Goal: Task Accomplishment & Management: Use online tool/utility

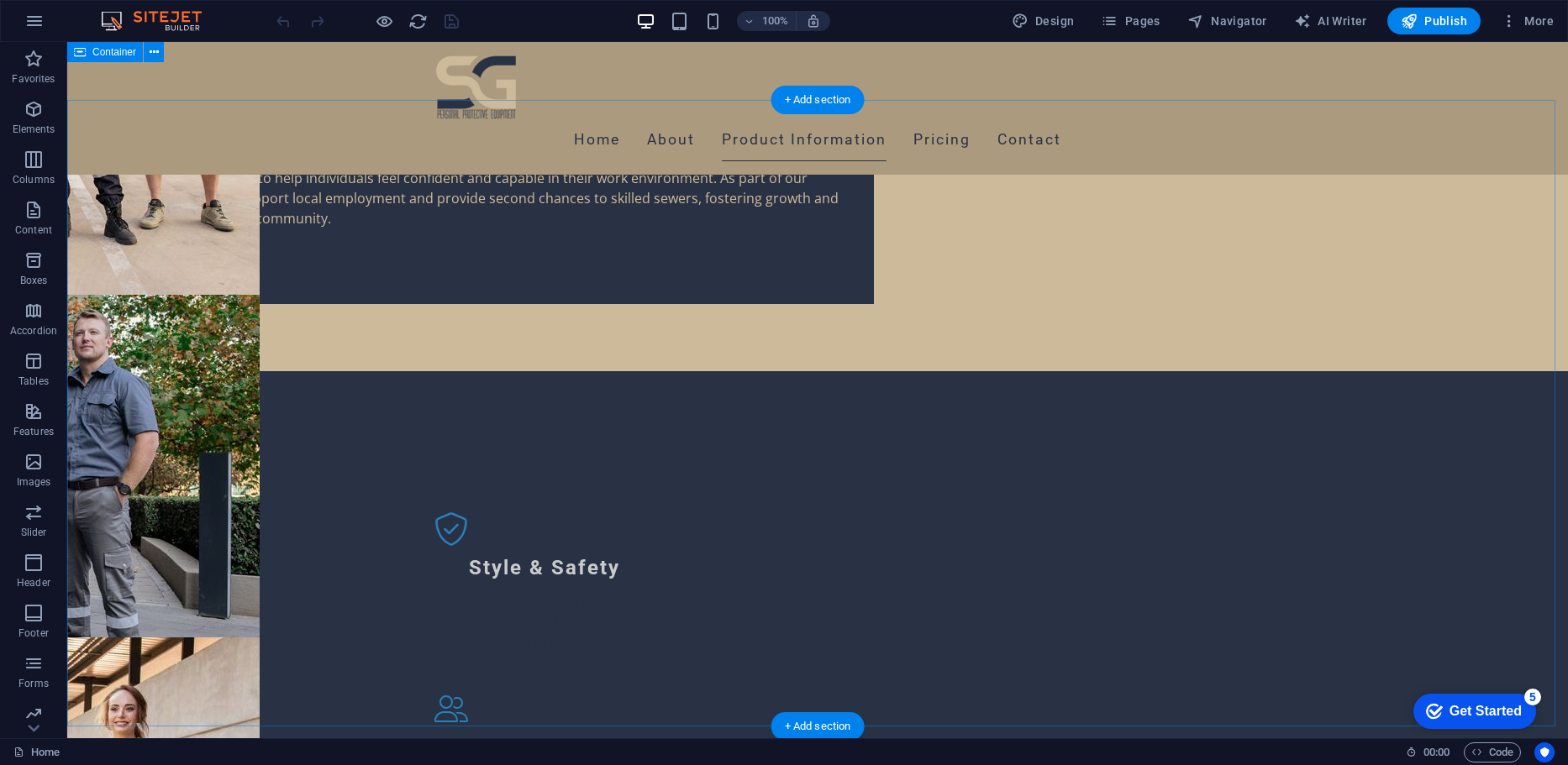
scroll to position [1647, 0]
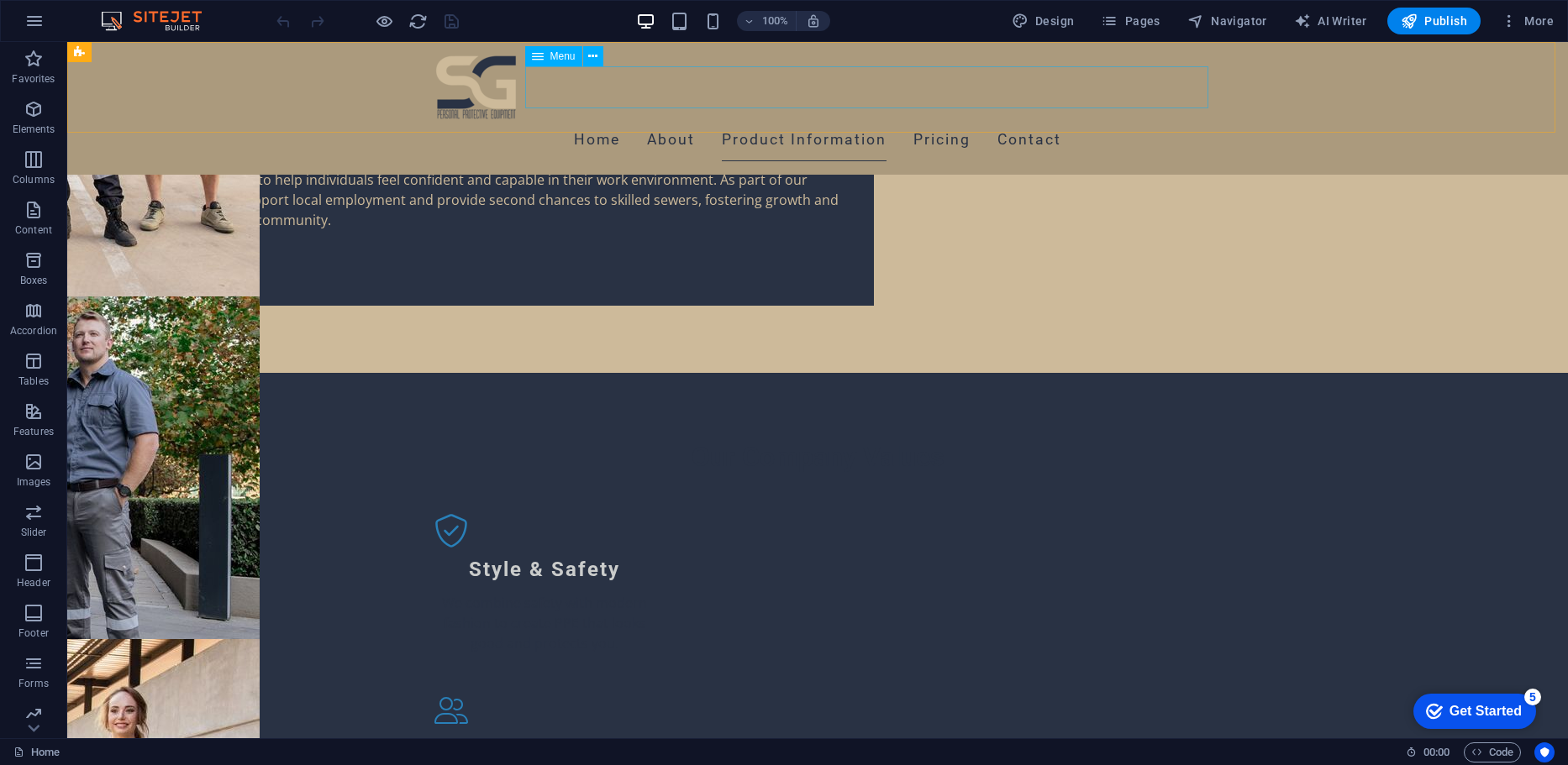
click at [1080, 119] on nav "Home About Product Information Pricing Contact" at bounding box center [817, 139] width 793 height 42
select select
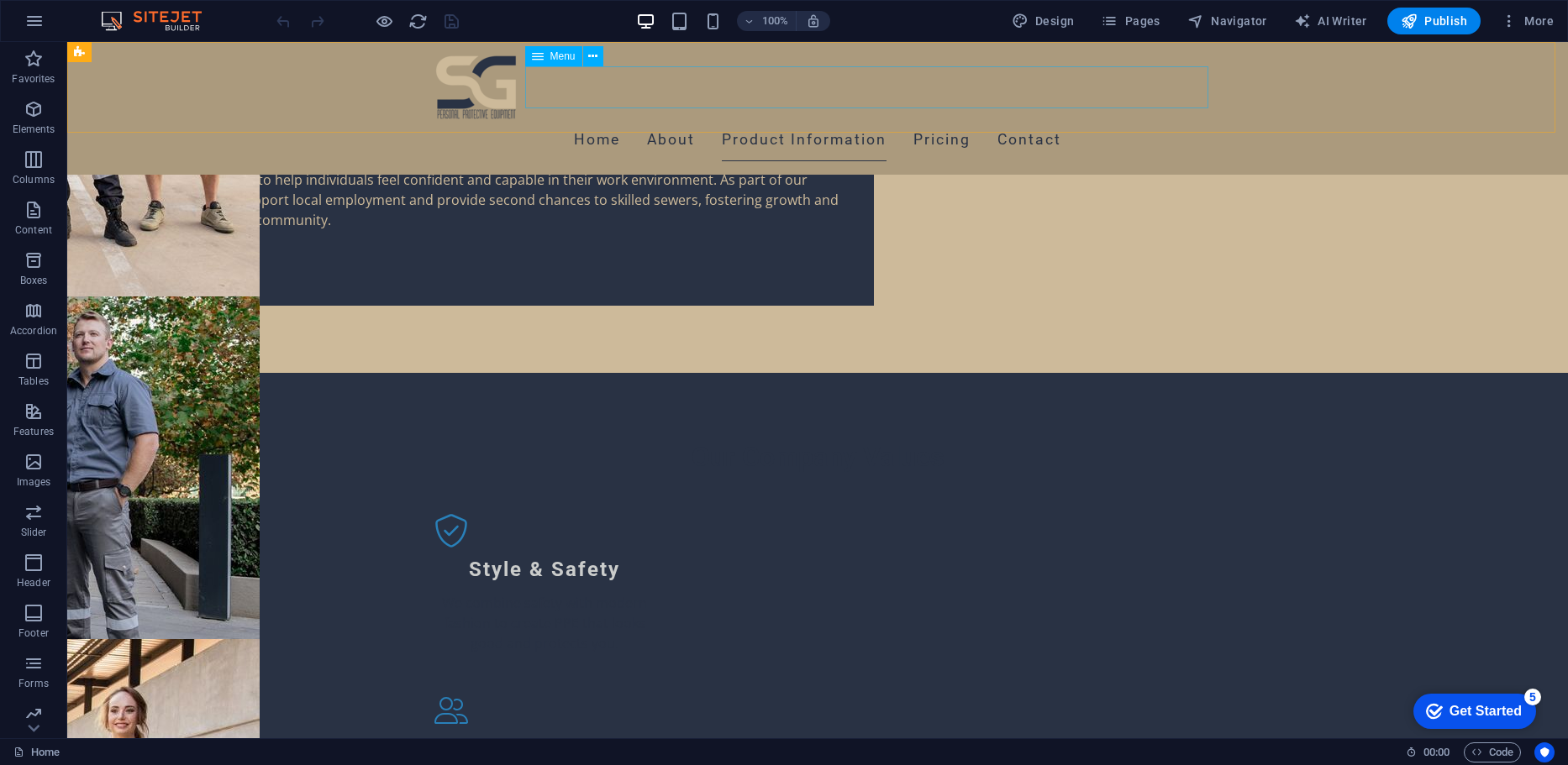
select select
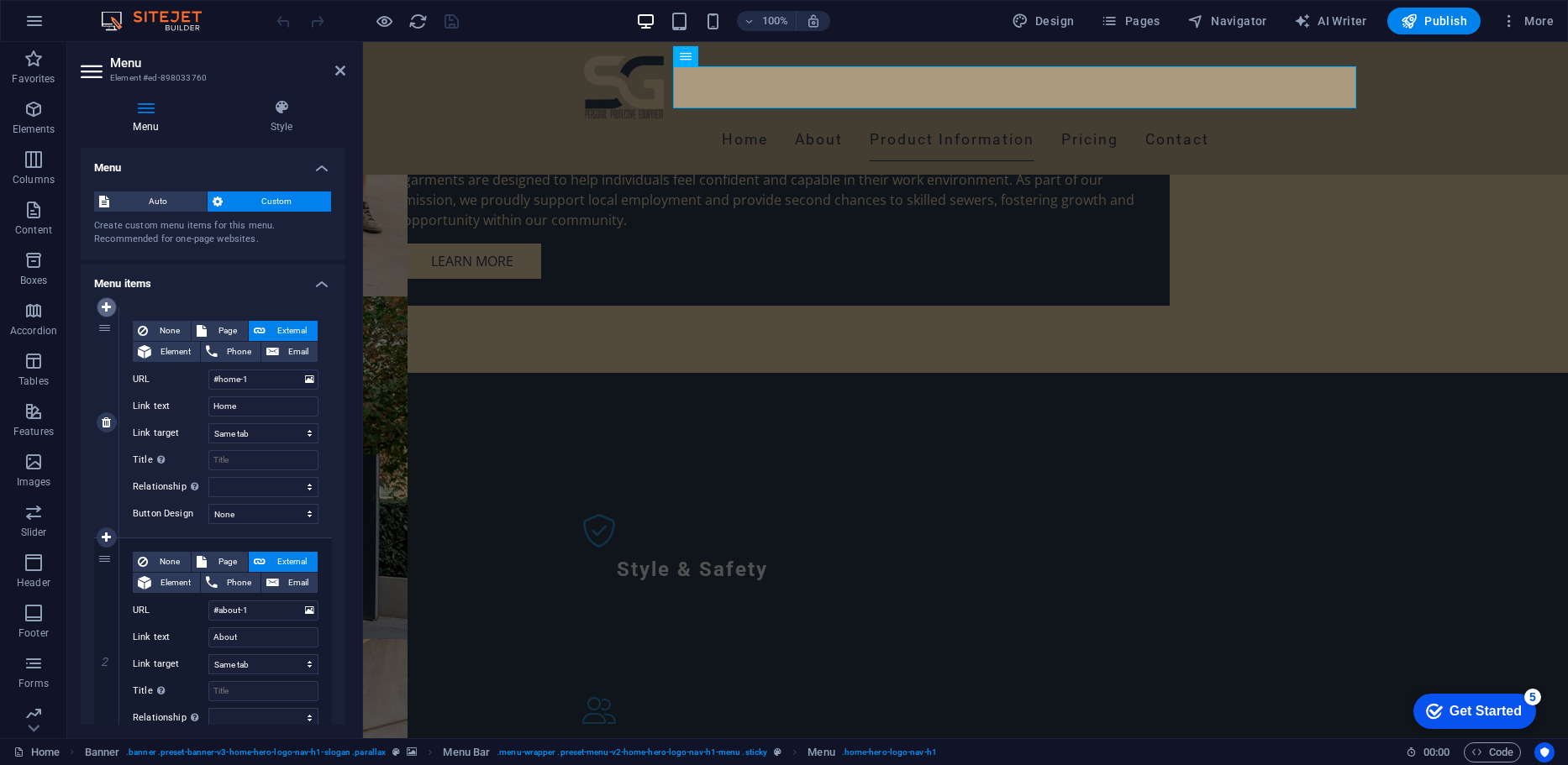
click at [106, 314] on link at bounding box center [106, 307] width 20 height 20
select select
type input "#home-1"
type input "Home"
select select
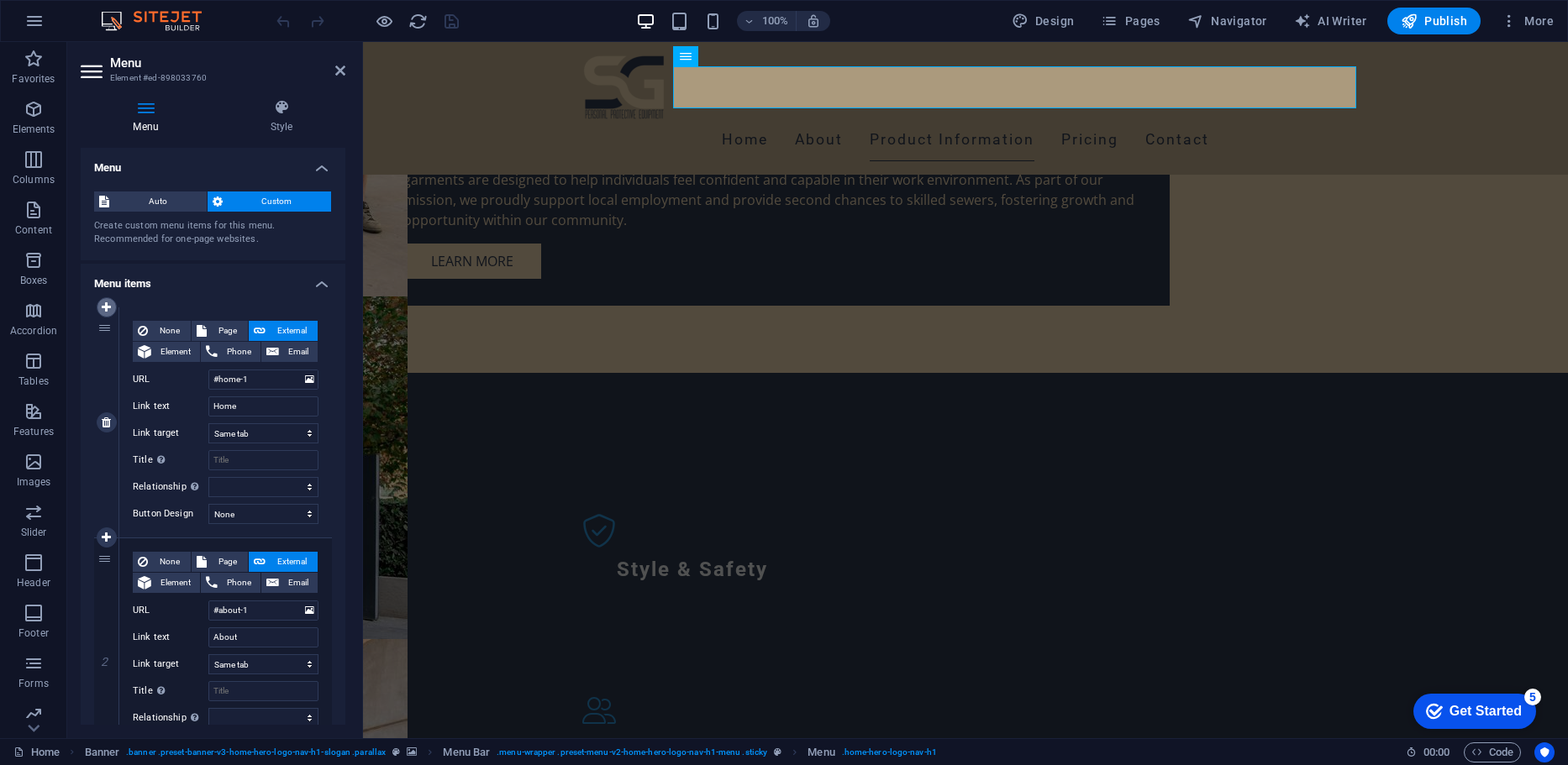
type input "#about-1"
type input "About"
select select
type input "#services-2"
type input "Product Information"
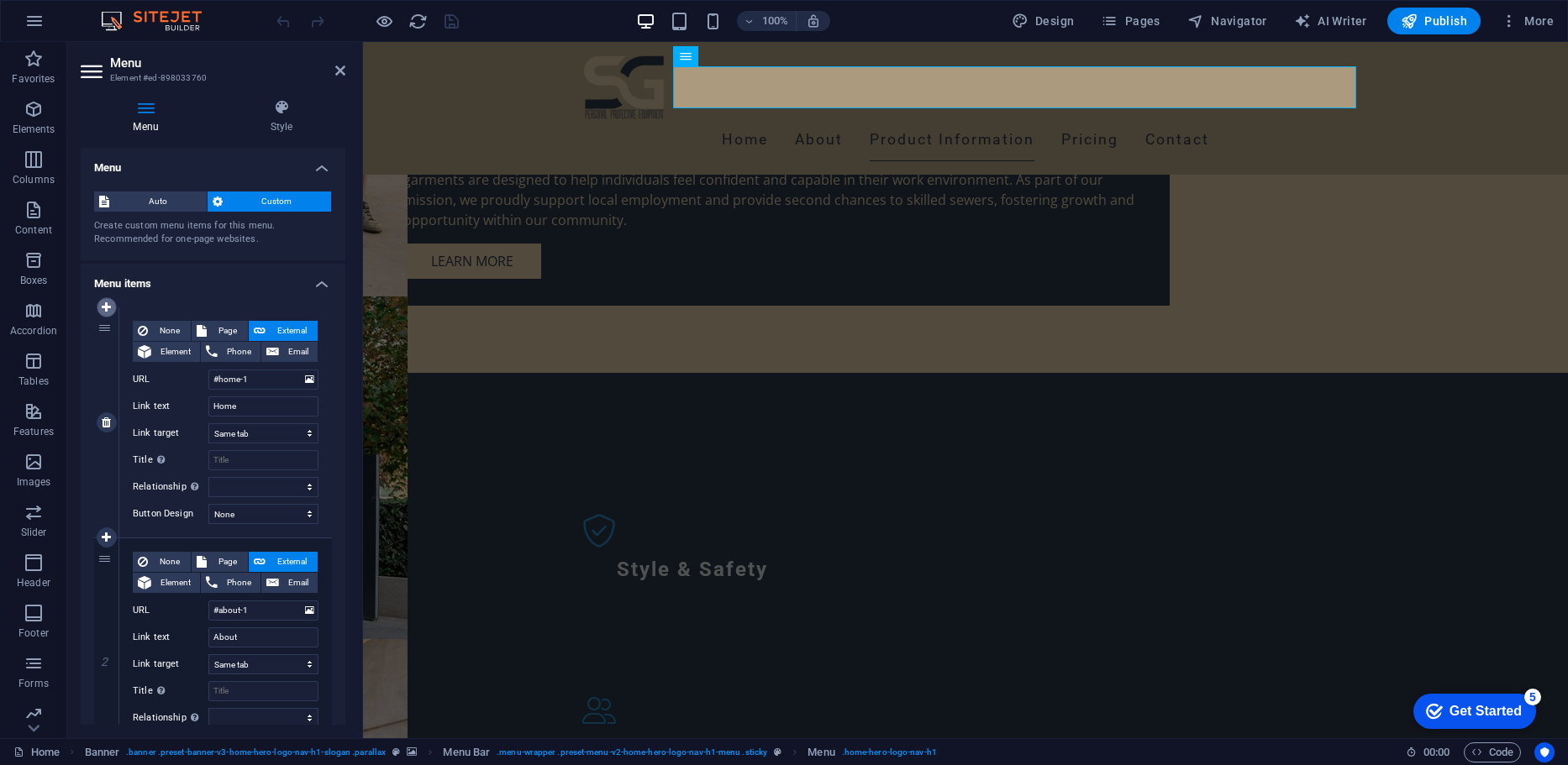
select select
type input "#pricing-1"
type input "Pricing"
select select
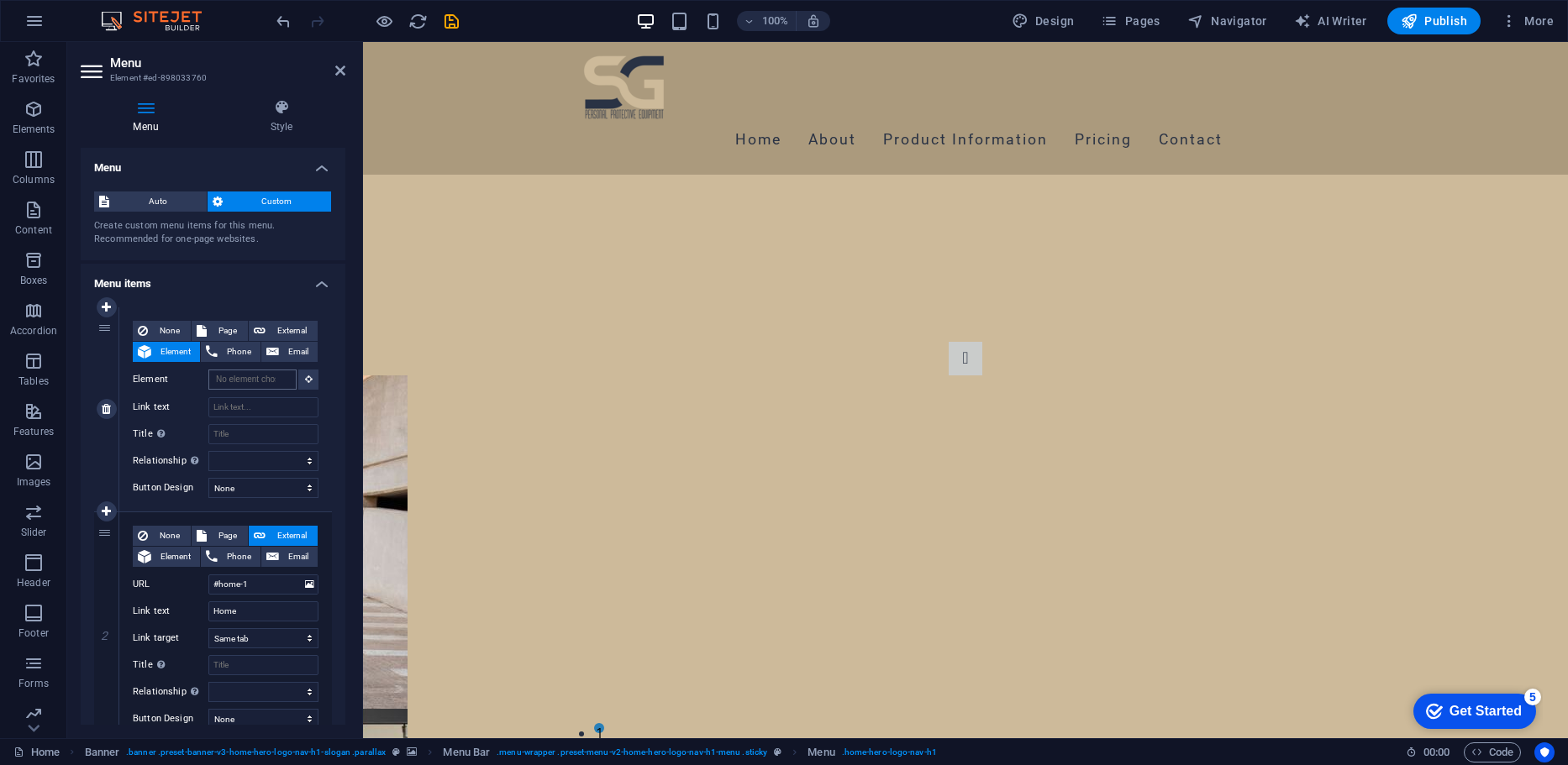
scroll to position [0, 0]
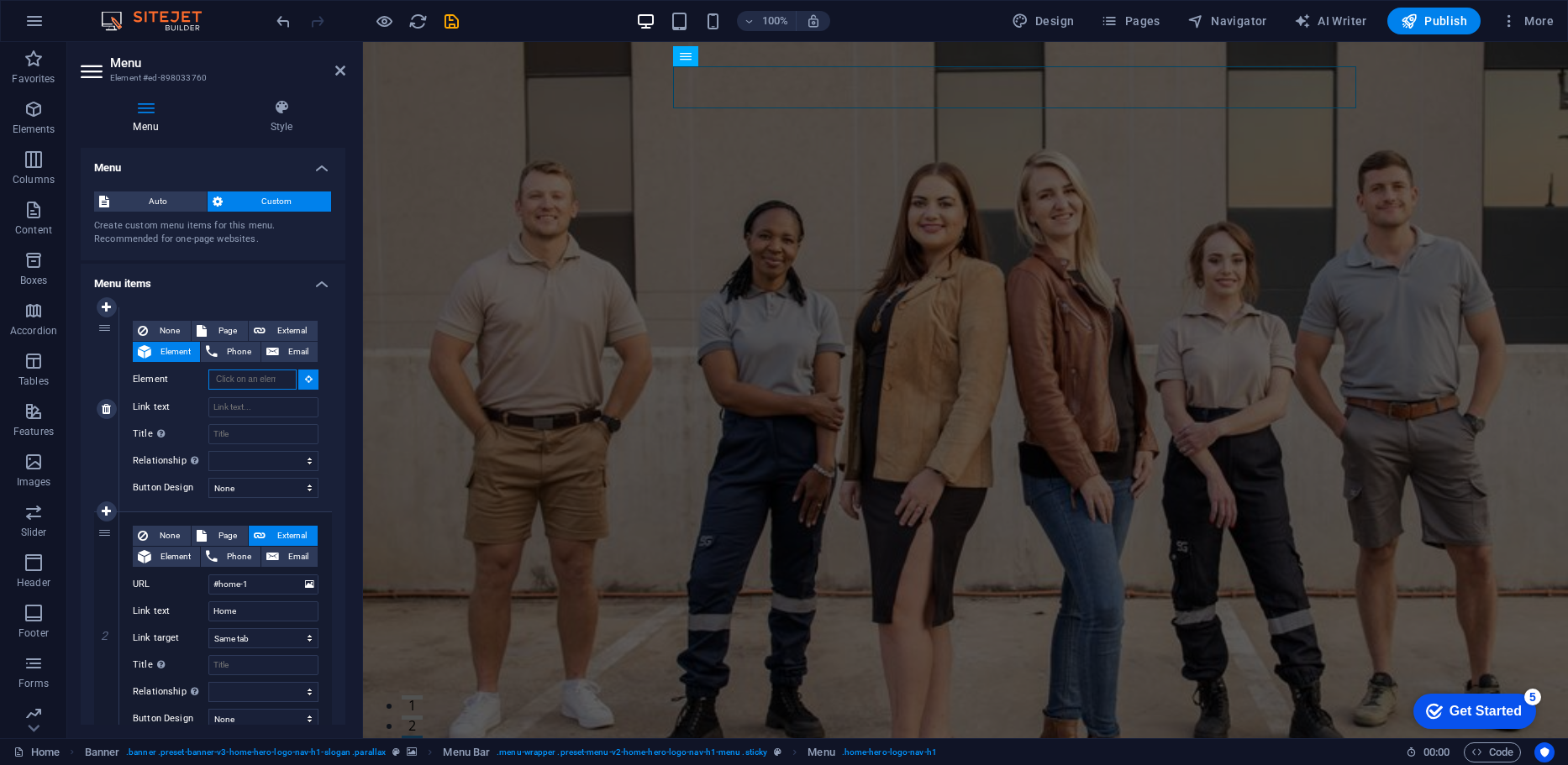
click at [240, 382] on input "Element" at bounding box center [252, 380] width 88 height 20
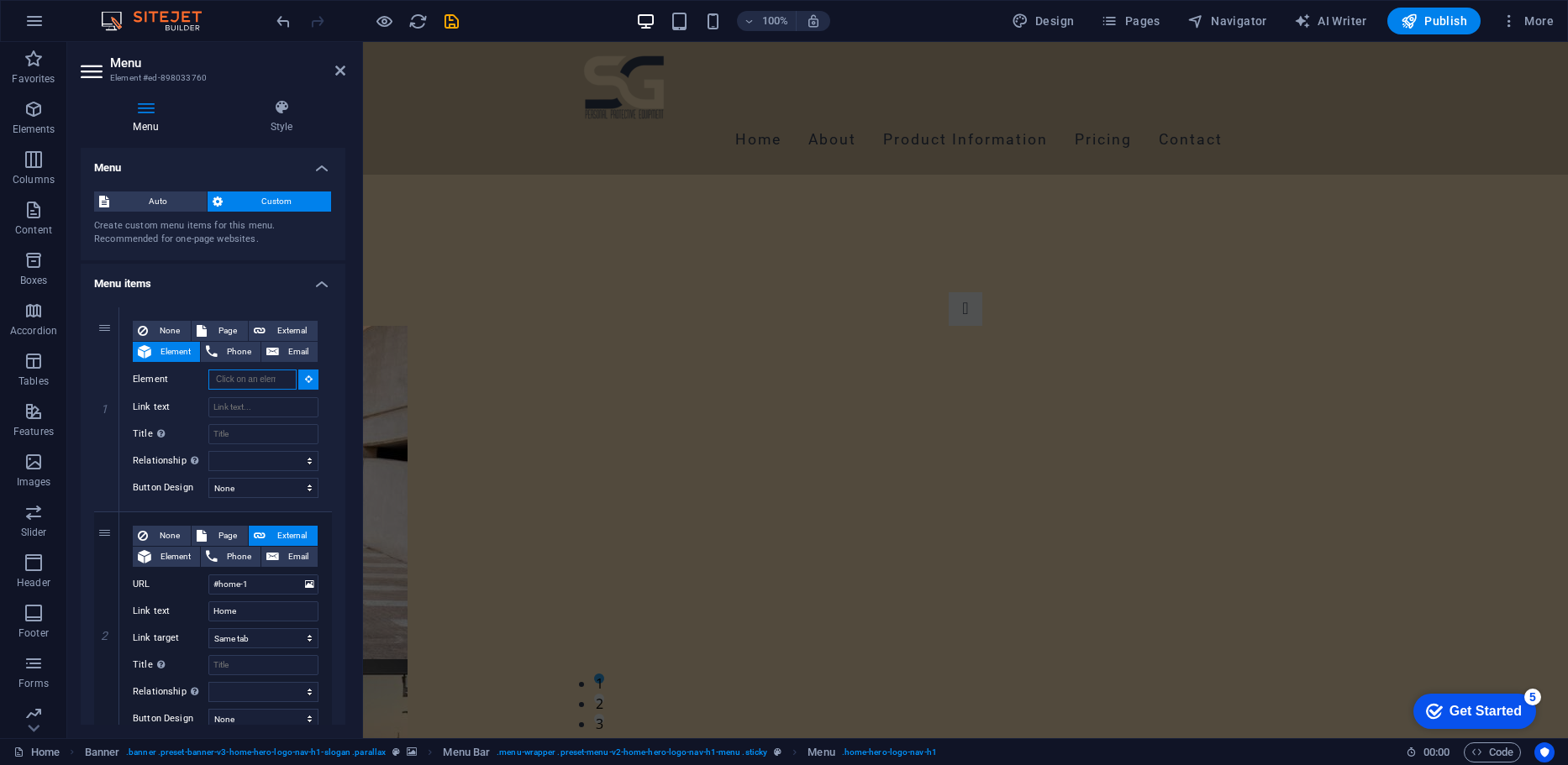
scroll to position [1465, 0]
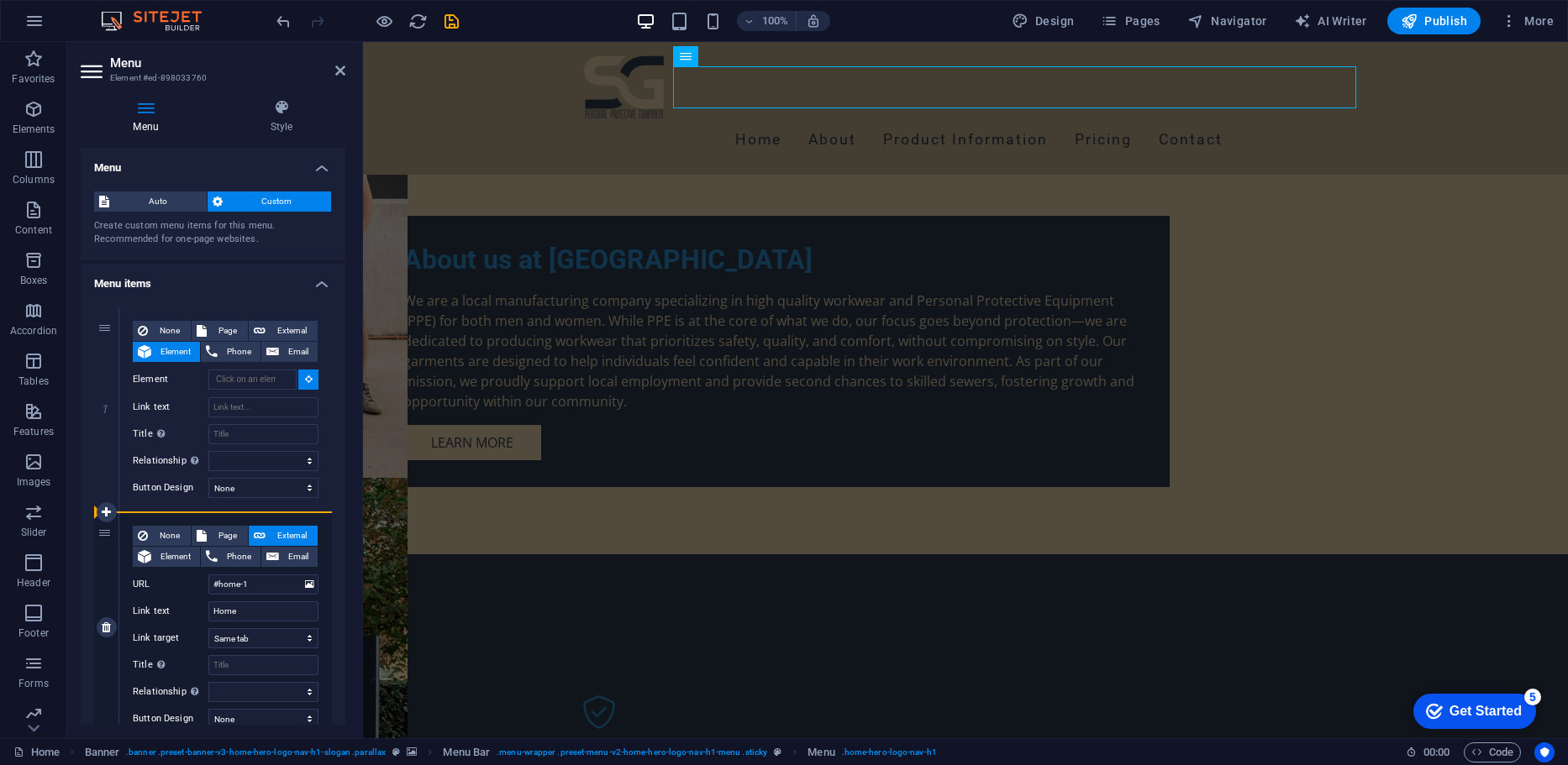
drag, startPoint x: 104, startPoint y: 330, endPoint x: 98, endPoint y: 614, distance: 284.1
select select
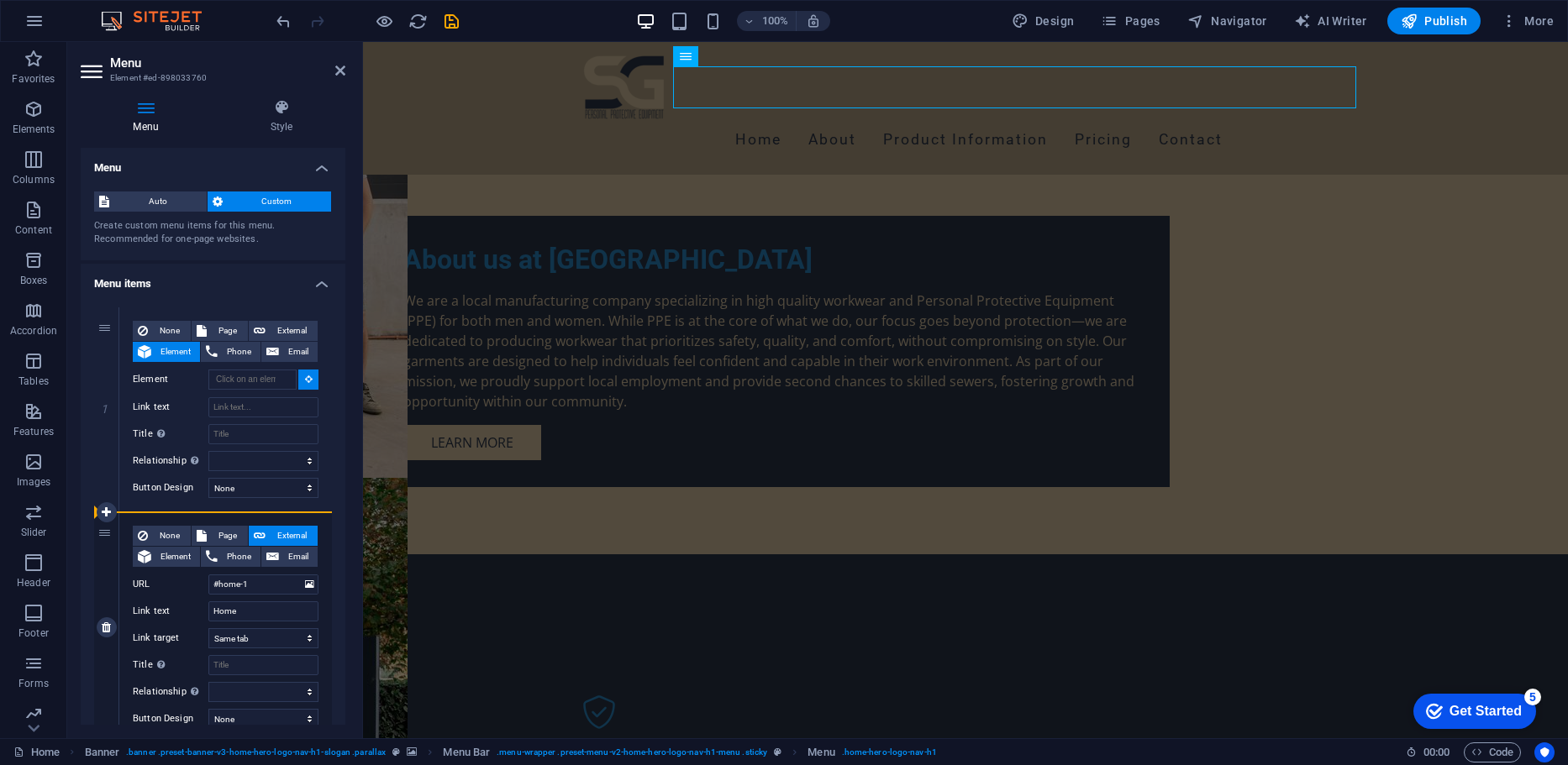
select select
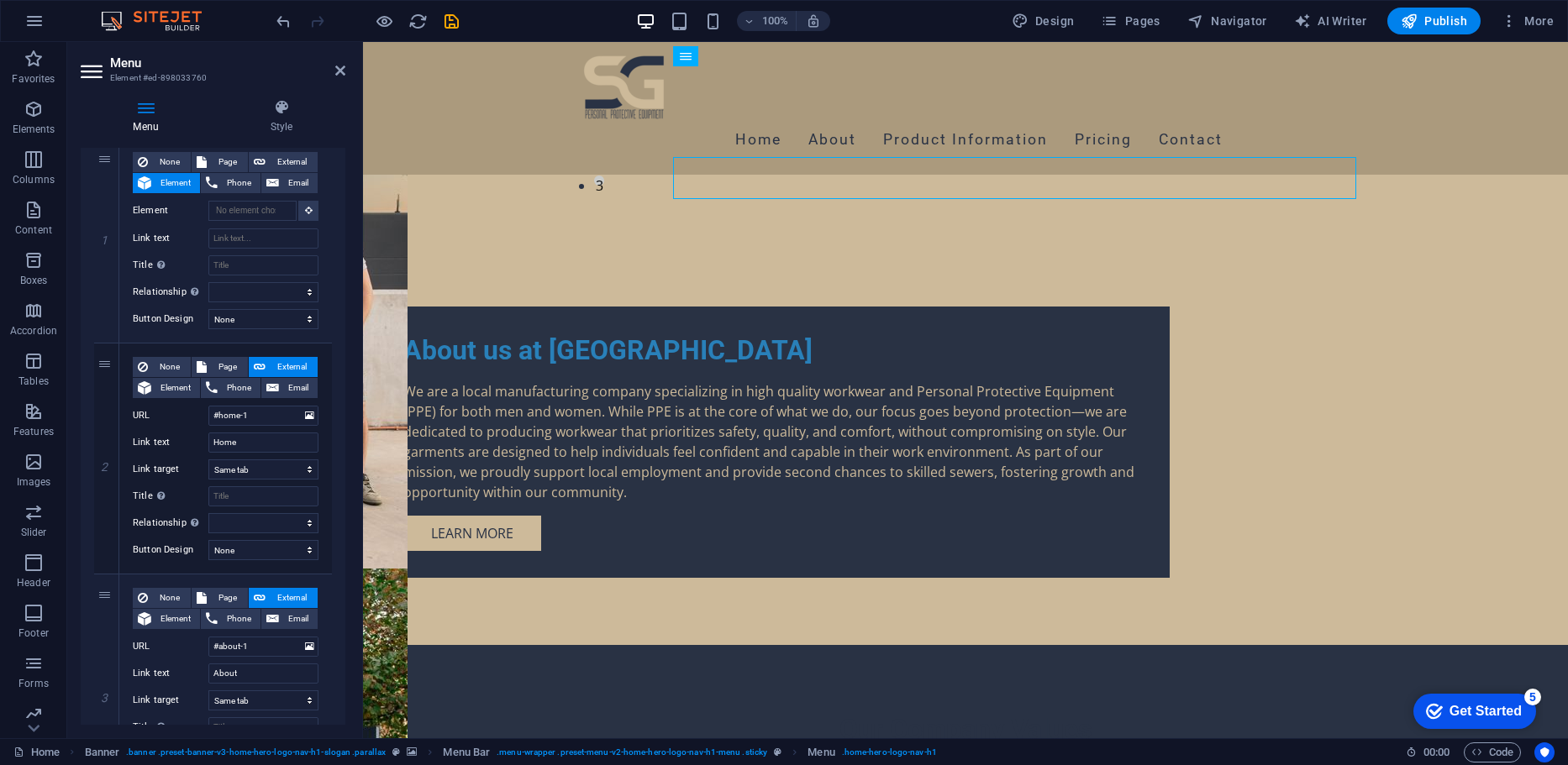
scroll to position [194, 0]
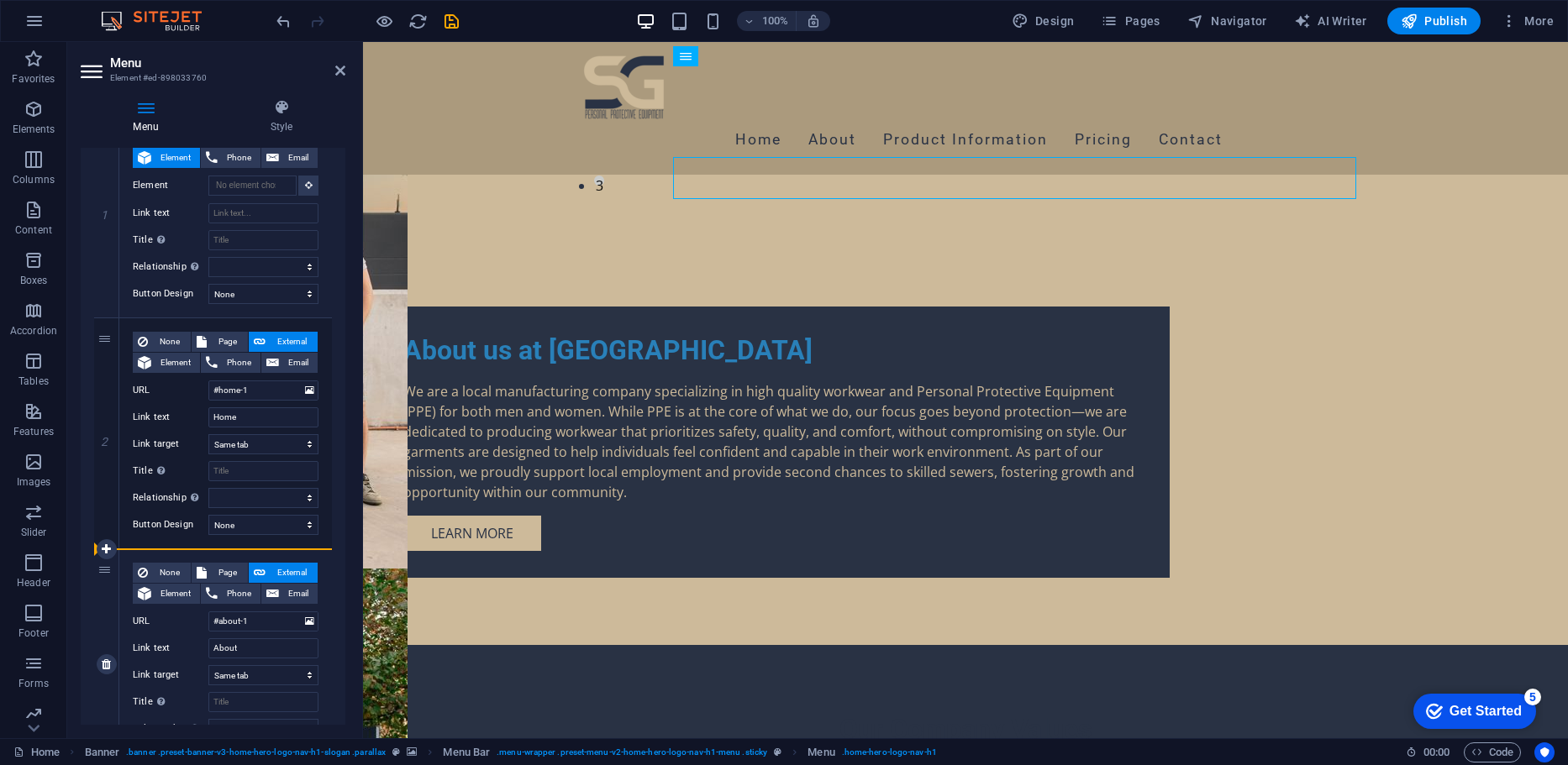
drag, startPoint x: 105, startPoint y: 246, endPoint x: 107, endPoint y: 625, distance: 379.0
type input "#home-1"
type input "Home"
select select
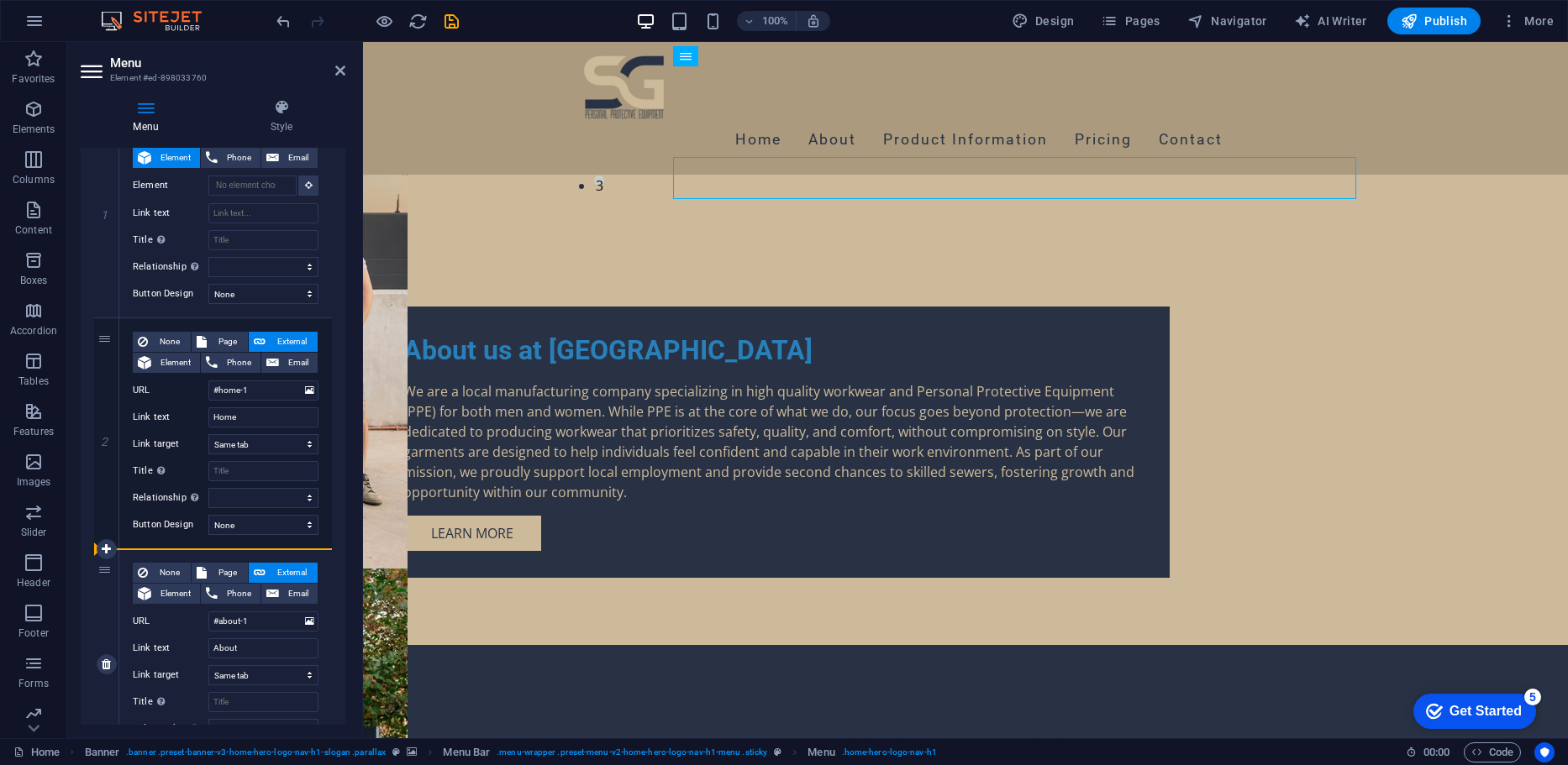
select select
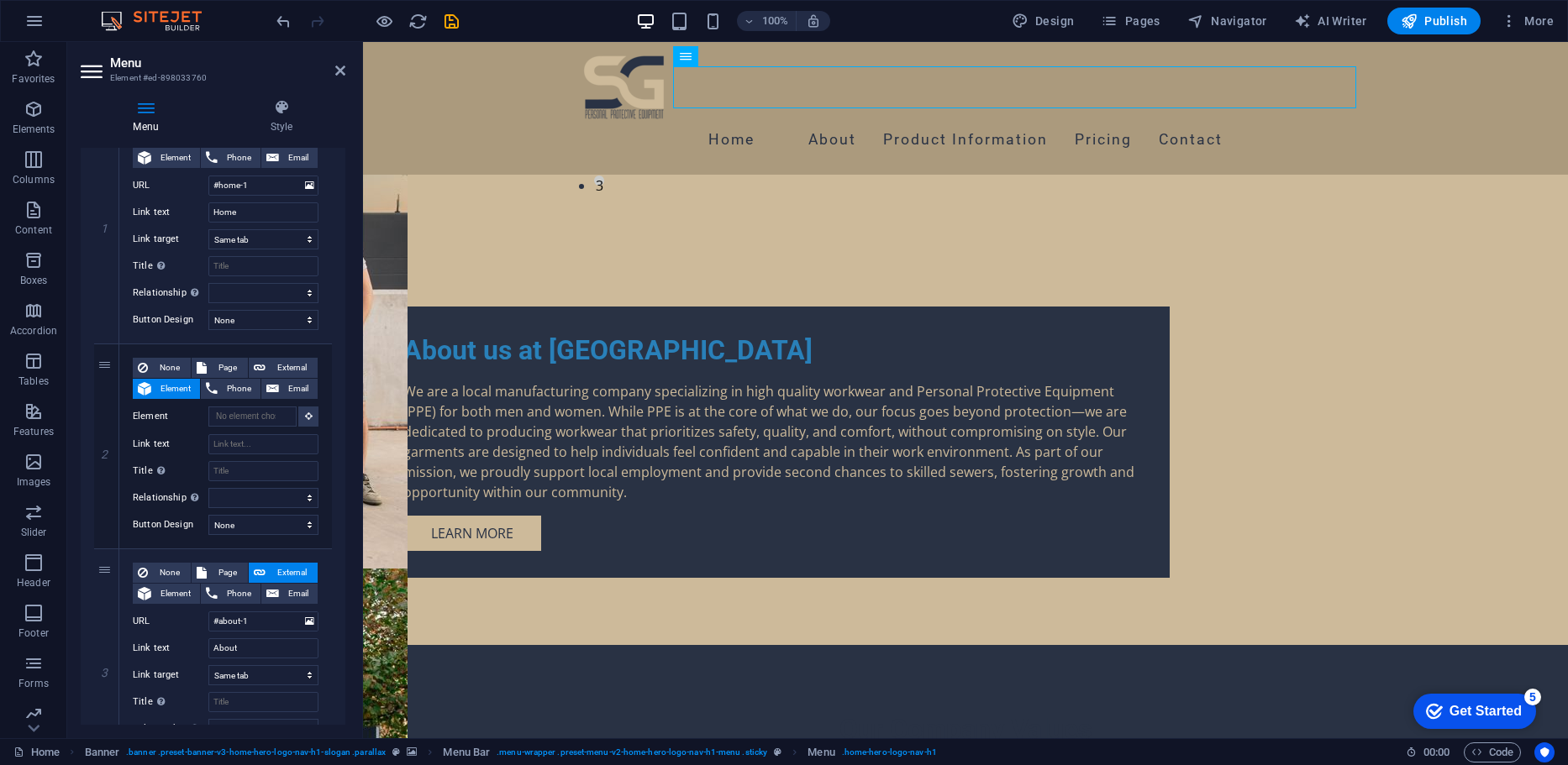
drag, startPoint x: 348, startPoint y: 280, endPoint x: 344, endPoint y: 316, distance: 36.2
click at [344, 316] on div "Menu Style Menu Auto Custom Create custom menu items for this menu. Recommended…" at bounding box center [213, 413] width 292 height 653
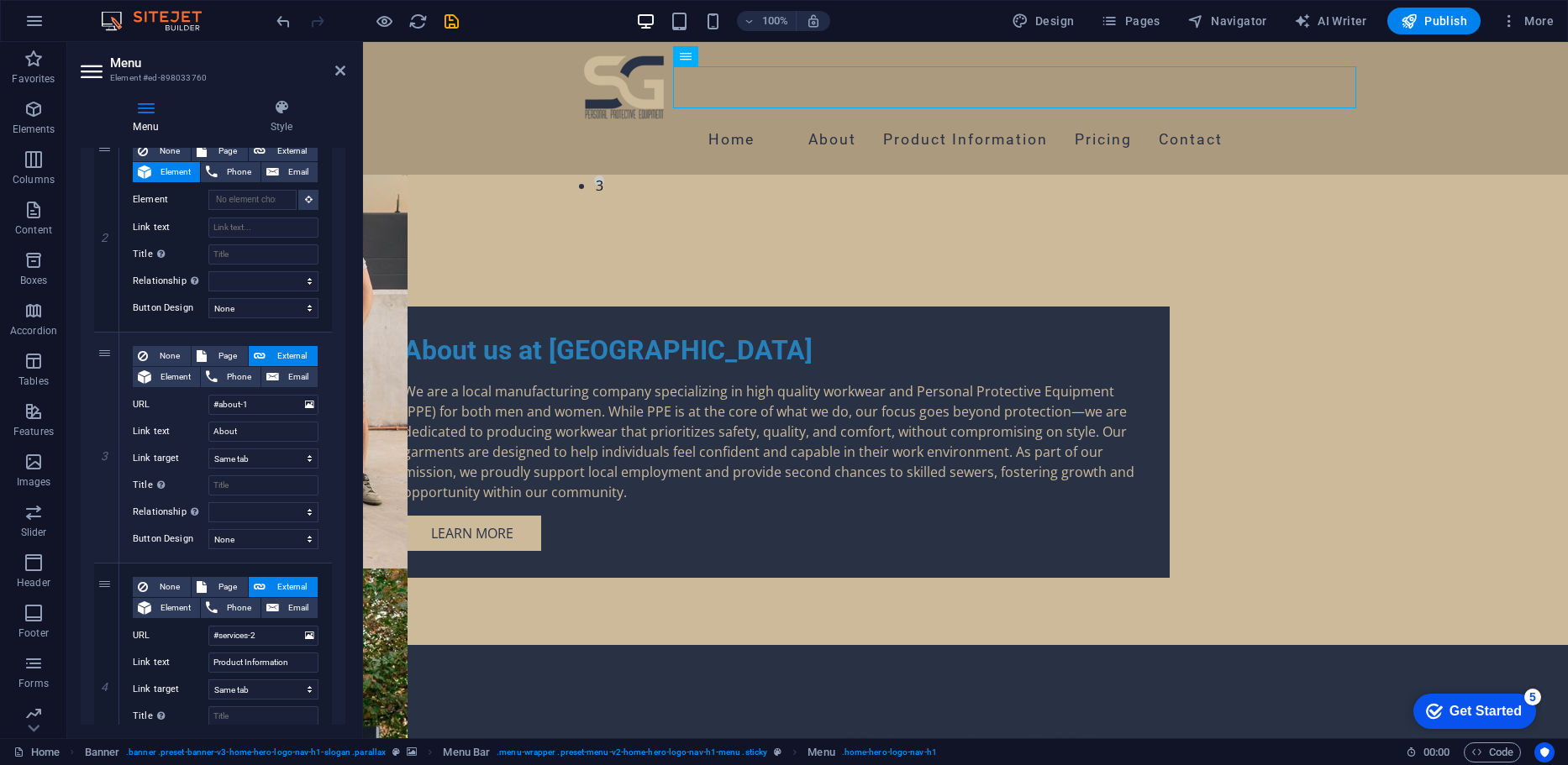
scroll to position [413, 0]
drag, startPoint x: 103, startPoint y: 269, endPoint x: 114, endPoint y: 527, distance: 258.2
click at [114, 527] on div "1 None Page External Element Phone Email Page Home Subpage Legal Notice Privacy…" at bounding box center [213, 575] width 238 height 1360
select select
type input "#about-1"
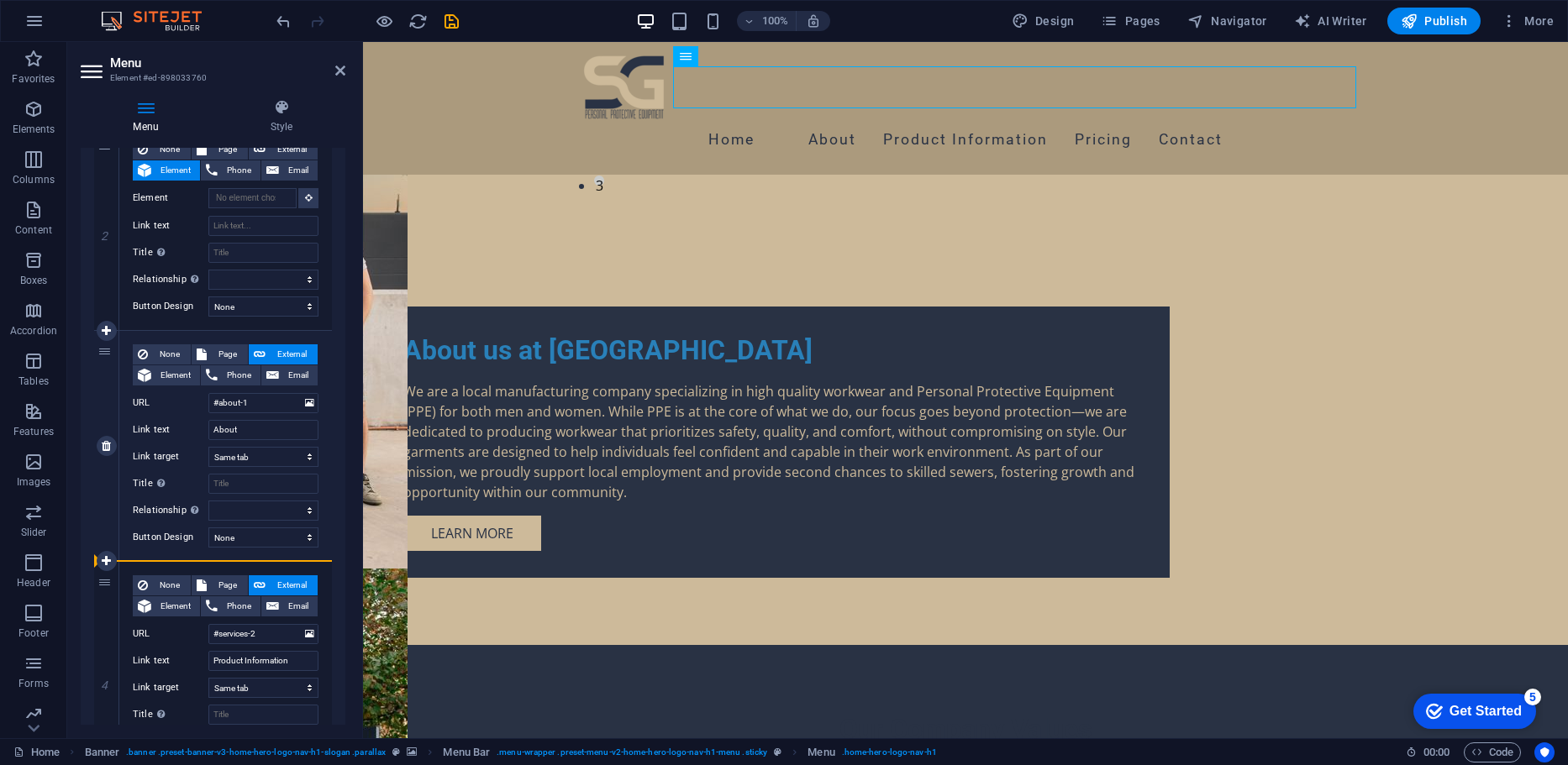
type input "About"
select select
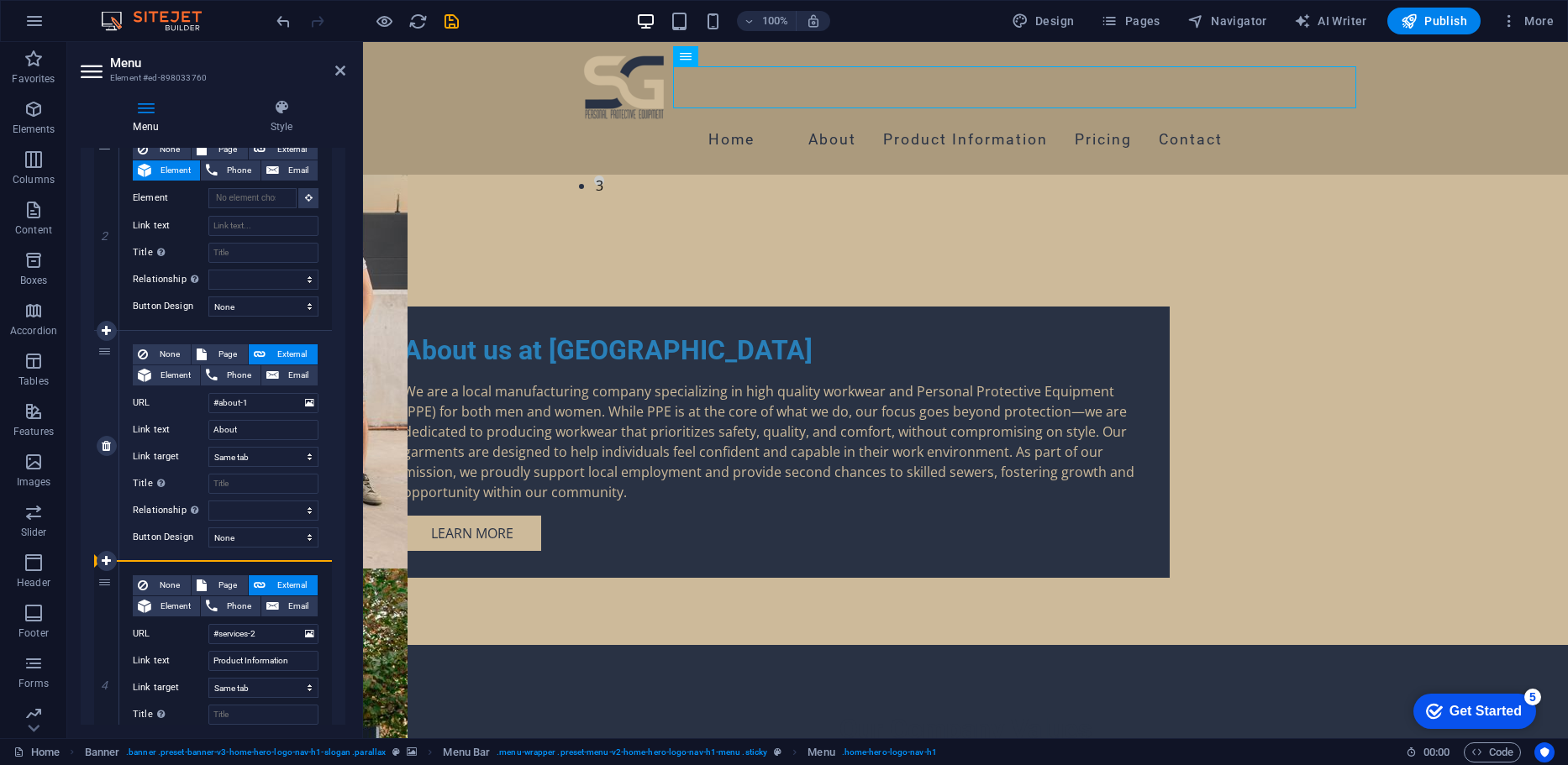
select select
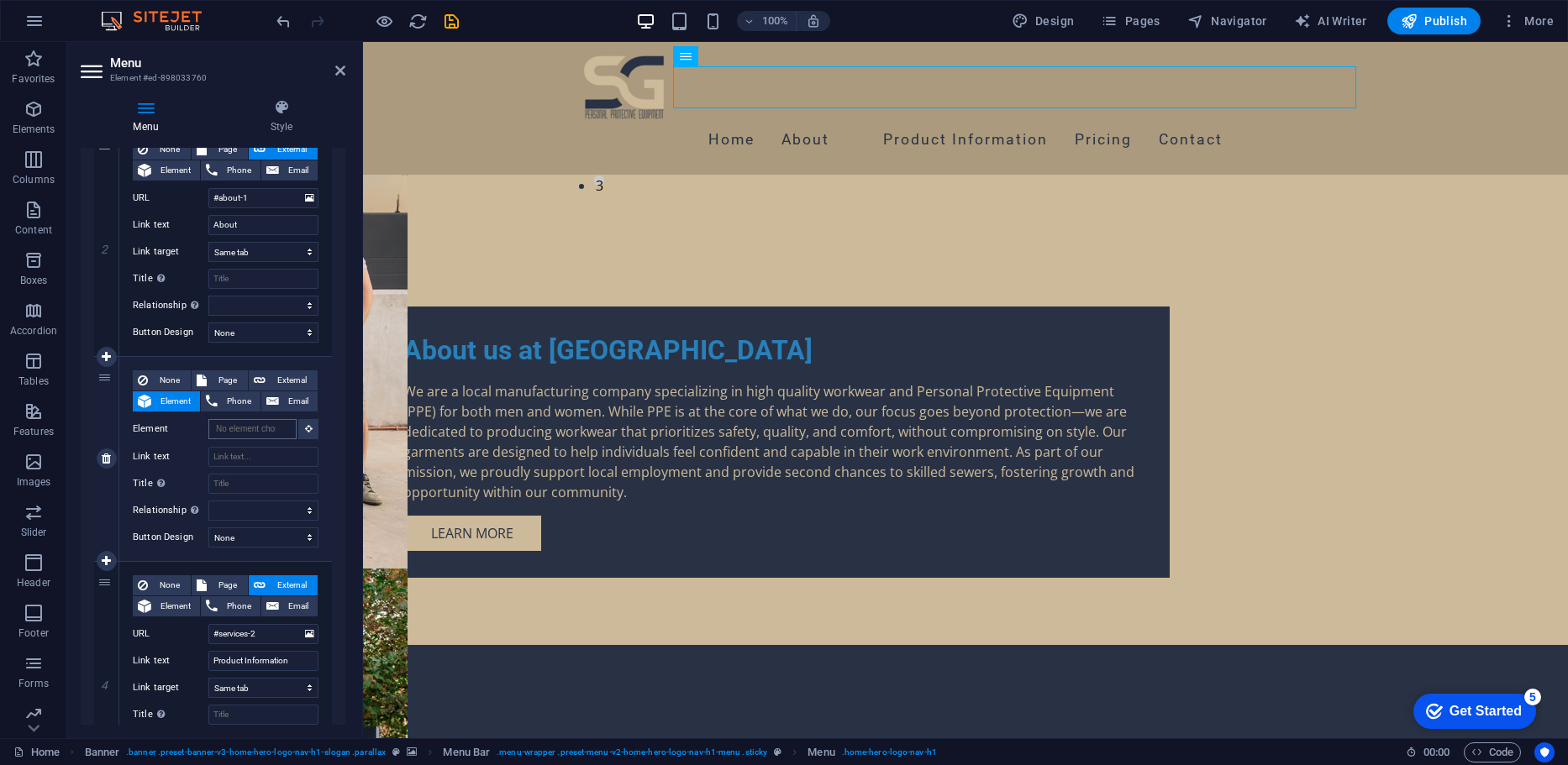
scroll to position [0, 0]
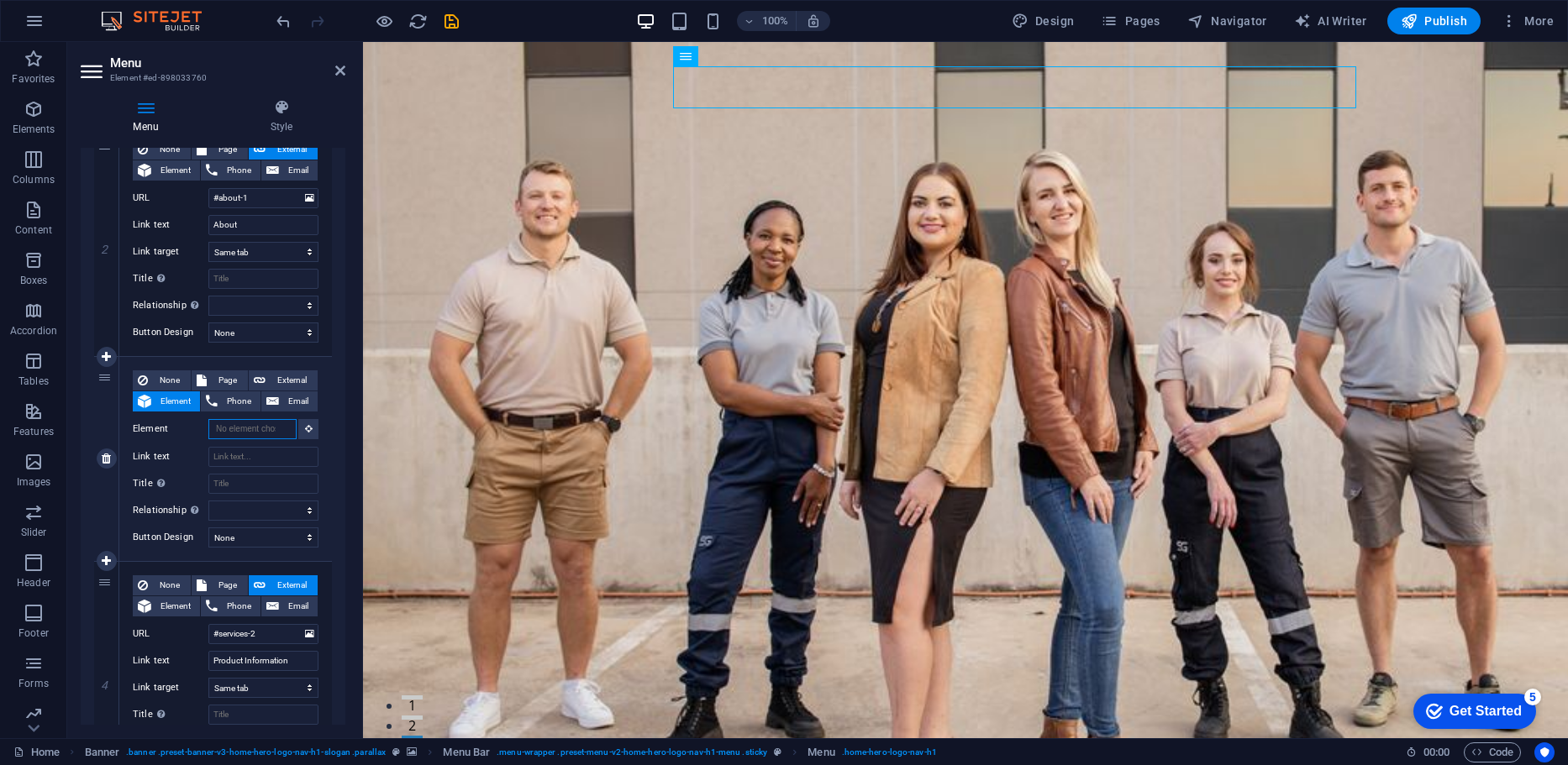
click at [227, 430] on input "Element" at bounding box center [252, 429] width 88 height 20
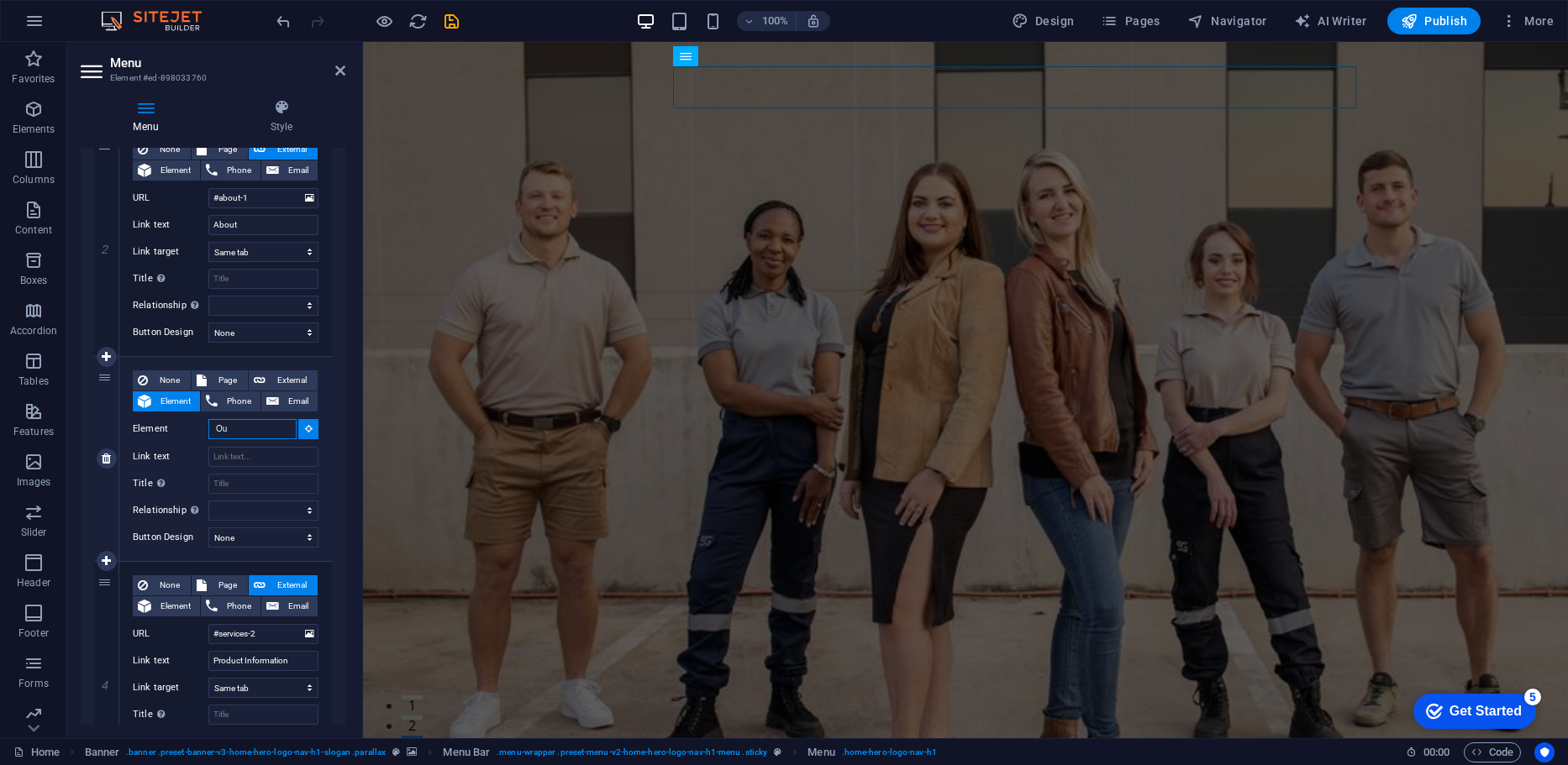
type input "O"
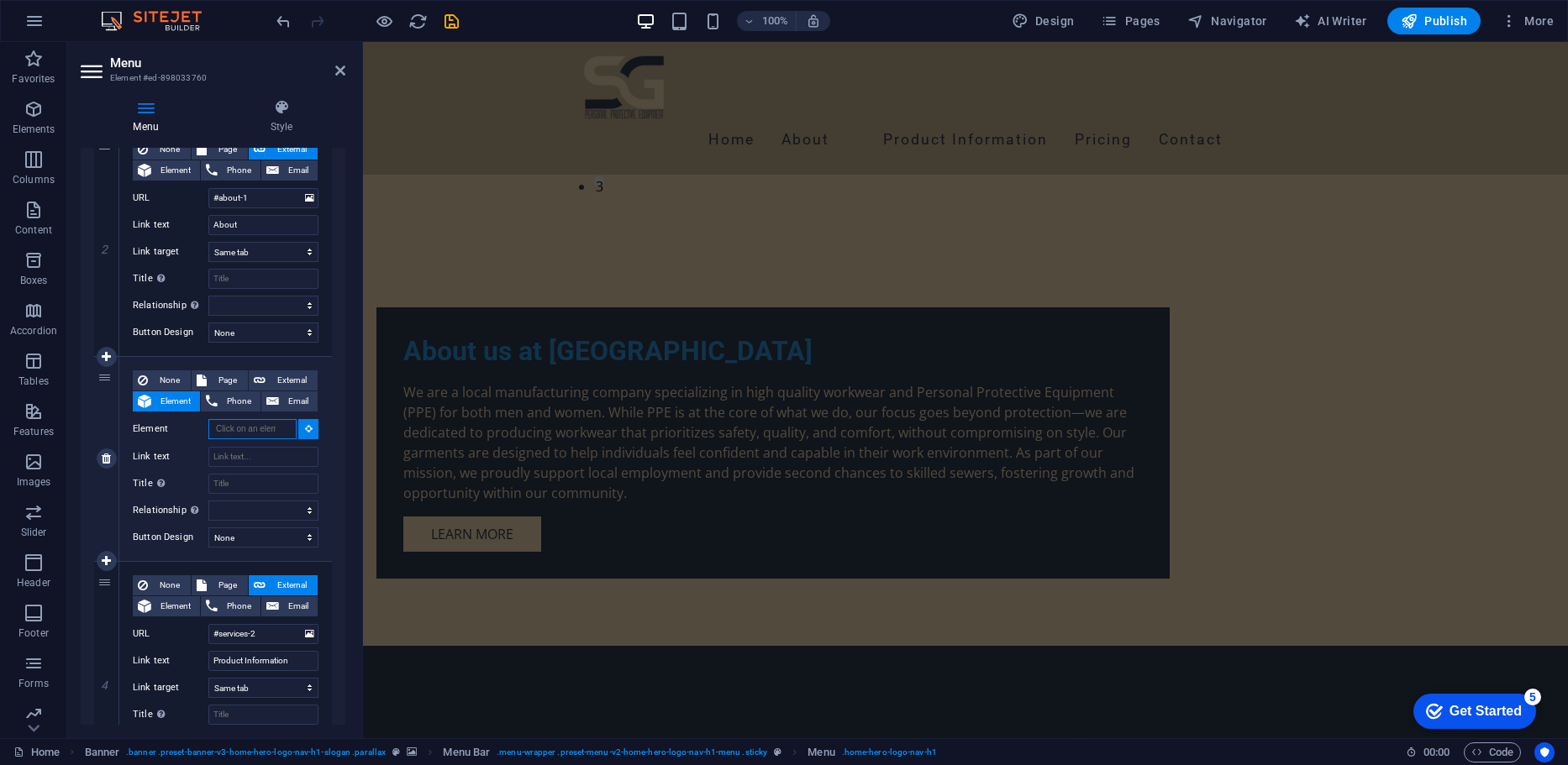
scroll to position [1284, 0]
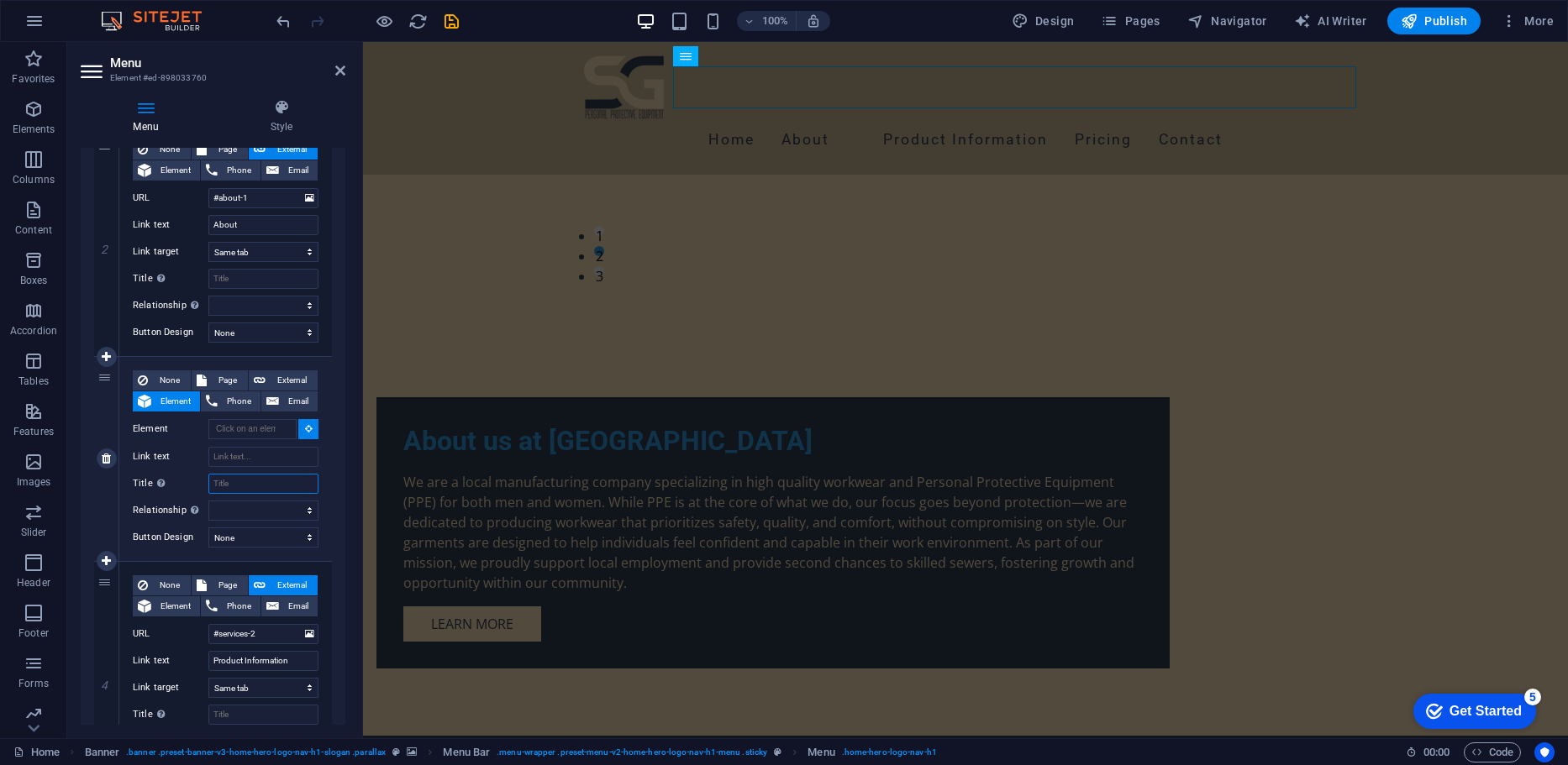
click at [244, 481] on input "Title Additional link description, should not be the same as the link text. The…" at bounding box center [264, 484] width 110 height 20
type input "Our"
select select
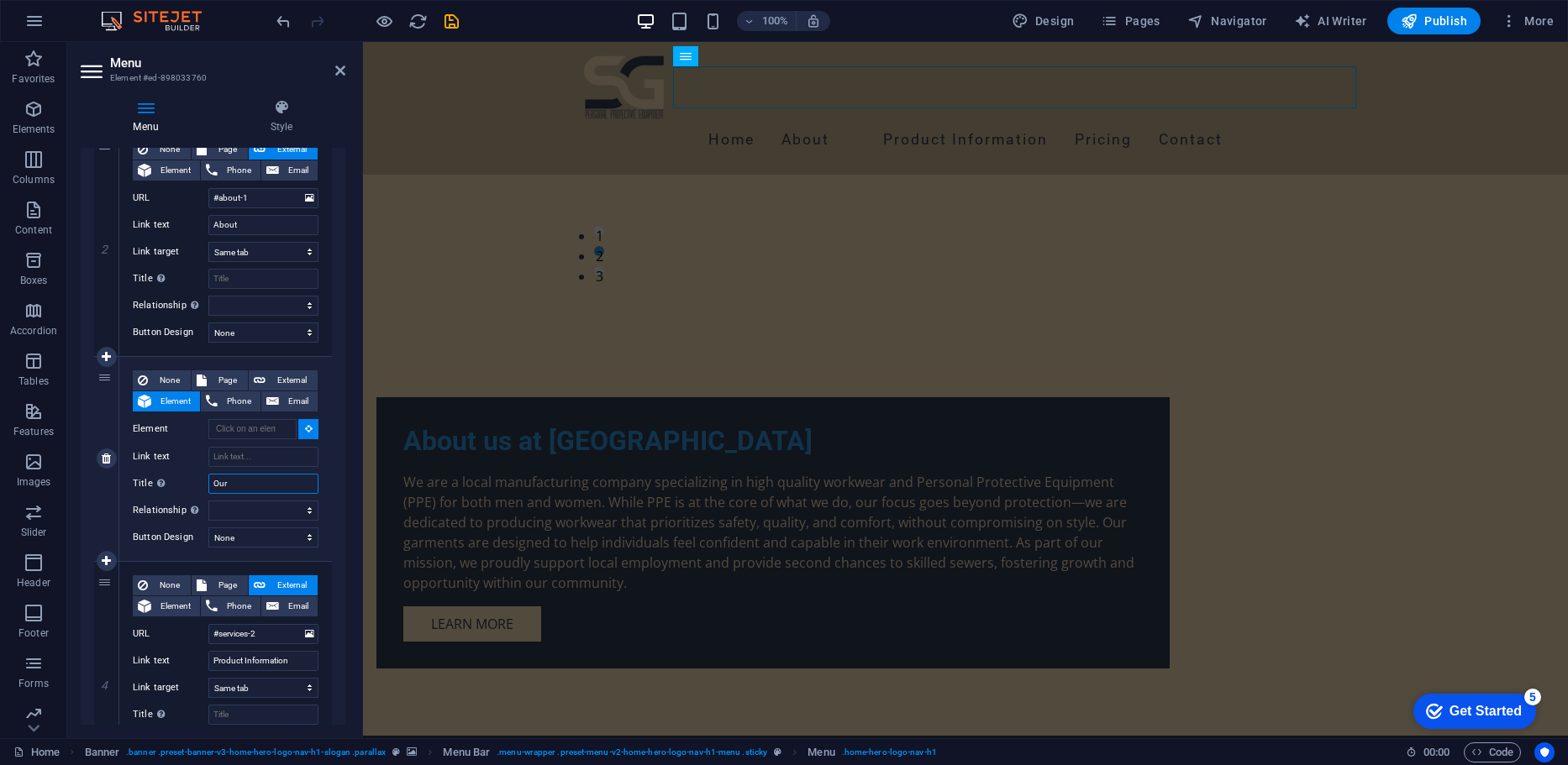
select select
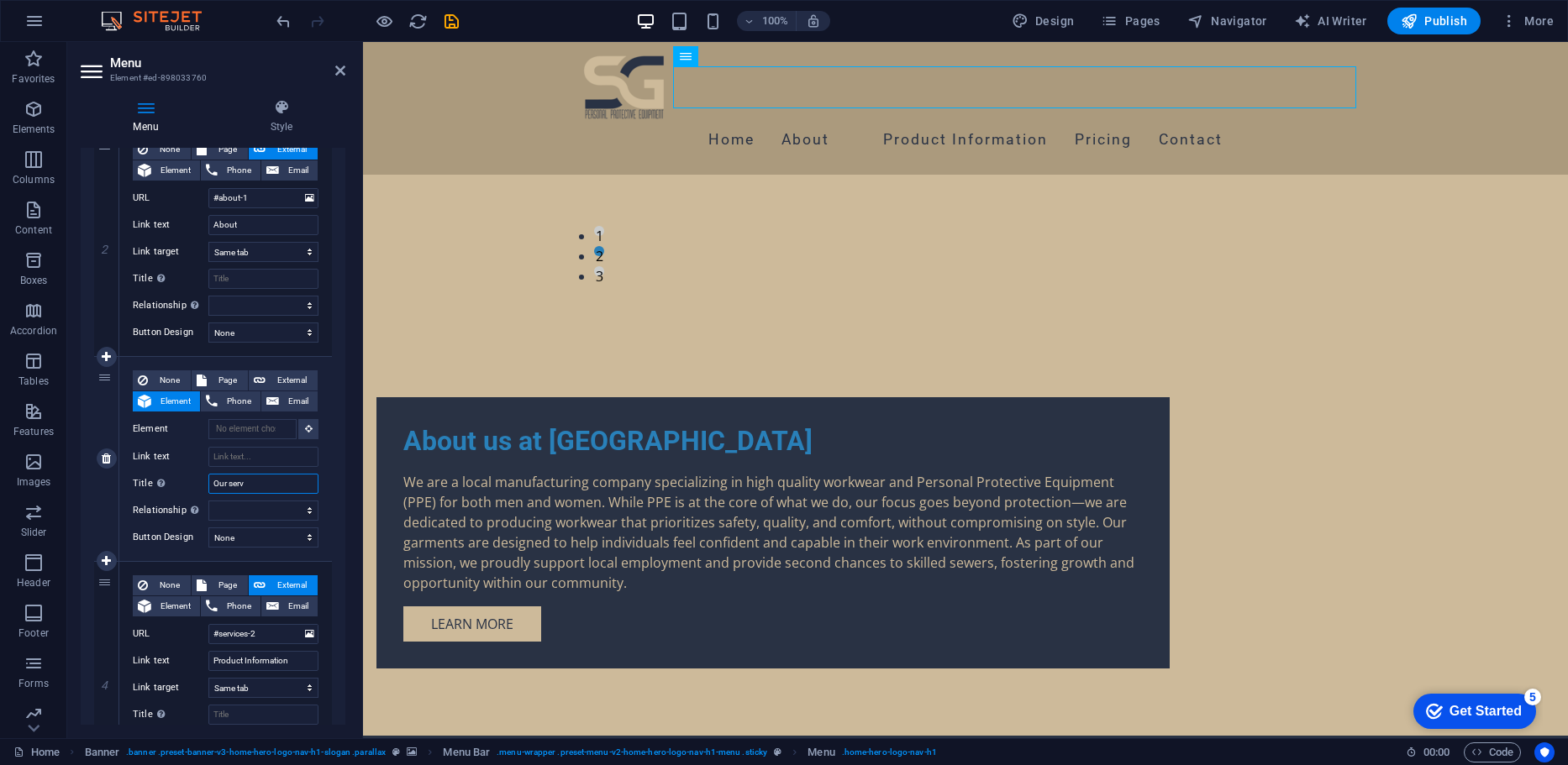
type input "Our servi"
select select
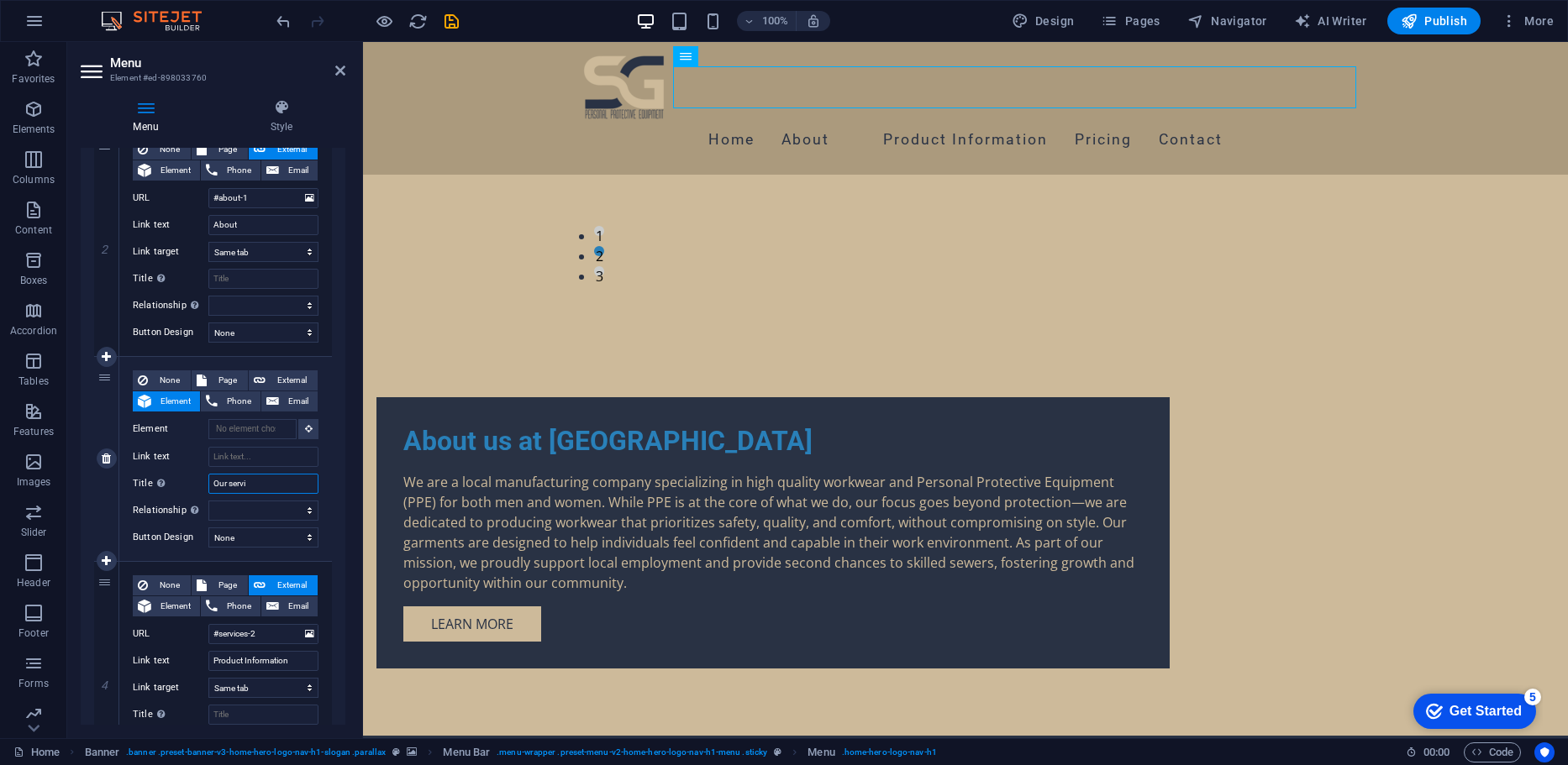
select select
type input "O"
type input "Services"
select select
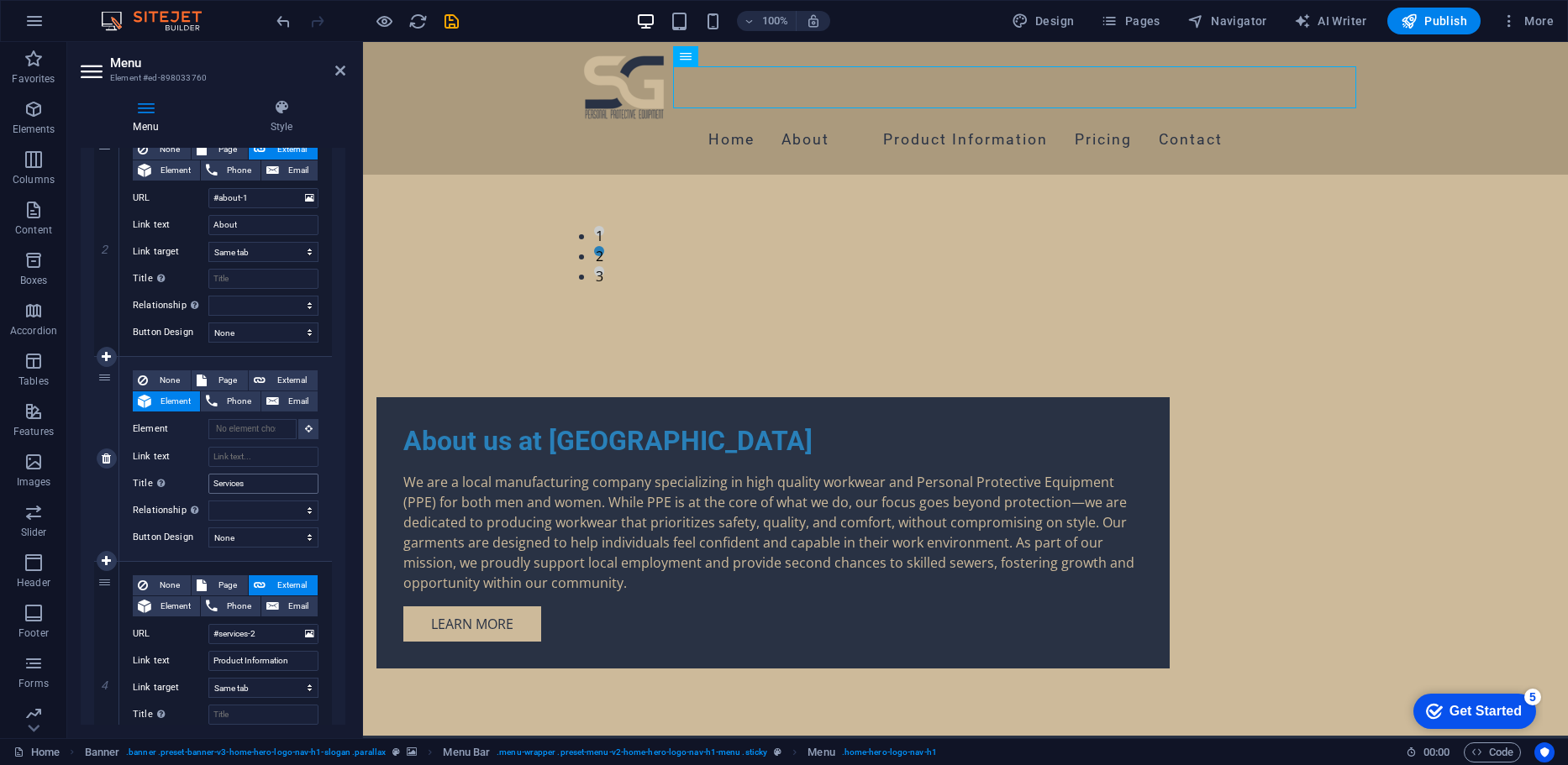
select select
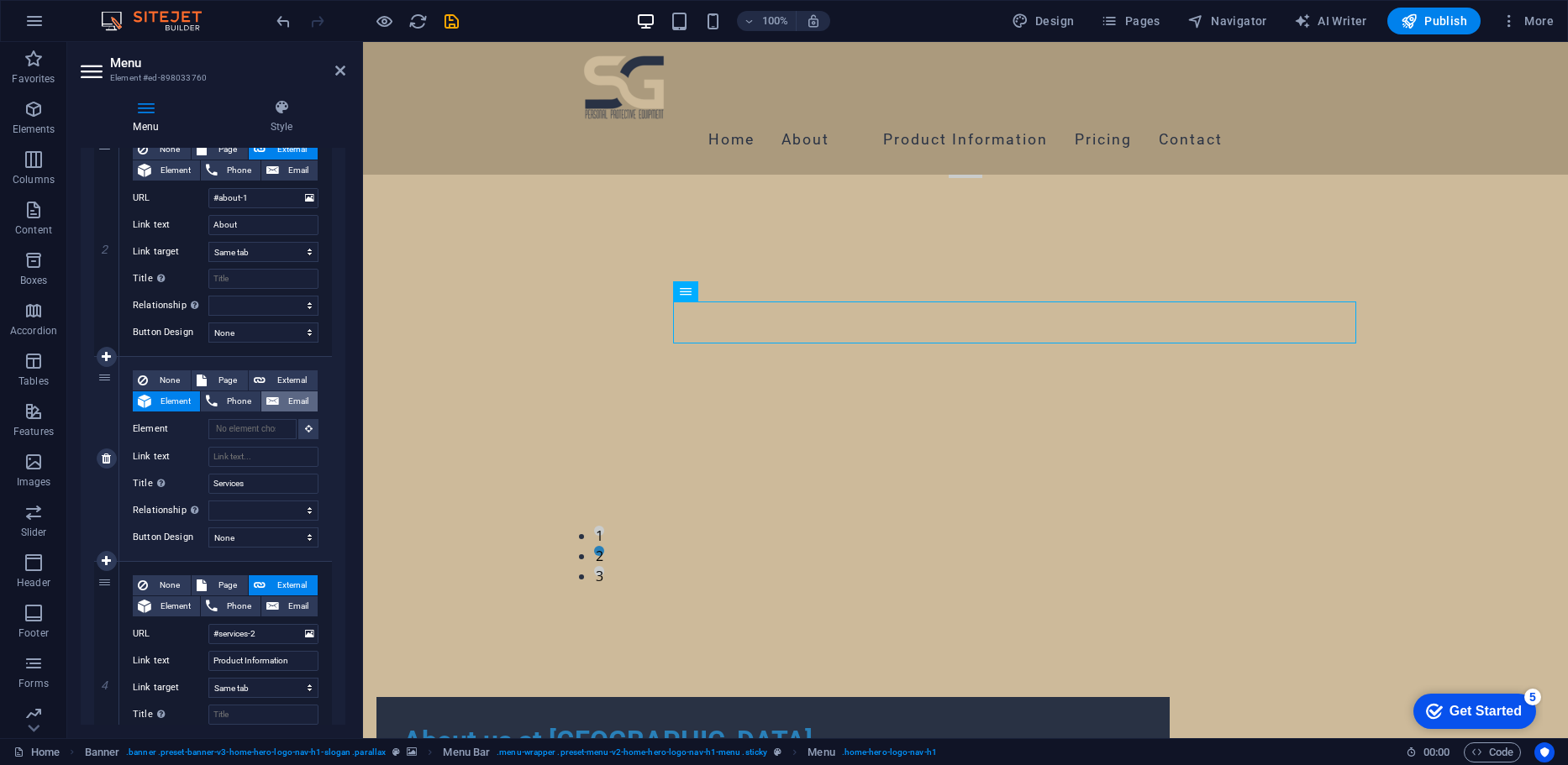
scroll to position [1102, 0]
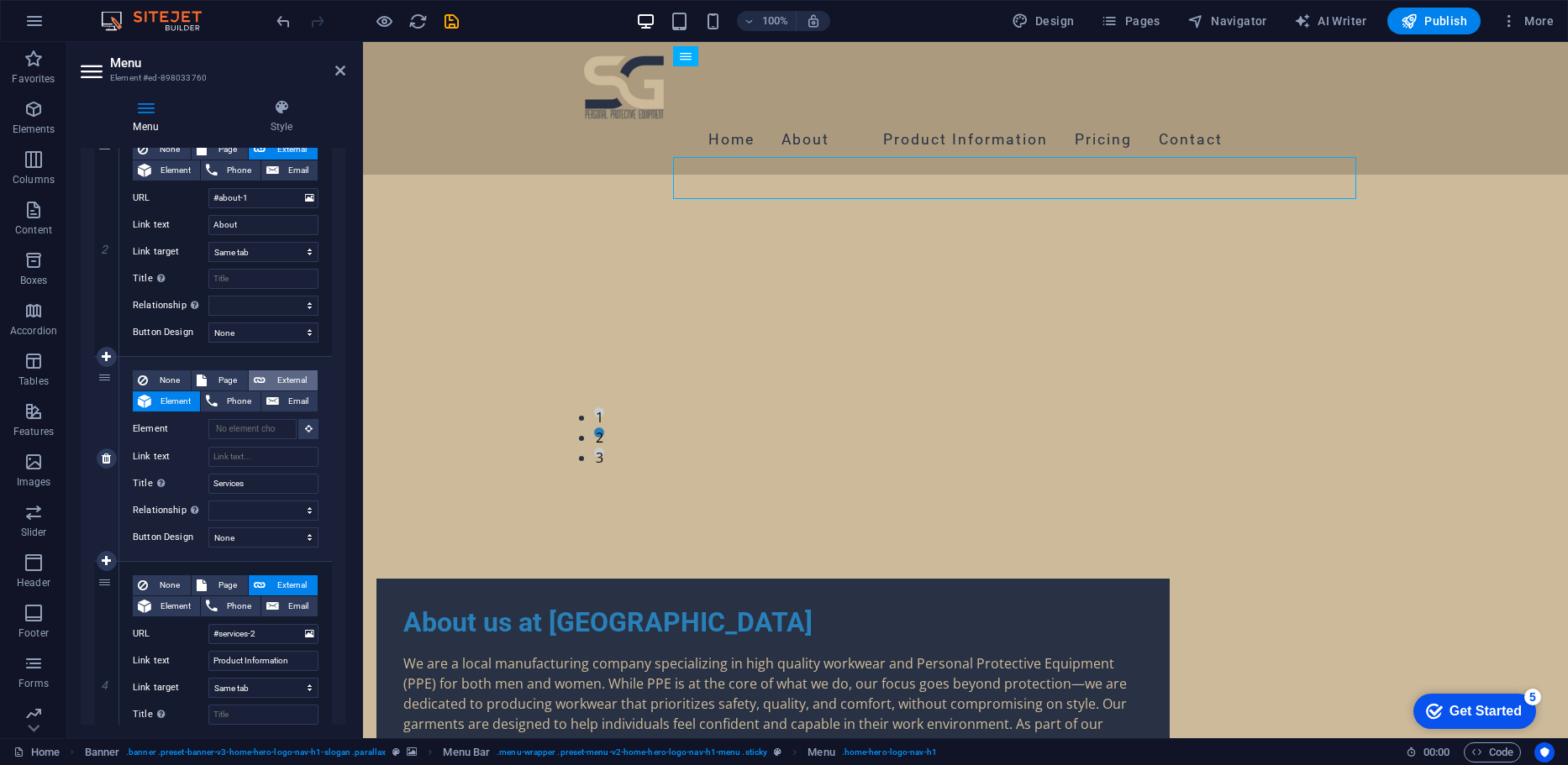
click at [279, 383] on span "External" at bounding box center [291, 380] width 42 height 20
select select
select select "blank"
select select
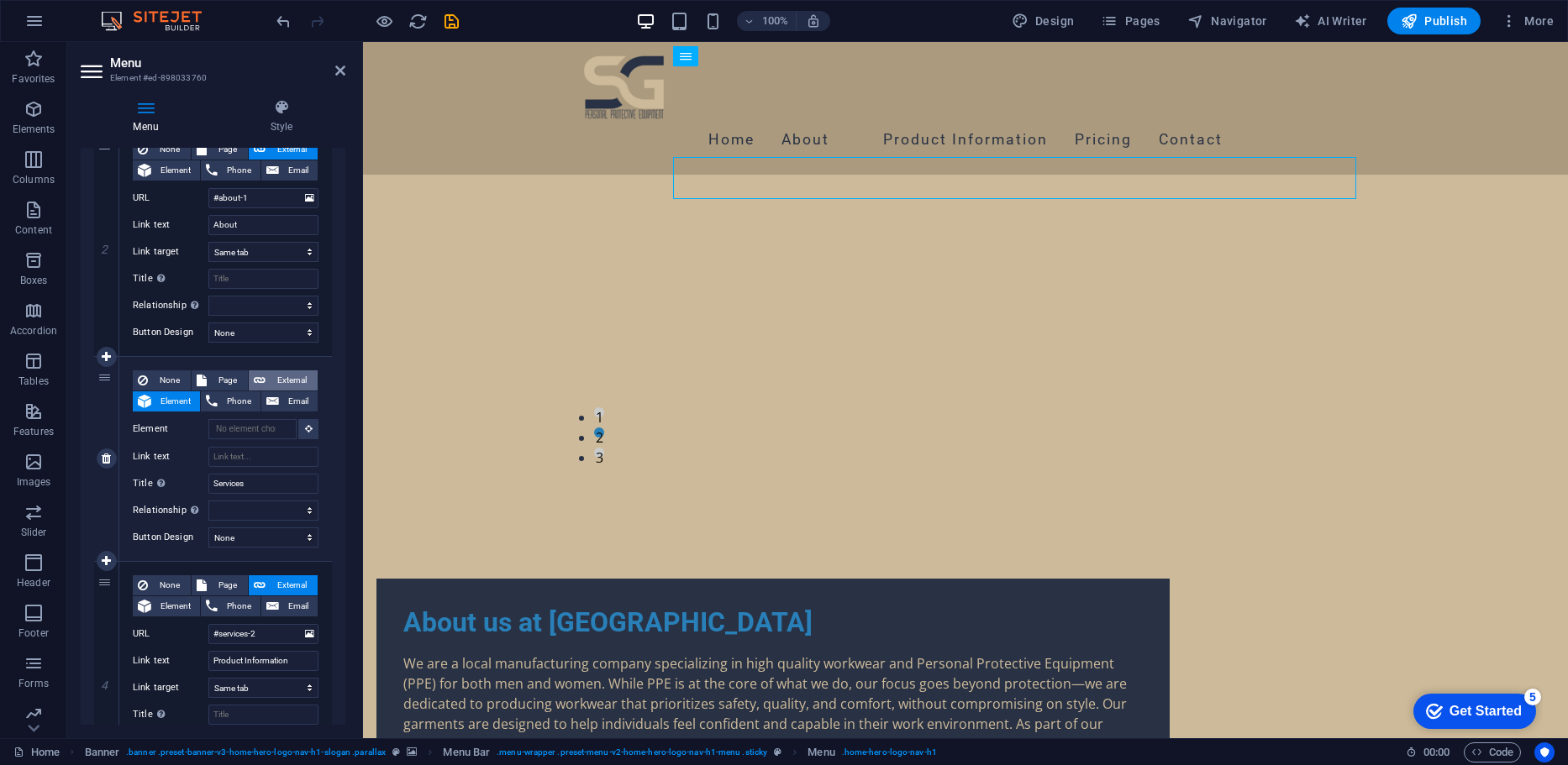
select select
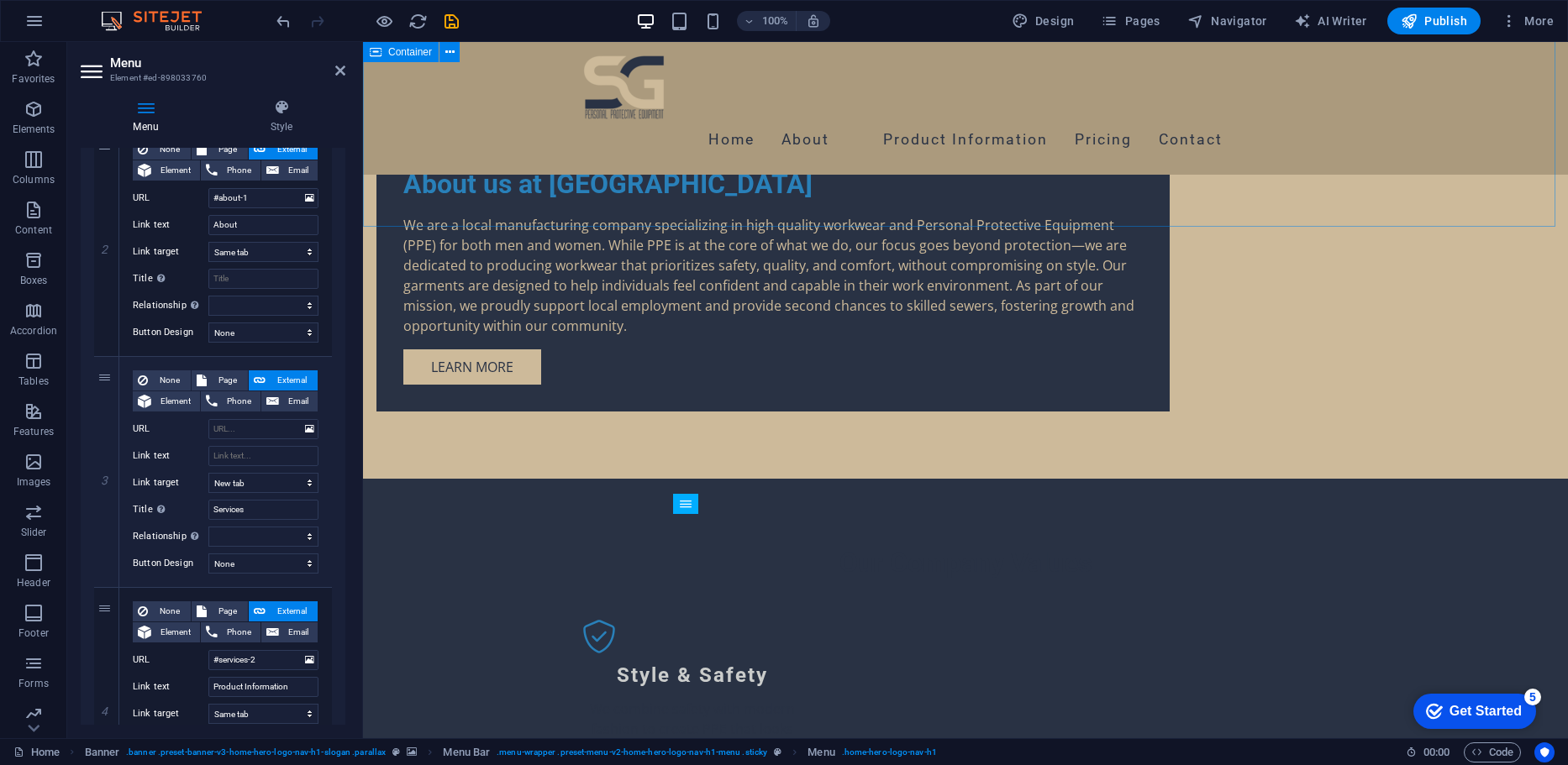
scroll to position [1533, 0]
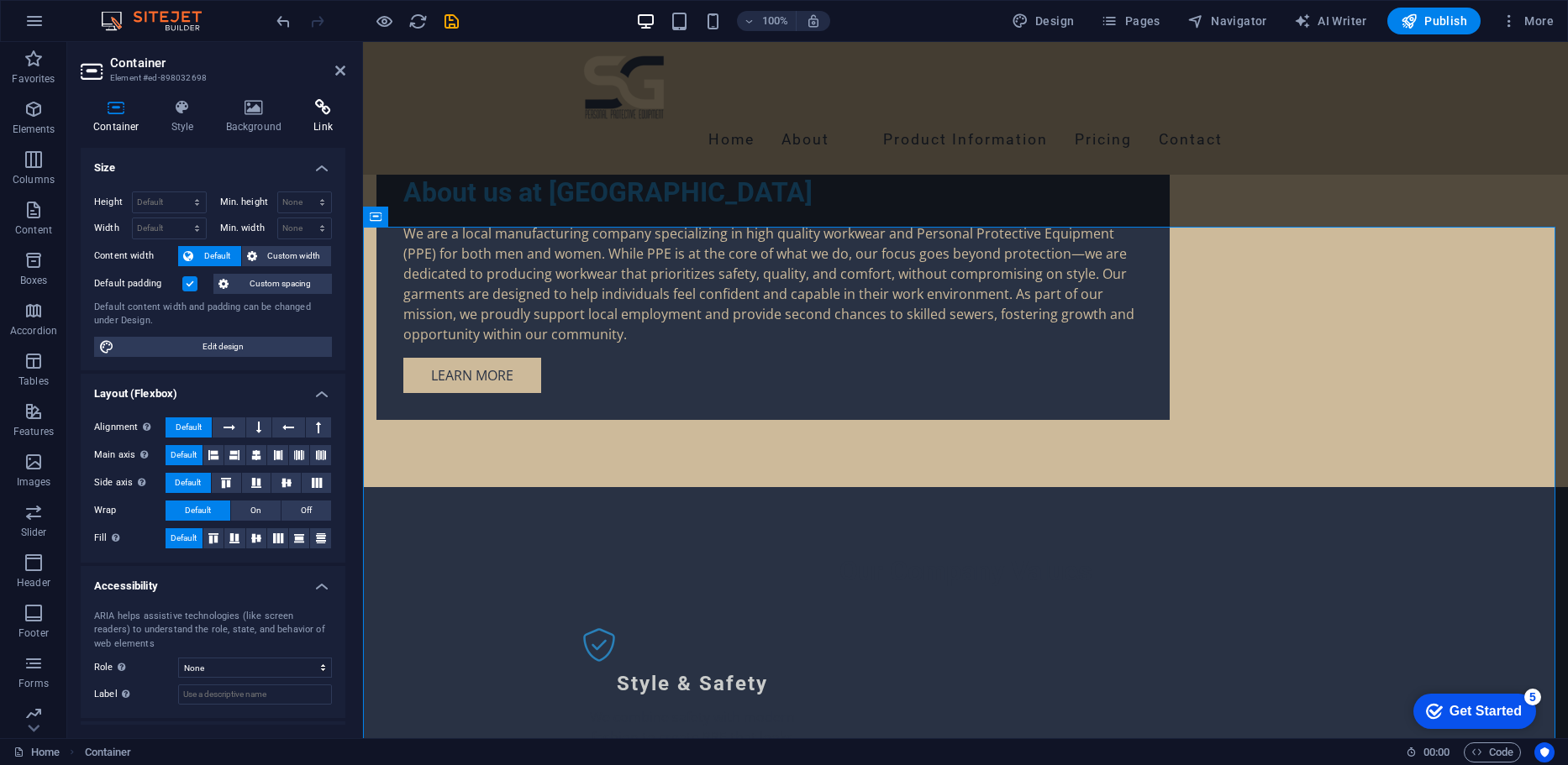
click at [314, 114] on icon at bounding box center [323, 107] width 44 height 17
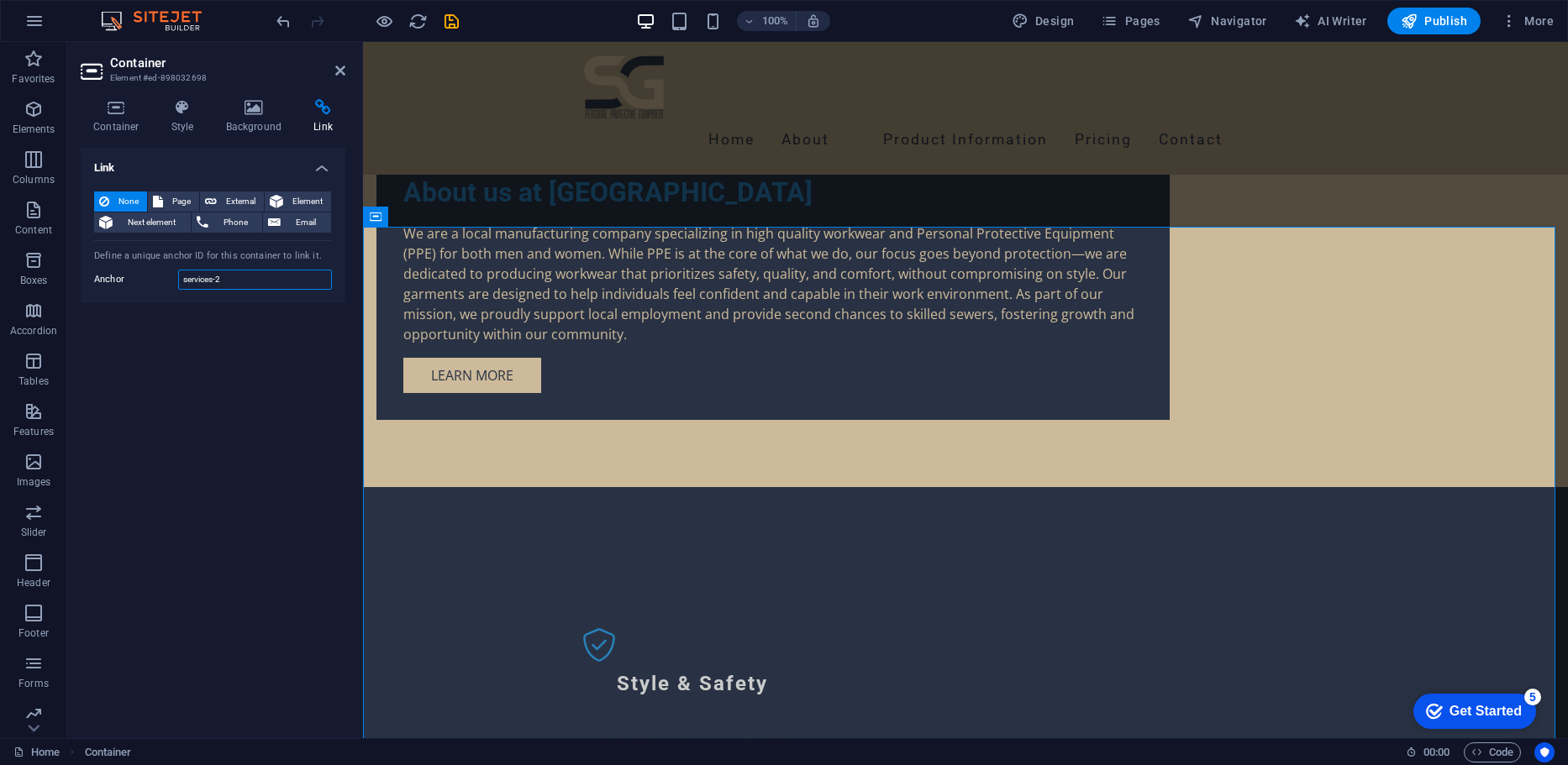
click at [240, 280] on input "services-2" at bounding box center [255, 280] width 154 height 20
click at [343, 64] on icon at bounding box center [340, 70] width 10 height 13
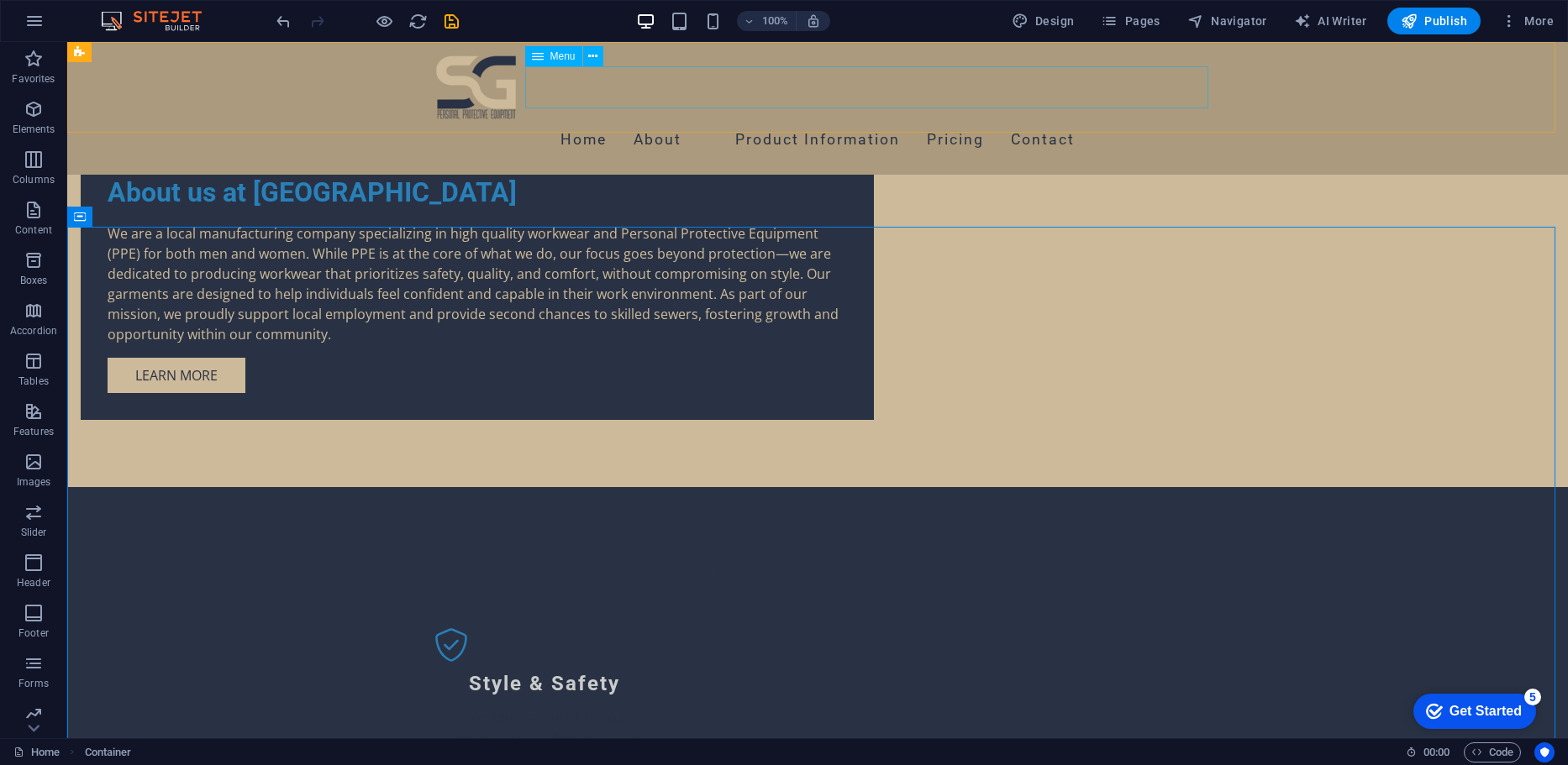
click at [733, 119] on nav "Home About Product Information Pricing Contact" at bounding box center [817, 139] width 793 height 42
select select
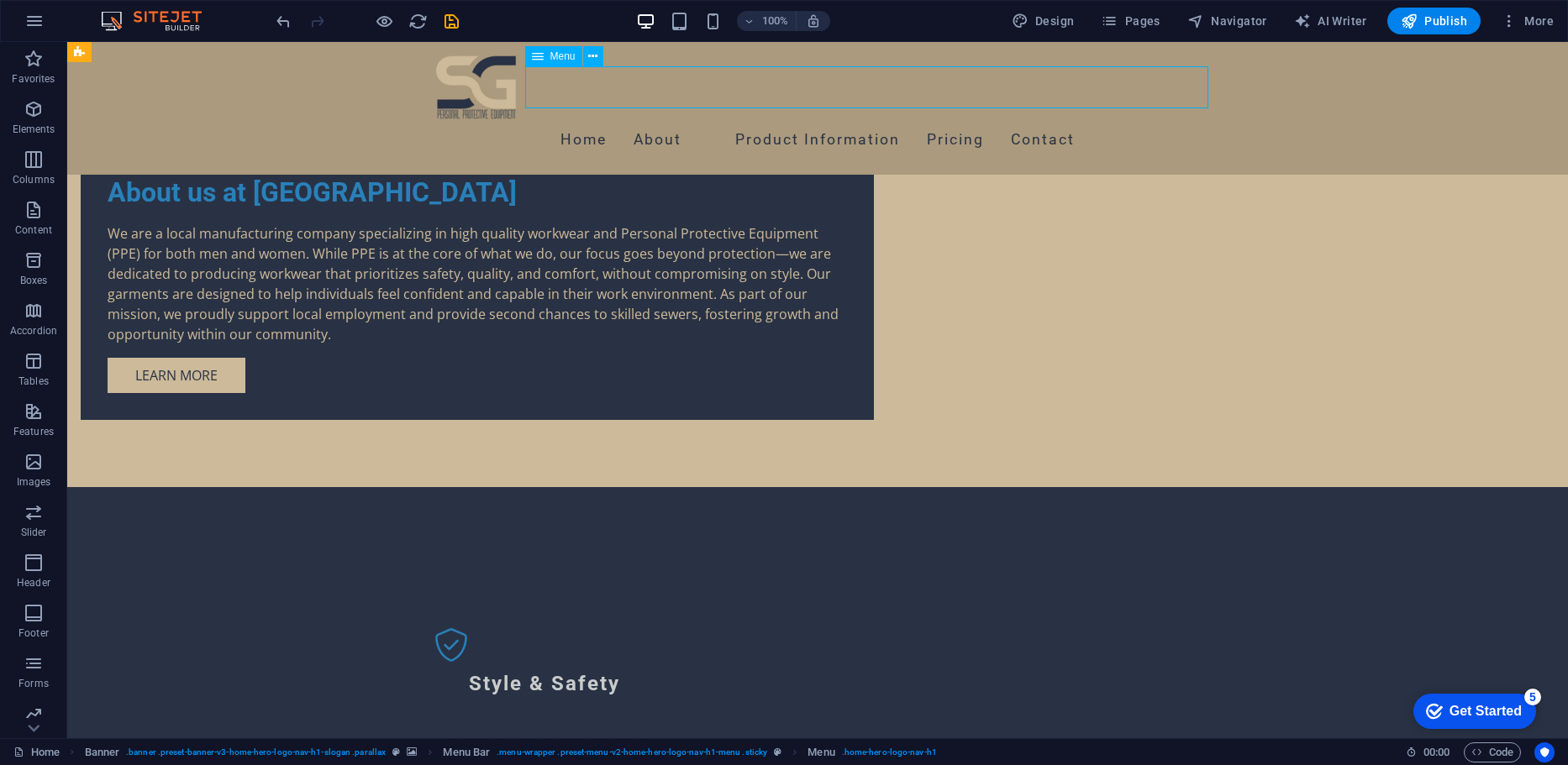
select select
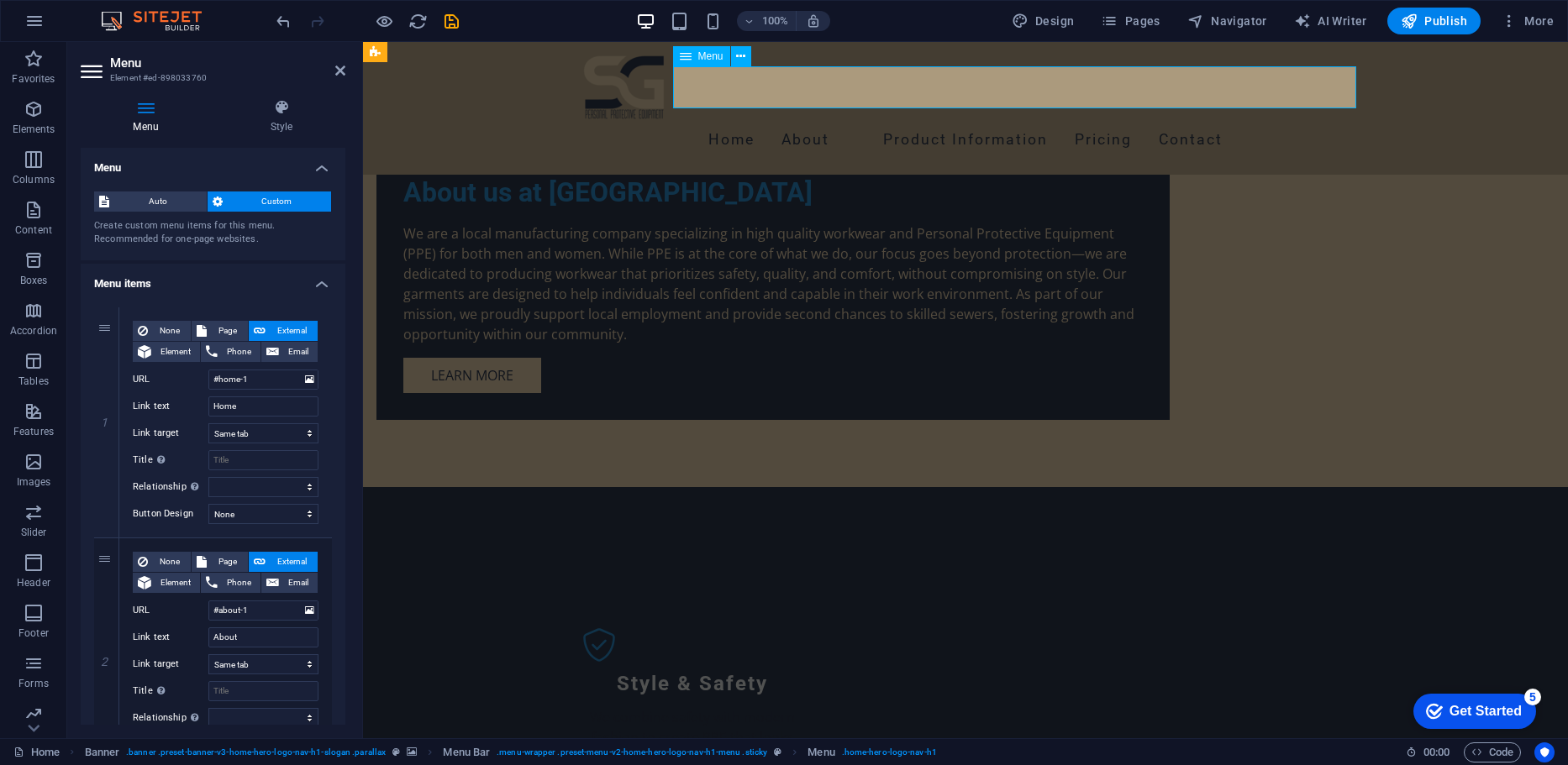
click at [733, 119] on nav "Home About Product Information Pricing Contact" at bounding box center [965, 139] width 793 height 42
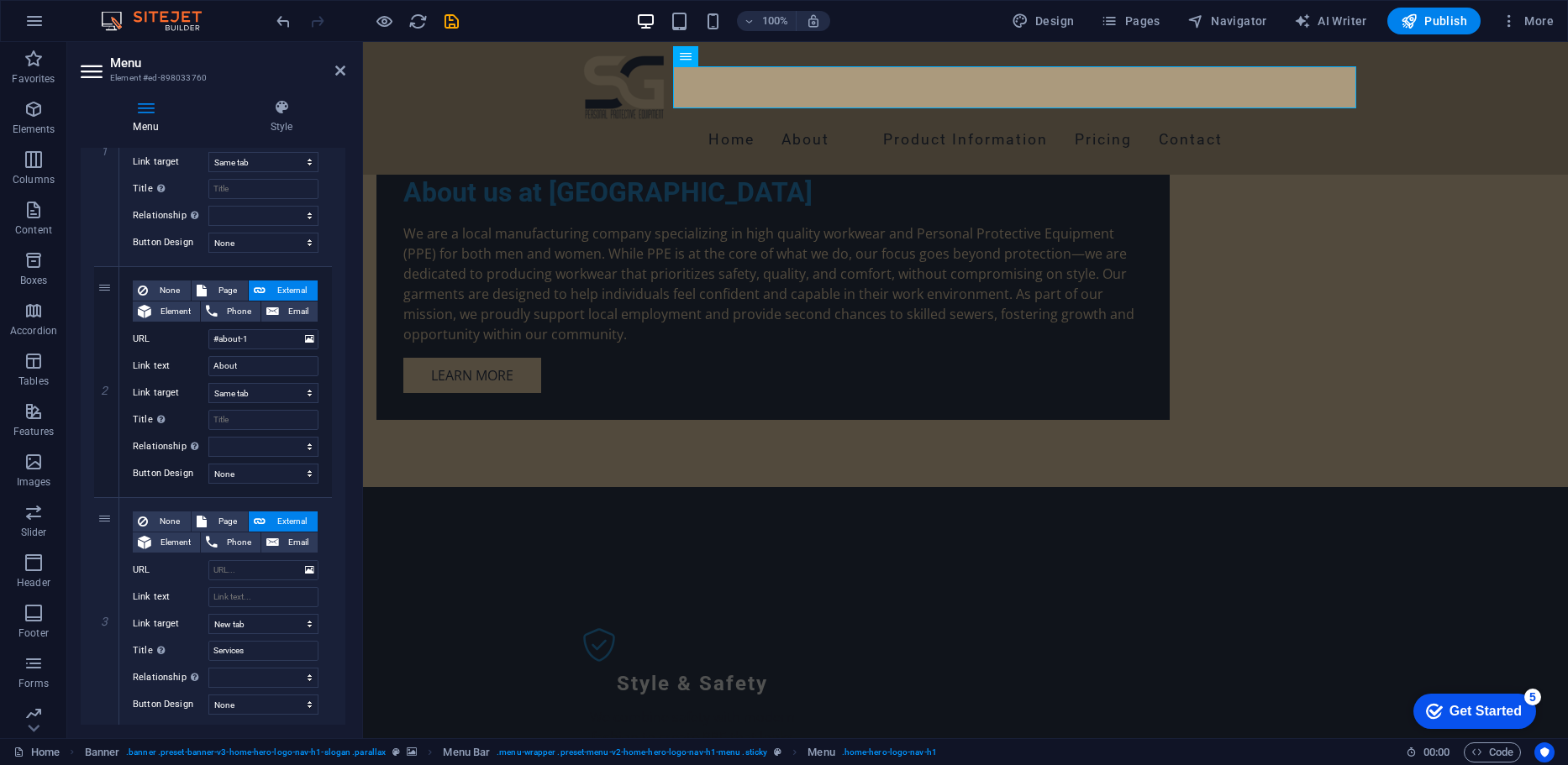
scroll to position [276, 0]
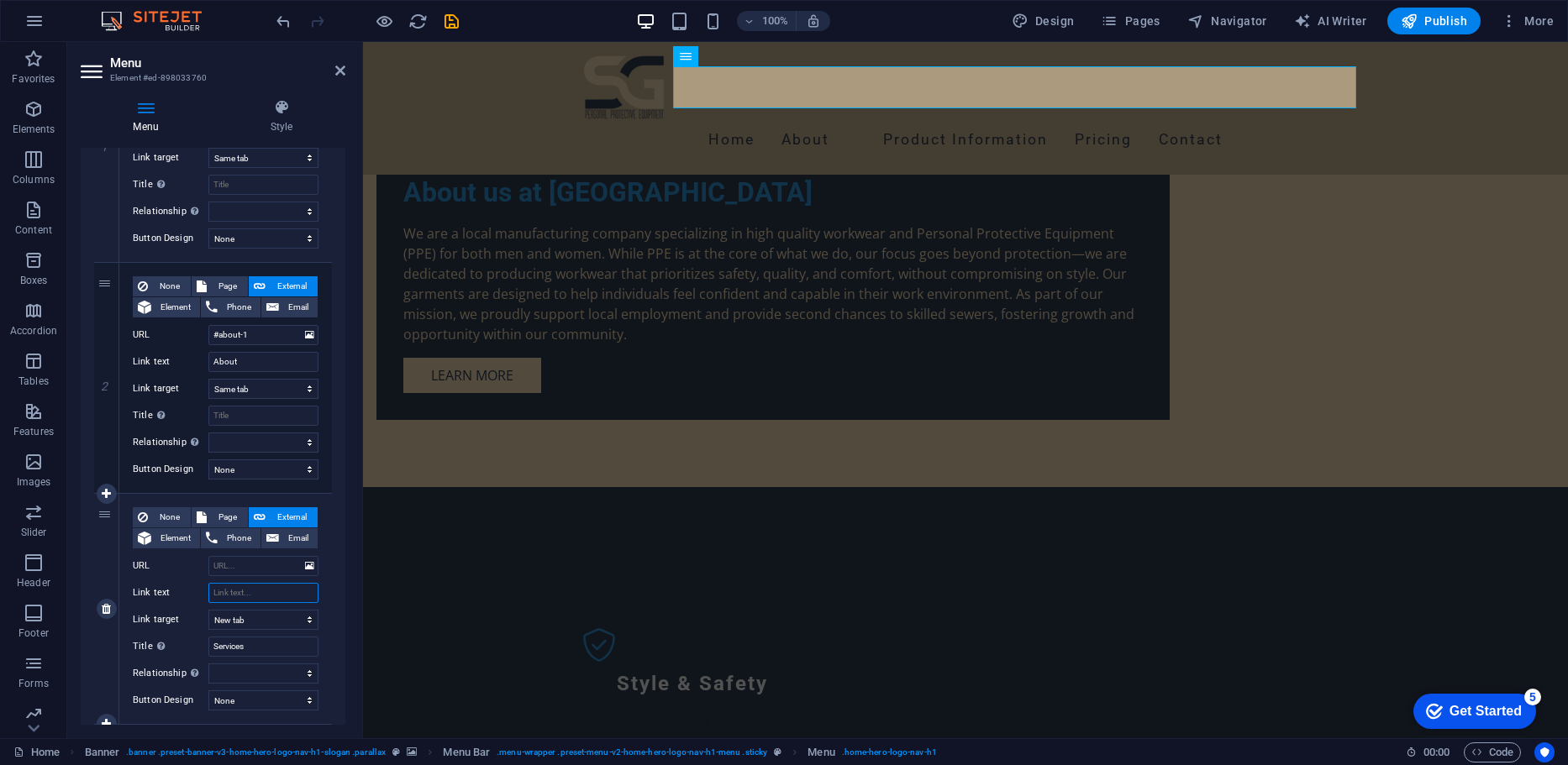
click at [245, 587] on input "Link text" at bounding box center [264, 593] width 110 height 20
click at [236, 569] on input "URL" at bounding box center [264, 566] width 110 height 20
paste input "services-2"
type input "services-2"
select select
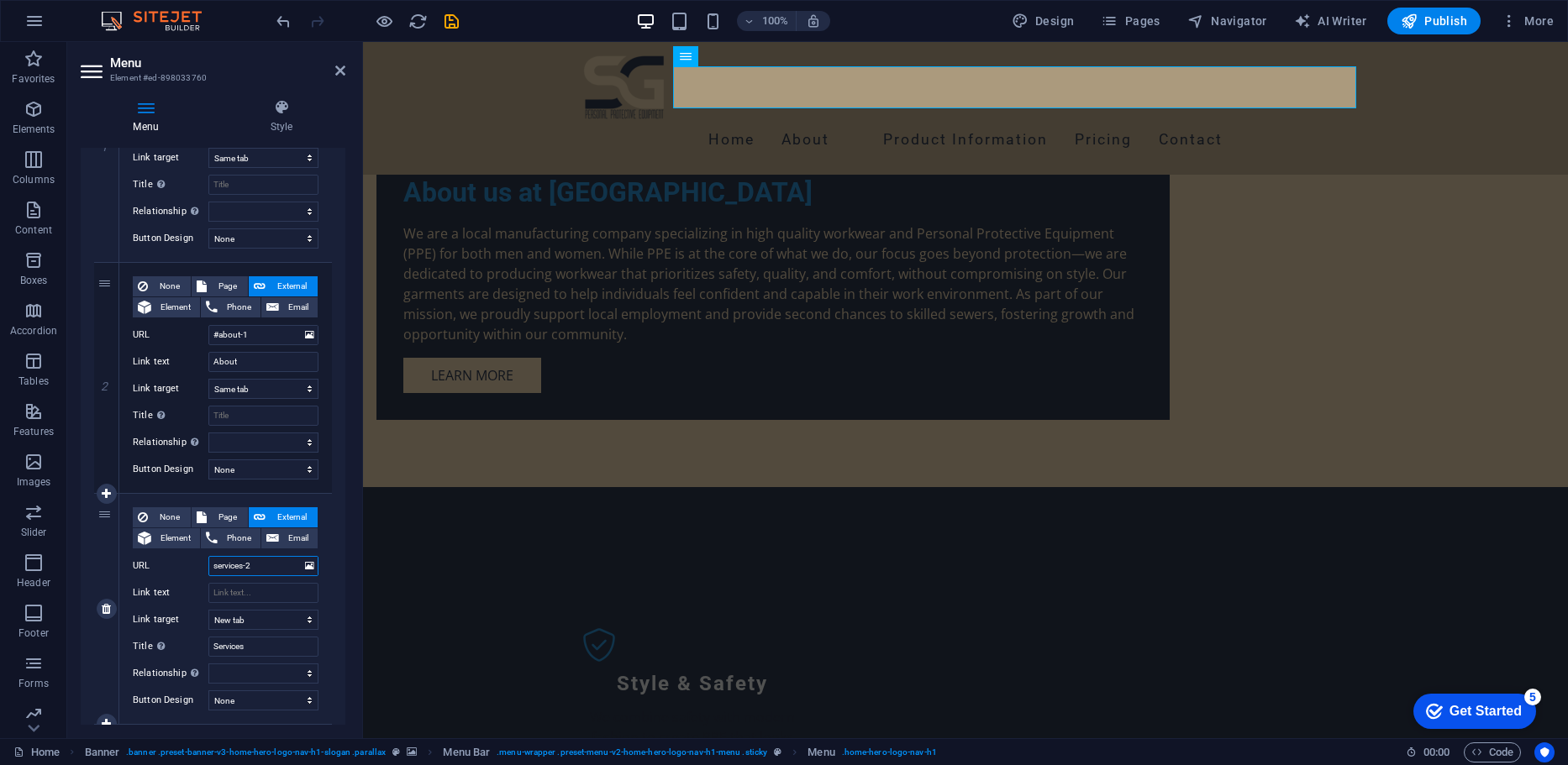
select select
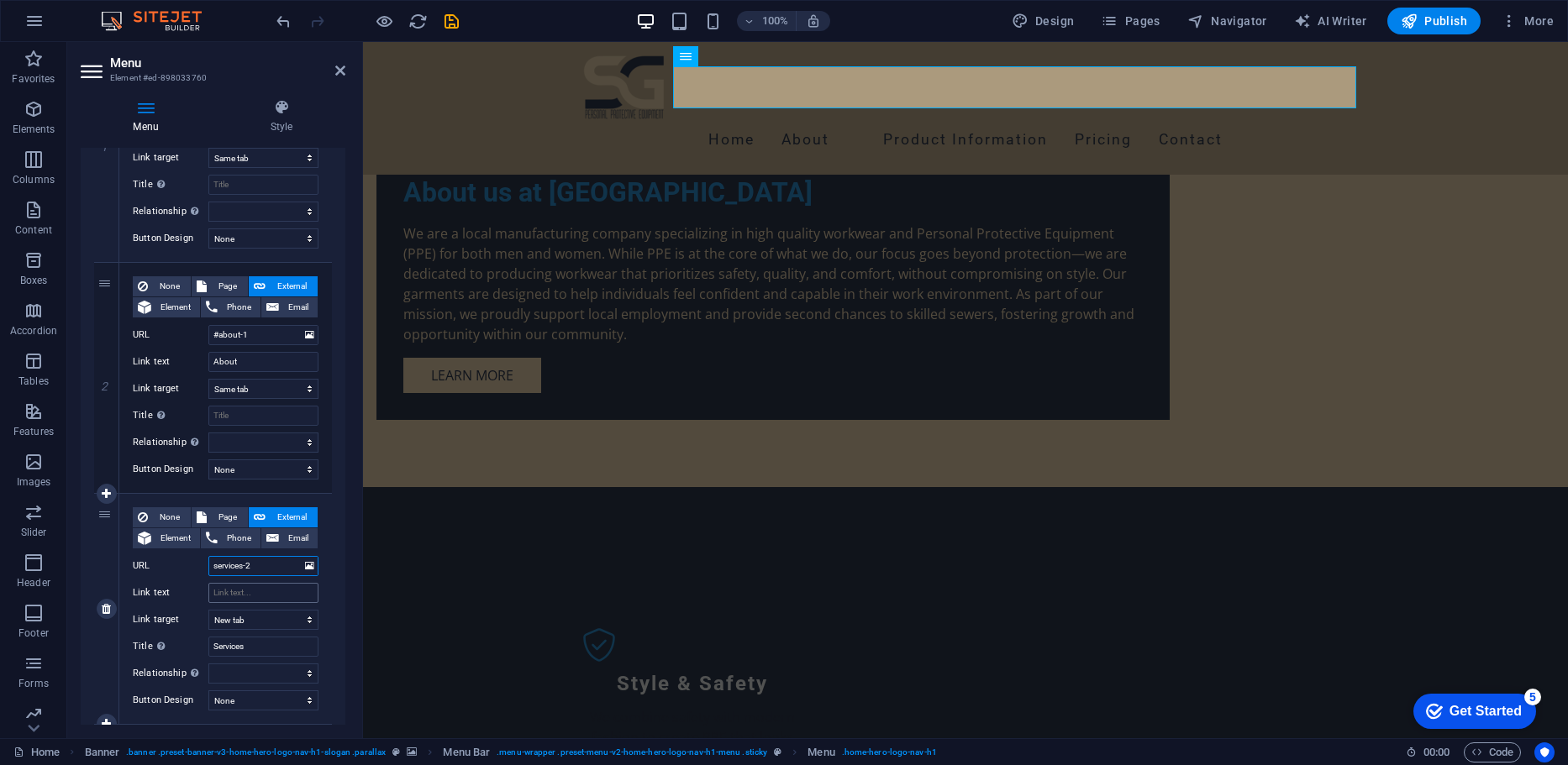
type input "services-2"
click at [276, 586] on input "Link text" at bounding box center [264, 593] width 110 height 20
drag, startPoint x: 345, startPoint y: 301, endPoint x: 345, endPoint y: 277, distance: 24.0
click at [345, 277] on div "Menu Style Menu Auto Custom Create custom menu items for this menu. Recommended…" at bounding box center [213, 413] width 292 height 653
click at [253, 591] on input "Link text" at bounding box center [264, 593] width 110 height 20
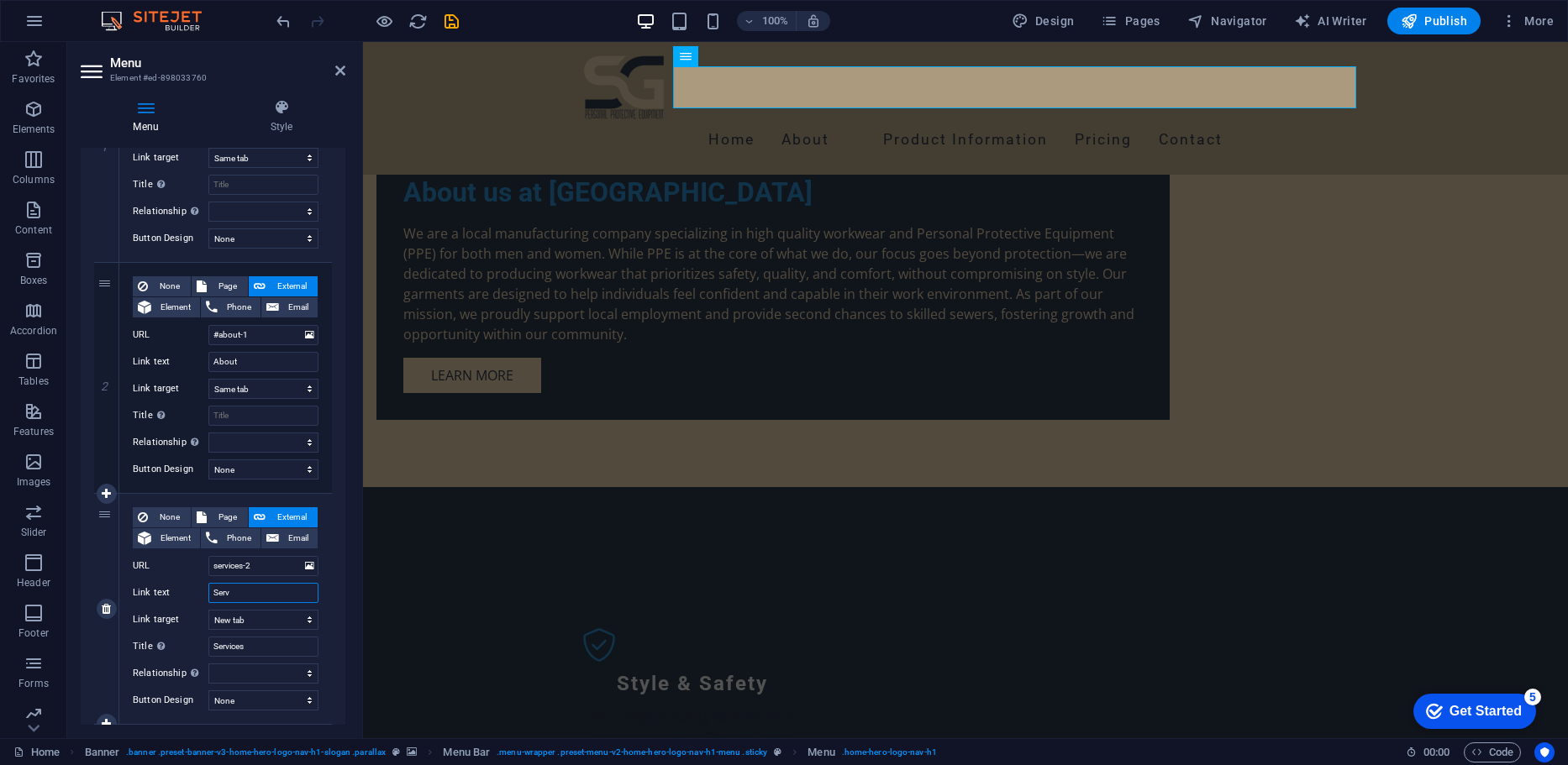
type input "Servc"
select select
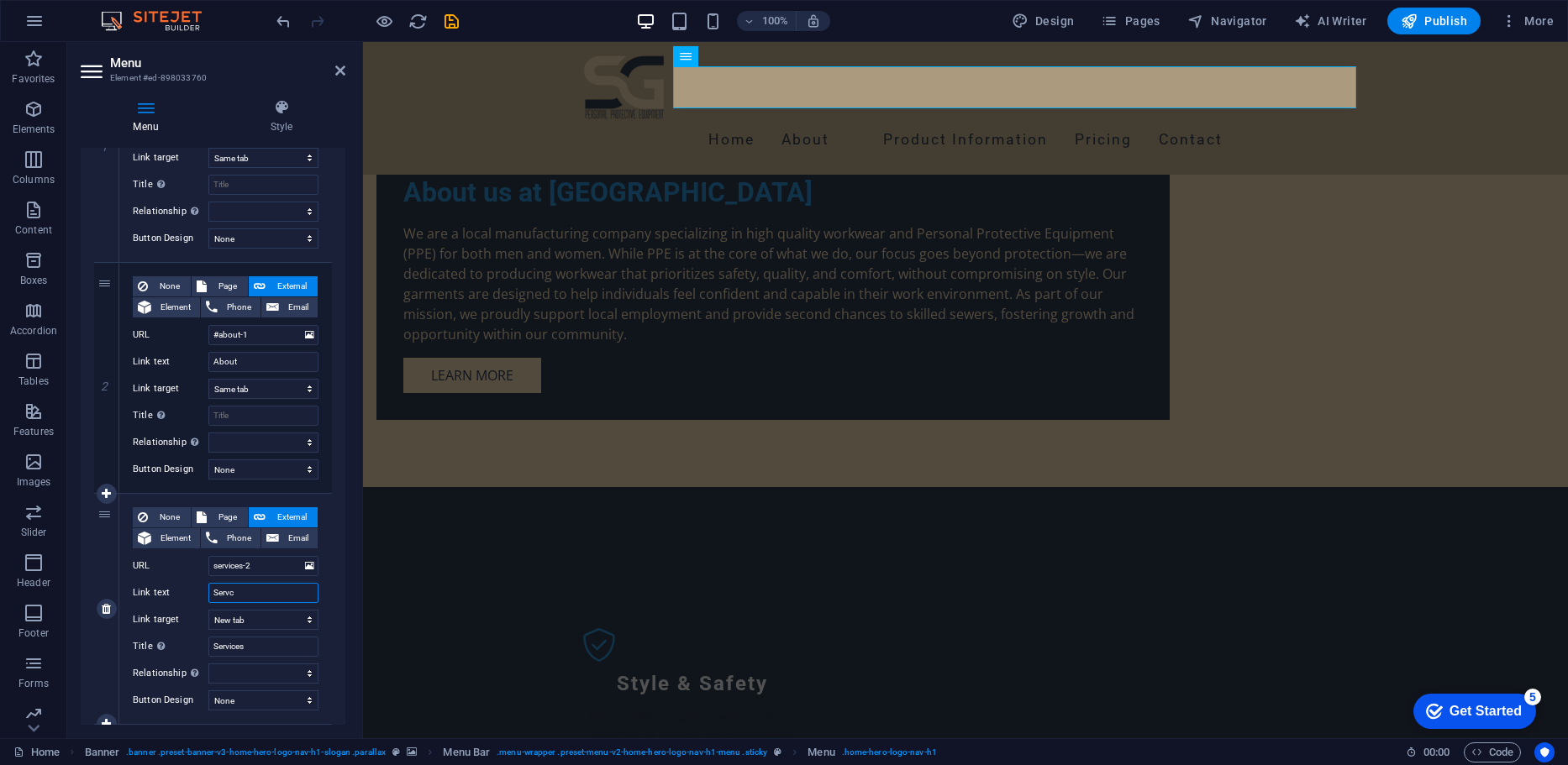
select select
type input "Service"
select select
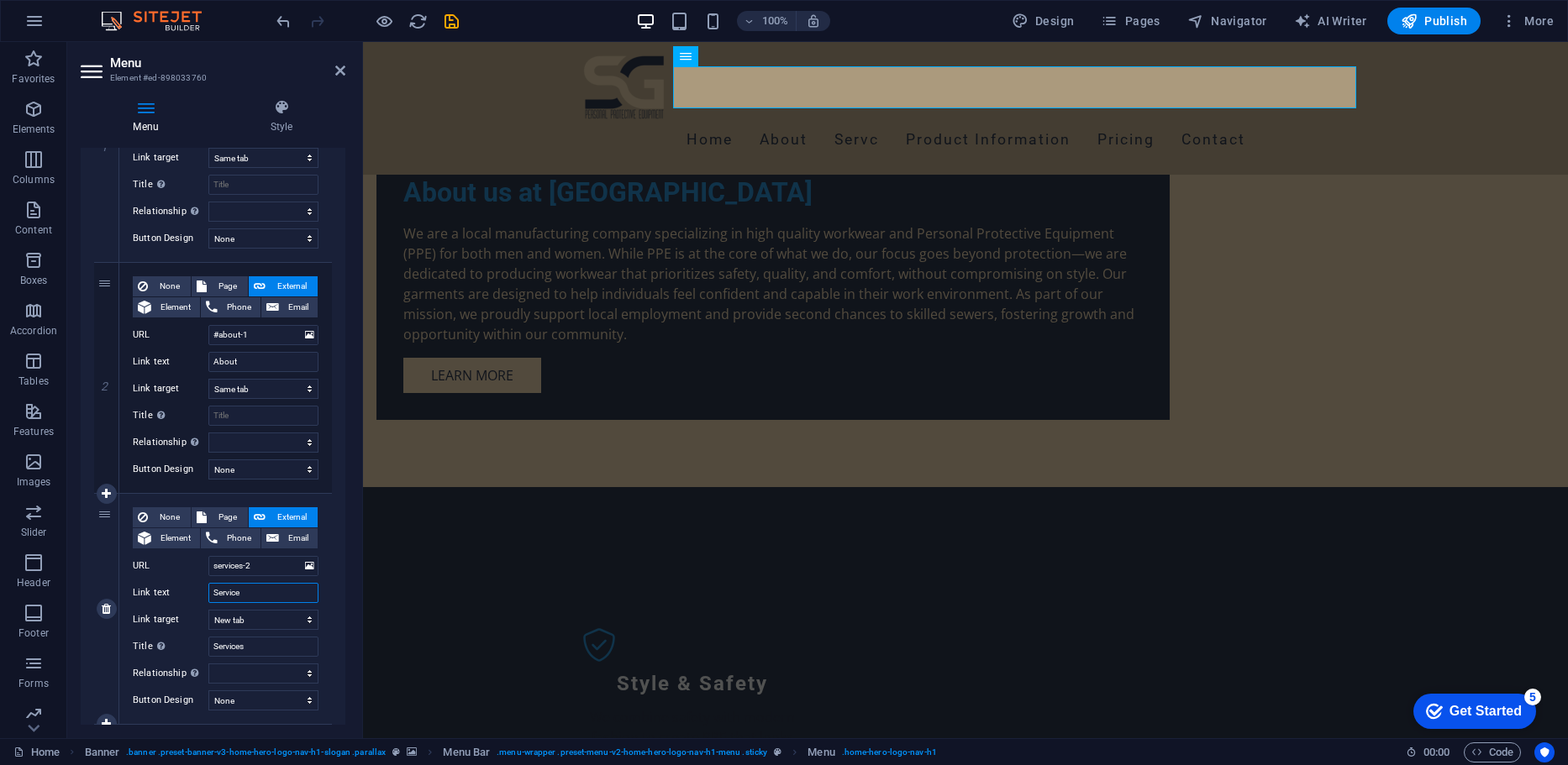
select select
type input "Service"
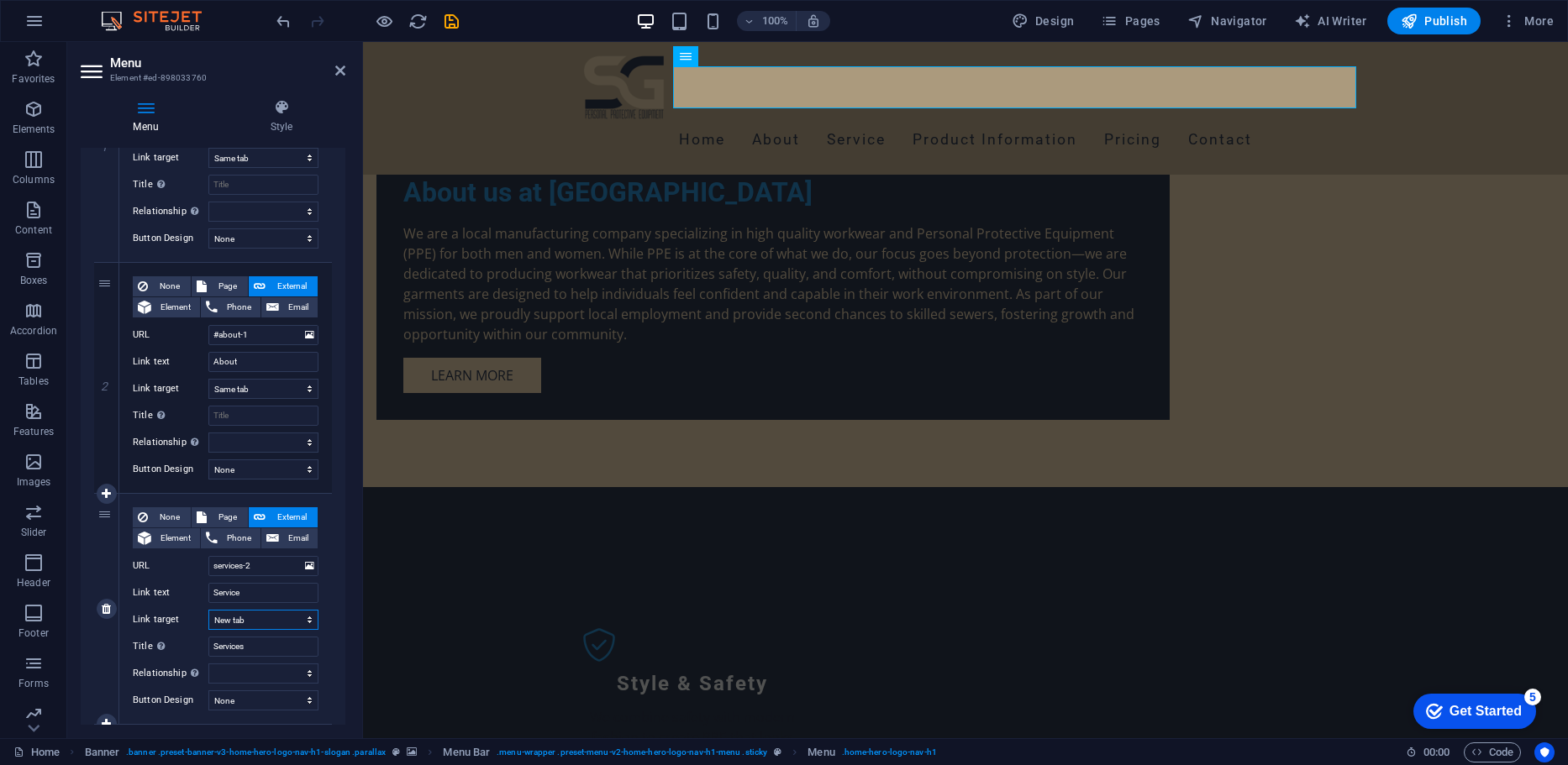
click at [272, 625] on select "New tab Same tab Overlay" at bounding box center [264, 619] width 110 height 20
select select
click at [209, 610] on select "New tab Same tab Overlay" at bounding box center [264, 619] width 110 height 20
select select
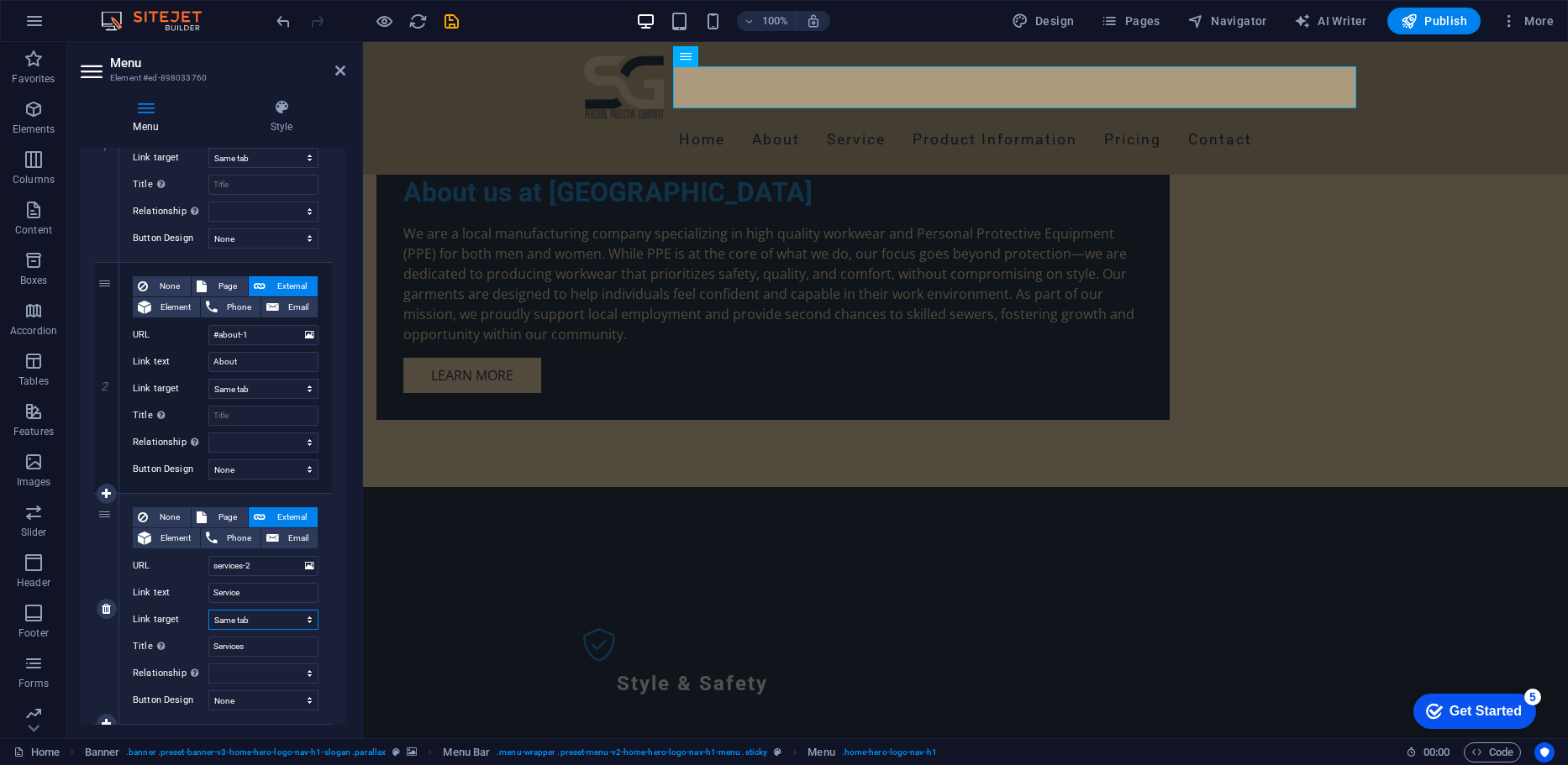
select select
click at [258, 623] on select "New tab Same tab Overlay" at bounding box center [264, 619] width 110 height 20
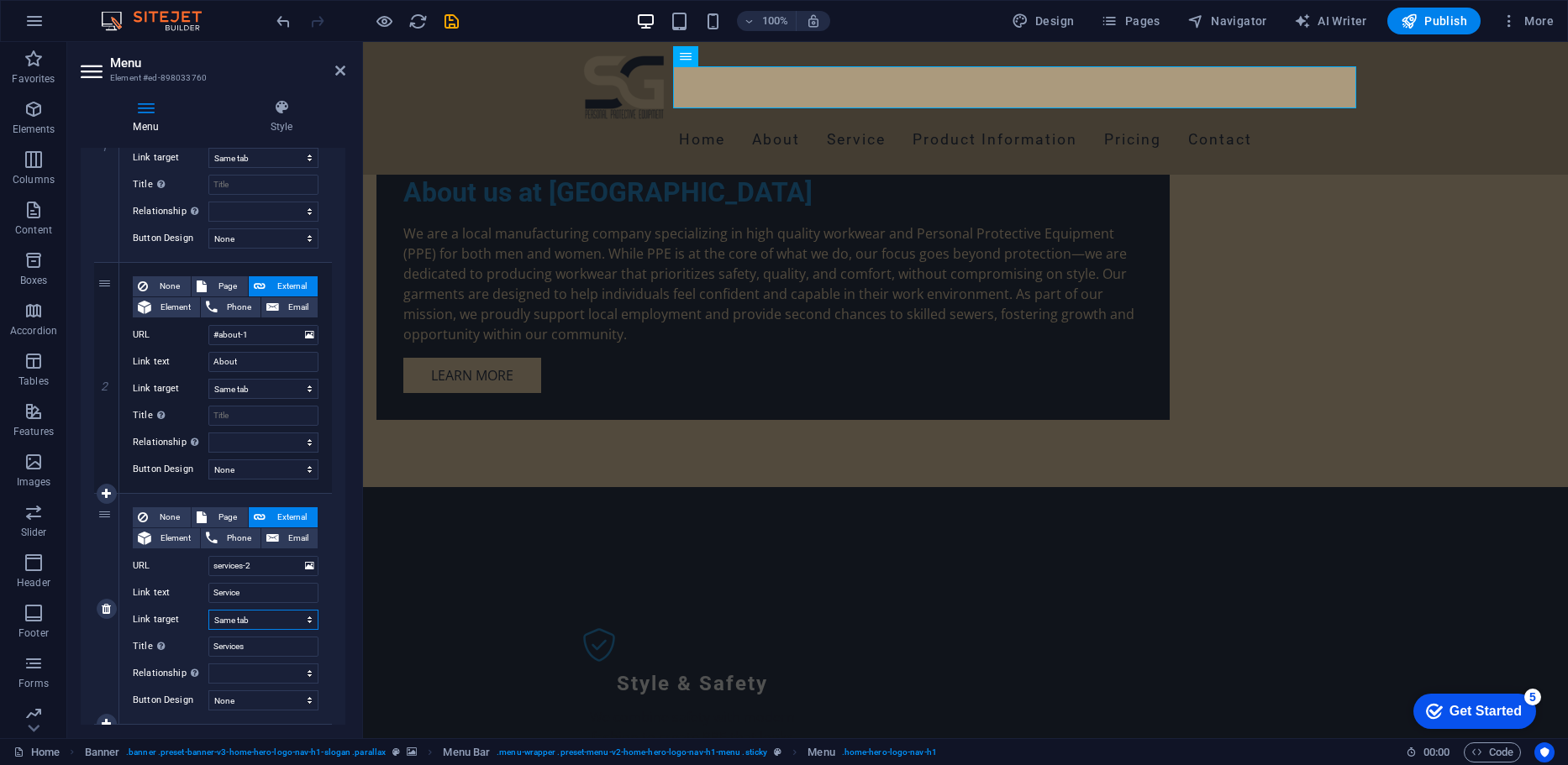
click at [258, 623] on select "New tab Same tab Overlay" at bounding box center [264, 619] width 110 height 20
click at [282, 670] on select "alternate author bookmark external help license next nofollow noreferrer noopen…" at bounding box center [264, 674] width 110 height 20
click at [283, 670] on select "alternate author bookmark external help license next nofollow noreferrer noopen…" at bounding box center [264, 674] width 110 height 20
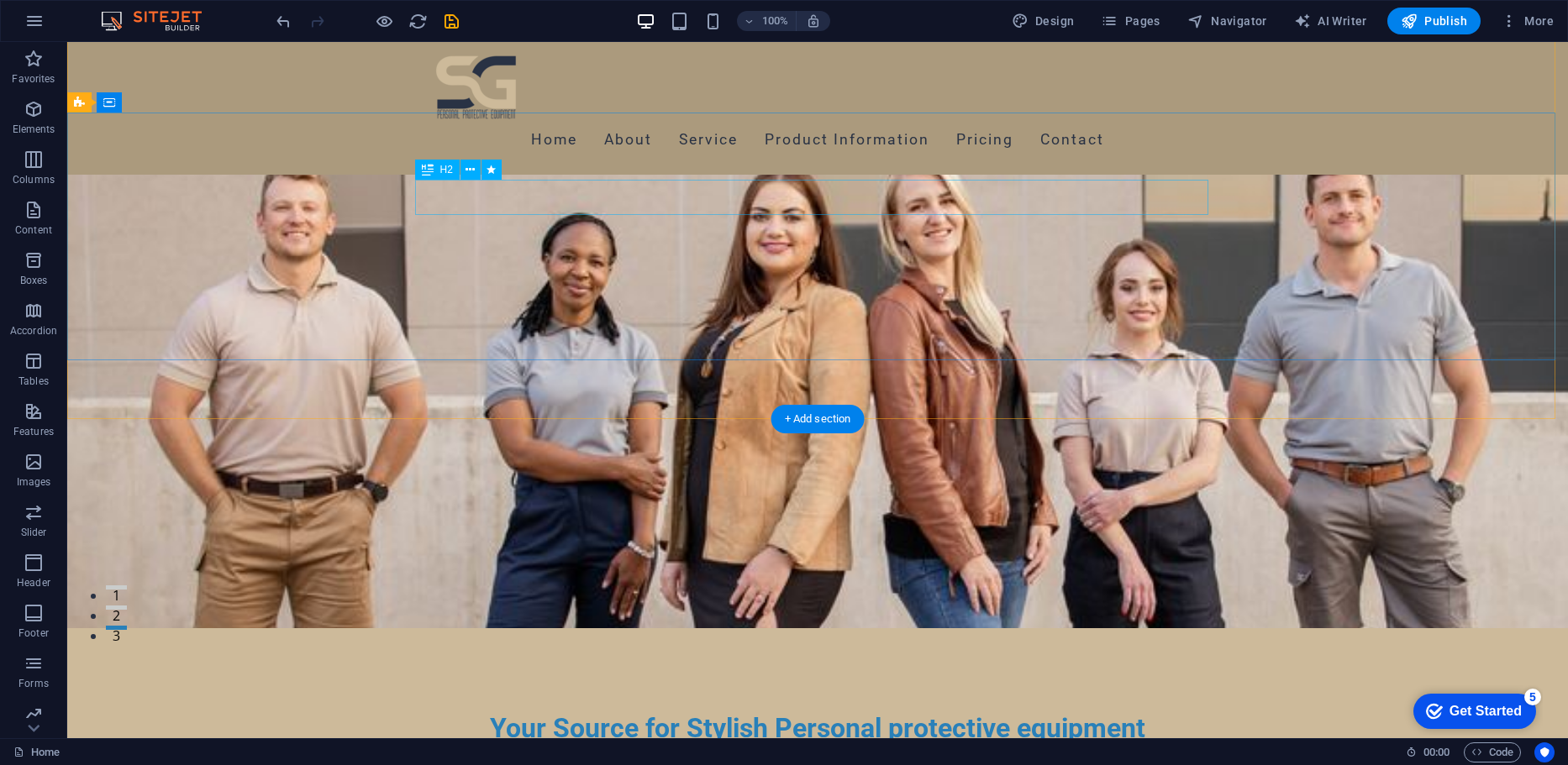
scroll to position [0, 0]
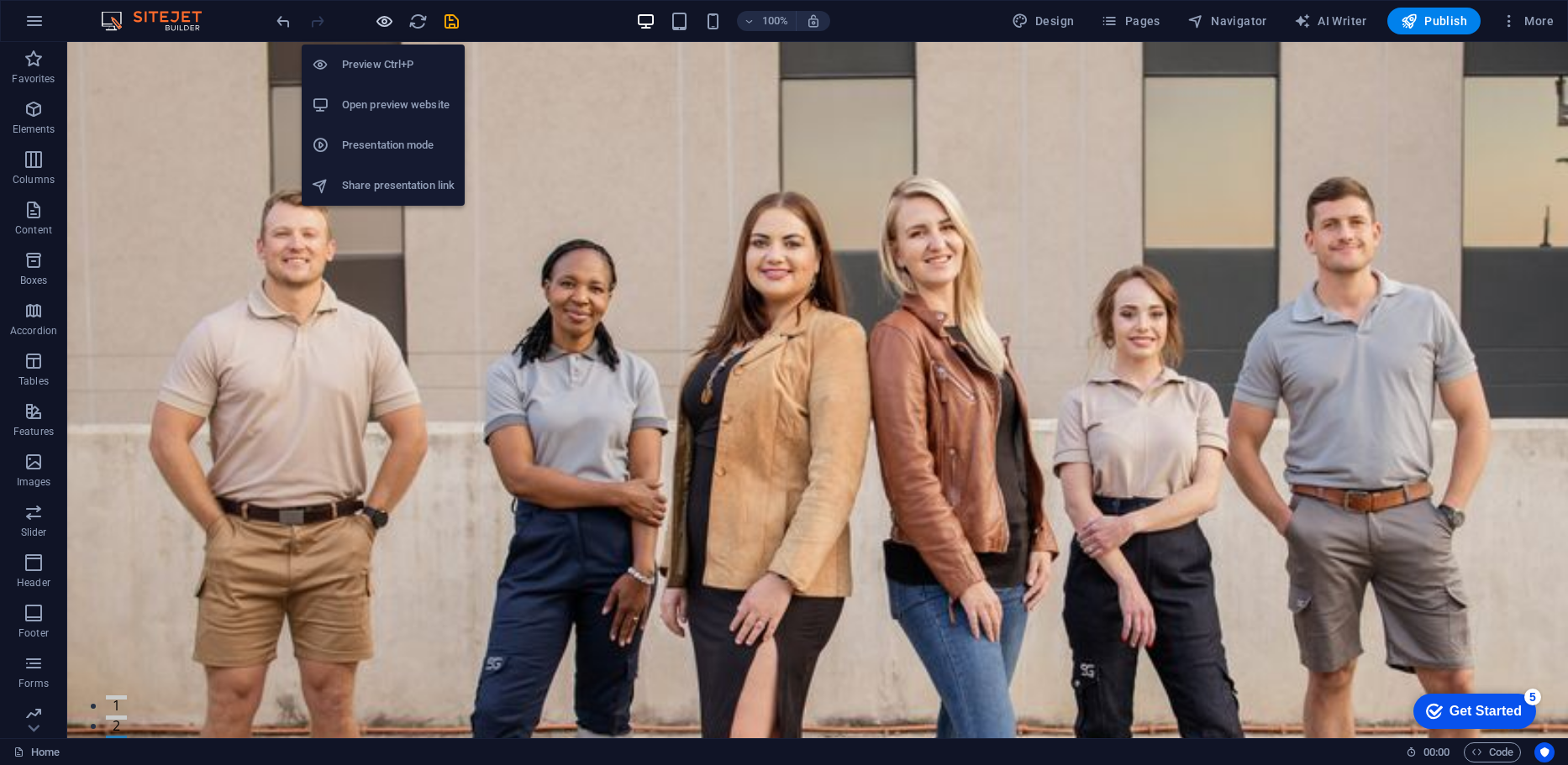
click at [390, 19] on icon "button" at bounding box center [384, 21] width 20 height 20
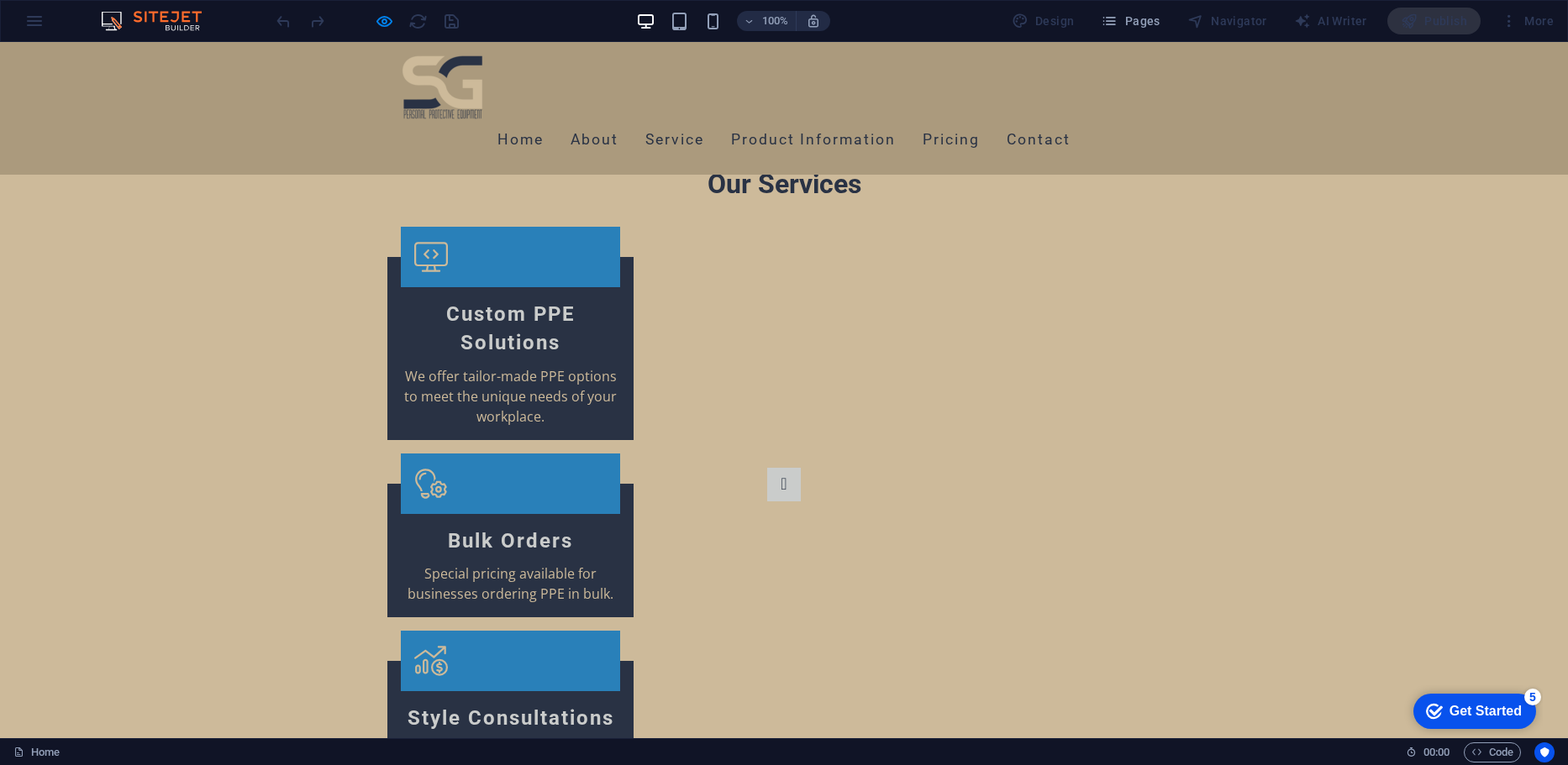
scroll to position [2813, 0]
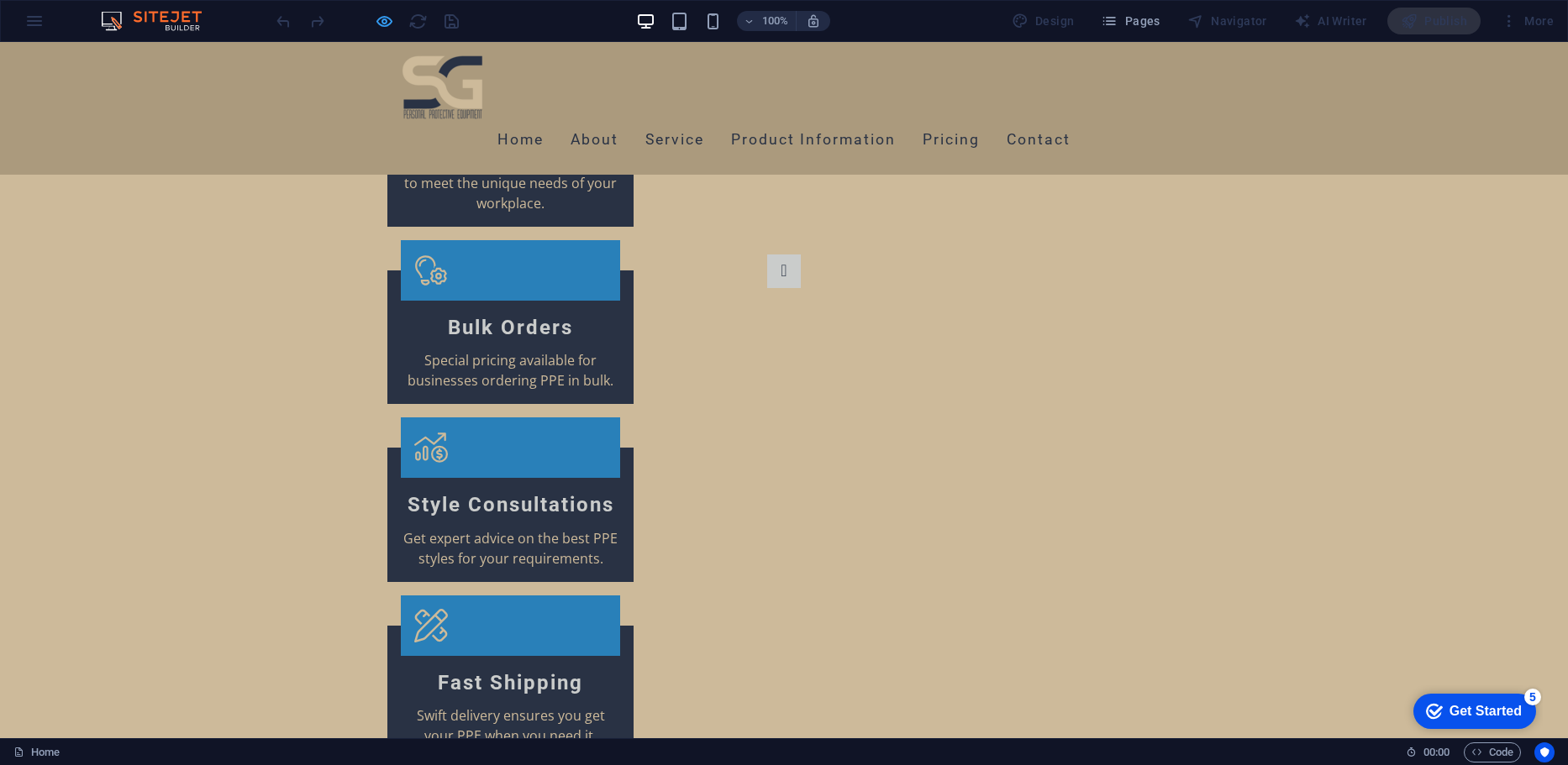
click at [376, 23] on icon "button" at bounding box center [384, 21] width 20 height 20
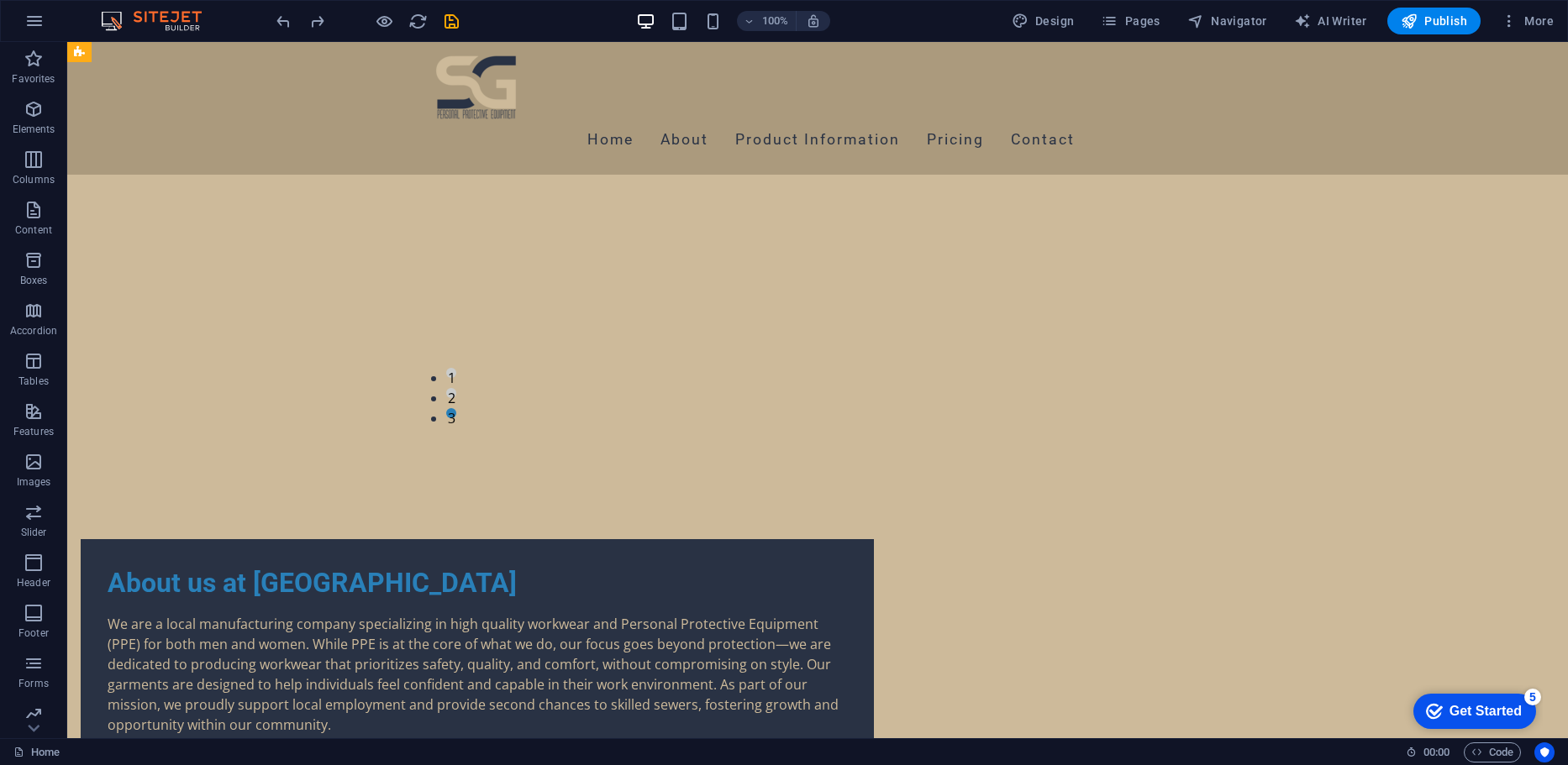
scroll to position [0, 0]
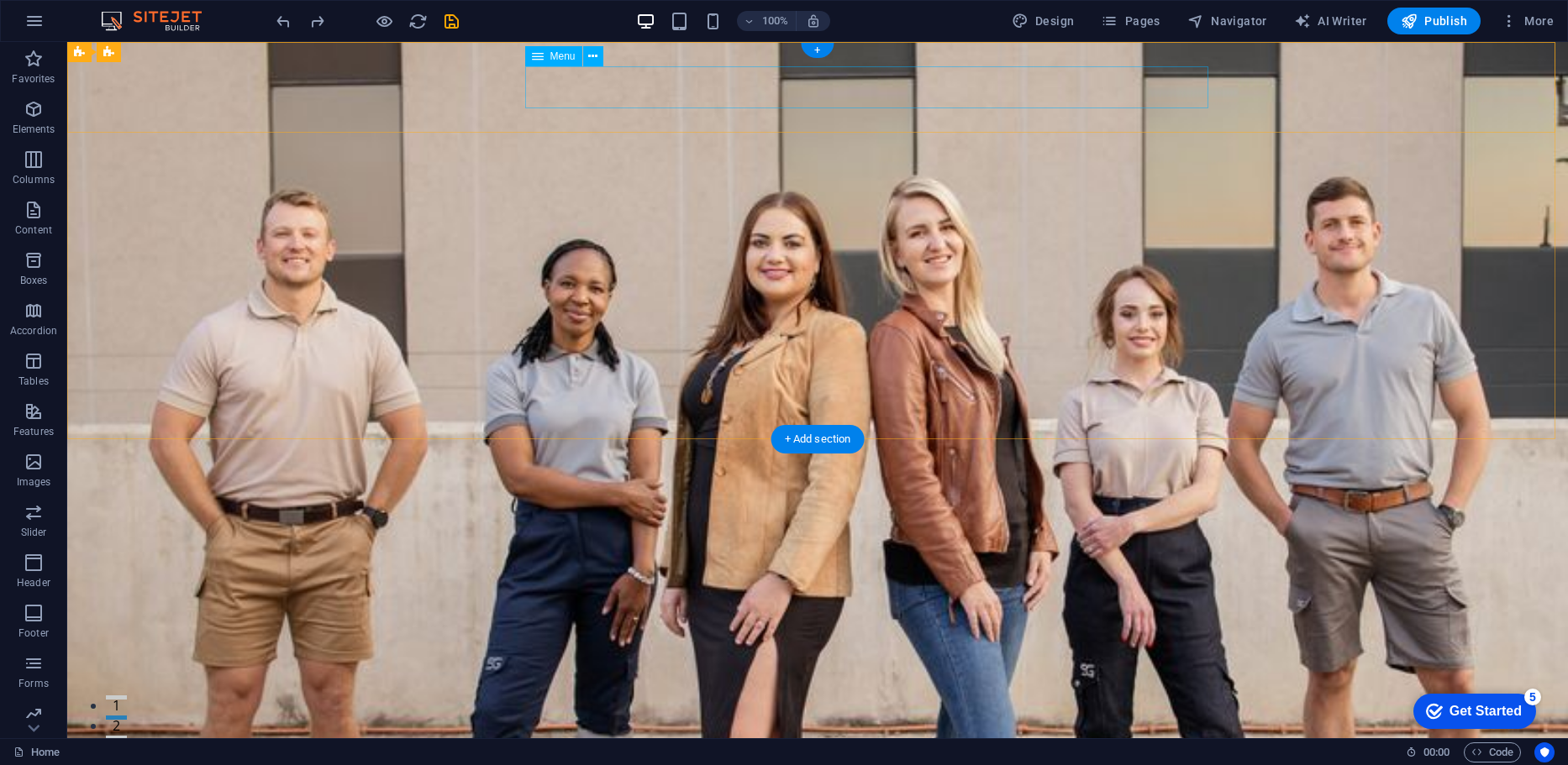
click at [883, 741] on nav "Home About Product Information Pricing Contact" at bounding box center [817, 761] width 793 height 42
select select
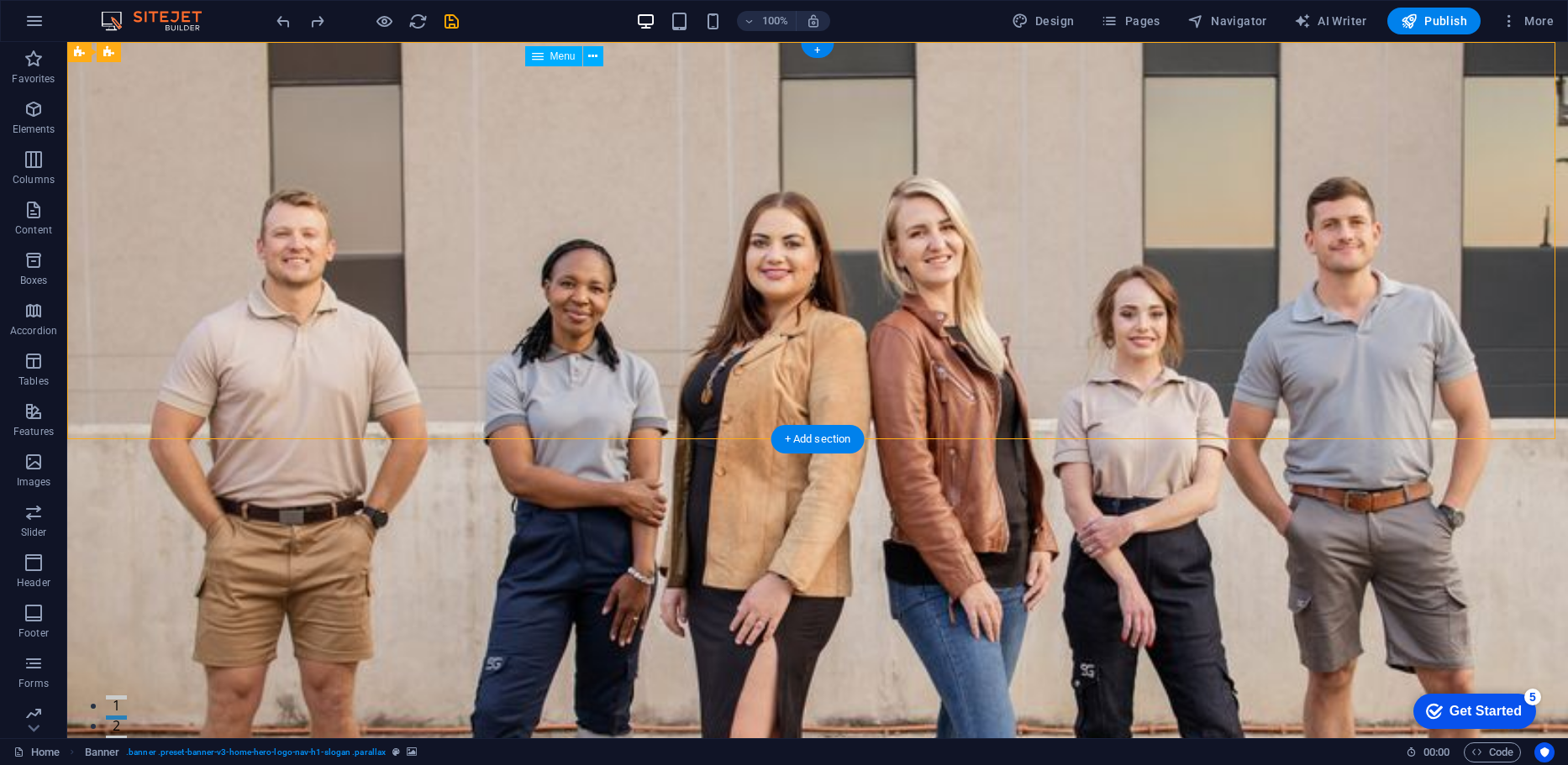
select select
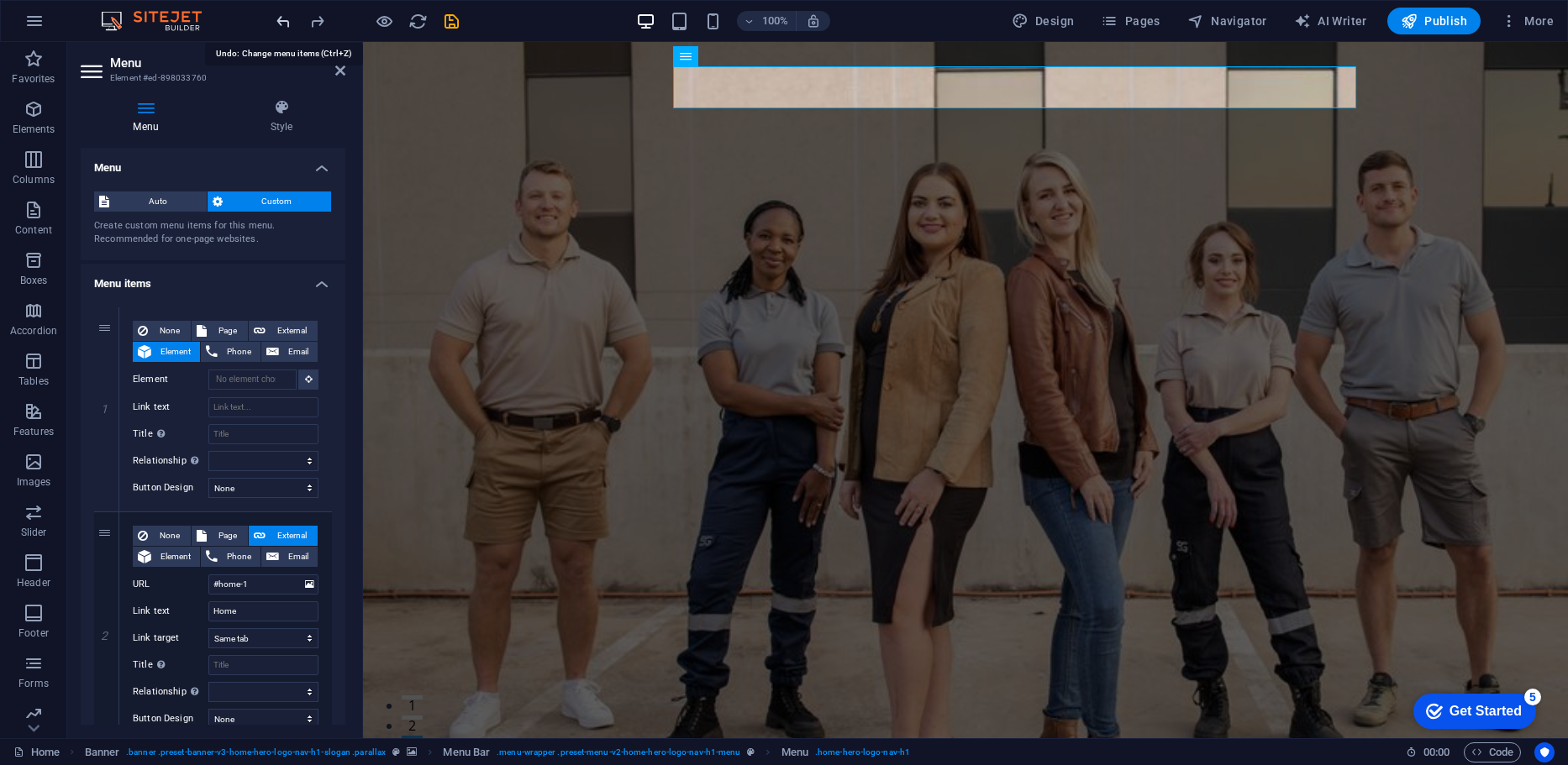
select select
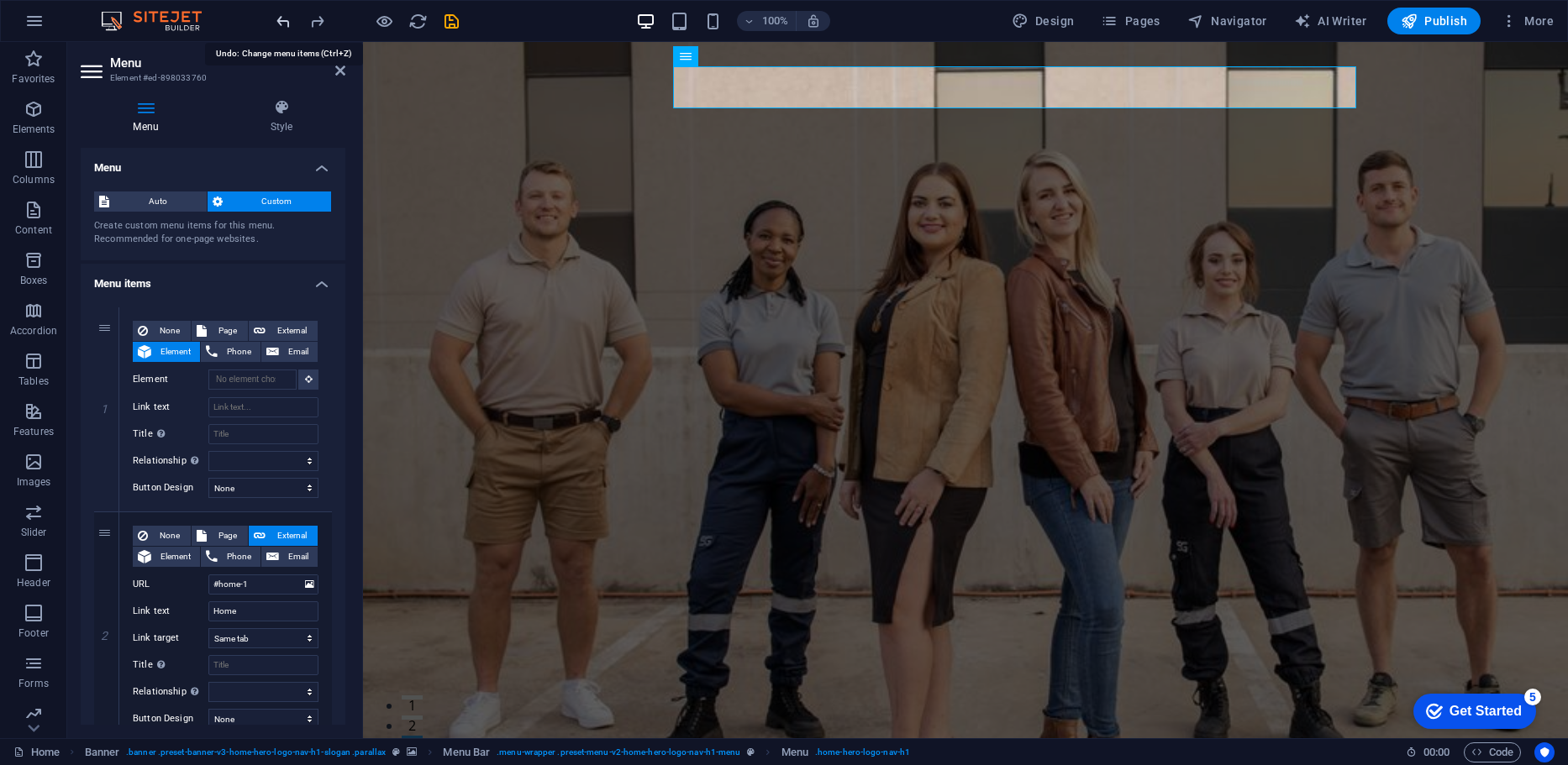
select select
type input "#home-1"
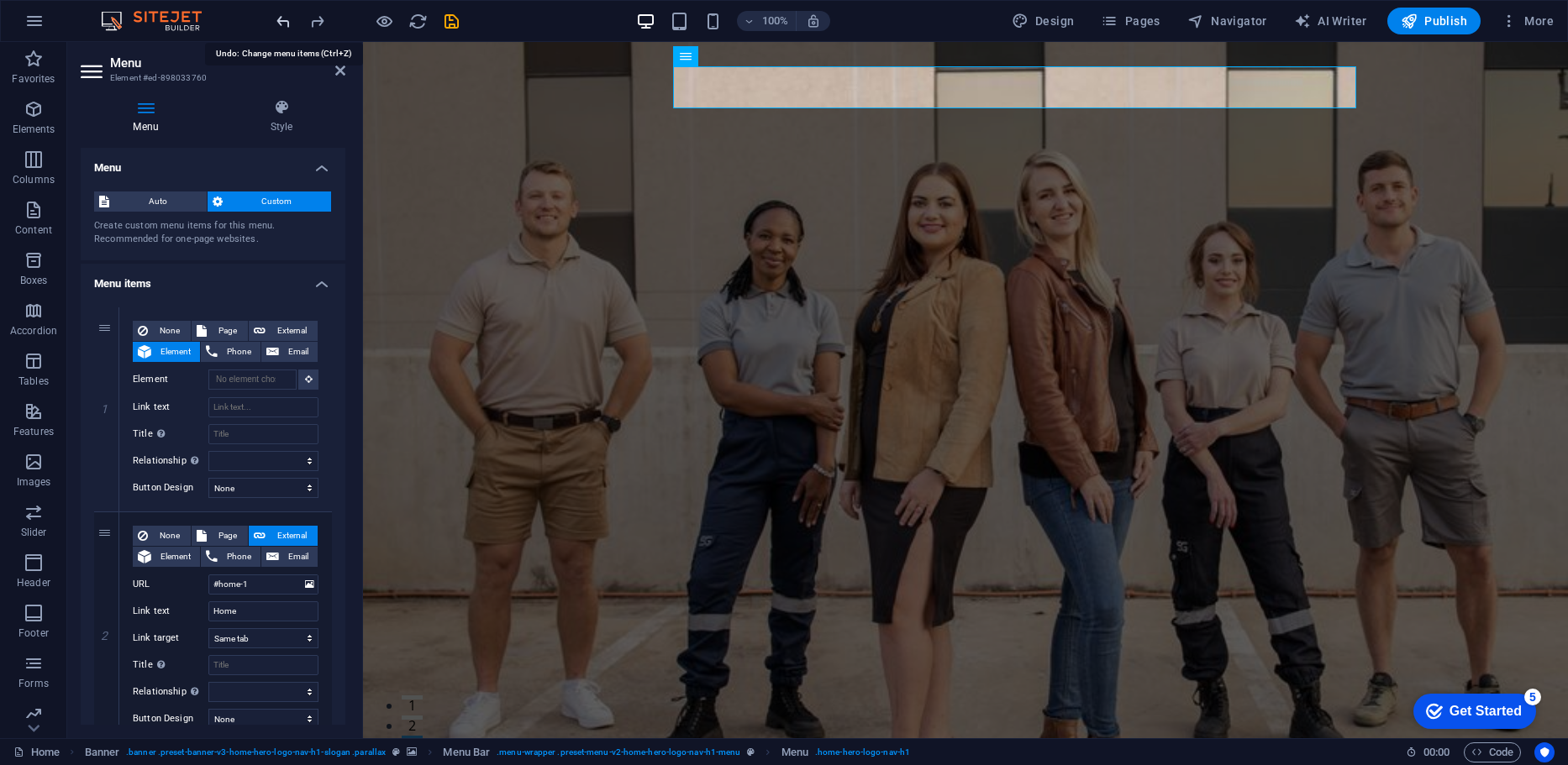
type input "Home"
select select
type input "#about-1"
type input "About"
select select
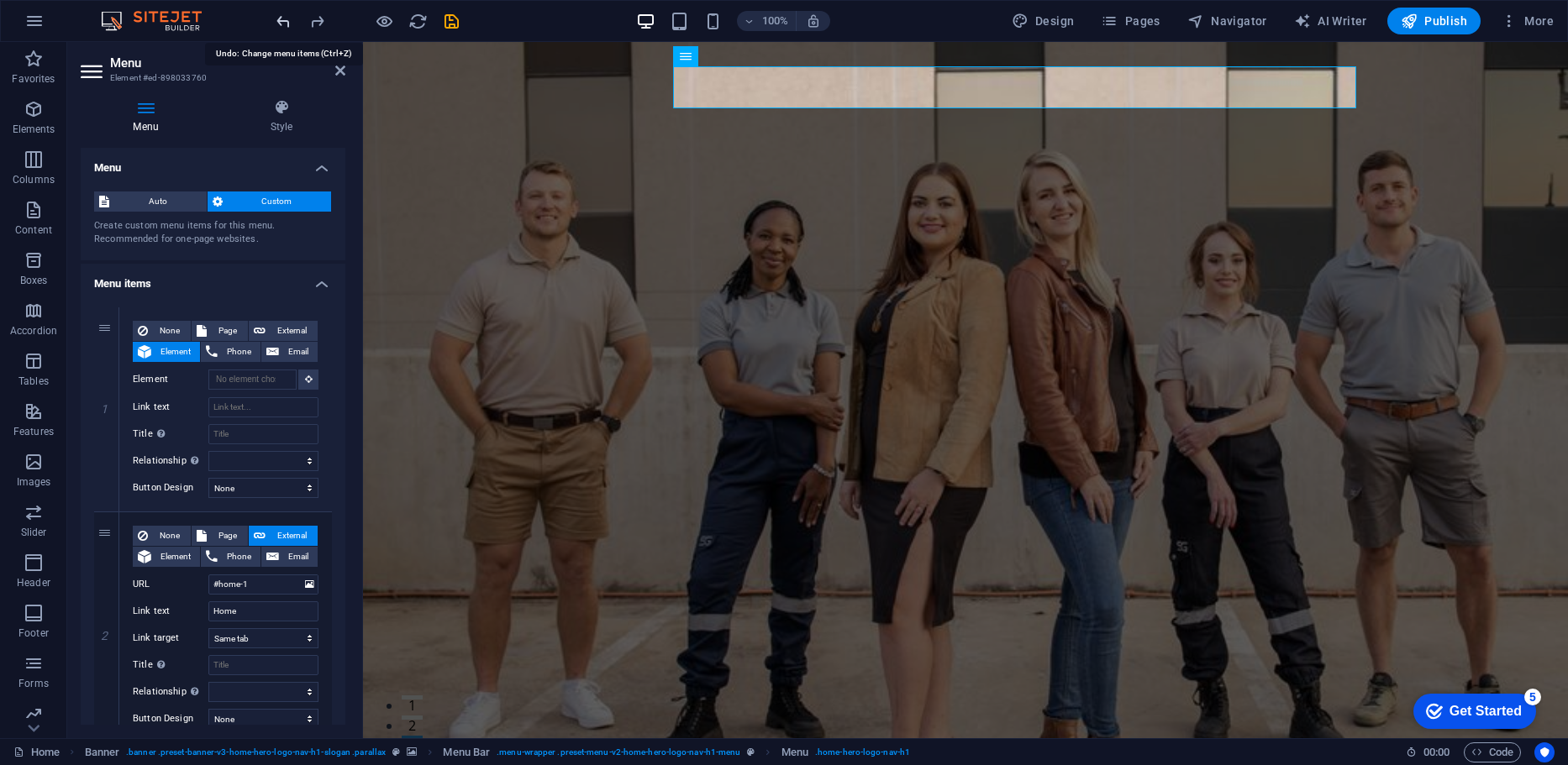
type input "#services-2"
type input "Product Information"
select select
type input "#pricing-1"
type input "Pricing"
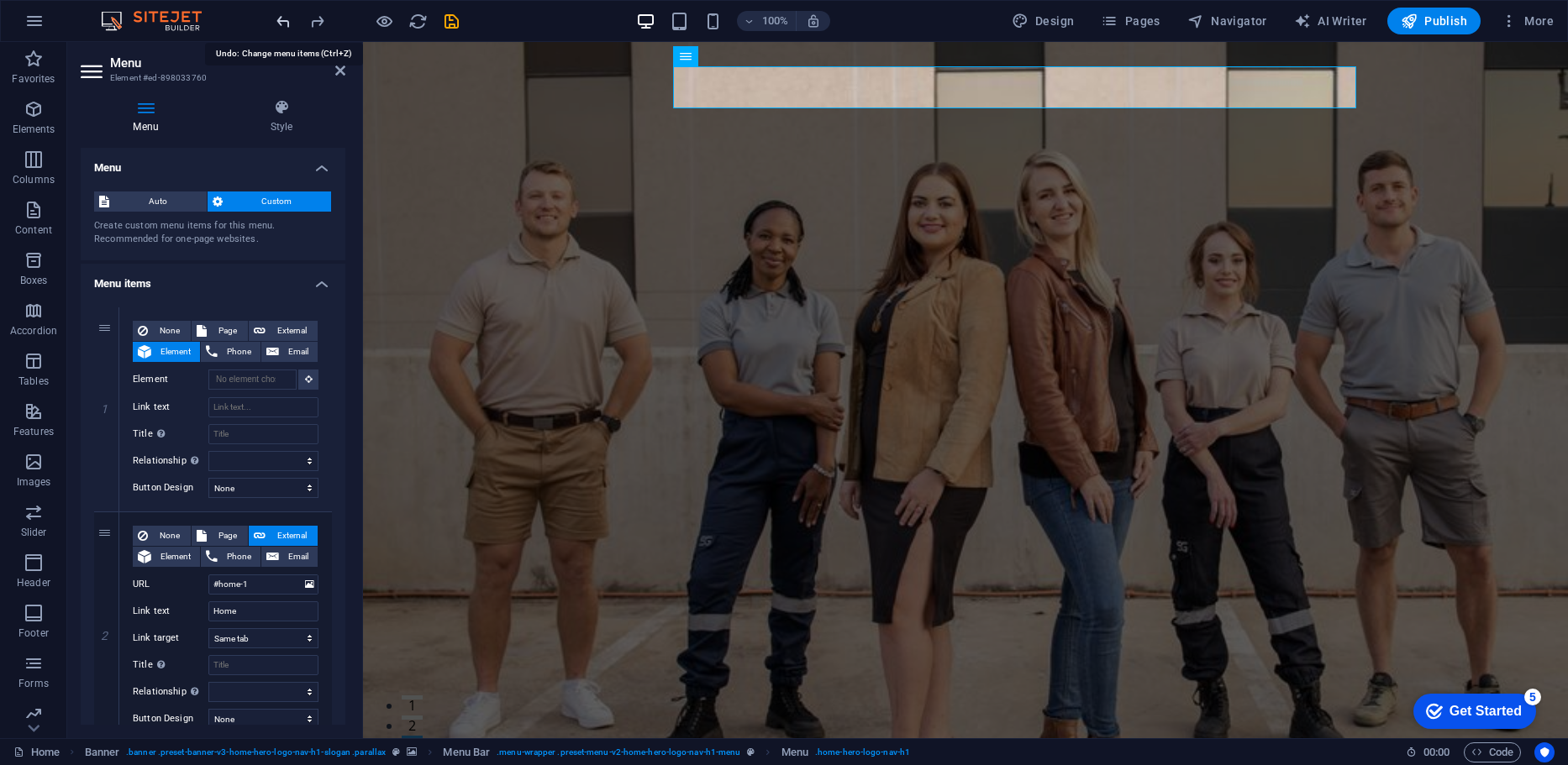
select select
type input "#contact-us-1"
type input "Contact"
select select
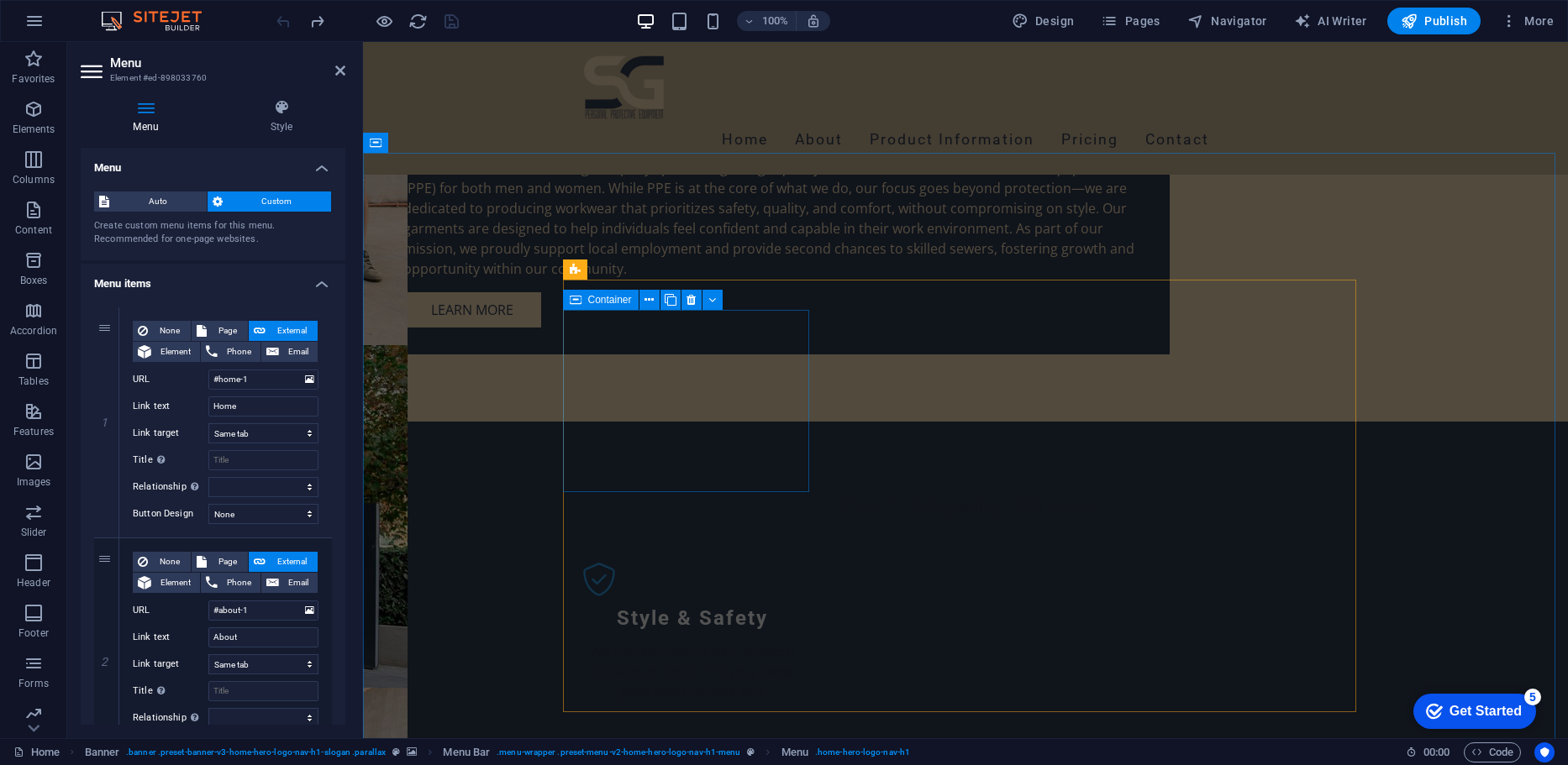
scroll to position [1615, 0]
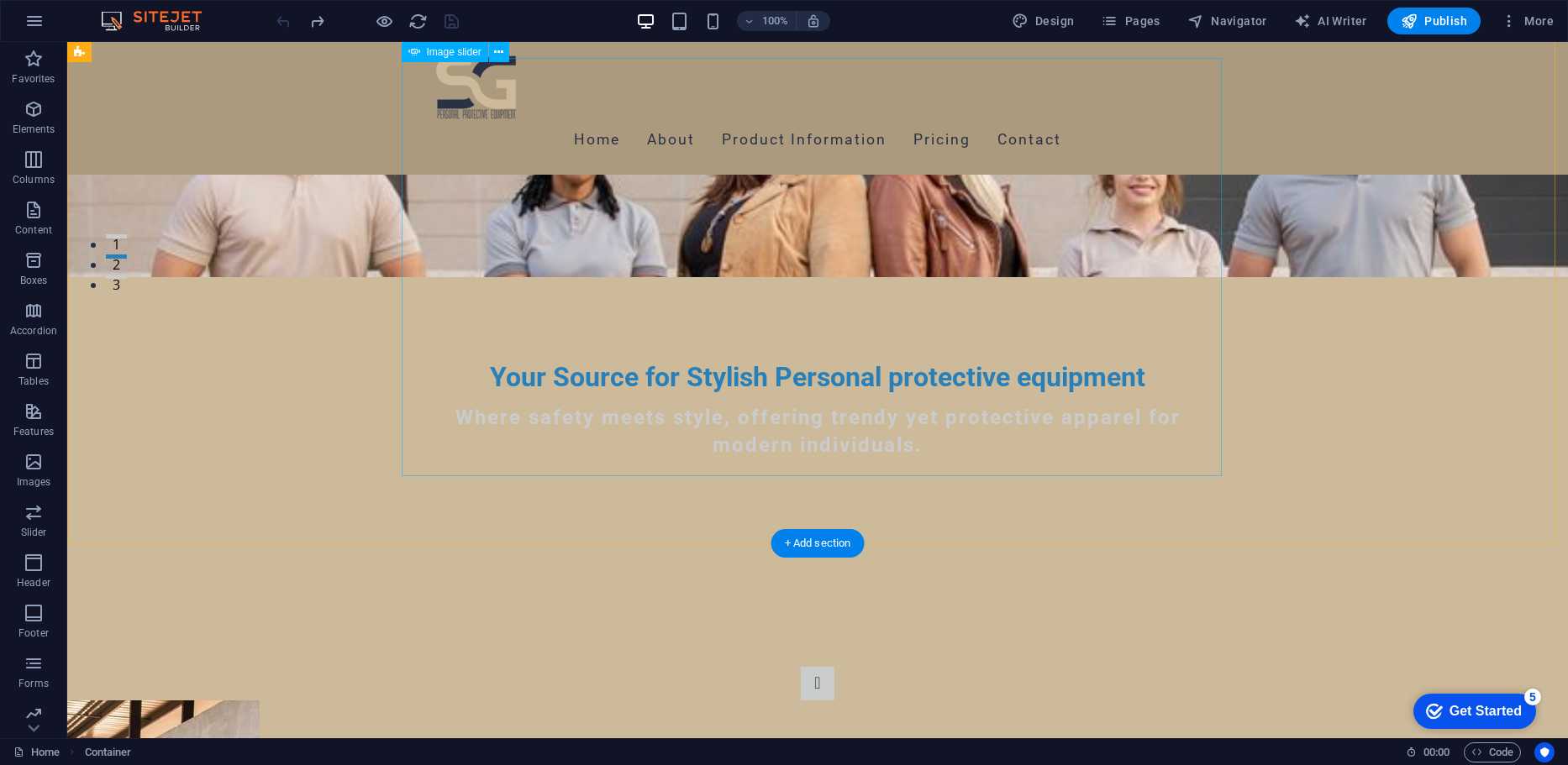
scroll to position [436, 0]
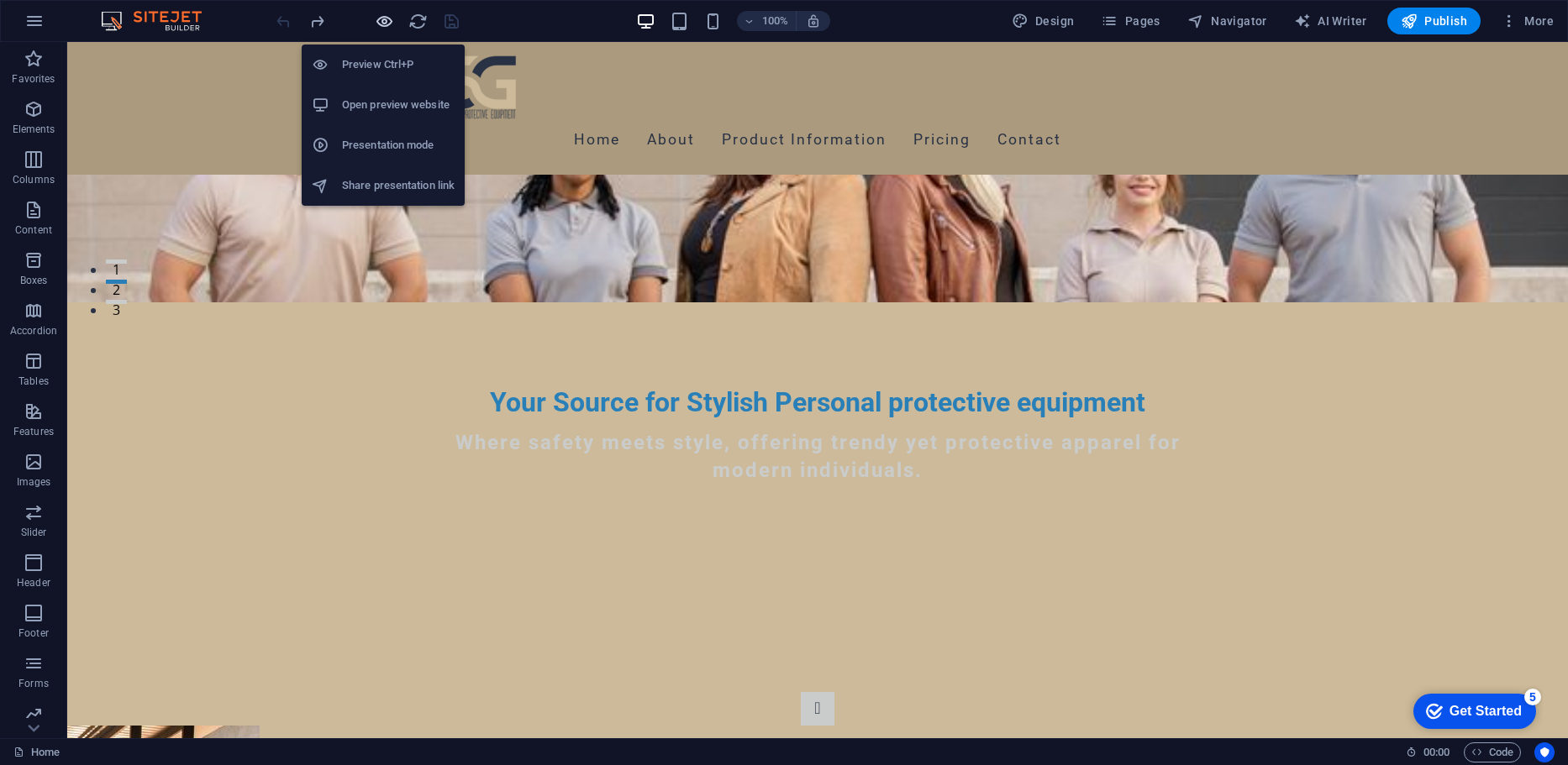
click at [381, 12] on icon "button" at bounding box center [384, 21] width 20 height 20
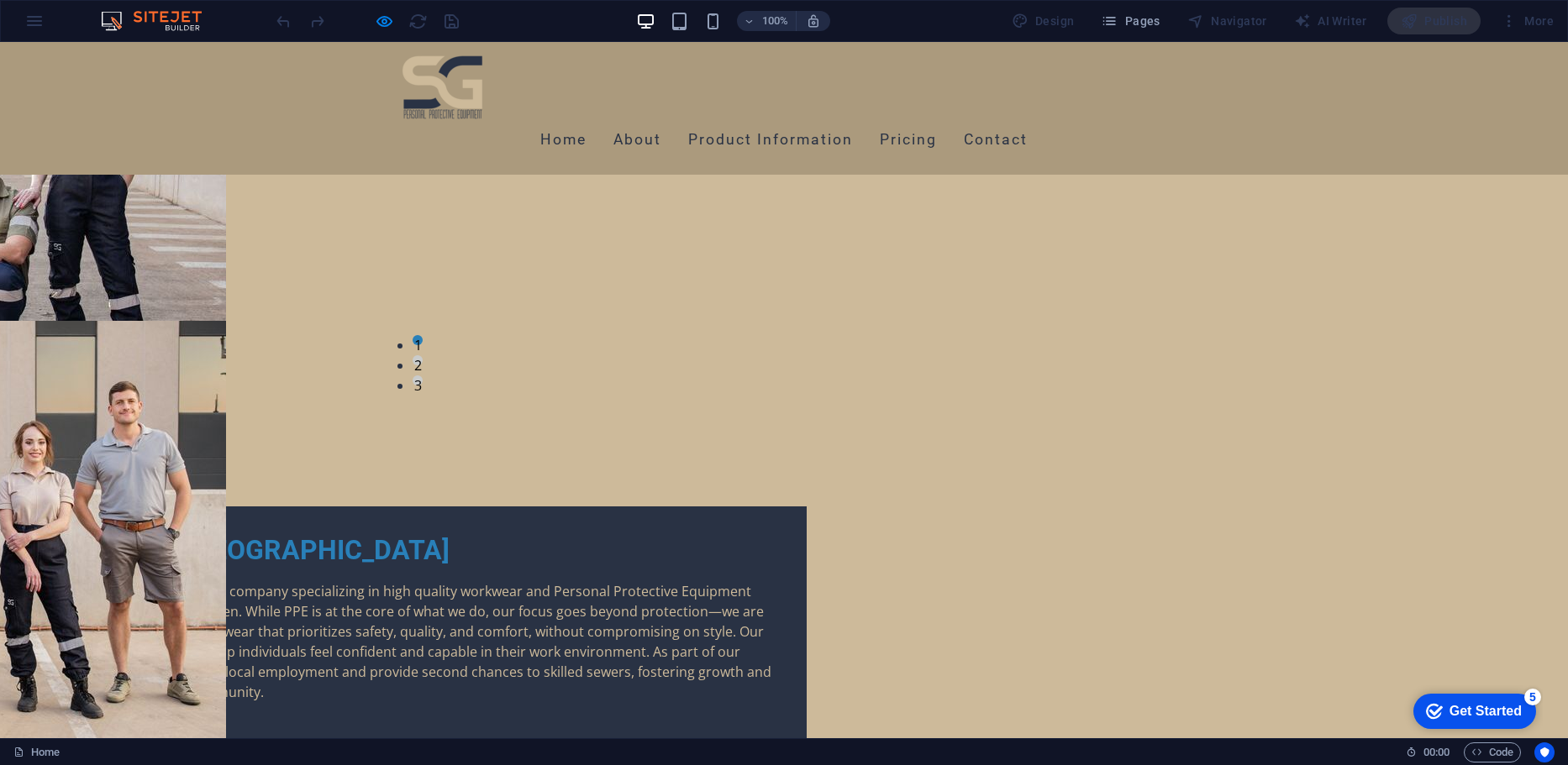
scroll to position [0, 0]
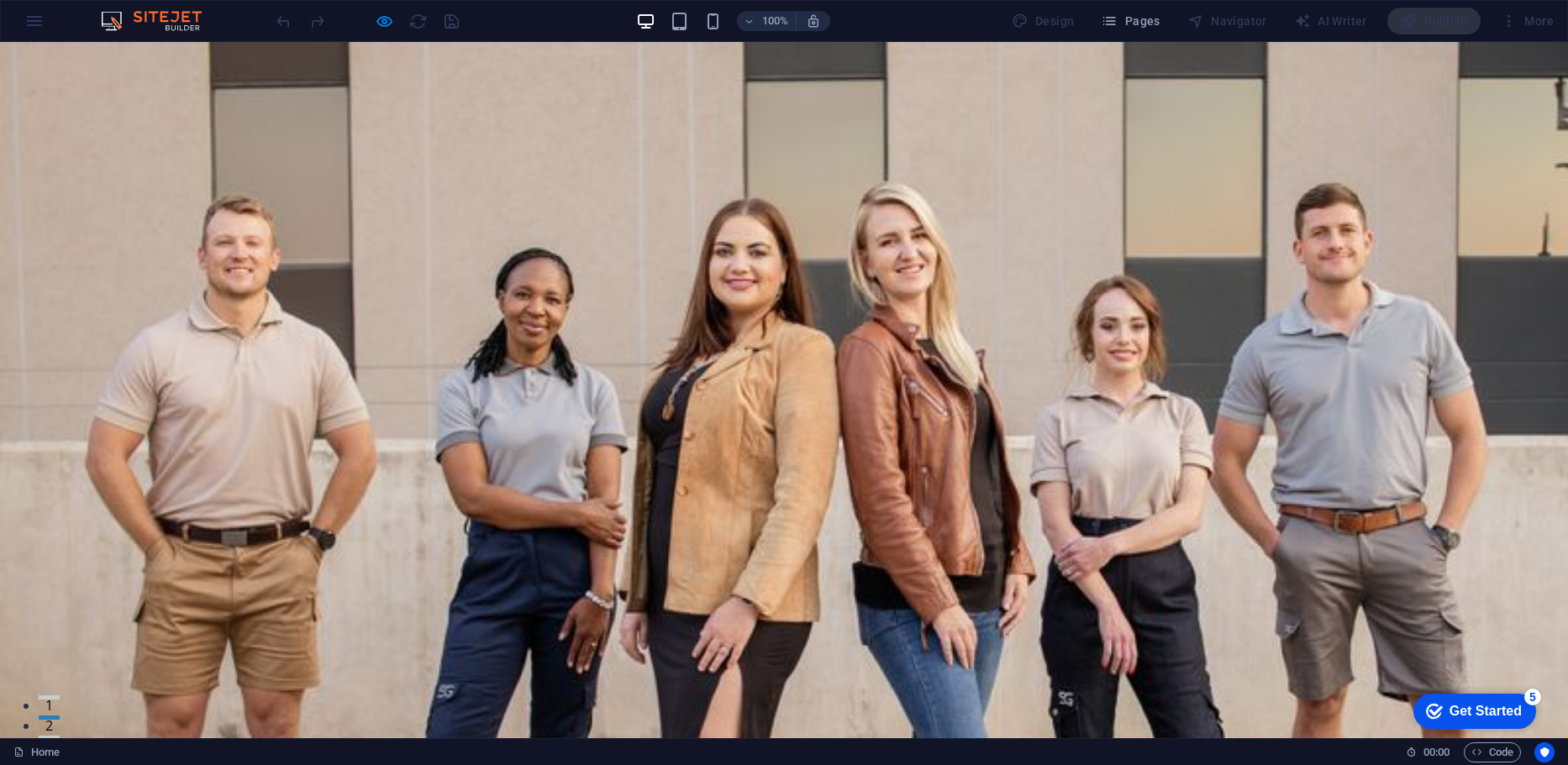
drag, startPoint x: 1558, startPoint y: 117, endPoint x: 1484, endPoint y: 83, distance: 81.4
click at [1028, 741] on link "Contact" at bounding box center [996, 761] width 64 height 42
click at [661, 741] on link "About" at bounding box center [637, 761] width 48 height 42
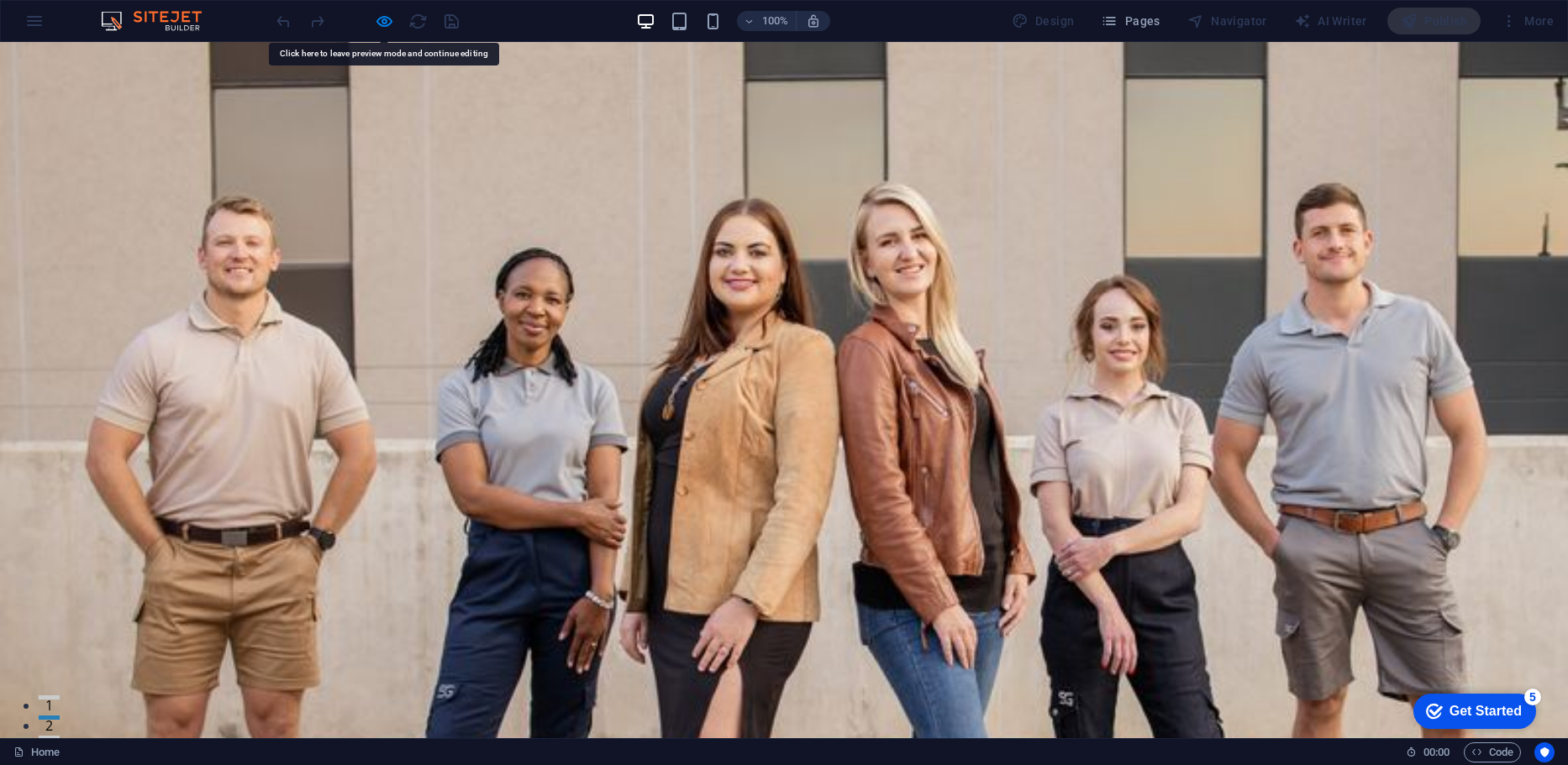
click at [650, 741] on ul "Home About Product Information Pricing Contact" at bounding box center [784, 761] width 793 height 42
click at [587, 741] on link "Home" at bounding box center [563, 761] width 46 height 42
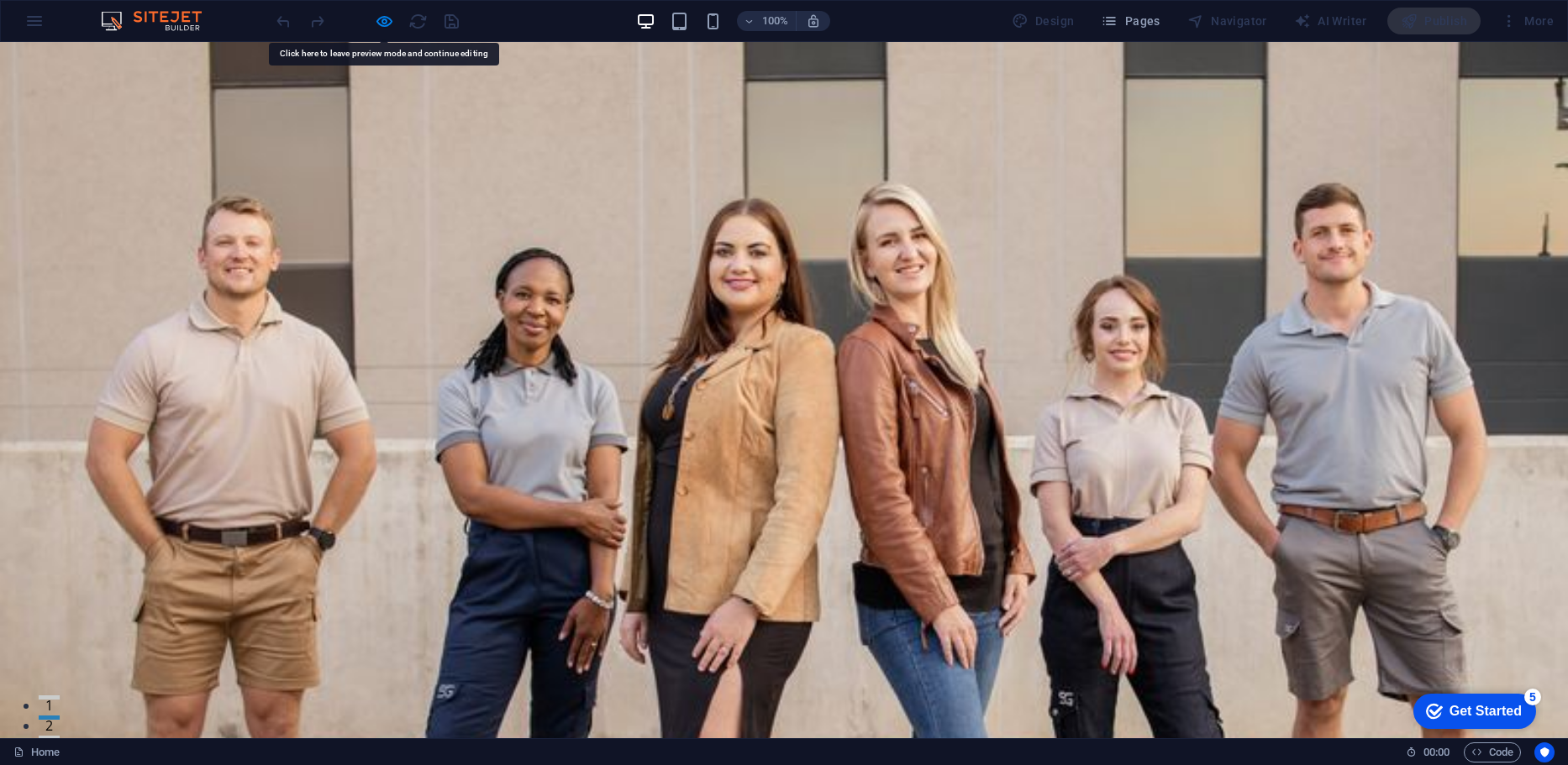
click at [587, 741] on link "Home" at bounding box center [563, 761] width 46 height 42
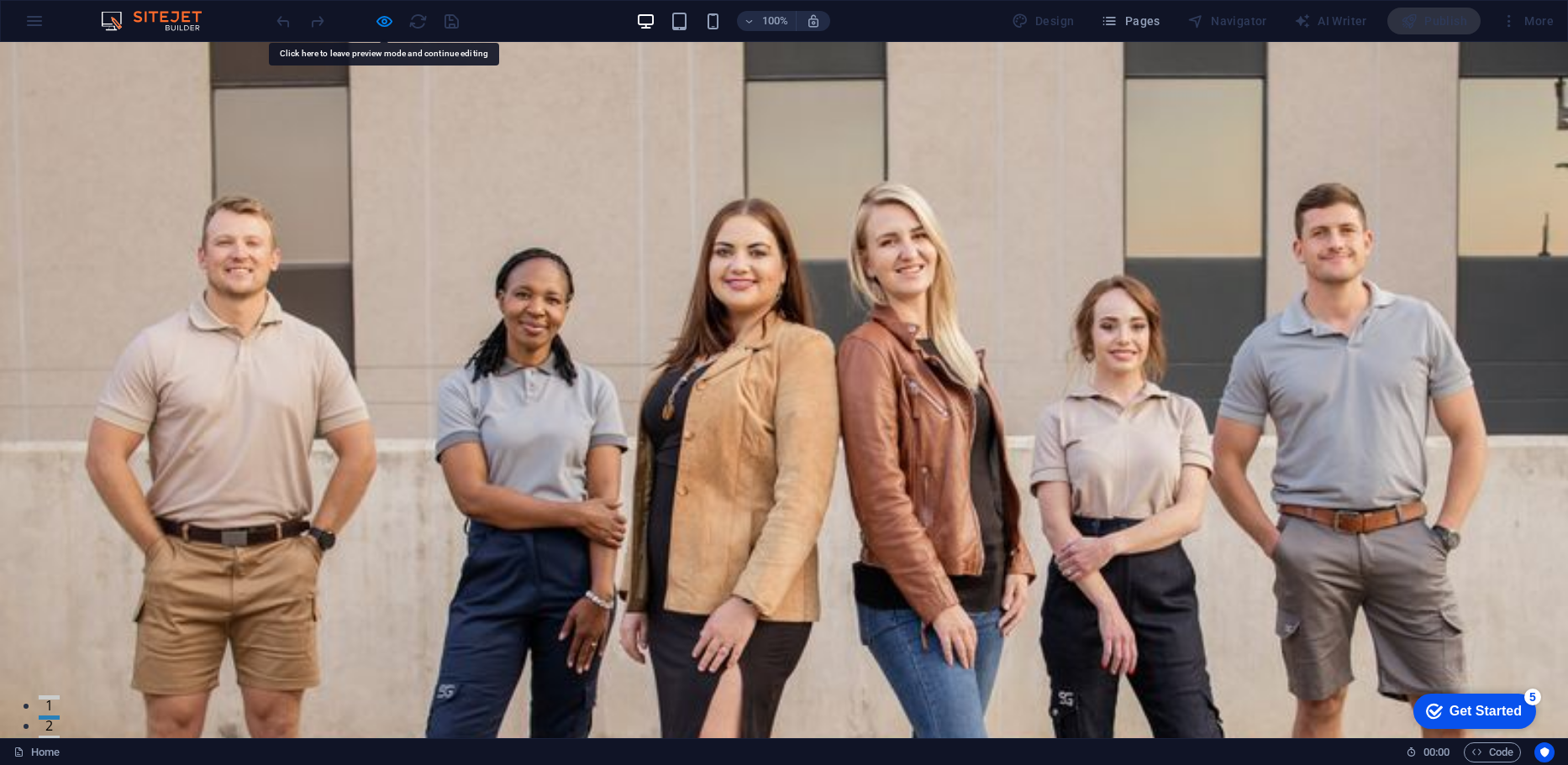
click at [587, 741] on link "Home" at bounding box center [563, 761] width 46 height 42
click at [661, 741] on link "About" at bounding box center [637, 761] width 48 height 42
click at [762, 741] on link "Product Information" at bounding box center [770, 761] width 165 height 42
click at [587, 741] on link "Home" at bounding box center [563, 761] width 46 height 42
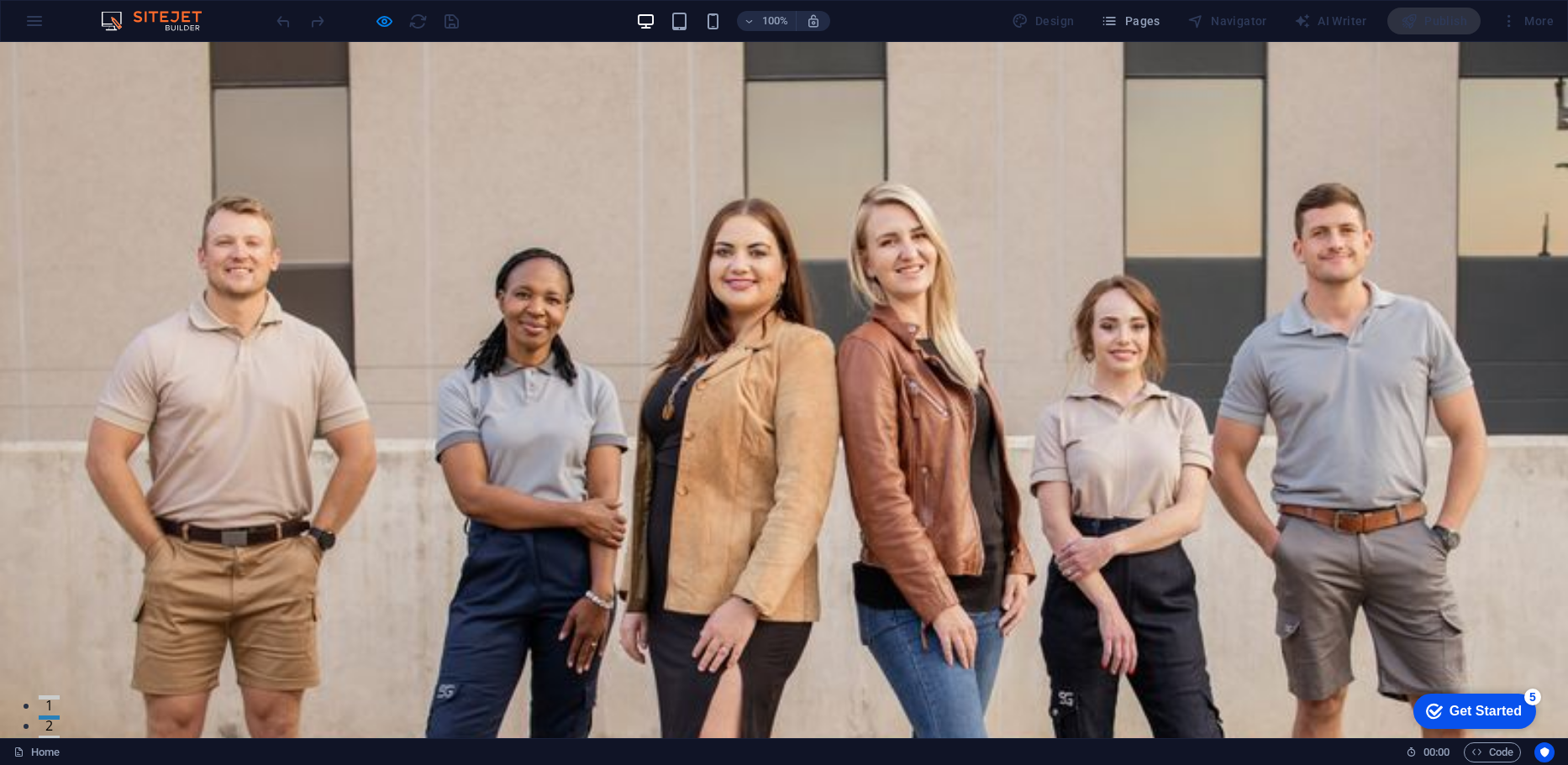
click at [587, 741] on link "Home" at bounding box center [563, 761] width 46 height 42
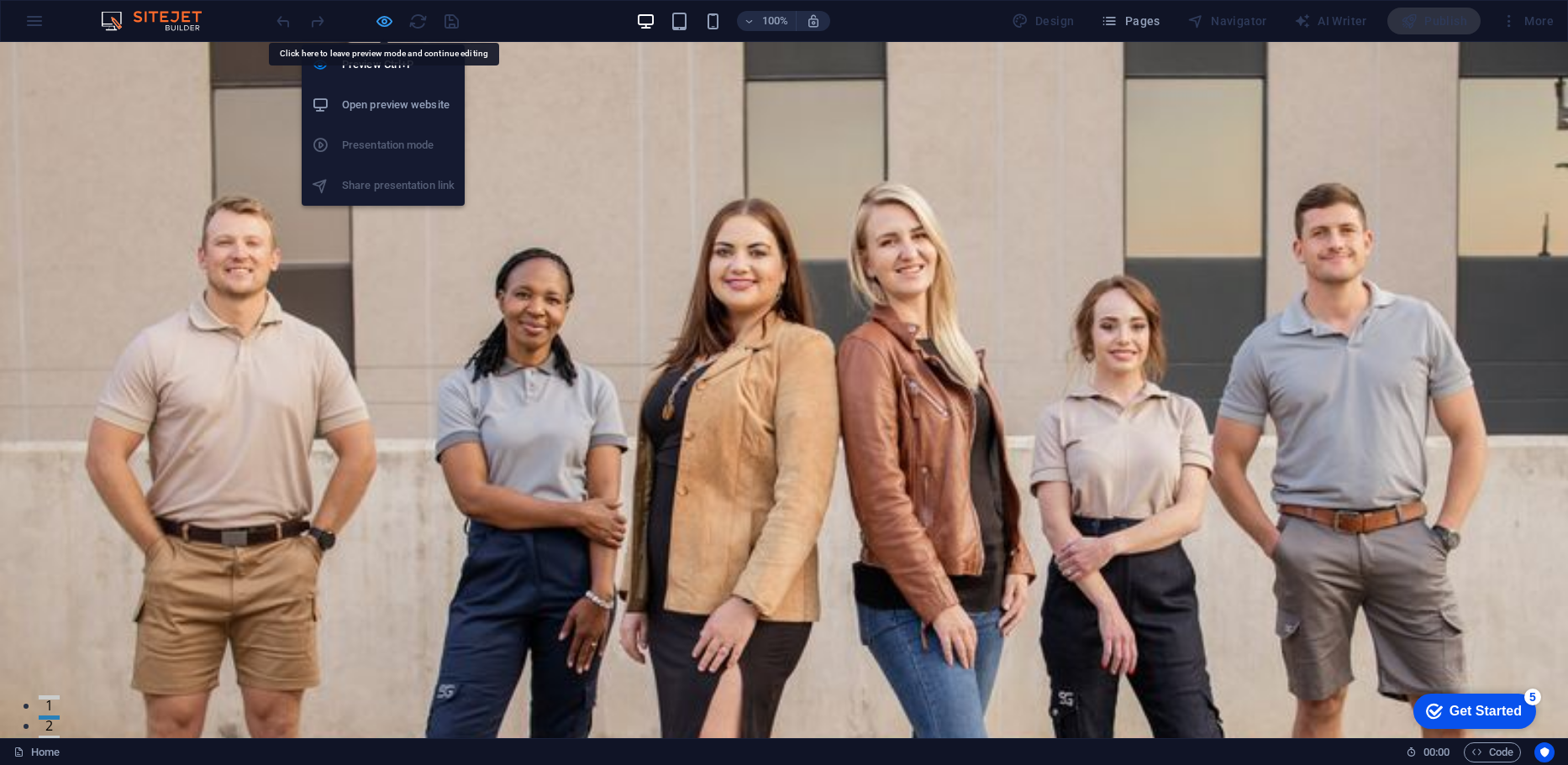
click at [374, 20] on icon "button" at bounding box center [384, 21] width 20 height 20
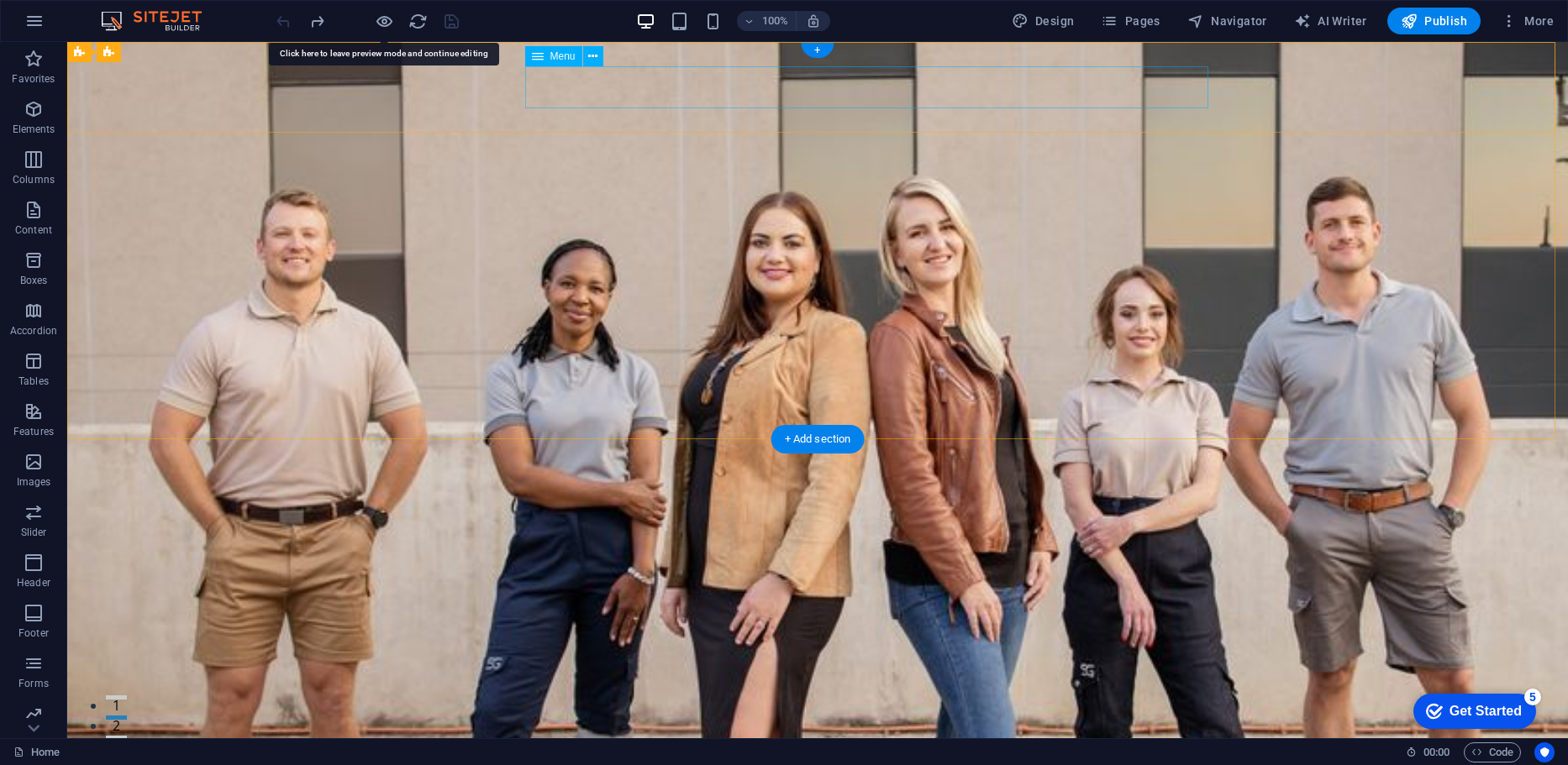
click at [739, 741] on nav "Home About Product Information Pricing Contact" at bounding box center [817, 761] width 793 height 42
click at [737, 741] on nav "Home About Product Information Pricing Contact" at bounding box center [817, 761] width 793 height 42
click at [717, 741] on nav "Home About Product Information Pricing Contact" at bounding box center [817, 761] width 793 height 42
select select
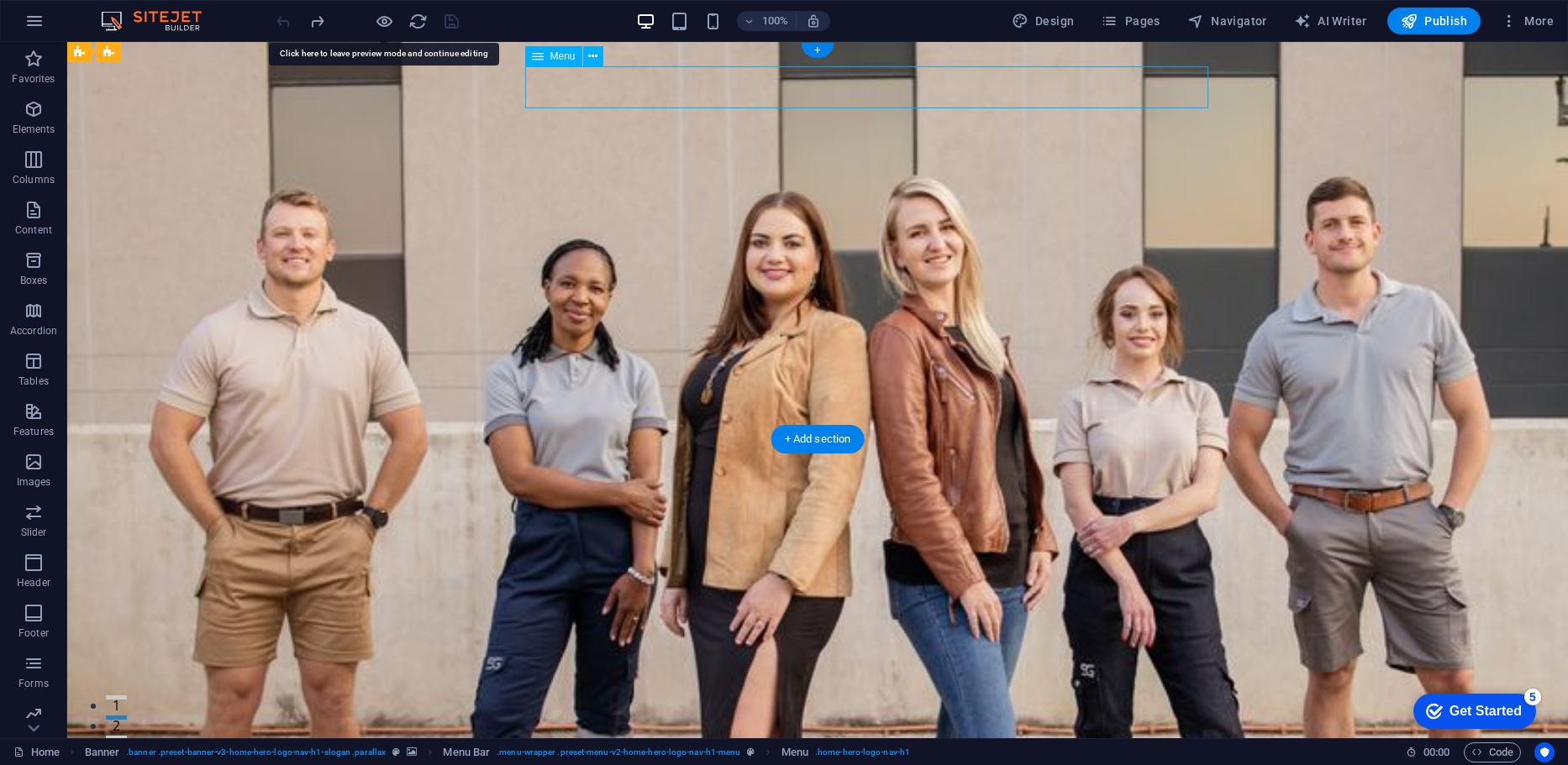
select select
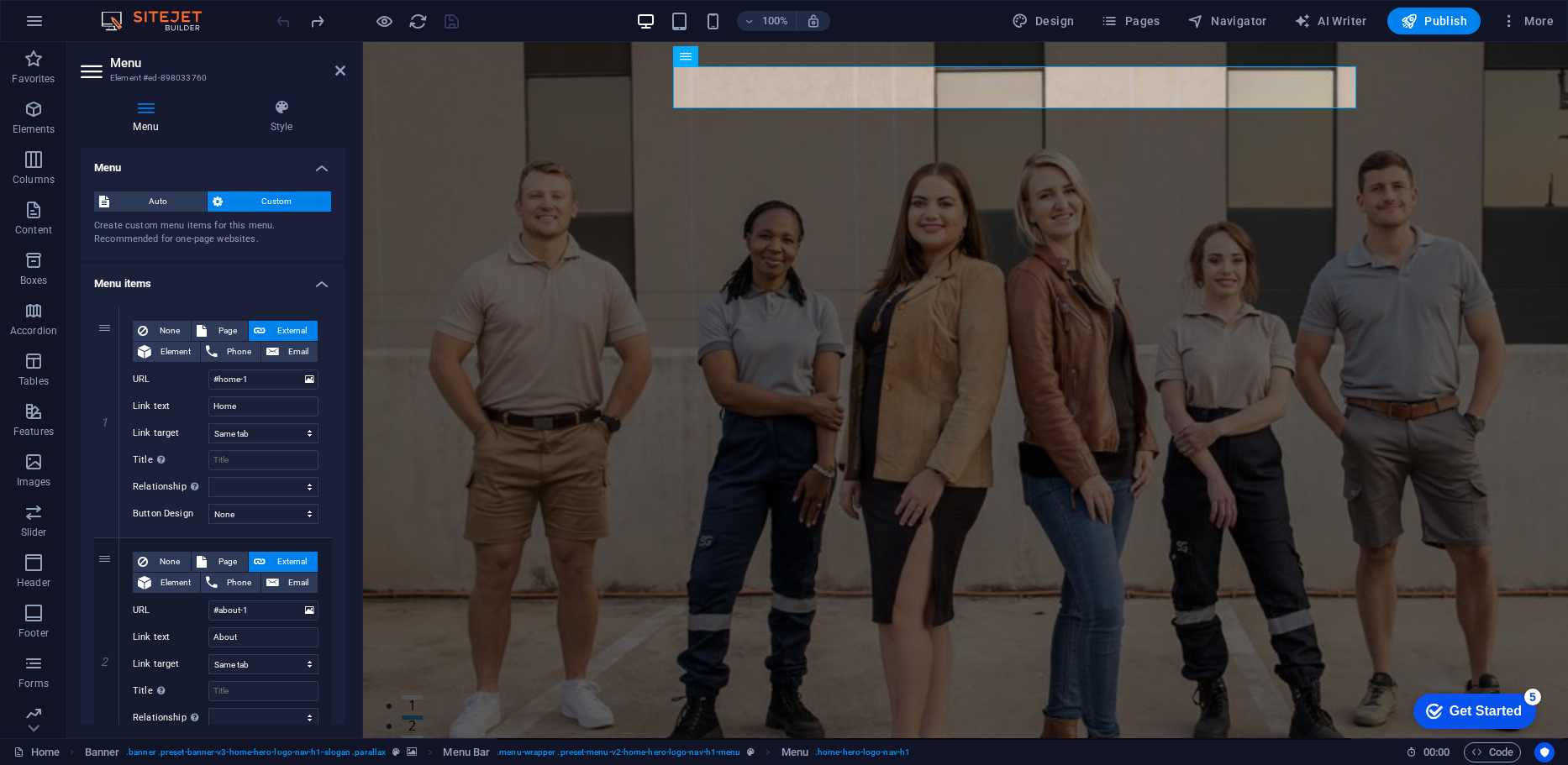
click at [347, 242] on div "Menu Style Menu Auto Custom Create custom menu items for this menu. Recommended…" at bounding box center [213, 413] width 292 height 653
drag, startPoint x: 340, startPoint y: 220, endPoint x: 340, endPoint y: 277, distance: 57.0
drag, startPoint x: 340, startPoint y: 277, endPoint x: 342, endPoint y: 302, distance: 25.1
click at [342, 302] on div "Menu Auto Custom Create custom menu items for this menu. Recommended for one-pa…" at bounding box center [213, 437] width 264 height 577
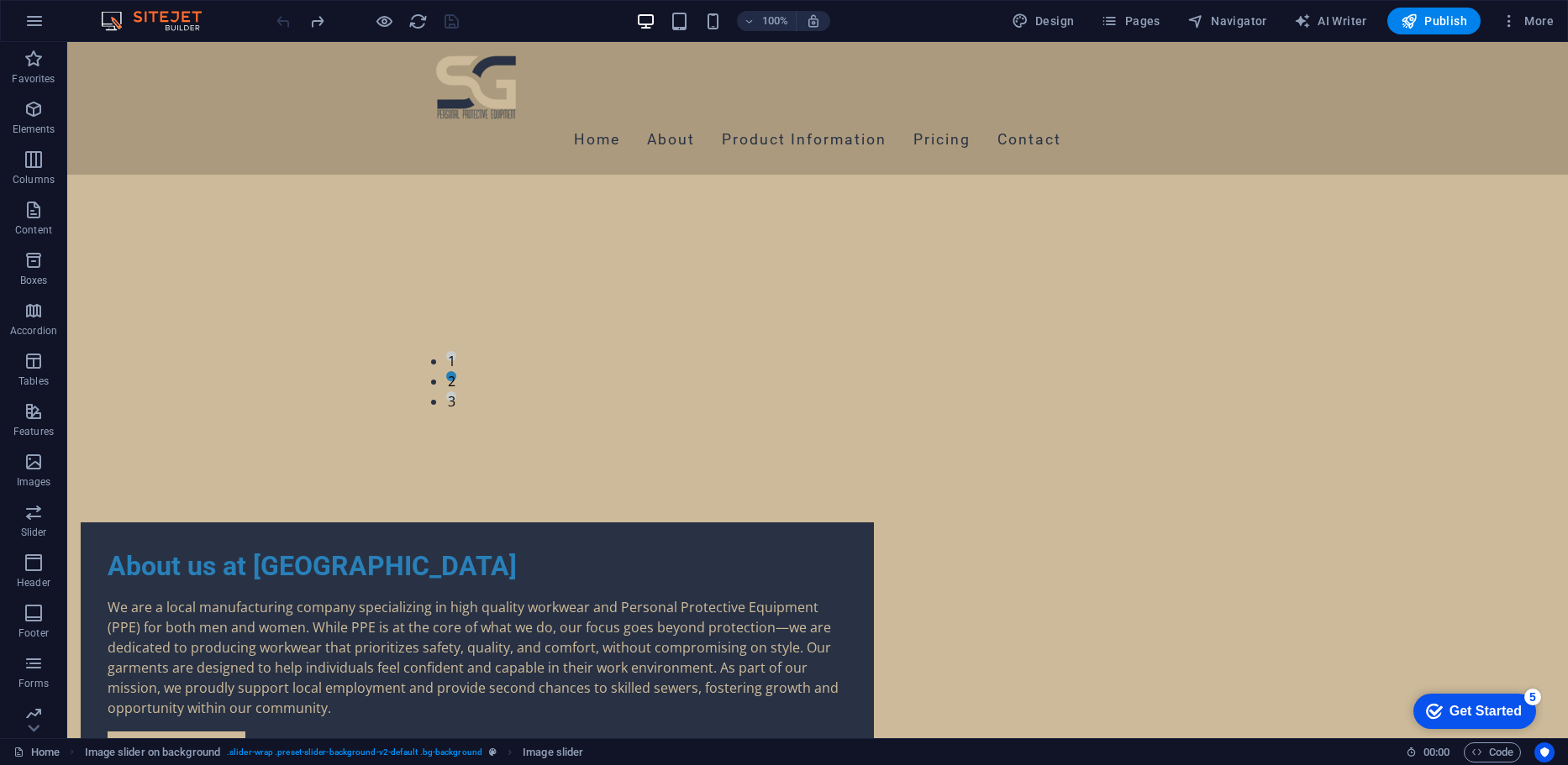
scroll to position [1961, 0]
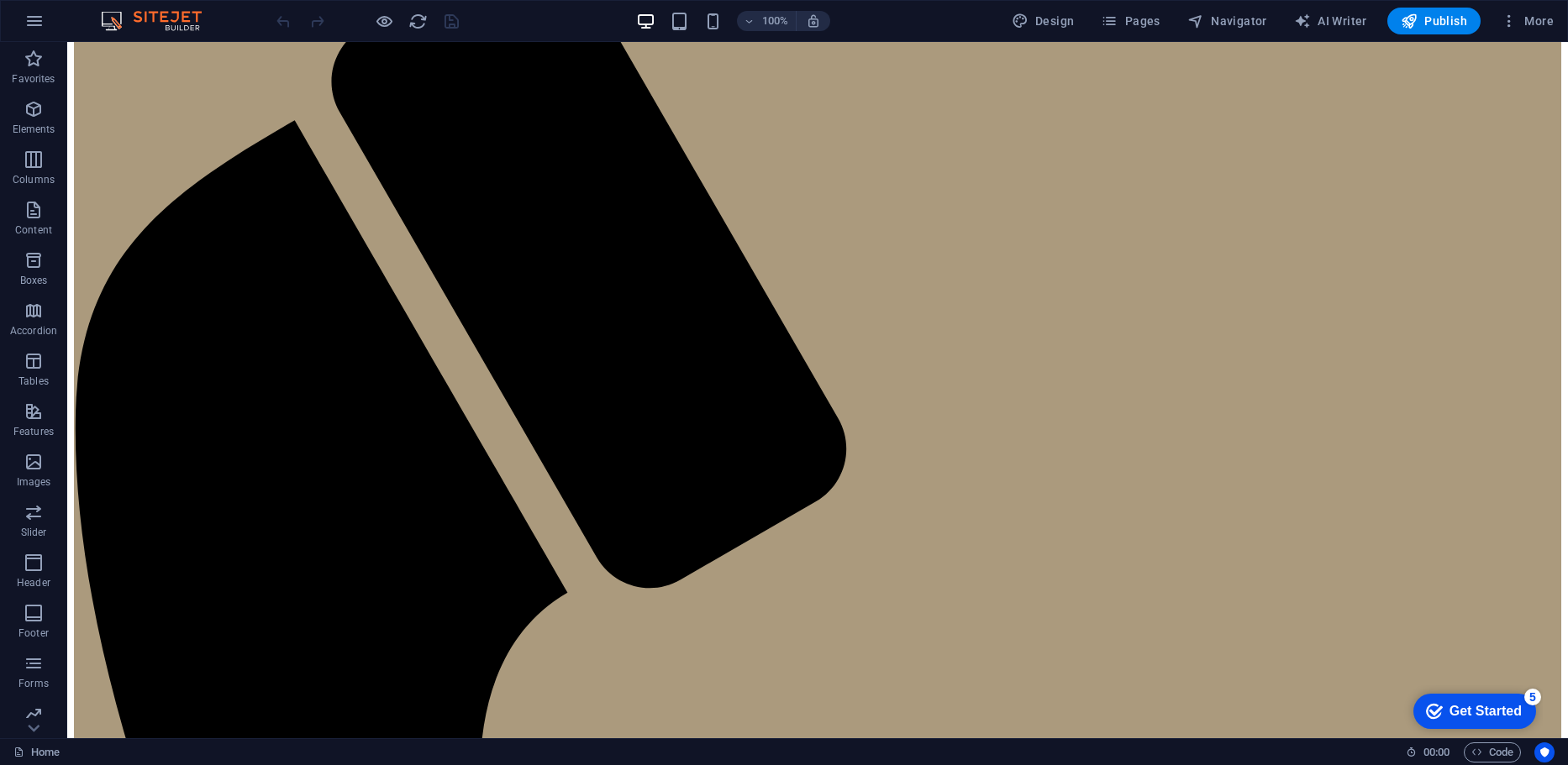
scroll to position [954, 0]
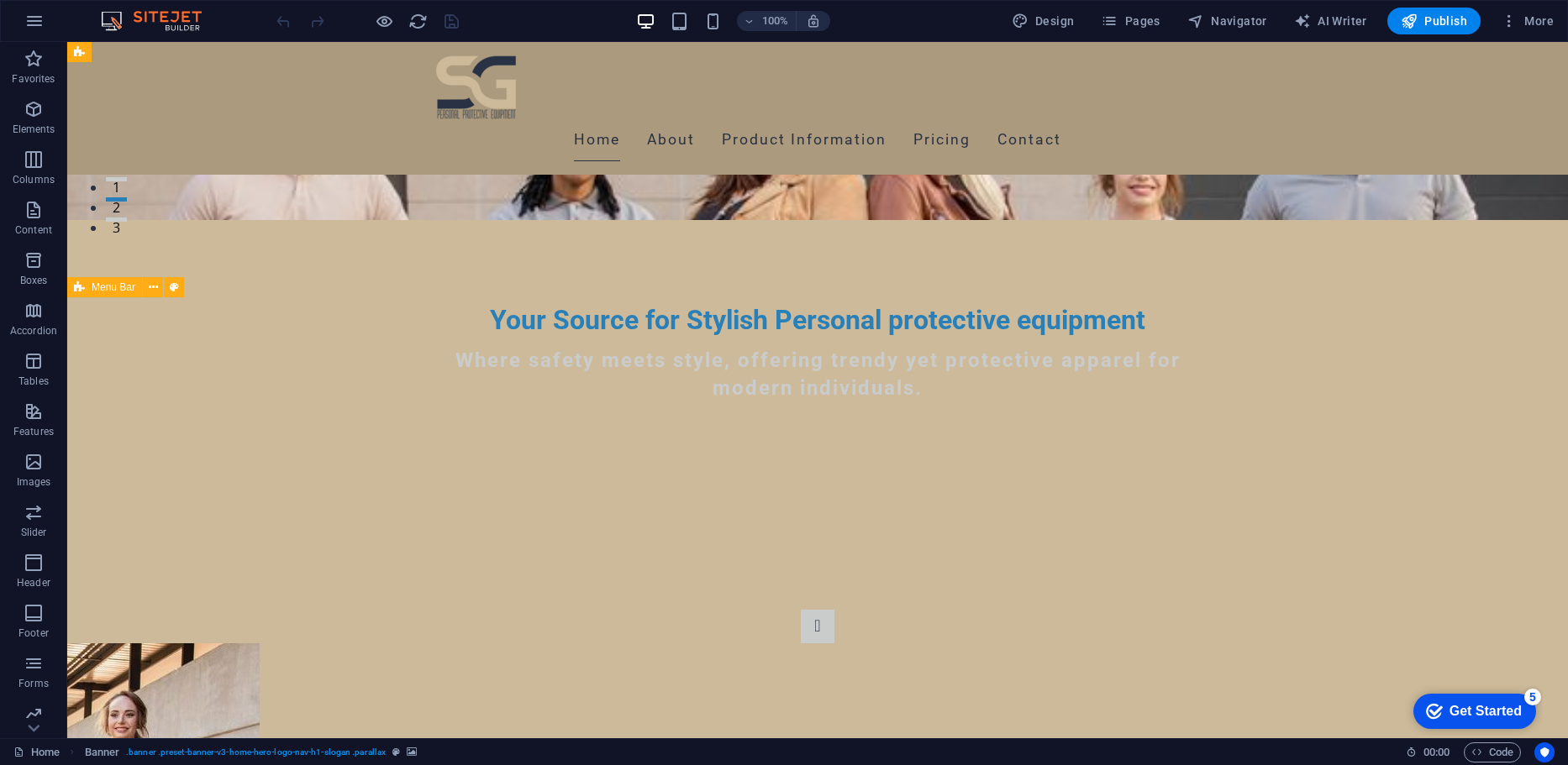
drag, startPoint x: 1551, startPoint y: 115, endPoint x: 1554, endPoint y: 124, distance: 9.5
click at [1554, 124] on div "Home About Product Information Pricing Contact" at bounding box center [817, 108] width 1501 height 133
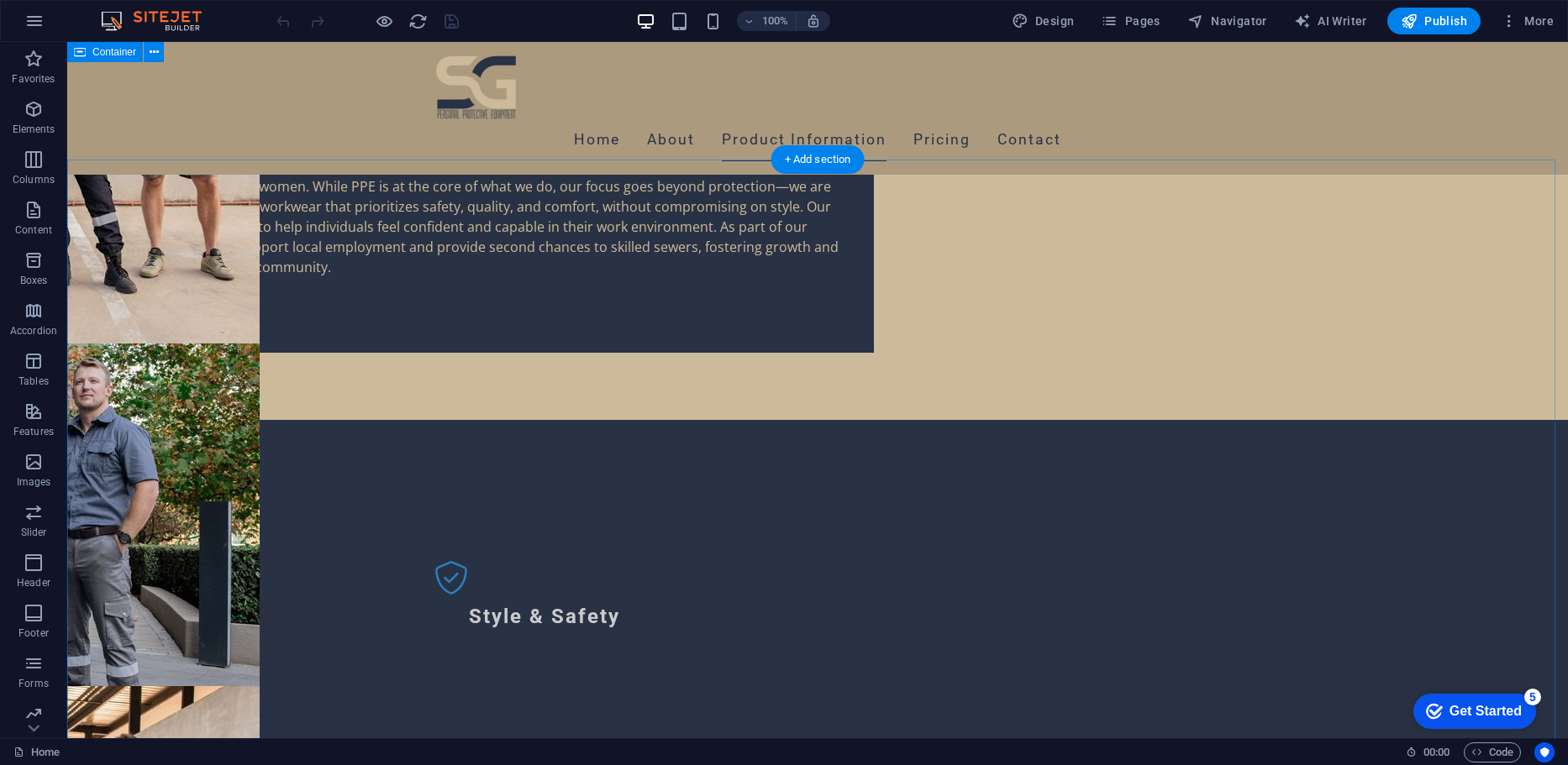
scroll to position [1598, 0]
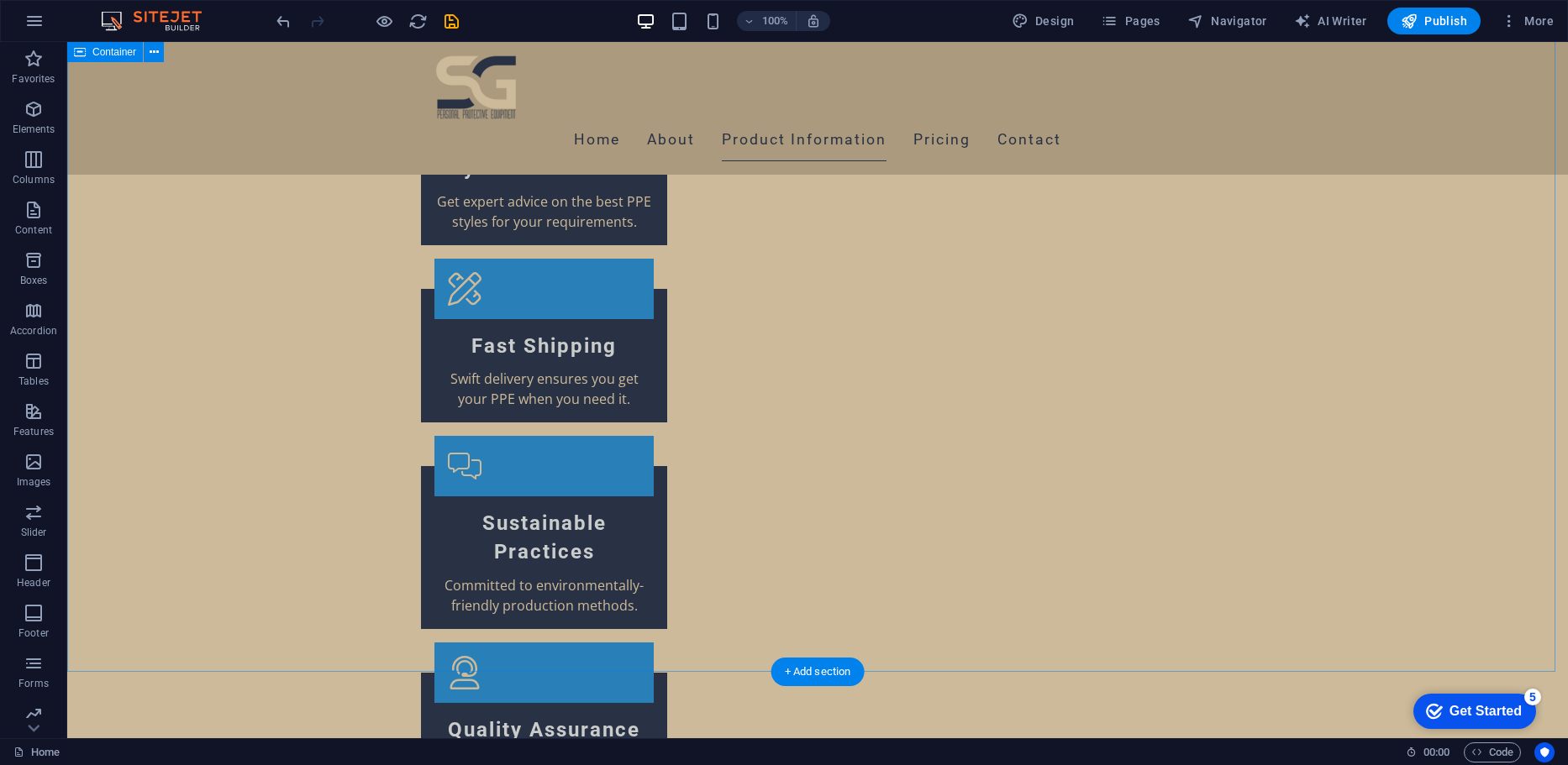
scroll to position [3139, 0]
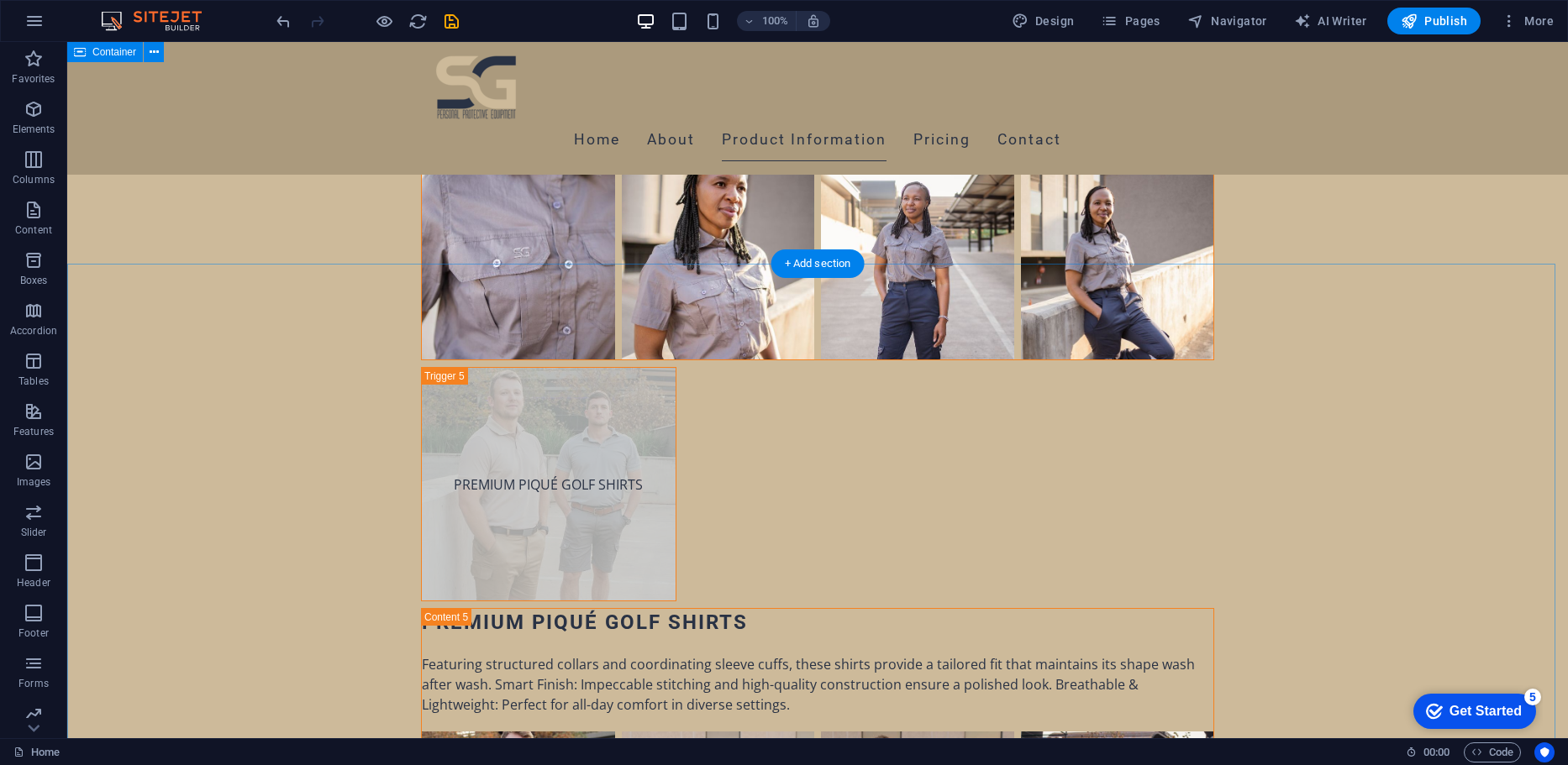
scroll to position [7408, 0]
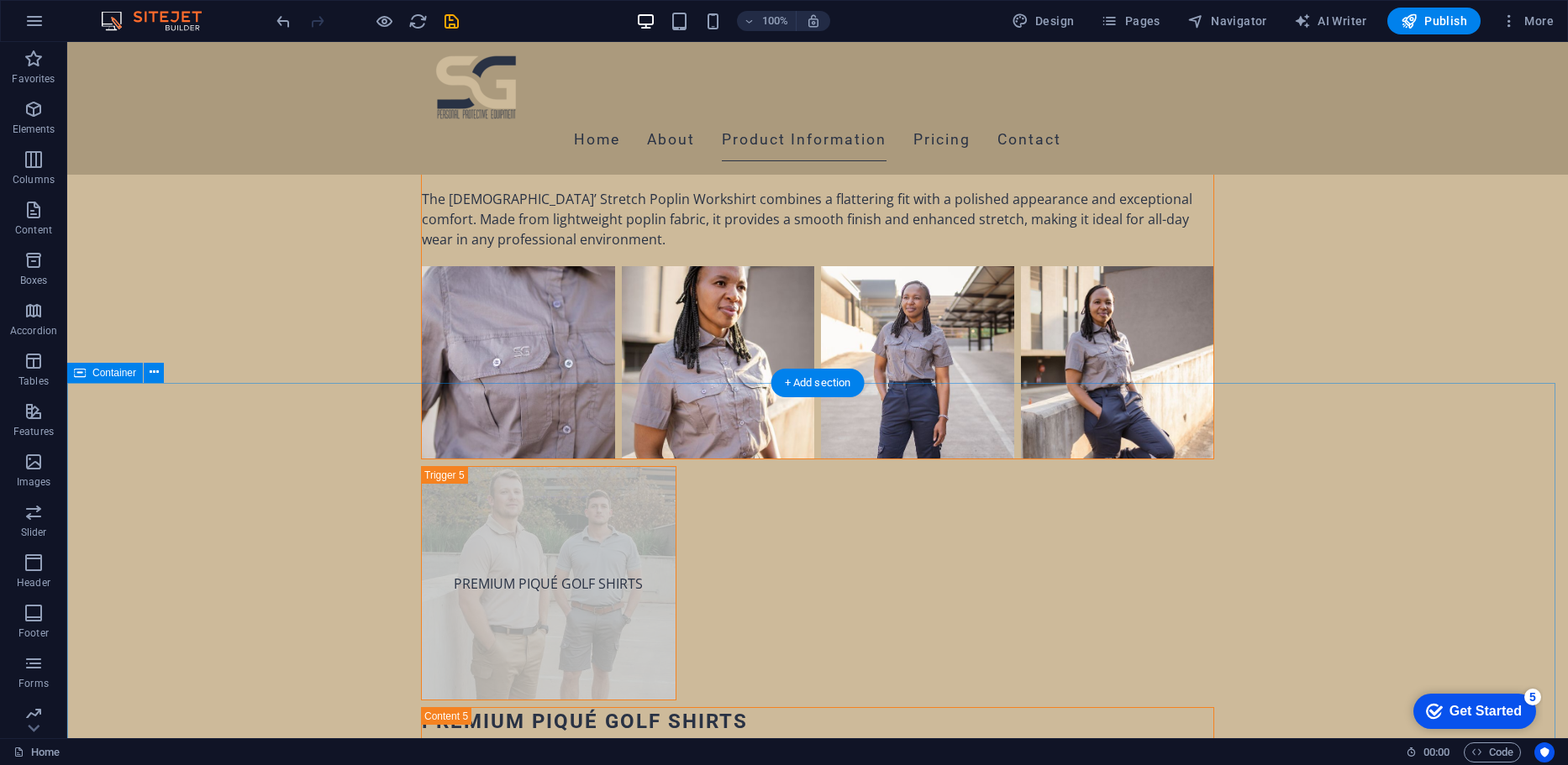
drag, startPoint x: 1487, startPoint y: 528, endPoint x: 1481, endPoint y: 548, distance: 20.9
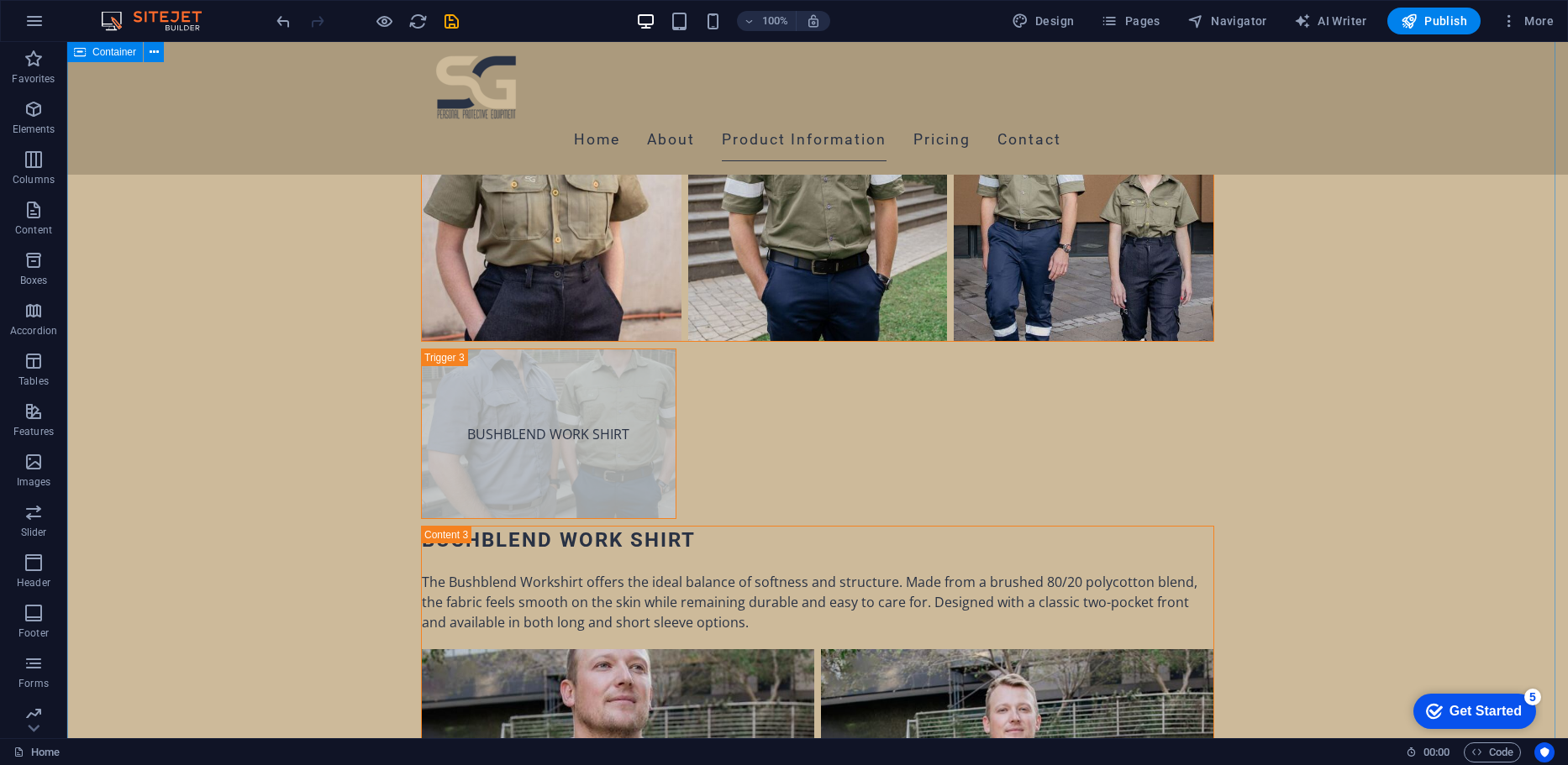
scroll to position [6196, 0]
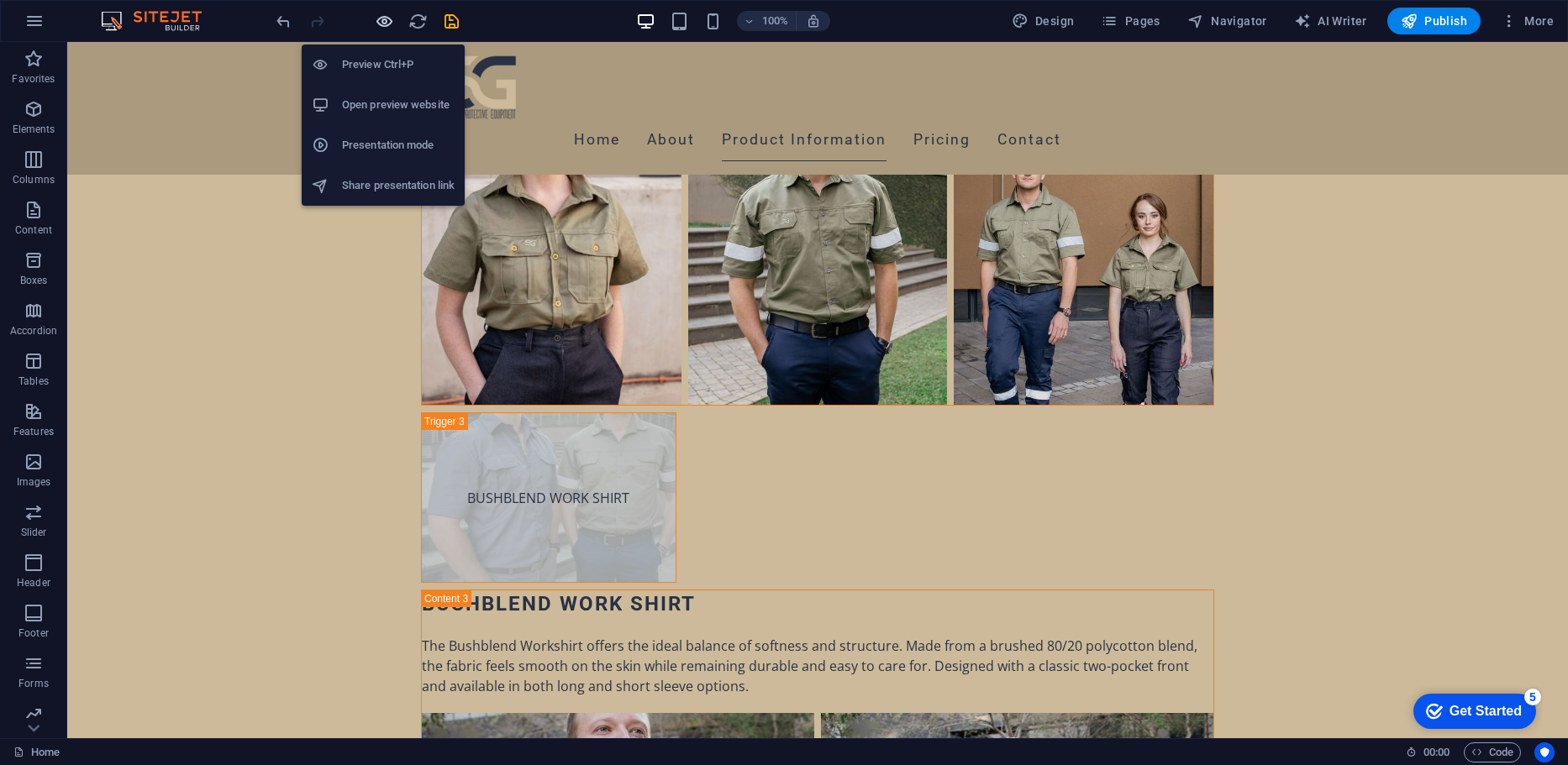
click at [390, 21] on icon "button" at bounding box center [384, 21] width 20 height 20
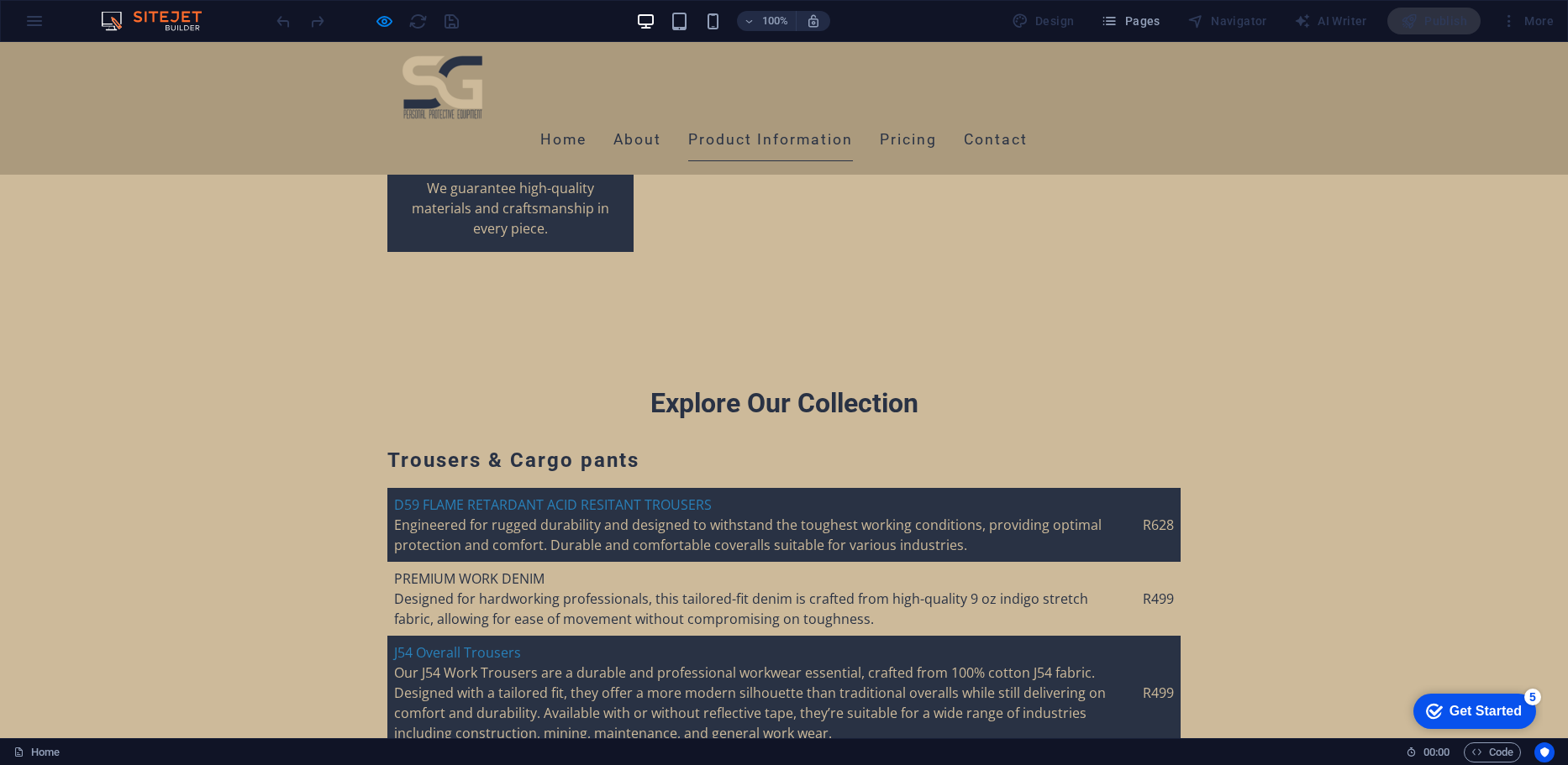
scroll to position [3703, 0]
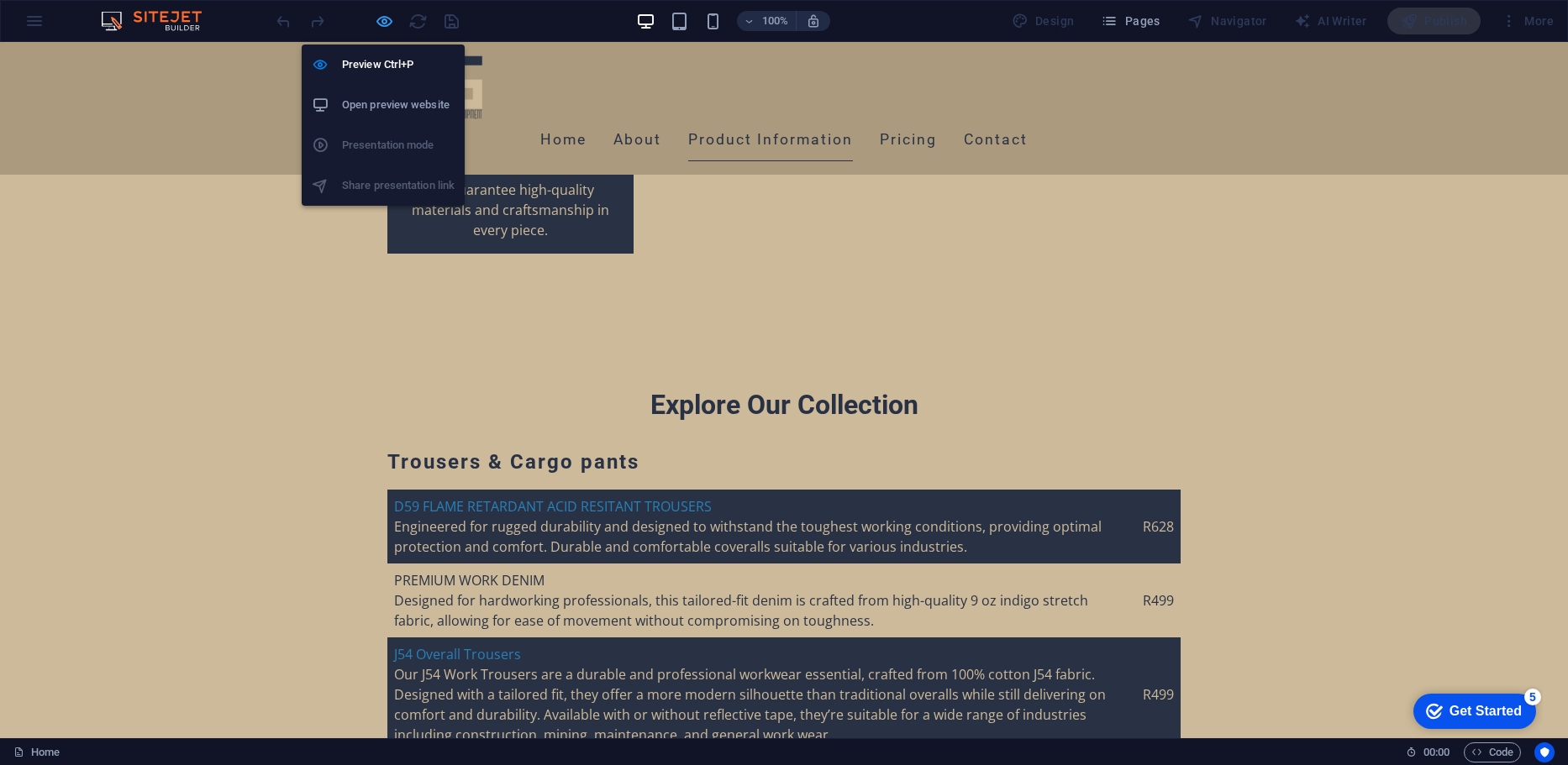
click at [374, 19] on icon "button" at bounding box center [384, 21] width 20 height 20
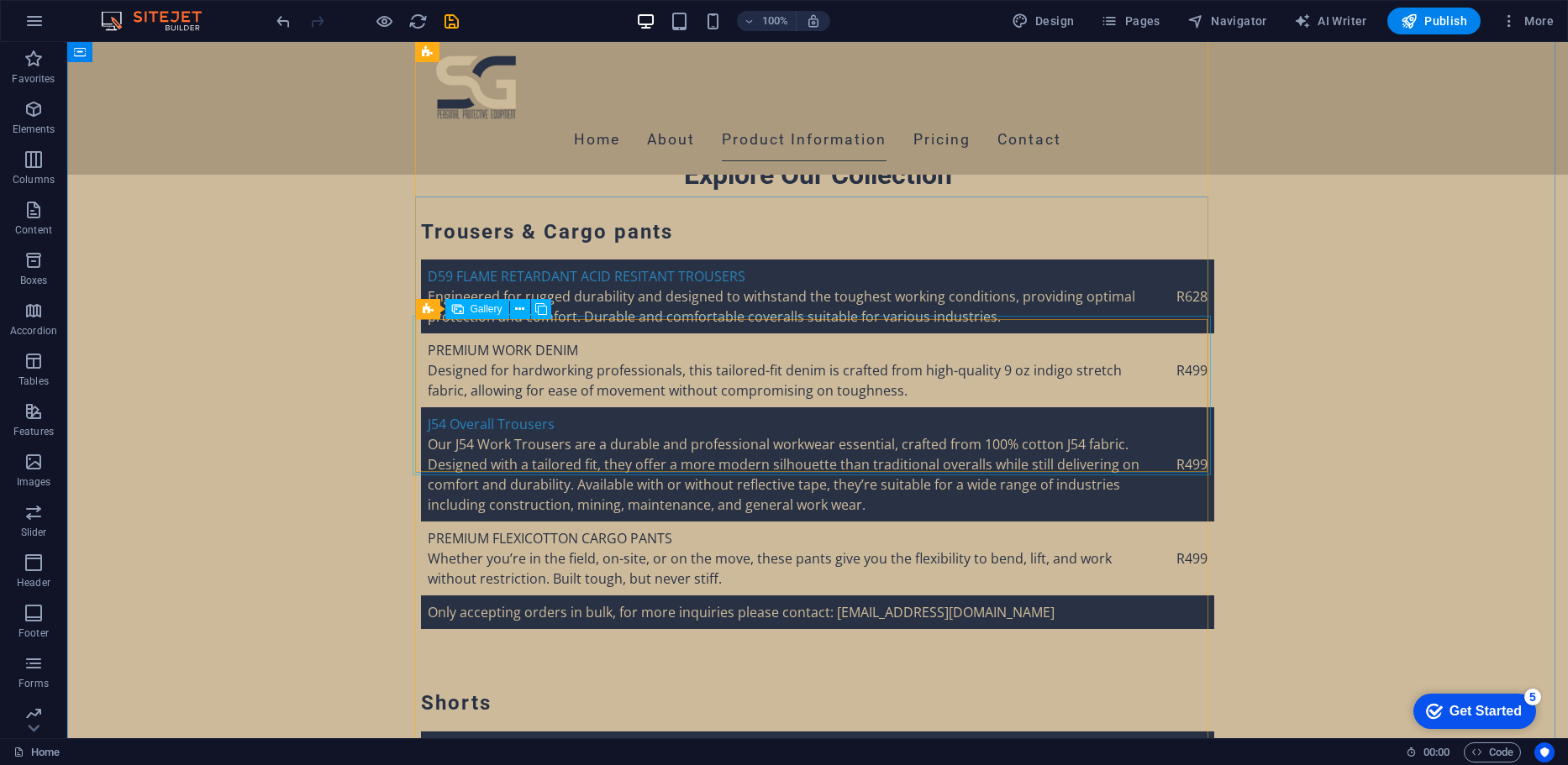
scroll to position [3960, 0]
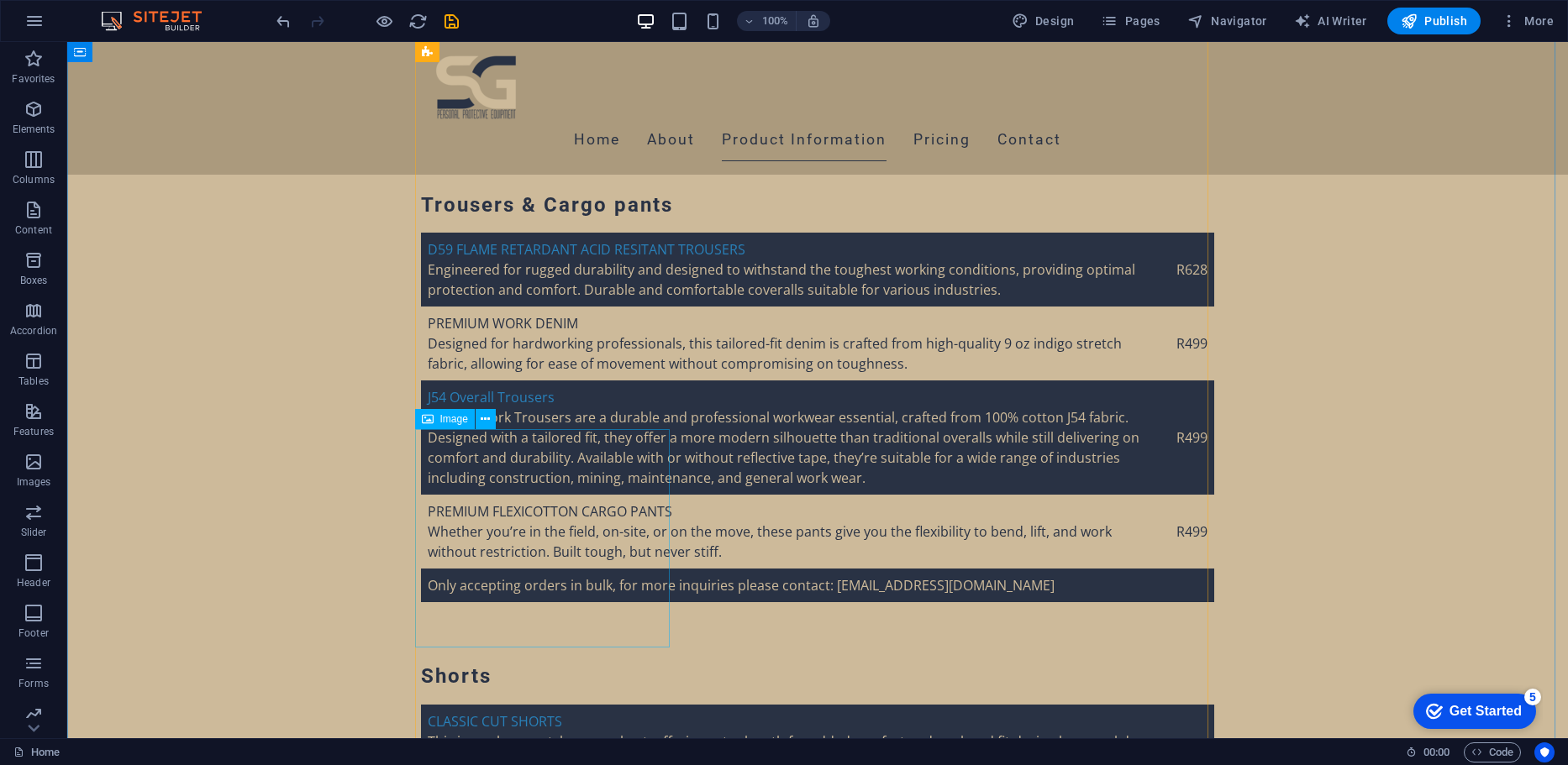
select select "px"
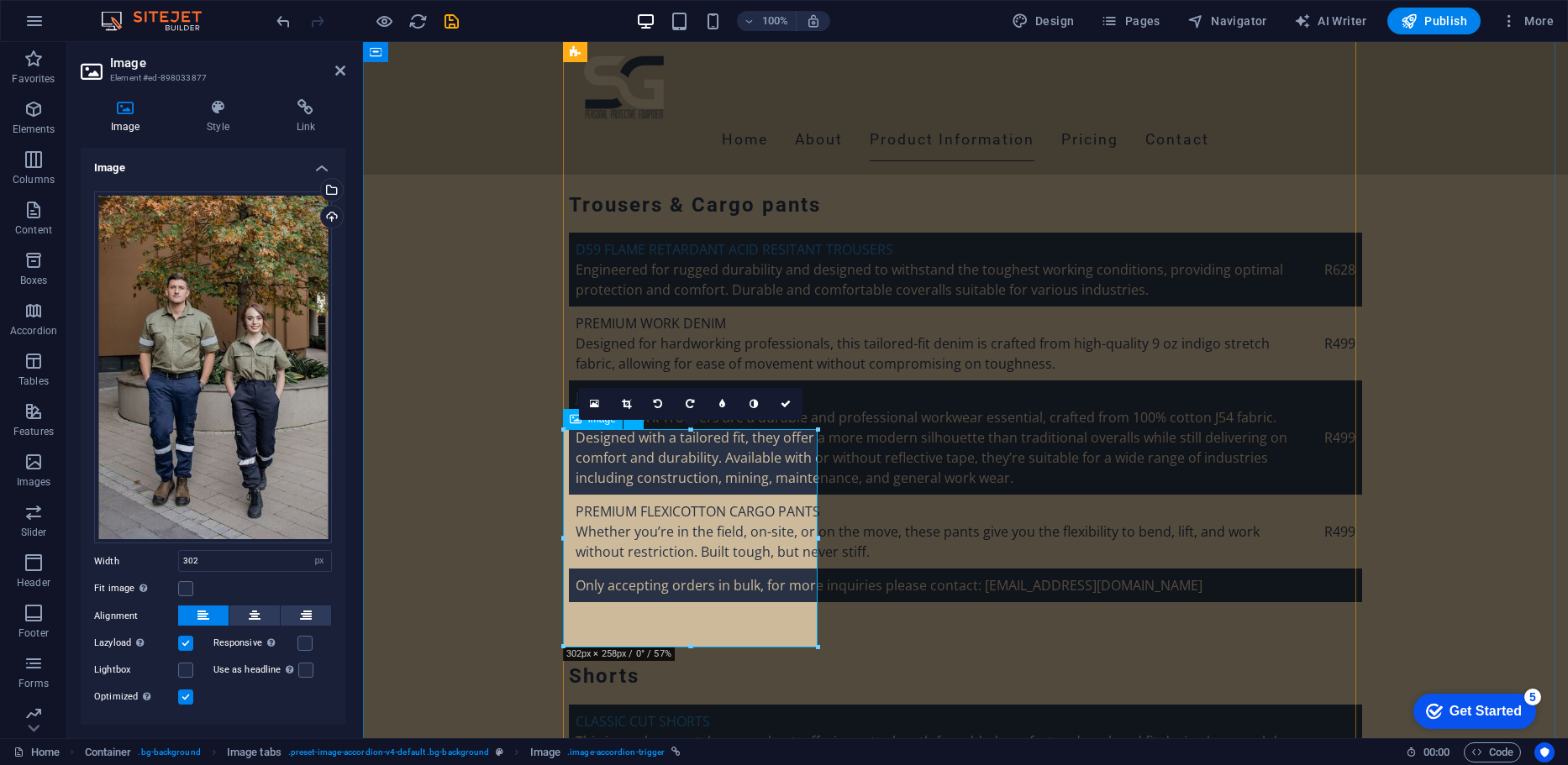
click at [619, 399] on link at bounding box center [626, 404] width 32 height 32
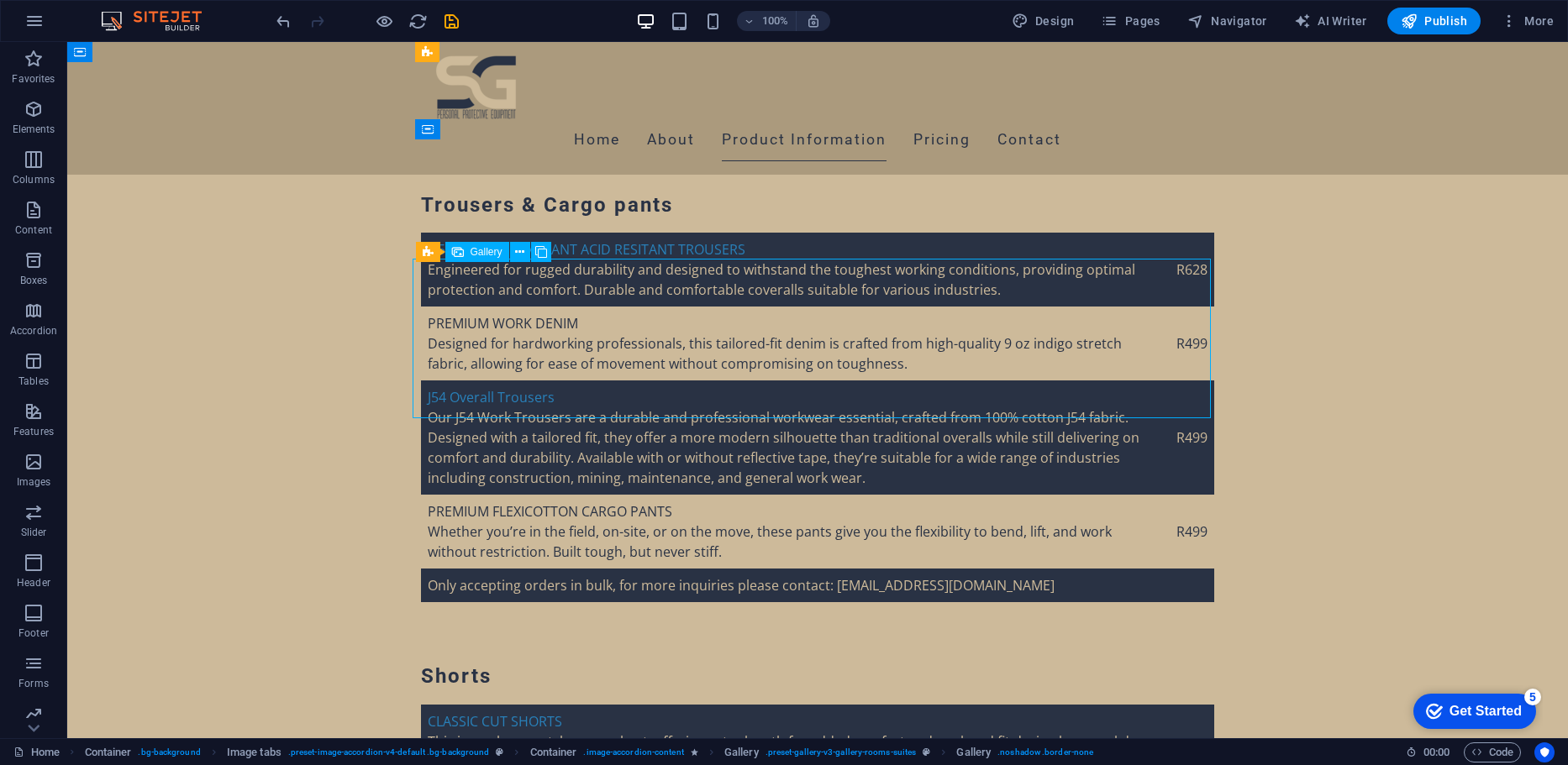
drag, startPoint x: 910, startPoint y: 355, endPoint x: 911, endPoint y: 333, distance: 22.0
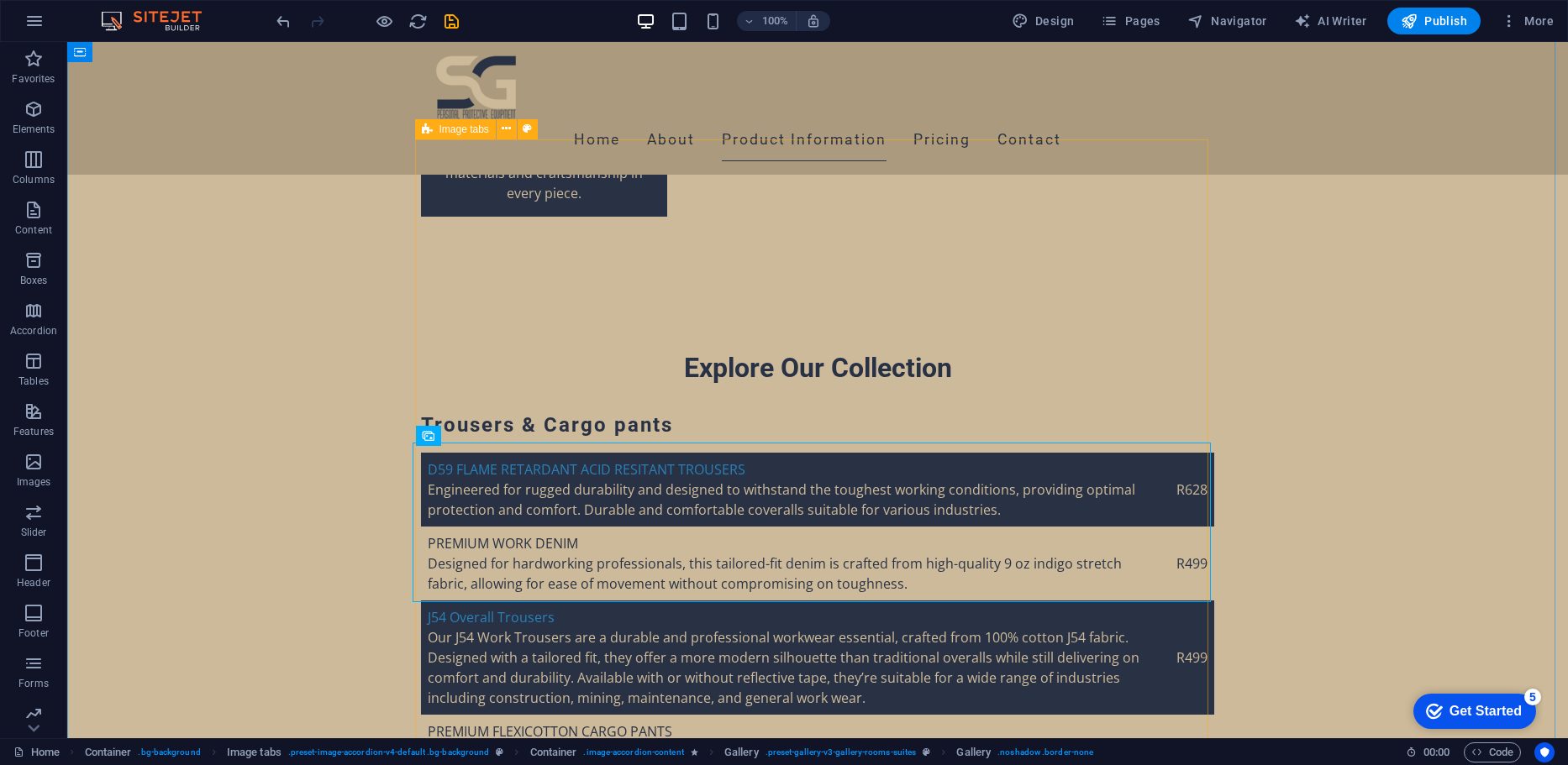
scroll to position [3695, 0]
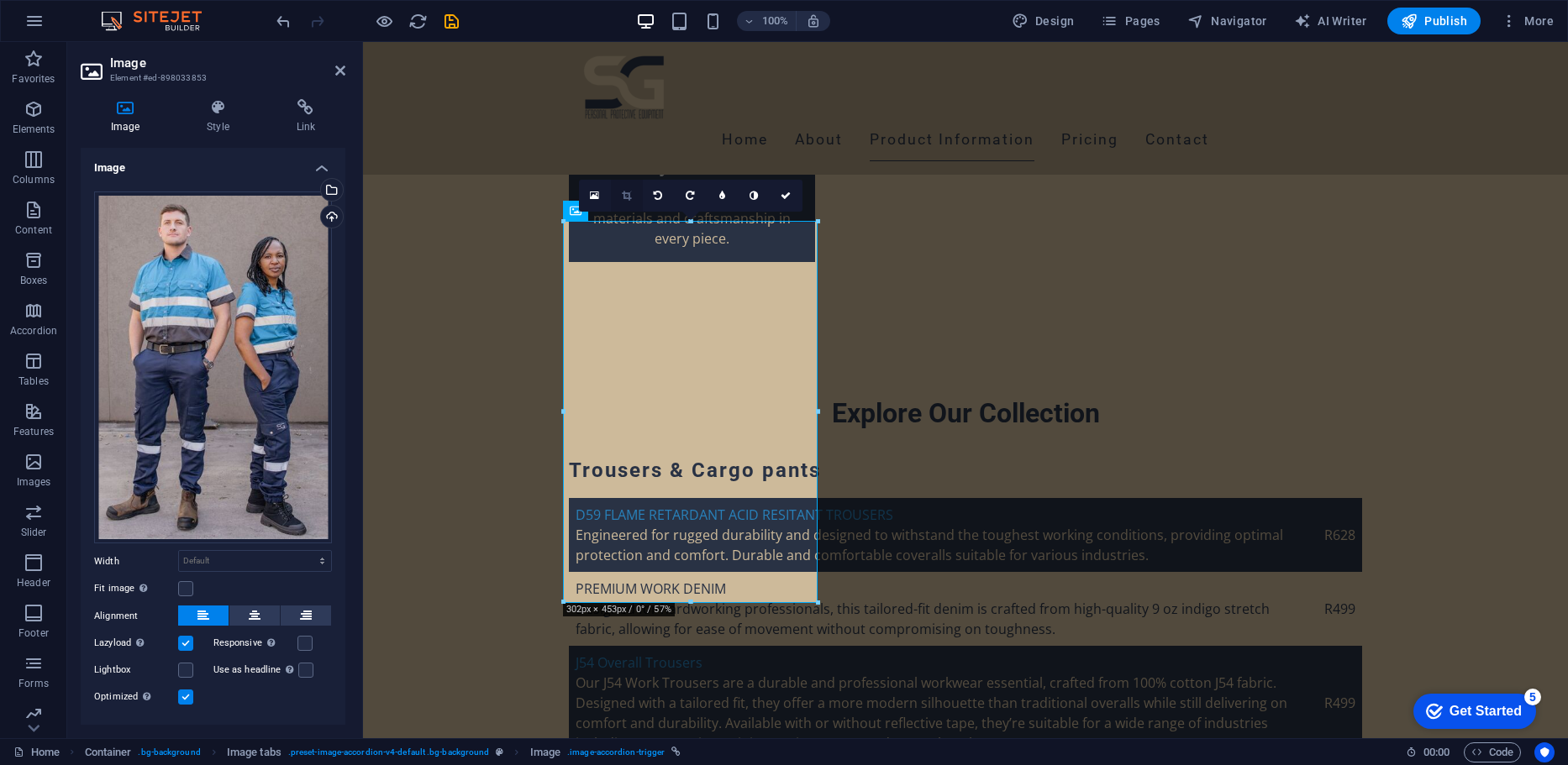
click at [615, 200] on link at bounding box center [626, 196] width 32 height 32
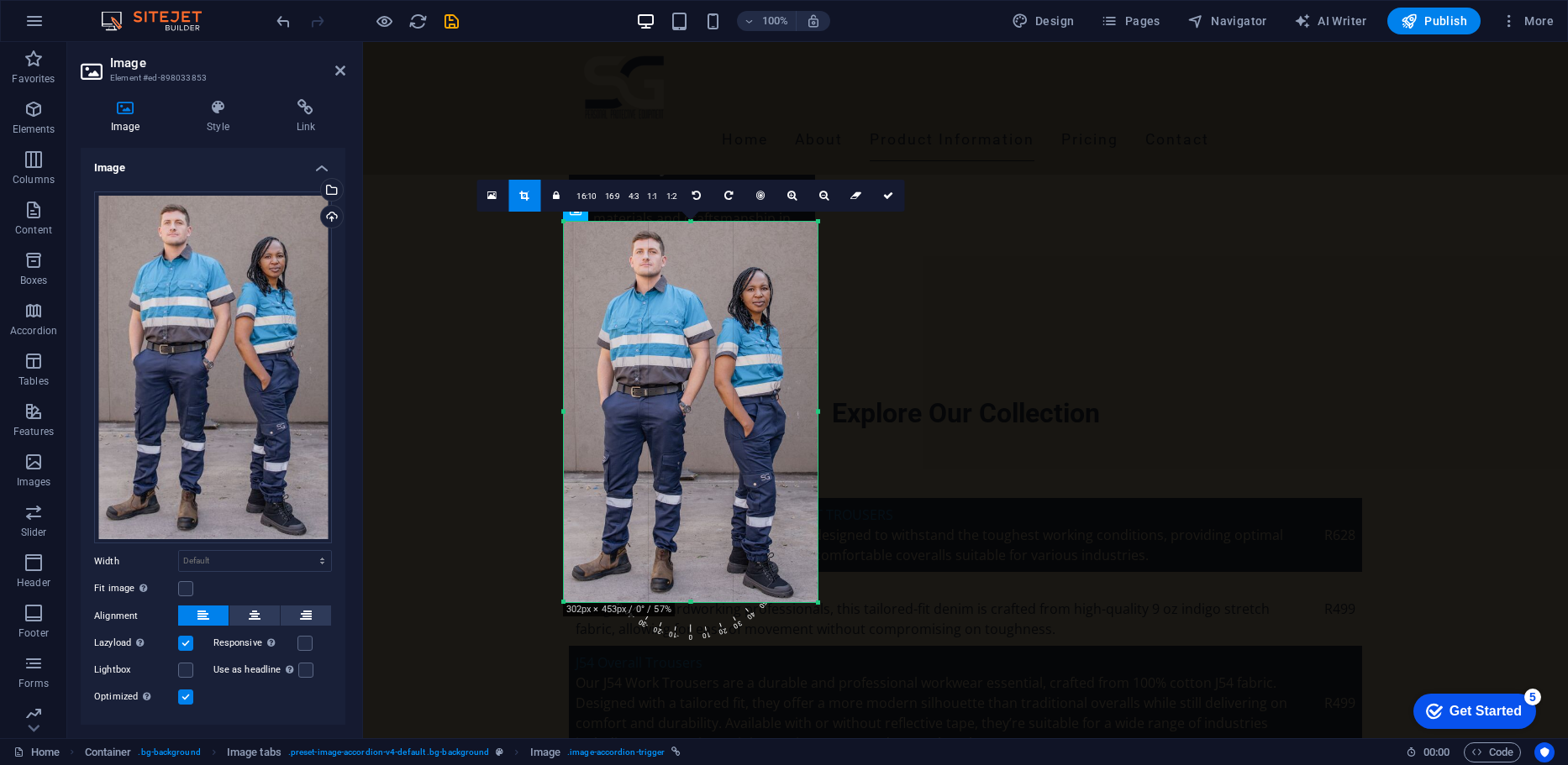
click at [689, 603] on div "180 170 160 150 140 130 120 110 100 90 80 70 60 50 40 30 20 10 0 -10 -20 -30 -4…" at bounding box center [690, 412] width 254 height 381
click at [520, 198] on icon at bounding box center [524, 195] width 9 height 10
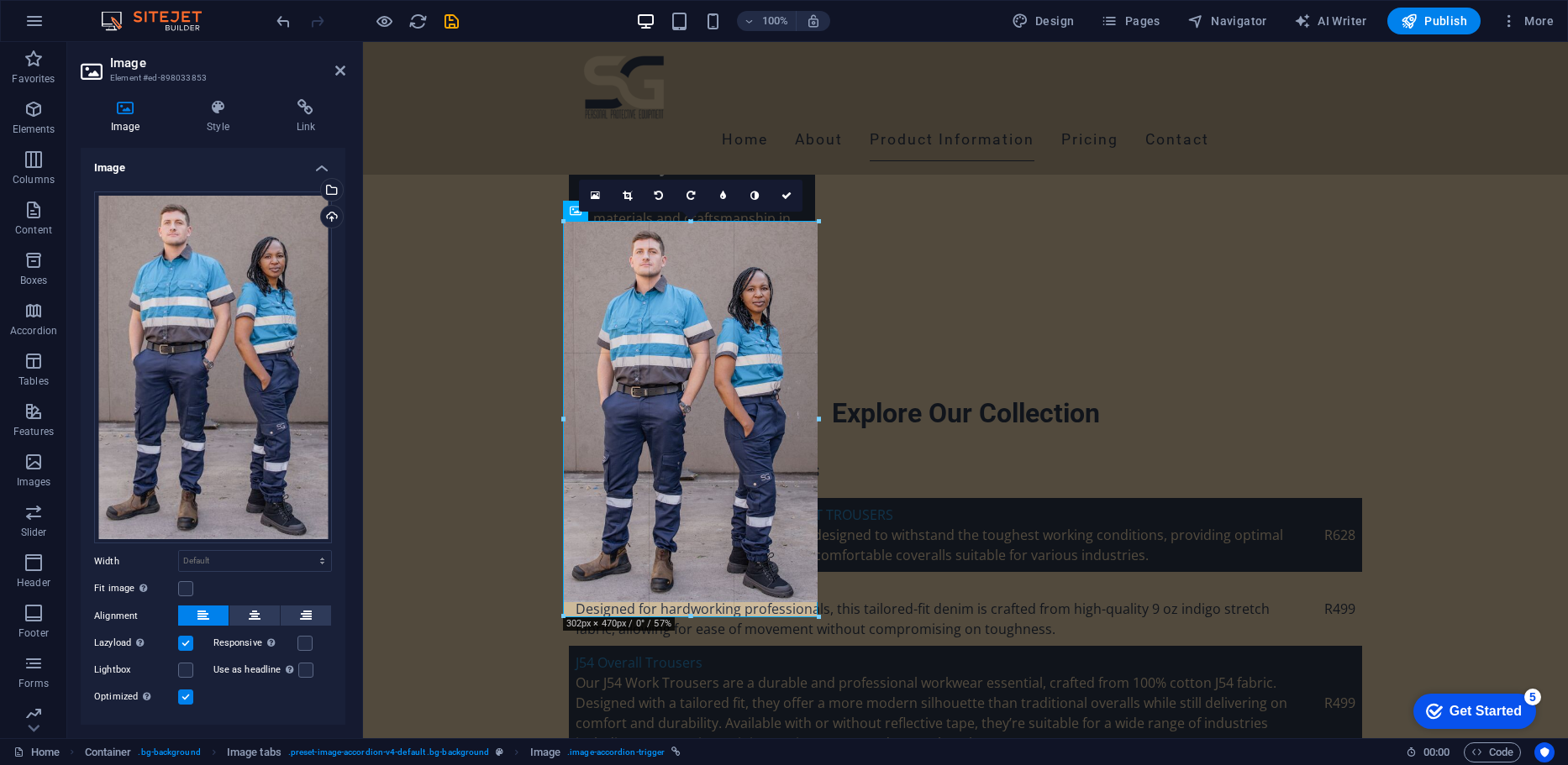
drag, startPoint x: 688, startPoint y: 605, endPoint x: 752, endPoint y: 619, distance: 65.5
click at [752, 619] on div at bounding box center [690, 617] width 255 height 6
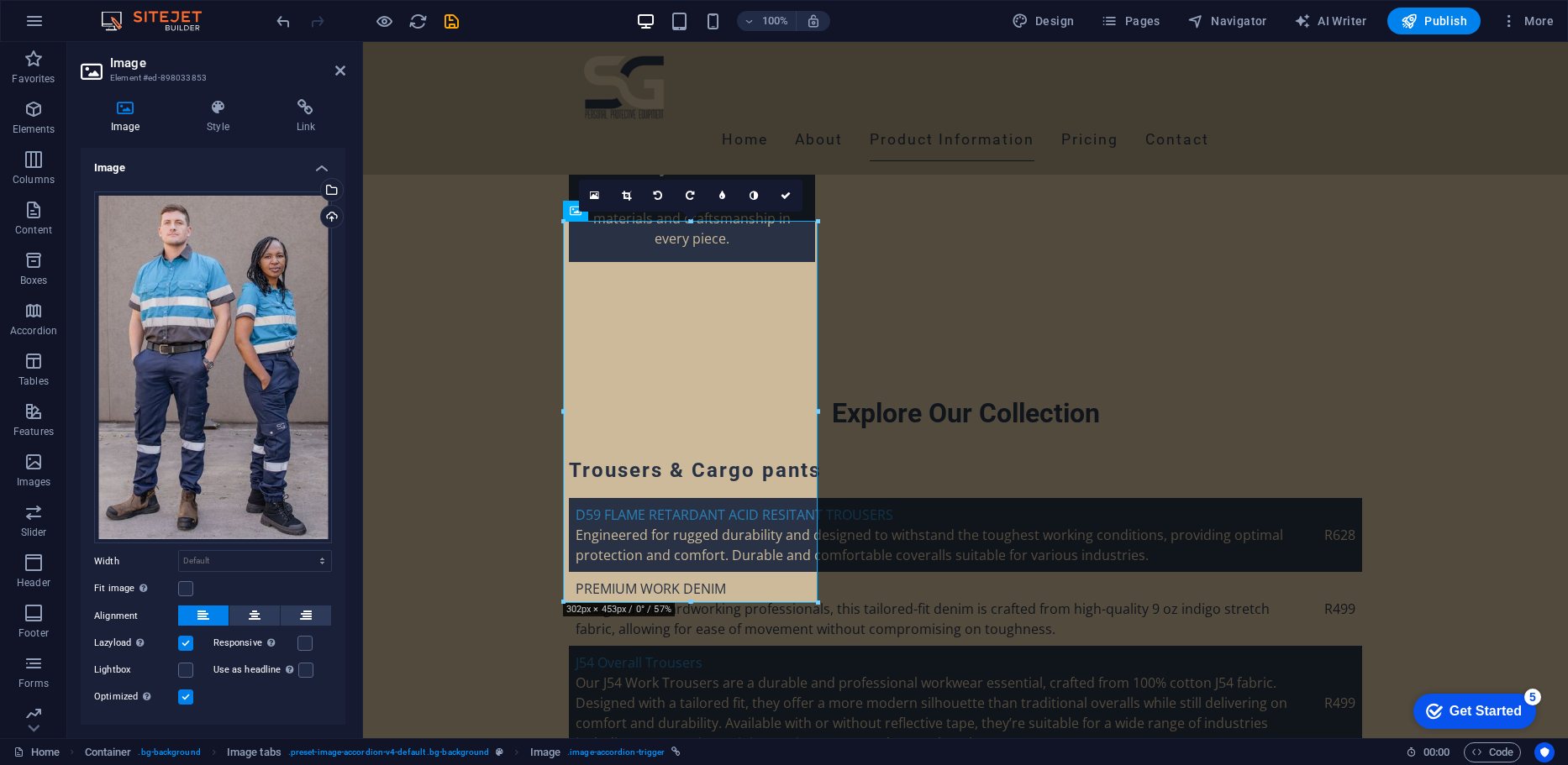
click at [690, 212] on div "16:10 16:9 4:3 1:1 1:2 0" at bounding box center [690, 196] width 224 height 32
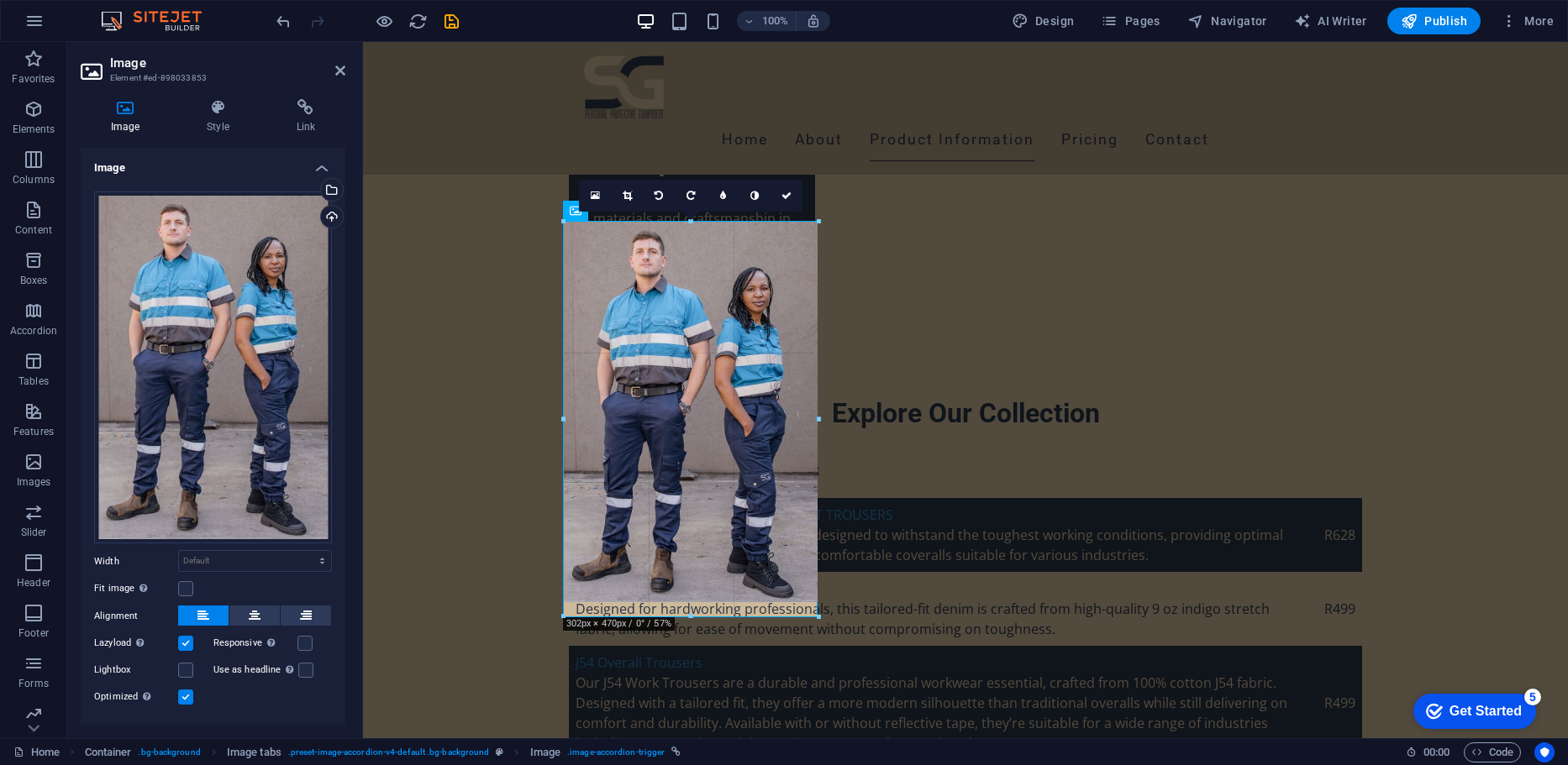
drag, startPoint x: 686, startPoint y: 603, endPoint x: 726, endPoint y: 617, distance: 42.4
click at [726, 617] on div at bounding box center [690, 617] width 255 height 6
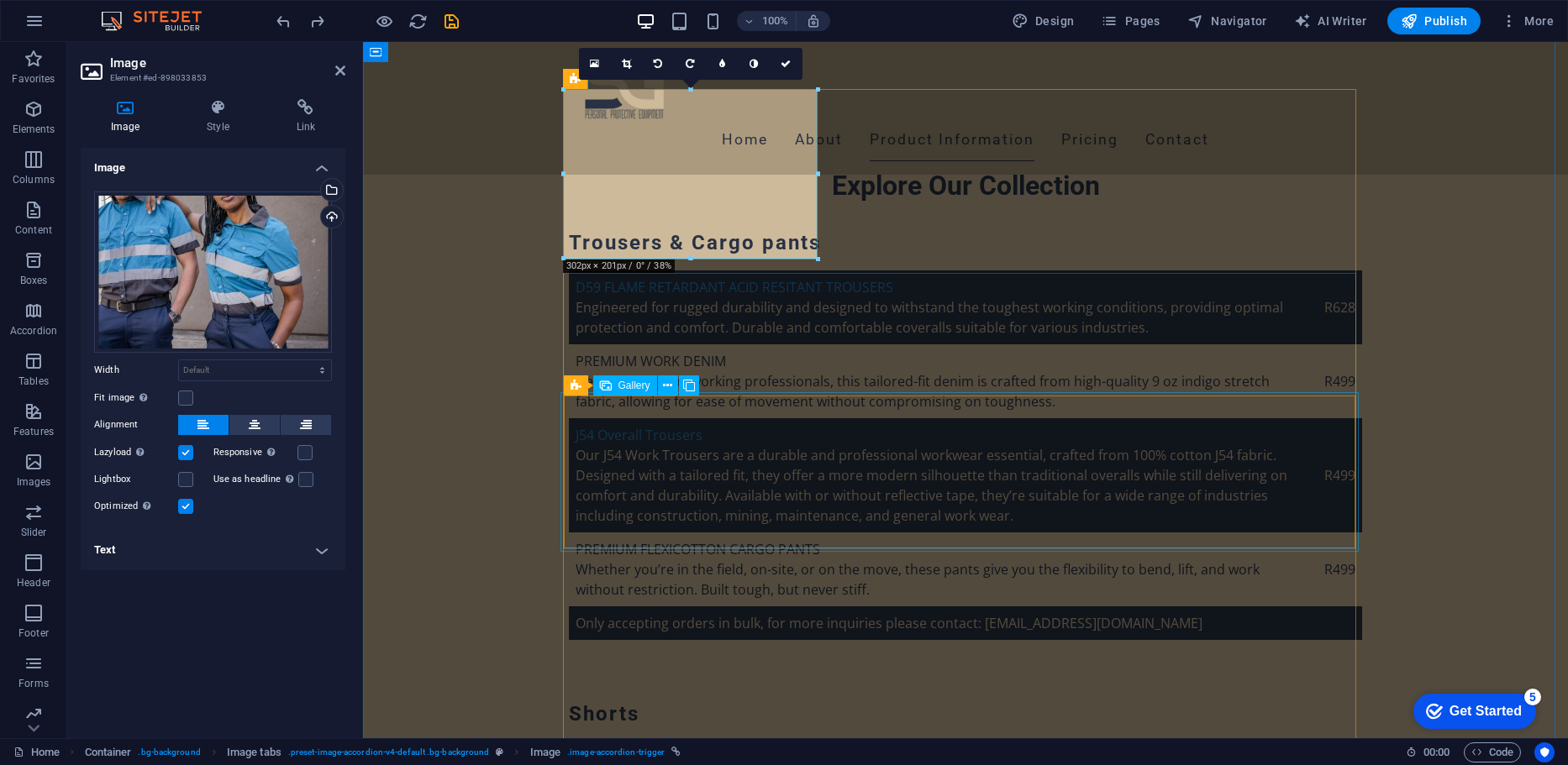
scroll to position [3986, 0]
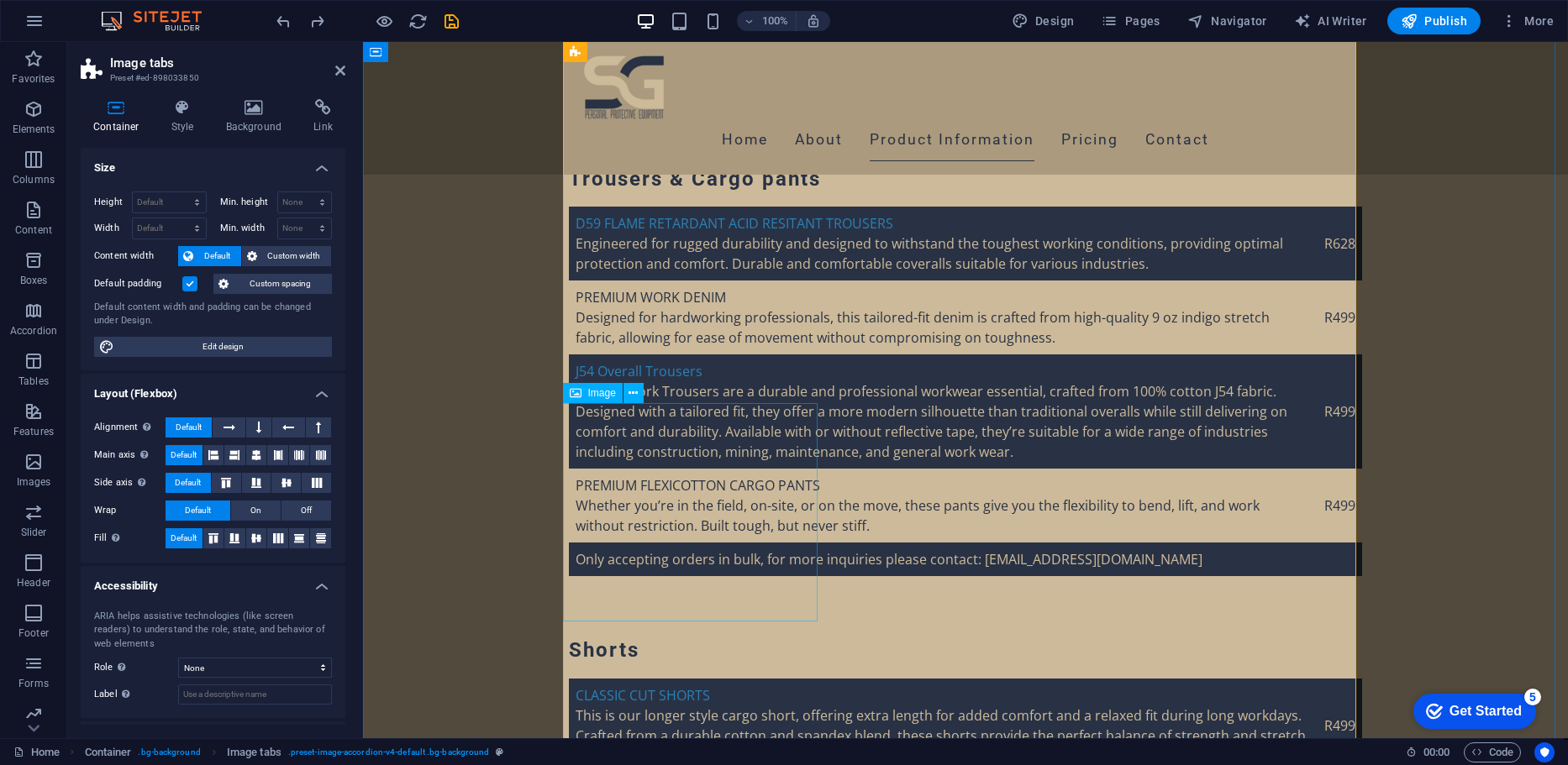
select select "px"
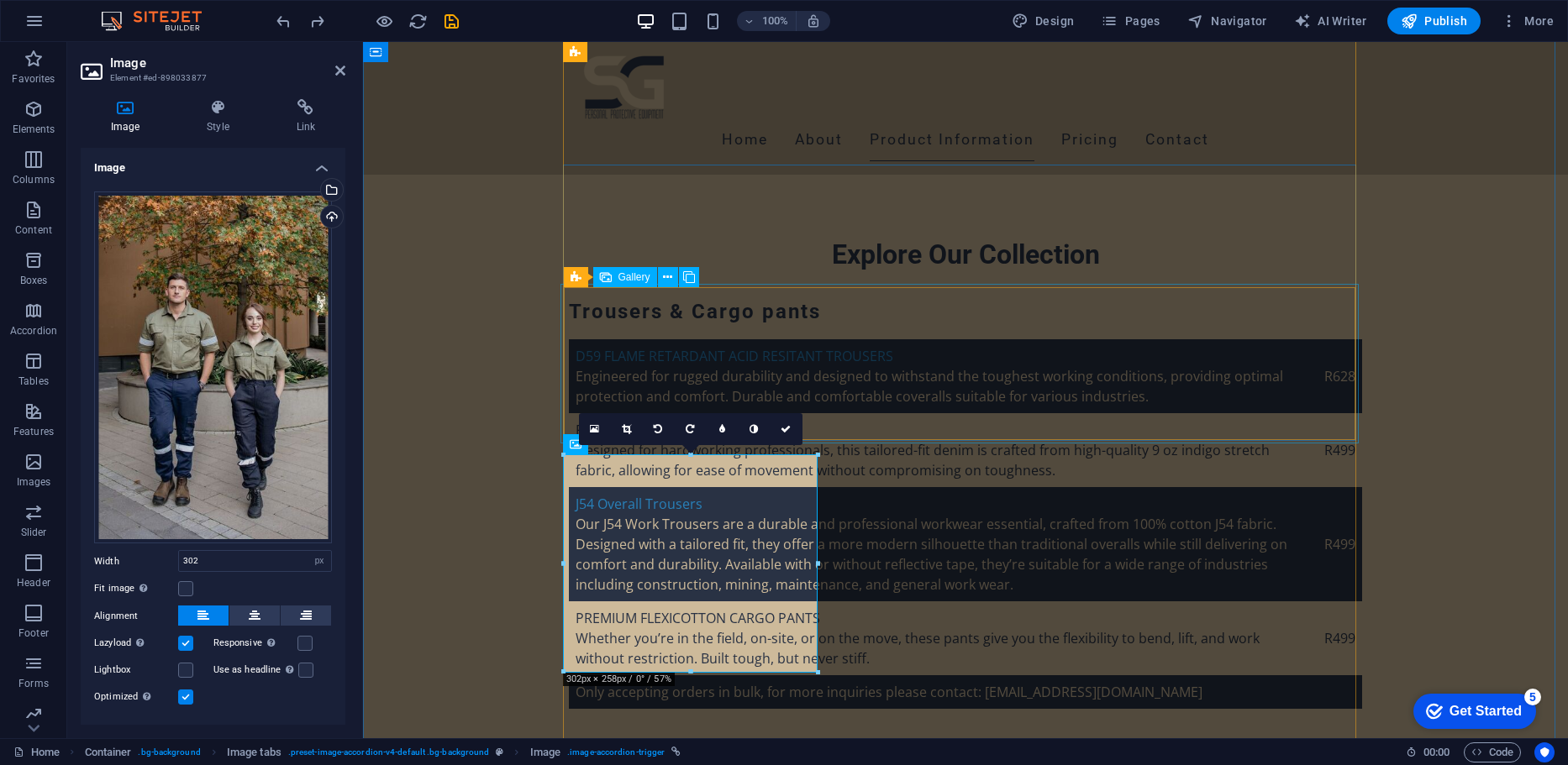
scroll to position [3757, 0]
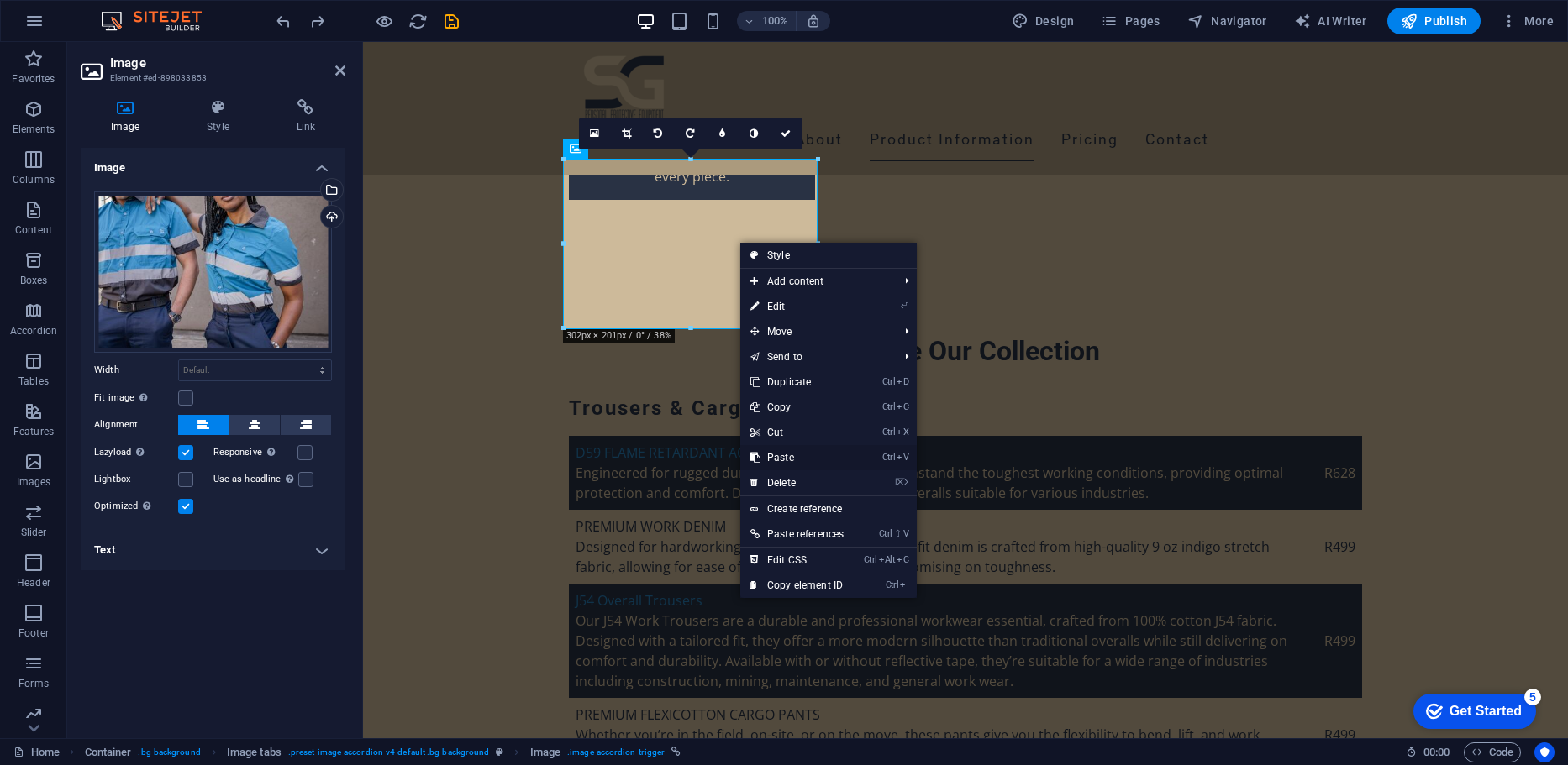
click at [820, 463] on link "Ctrl V Paste" at bounding box center [797, 458] width 114 height 25
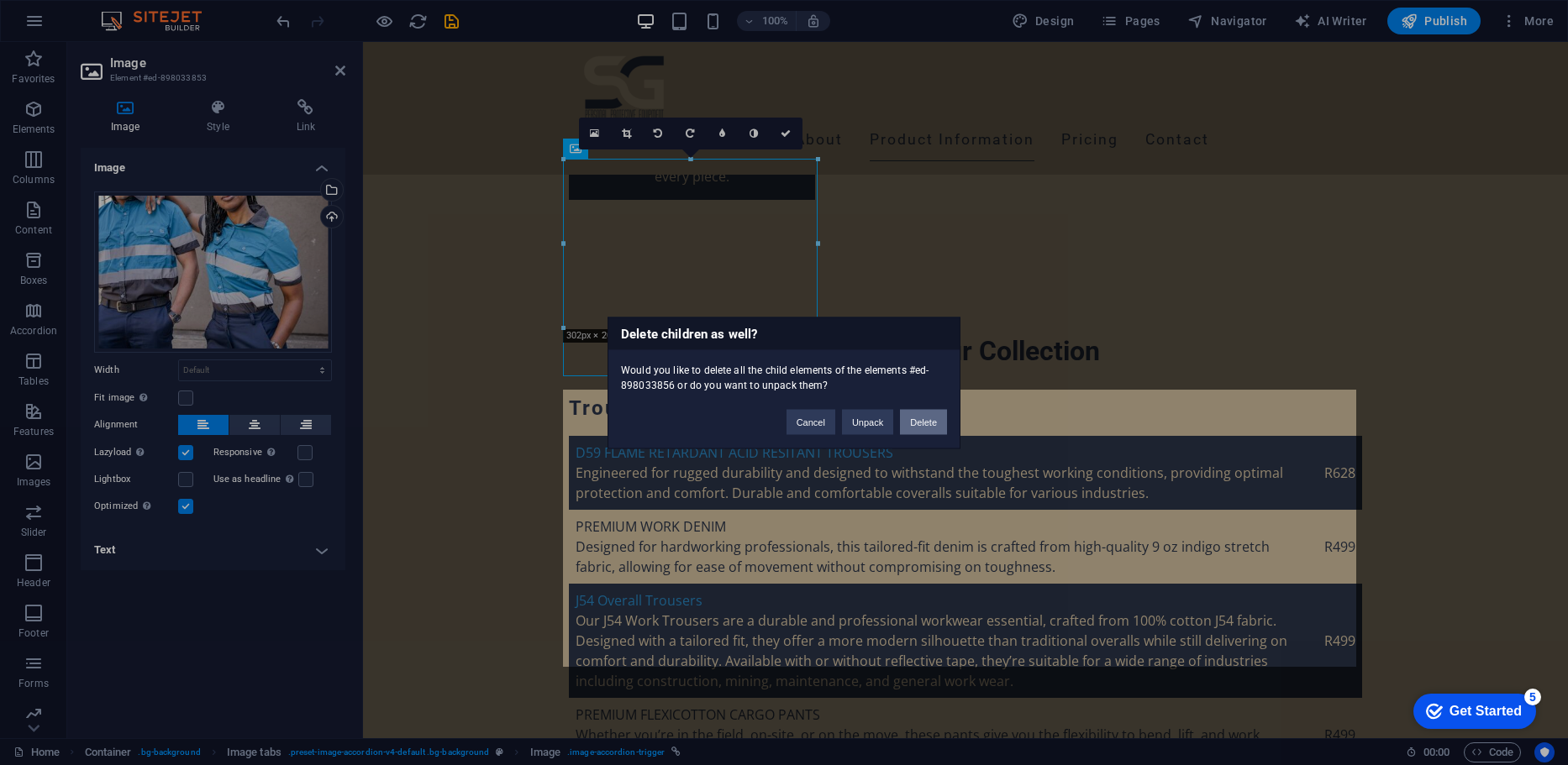
click at [926, 430] on button "Delete" at bounding box center [923, 422] width 47 height 25
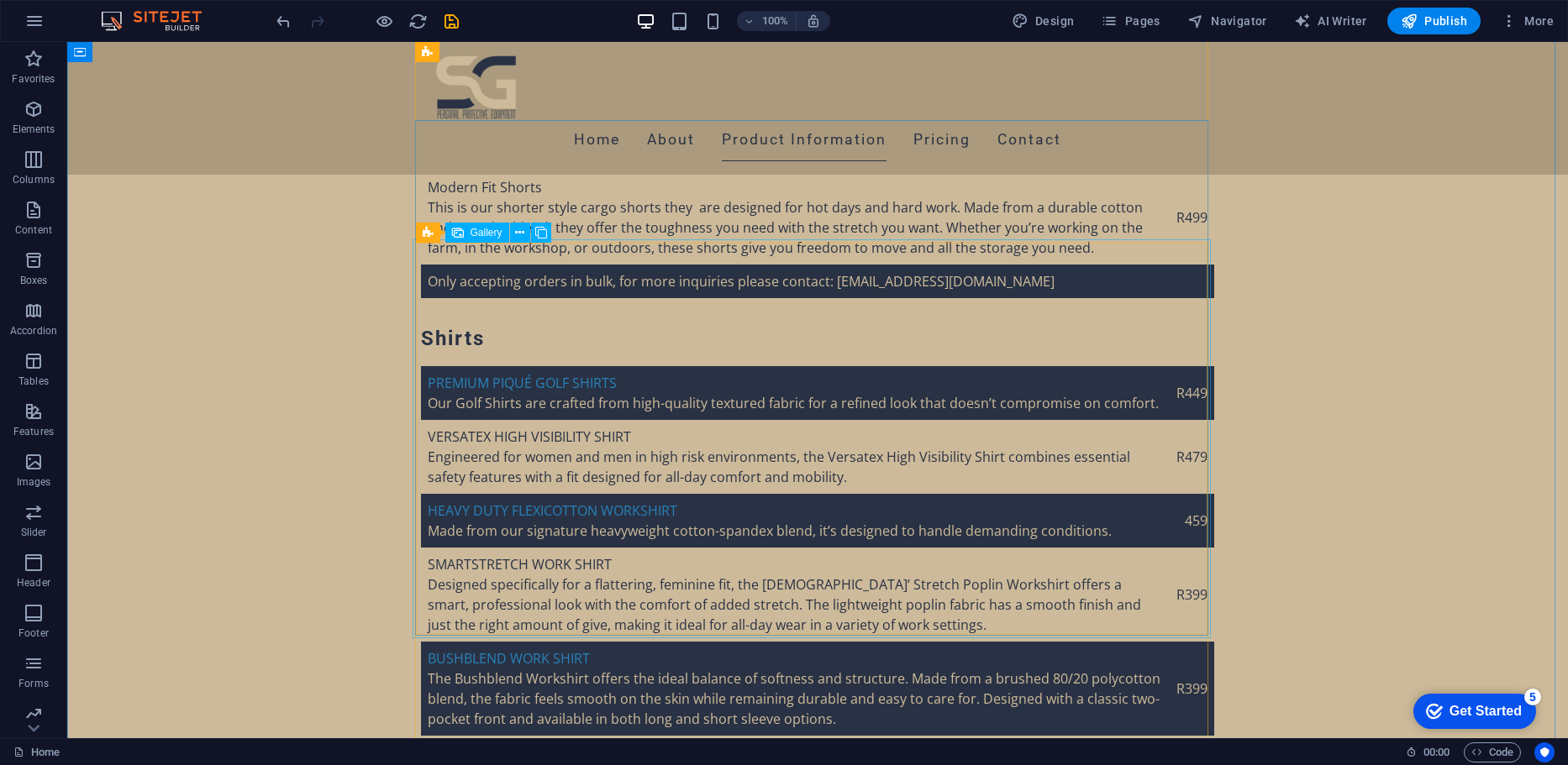
scroll to position [4591, 0]
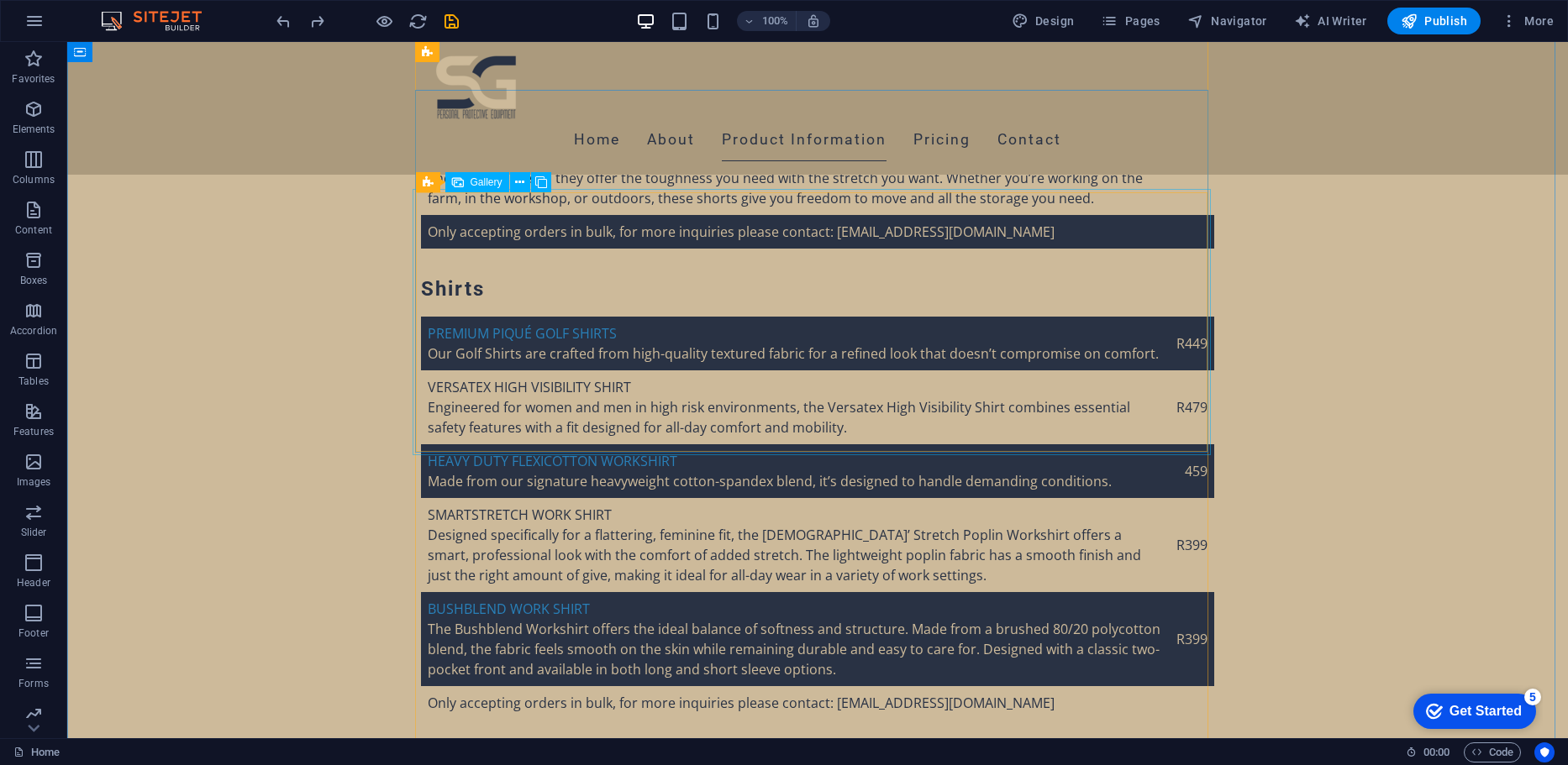
scroll to position [4579, 0]
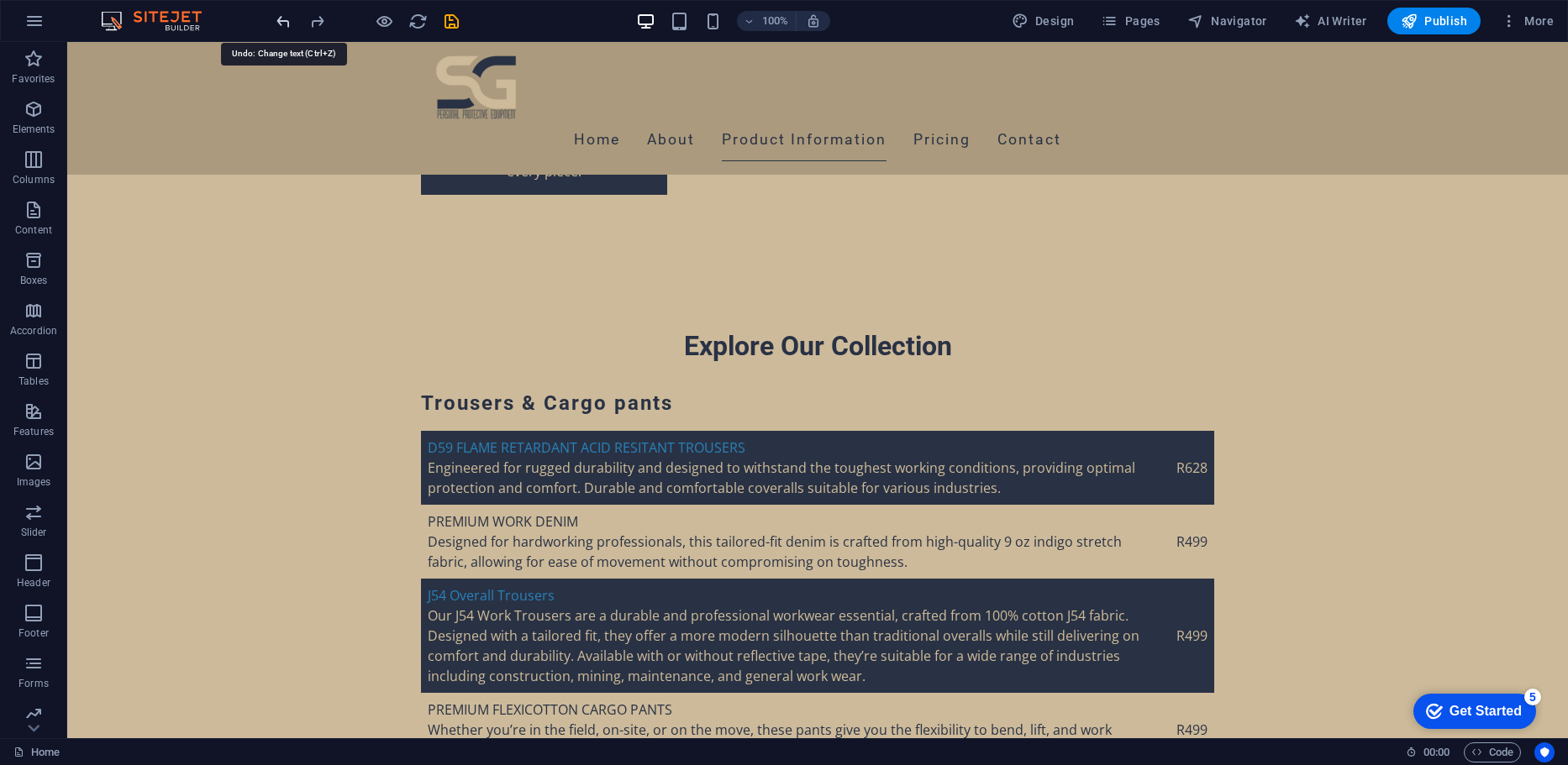
scroll to position [3633, 0]
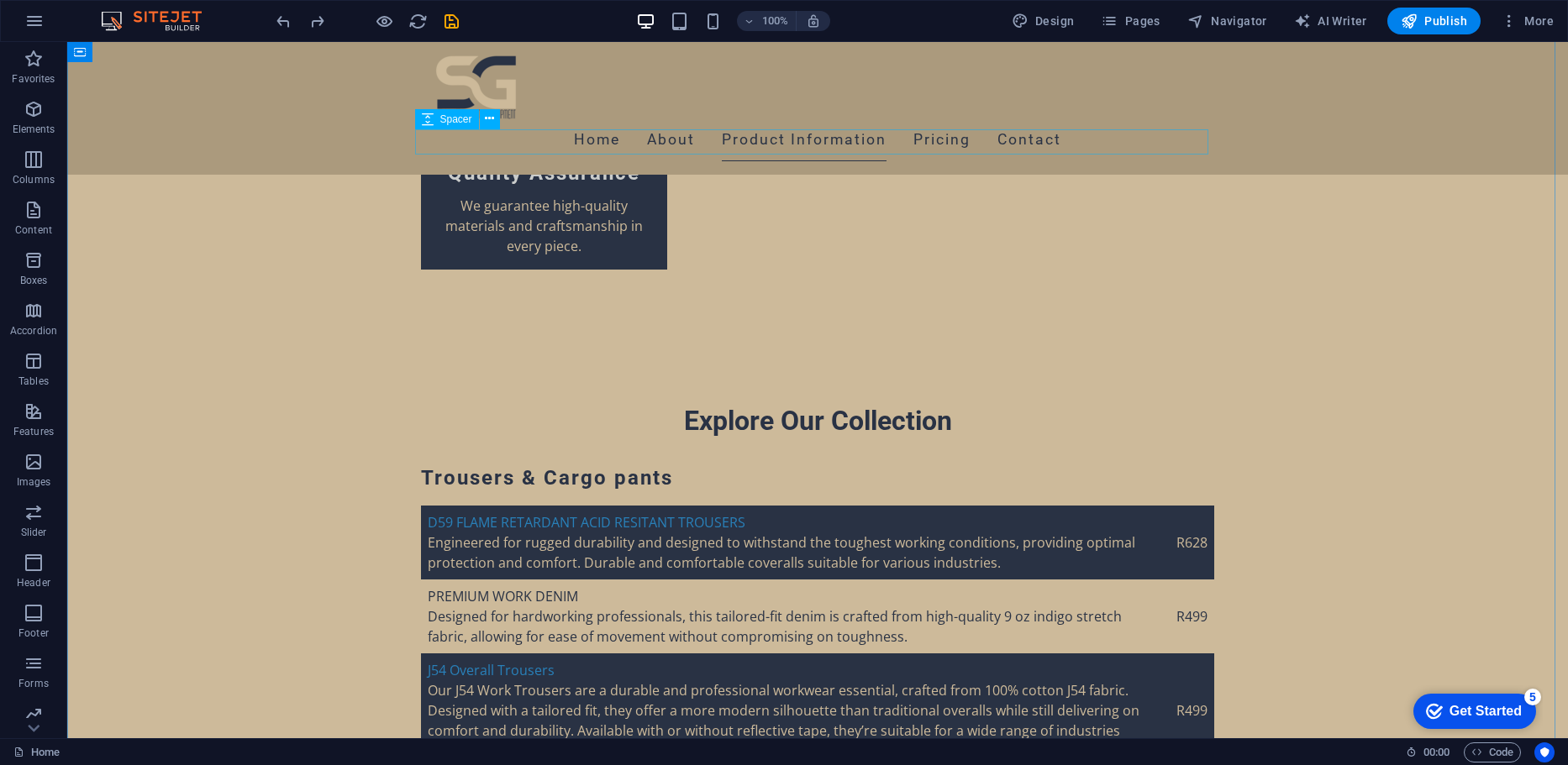
scroll to position [3676, 0]
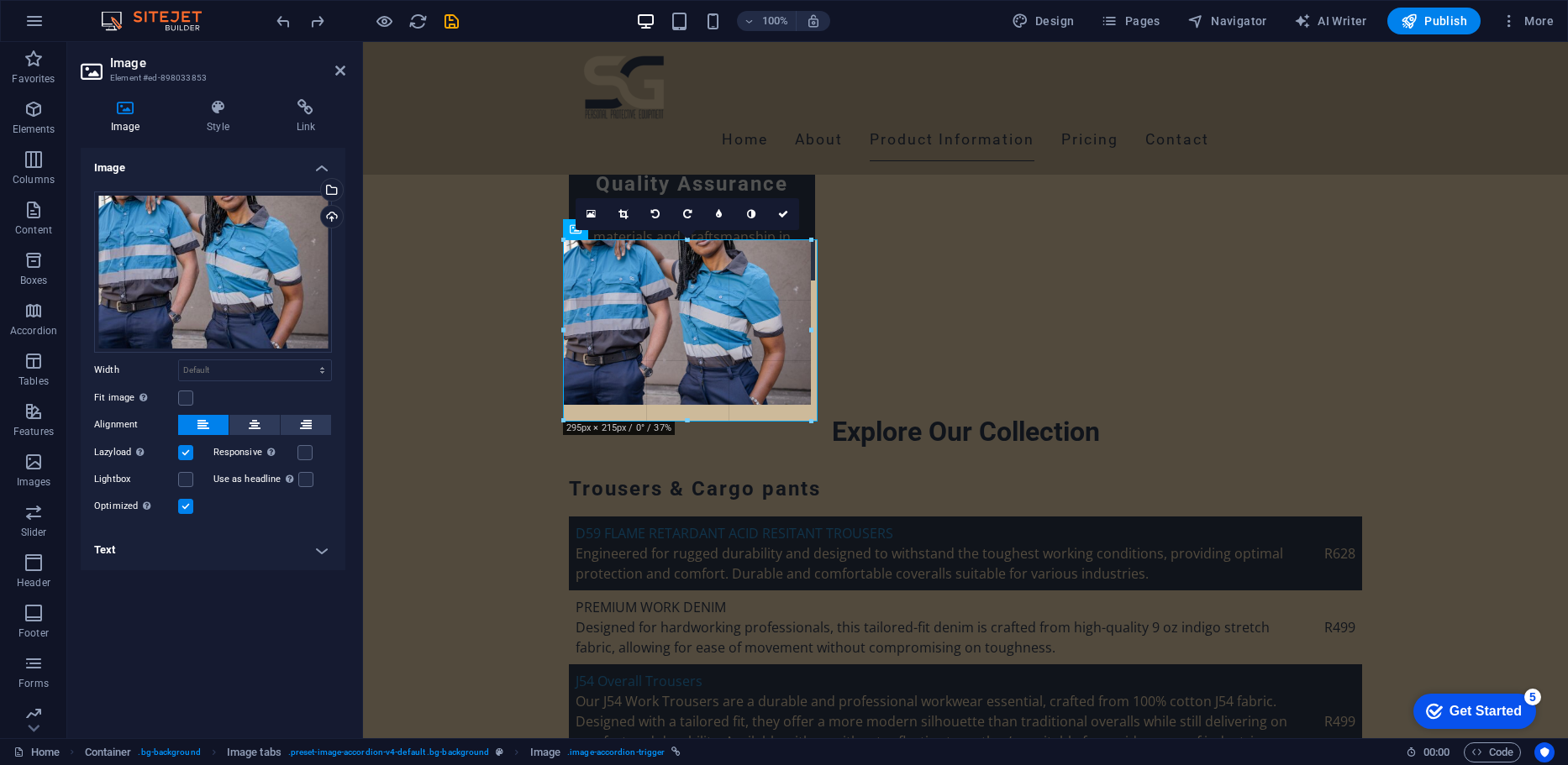
drag, startPoint x: 694, startPoint y: 406, endPoint x: 694, endPoint y: 418, distance: 12.0
type input "295"
select select "px"
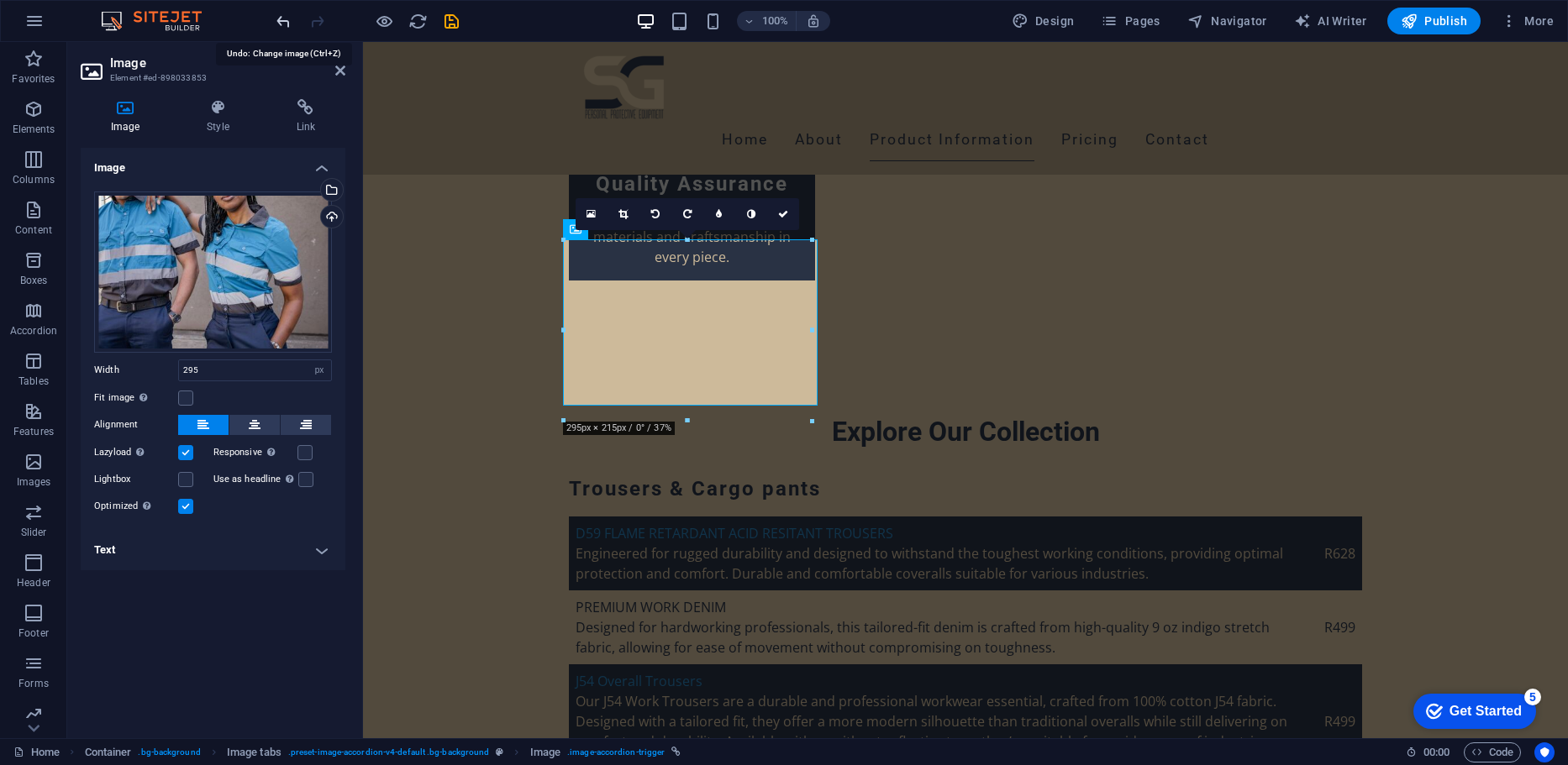
select select "DISABLED_OPTION_VALUE"
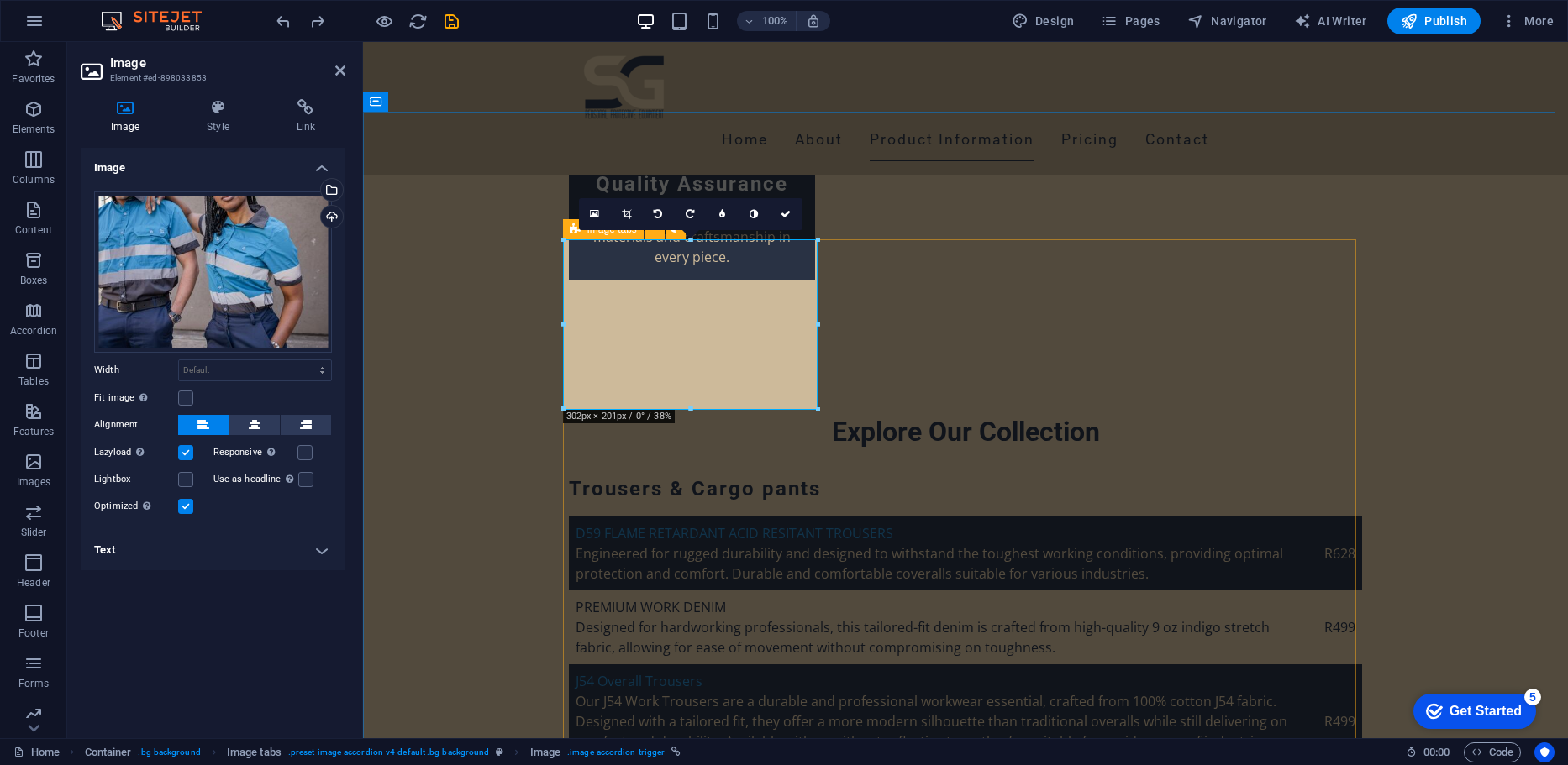
drag, startPoint x: 1054, startPoint y: 453, endPoint x: 691, endPoint y: 415, distance: 365.0
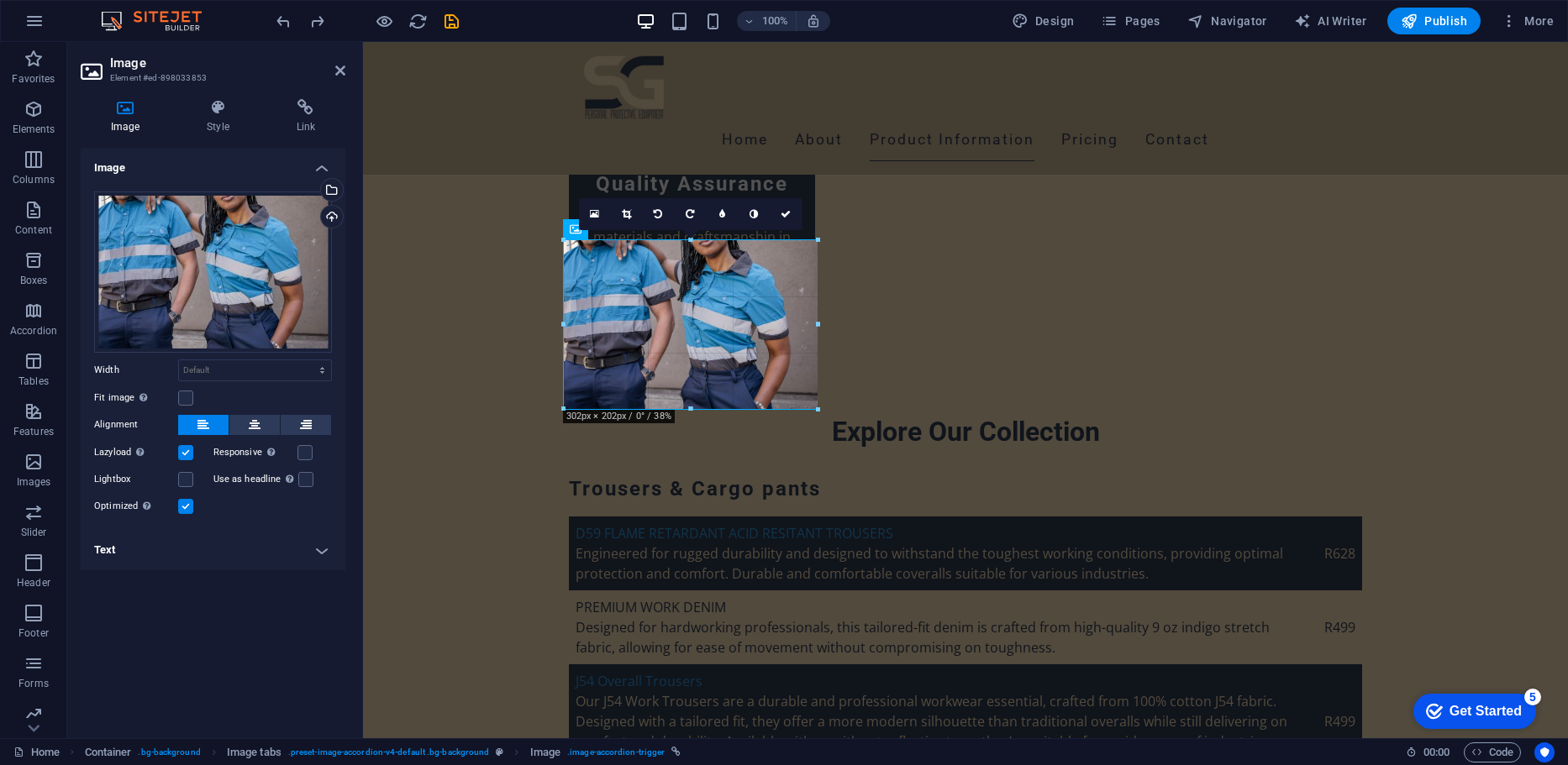
drag, startPoint x: 685, startPoint y: 408, endPoint x: 685, endPoint y: 418, distance: 10.0
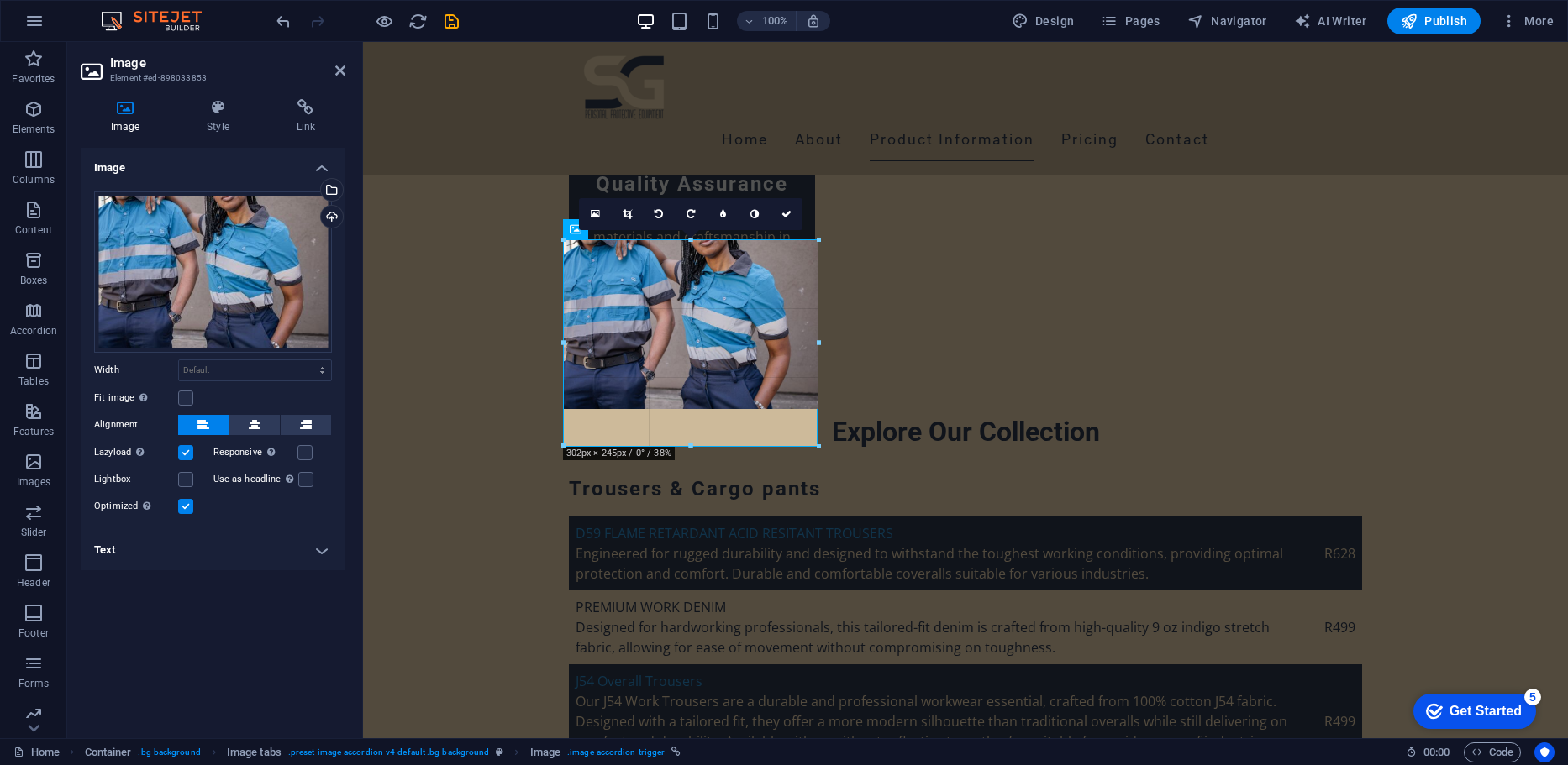
drag, startPoint x: 688, startPoint y: 410, endPoint x: 698, endPoint y: 447, distance: 38.3
click at [698, 447] on div at bounding box center [690, 446] width 255 height 6
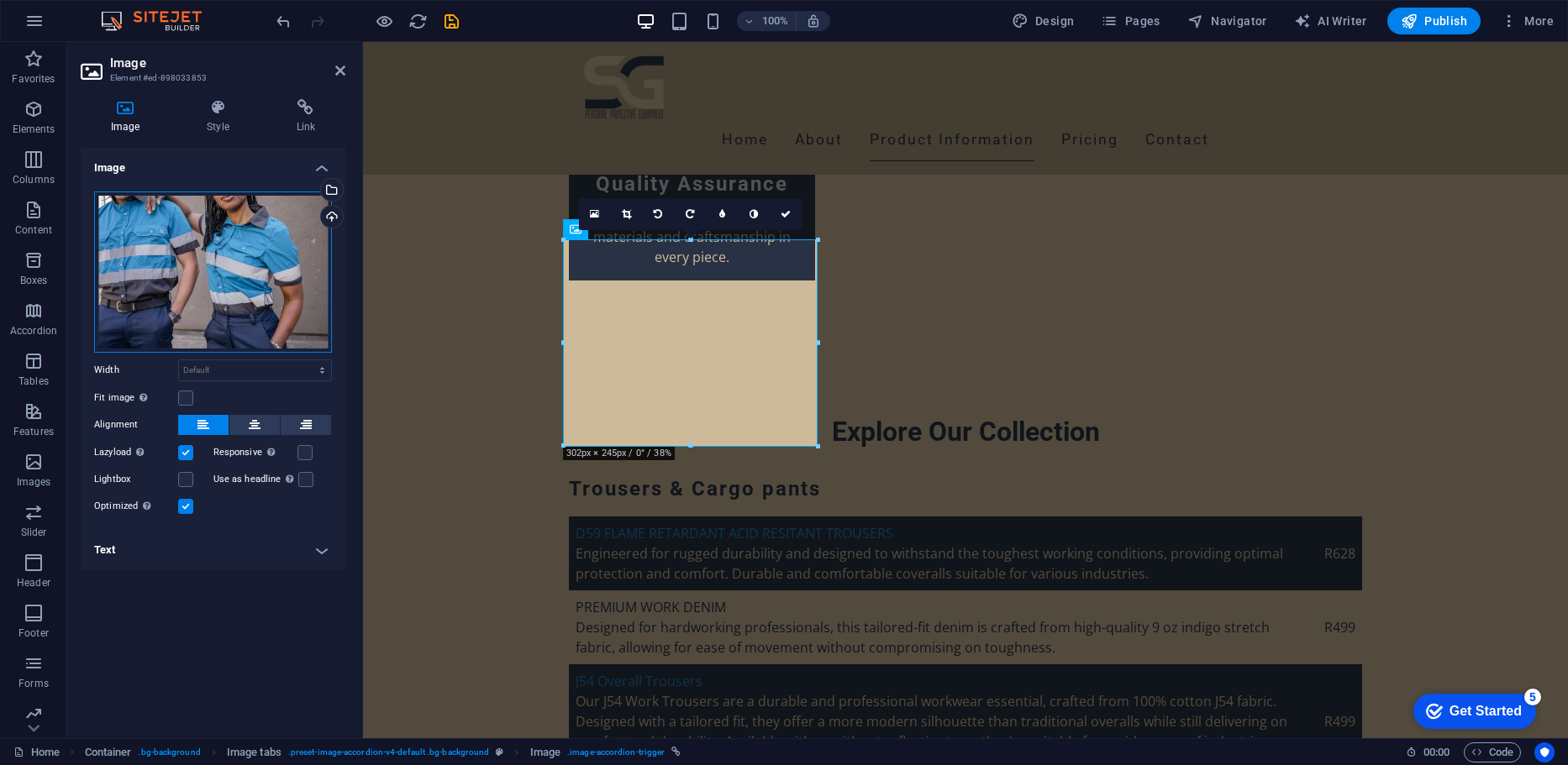
click at [193, 259] on div "Drag files here, click to choose files or select files from Files or our free s…" at bounding box center [213, 272] width 238 height 162
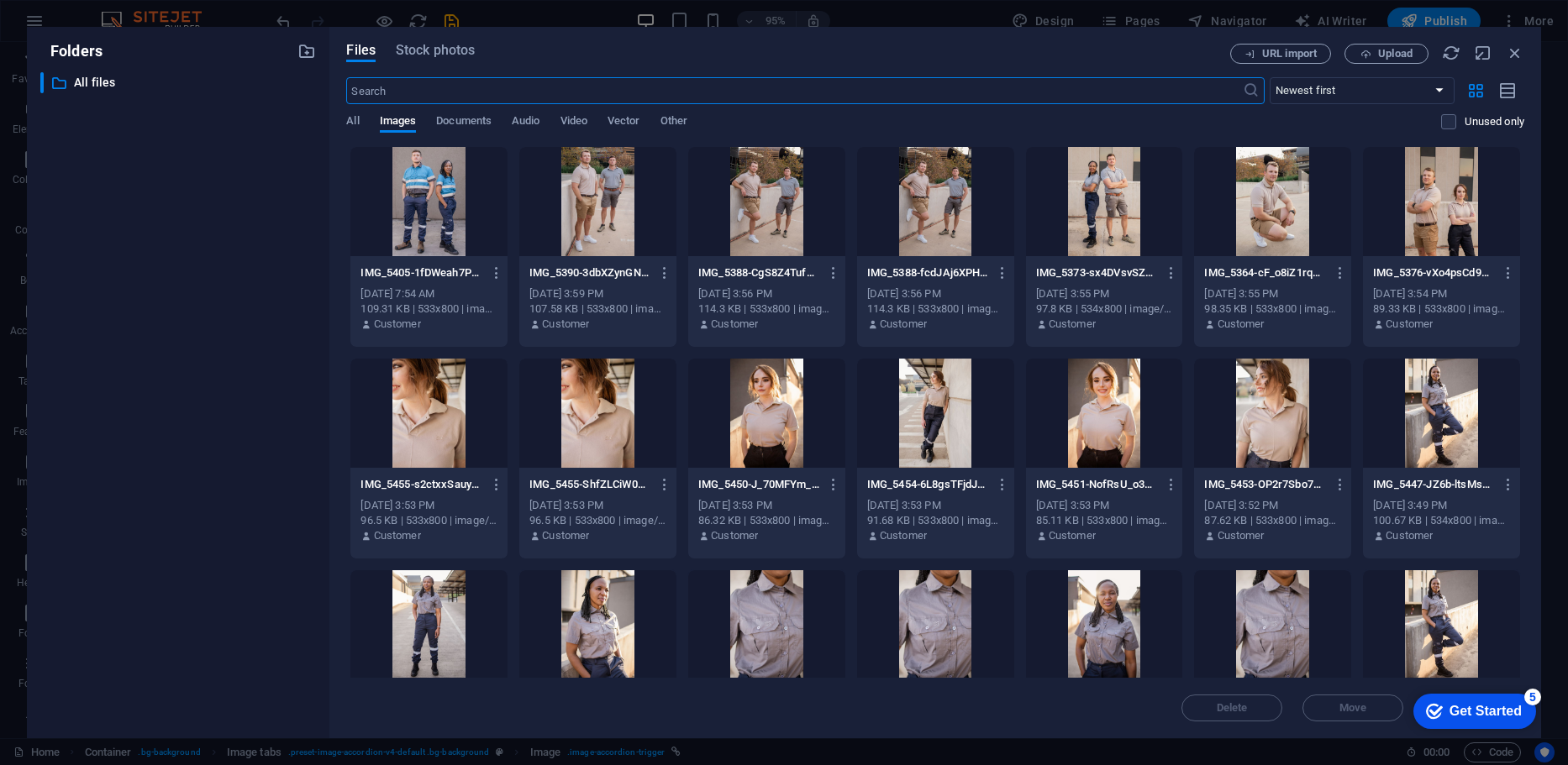
click at [452, 182] on div at bounding box center [429, 201] width 157 height 109
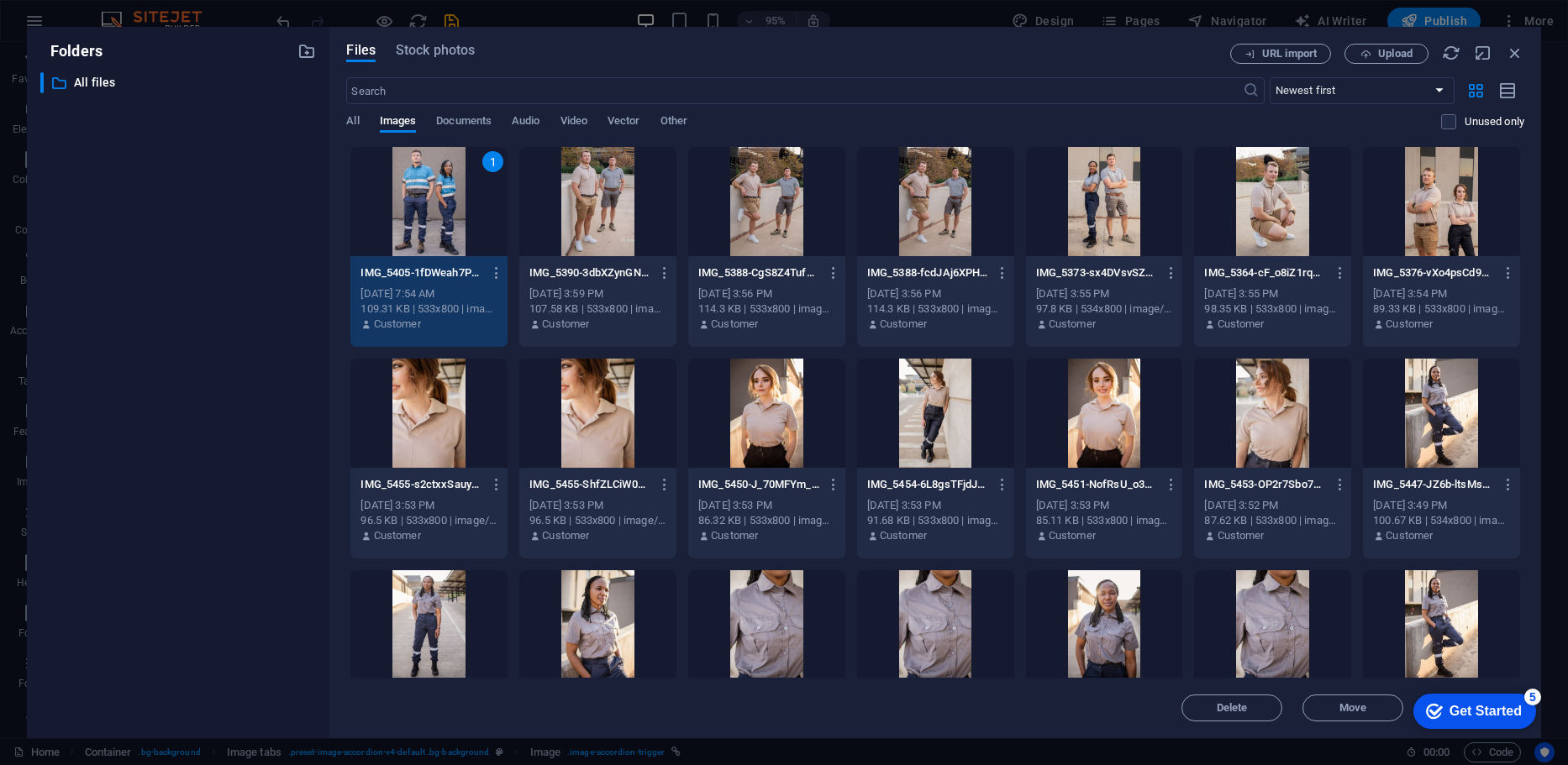
click at [452, 182] on div "1" at bounding box center [429, 201] width 157 height 109
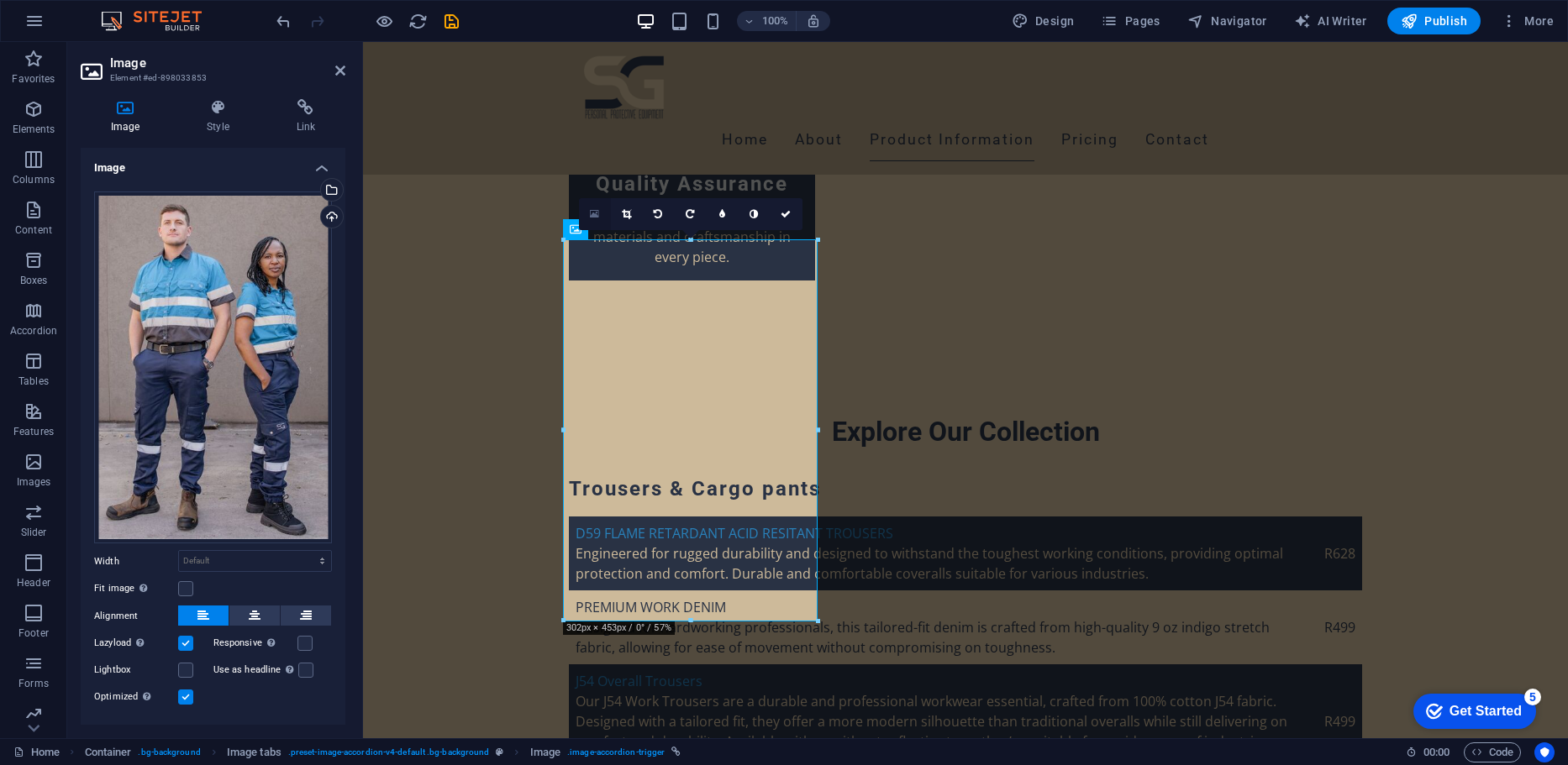
click at [601, 213] on link at bounding box center [595, 214] width 32 height 32
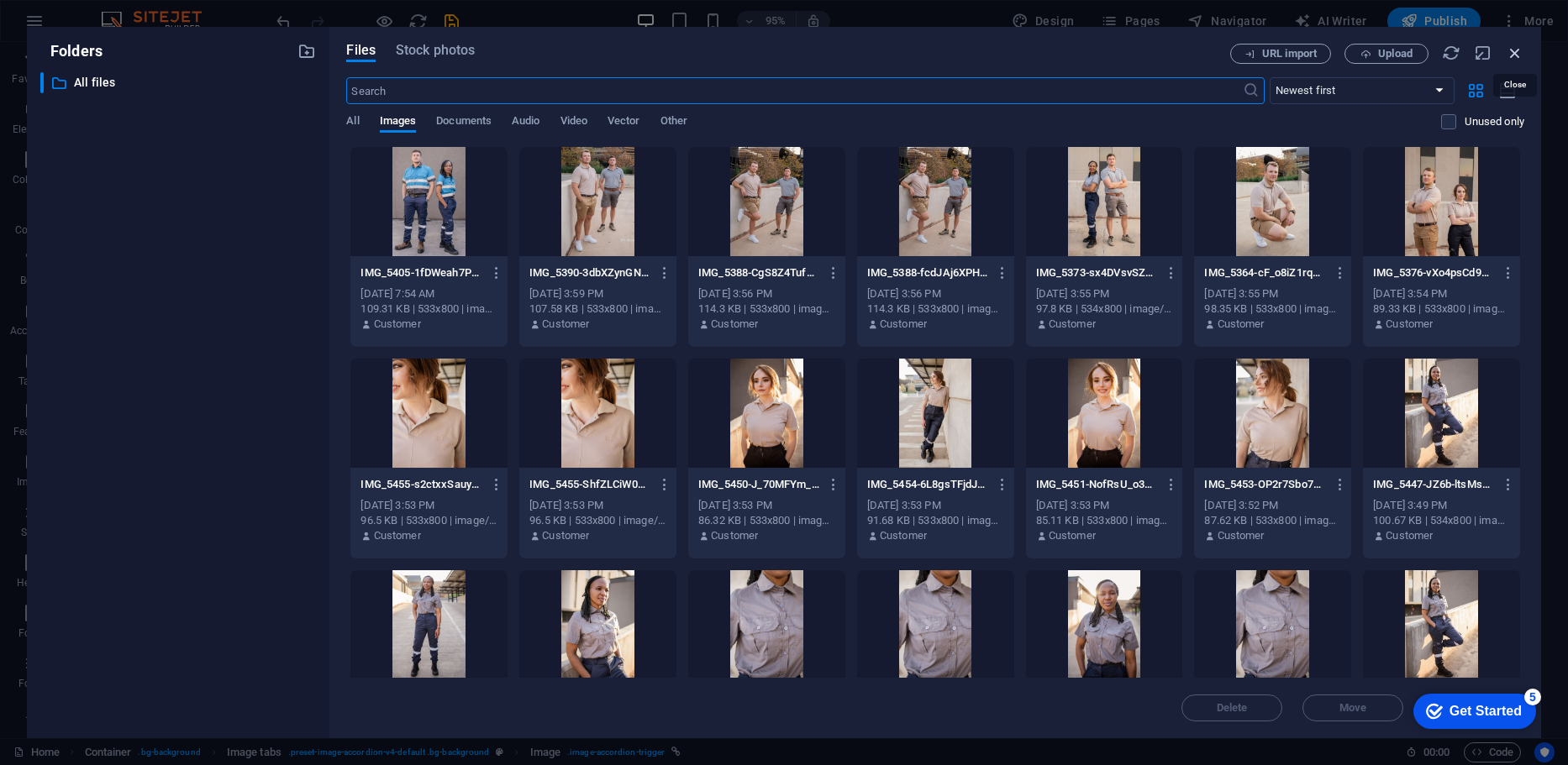
click at [1510, 46] on icon "button" at bounding box center [1514, 52] width 19 height 19
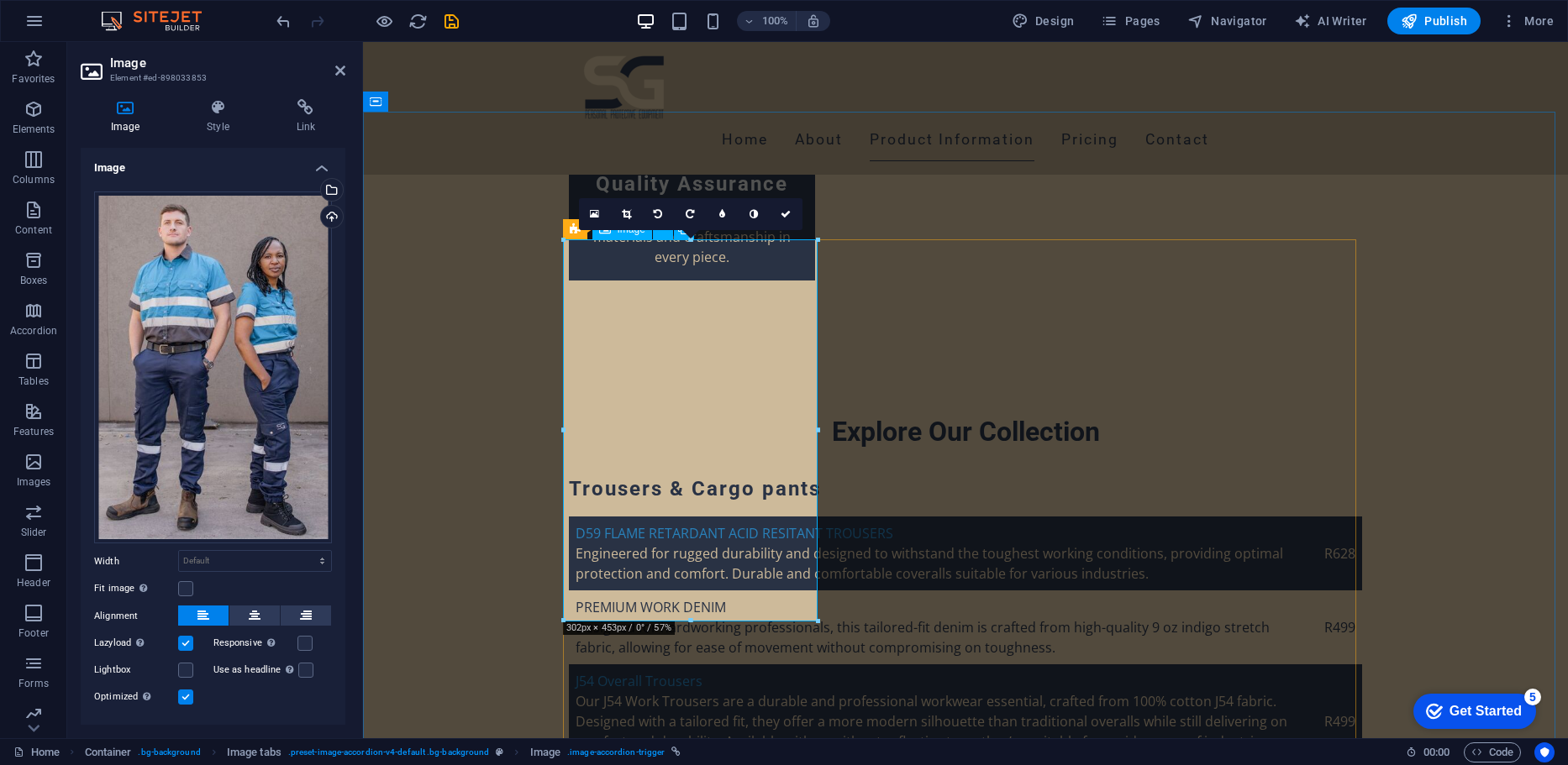
click at [624, 213] on icon at bounding box center [626, 214] width 9 height 10
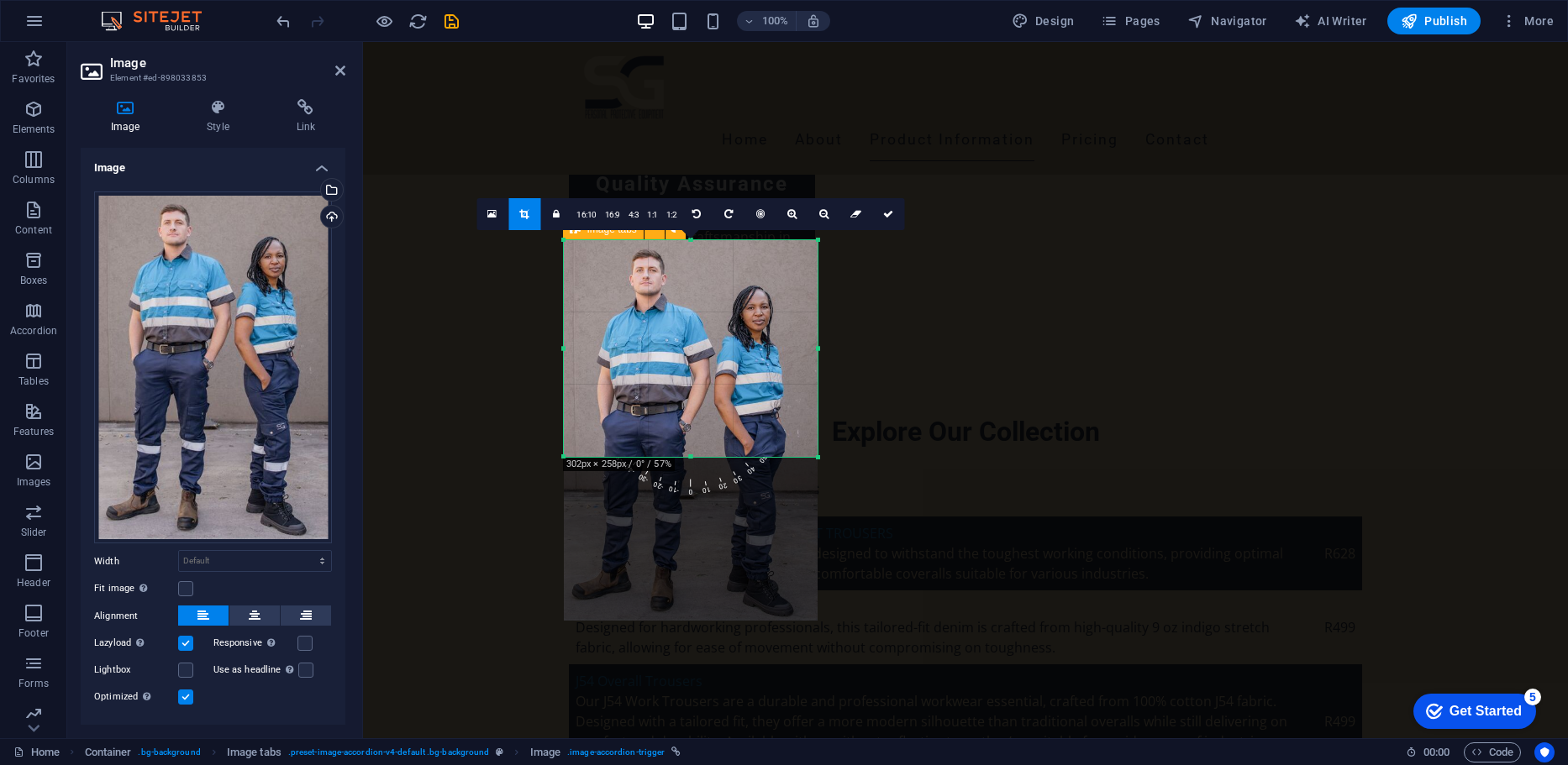
drag, startPoint x: 689, startPoint y: 623, endPoint x: 693, endPoint y: 460, distance: 163.0
click at [693, 460] on div at bounding box center [690, 457] width 254 height 6
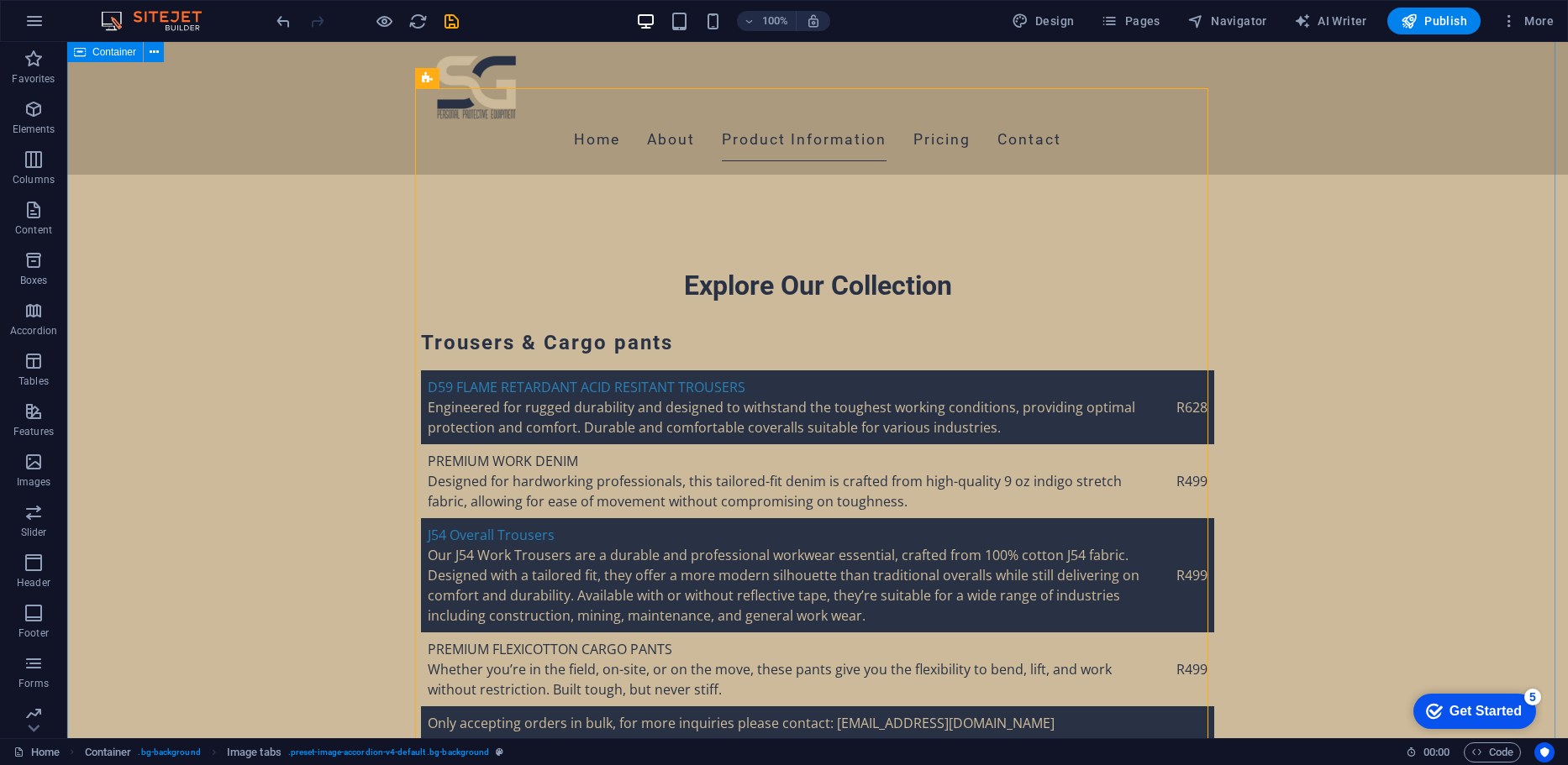
scroll to position [3827, 0]
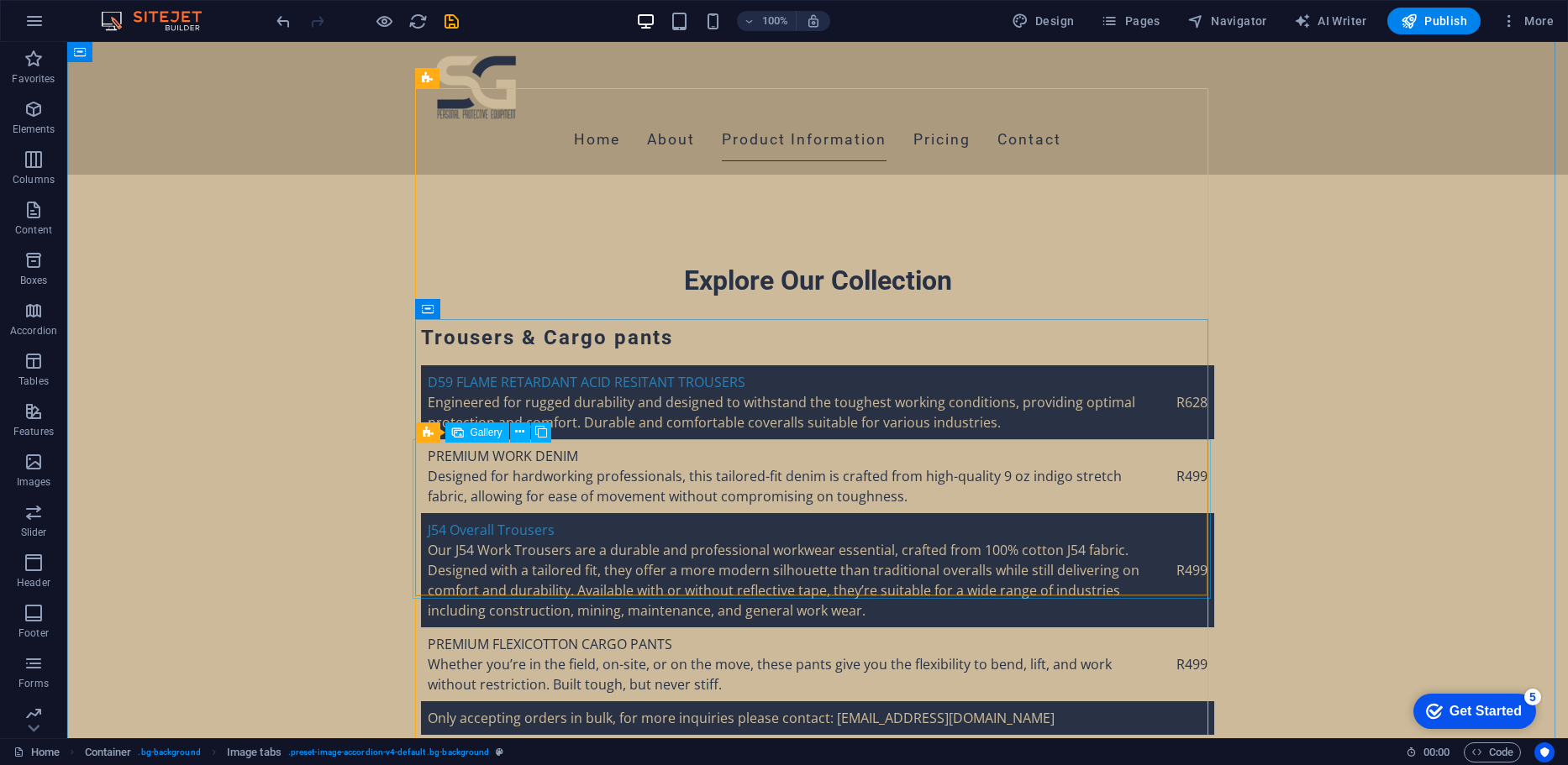
select select "4"
select select "px"
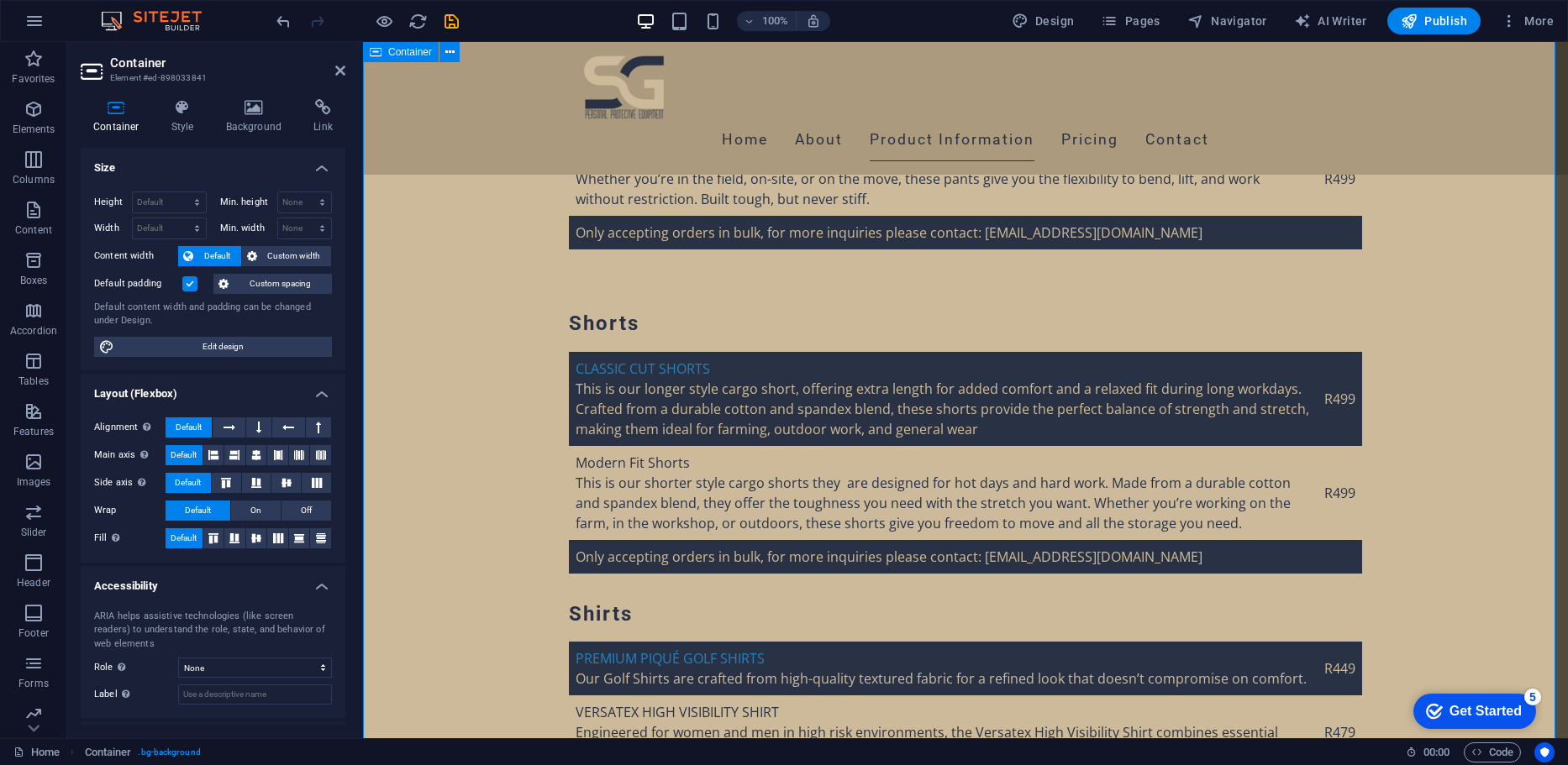
scroll to position [4359, 0]
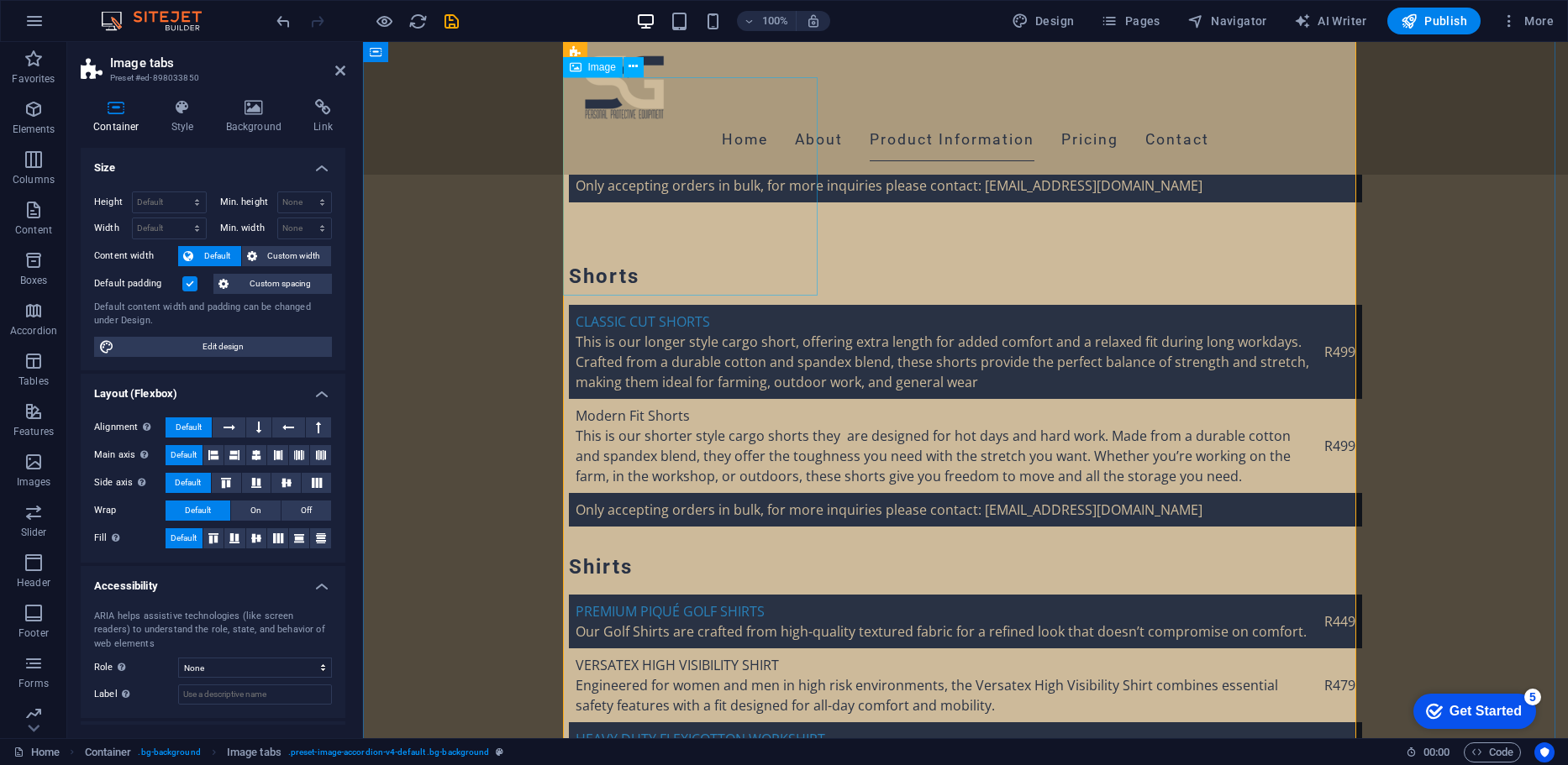
select select "px"
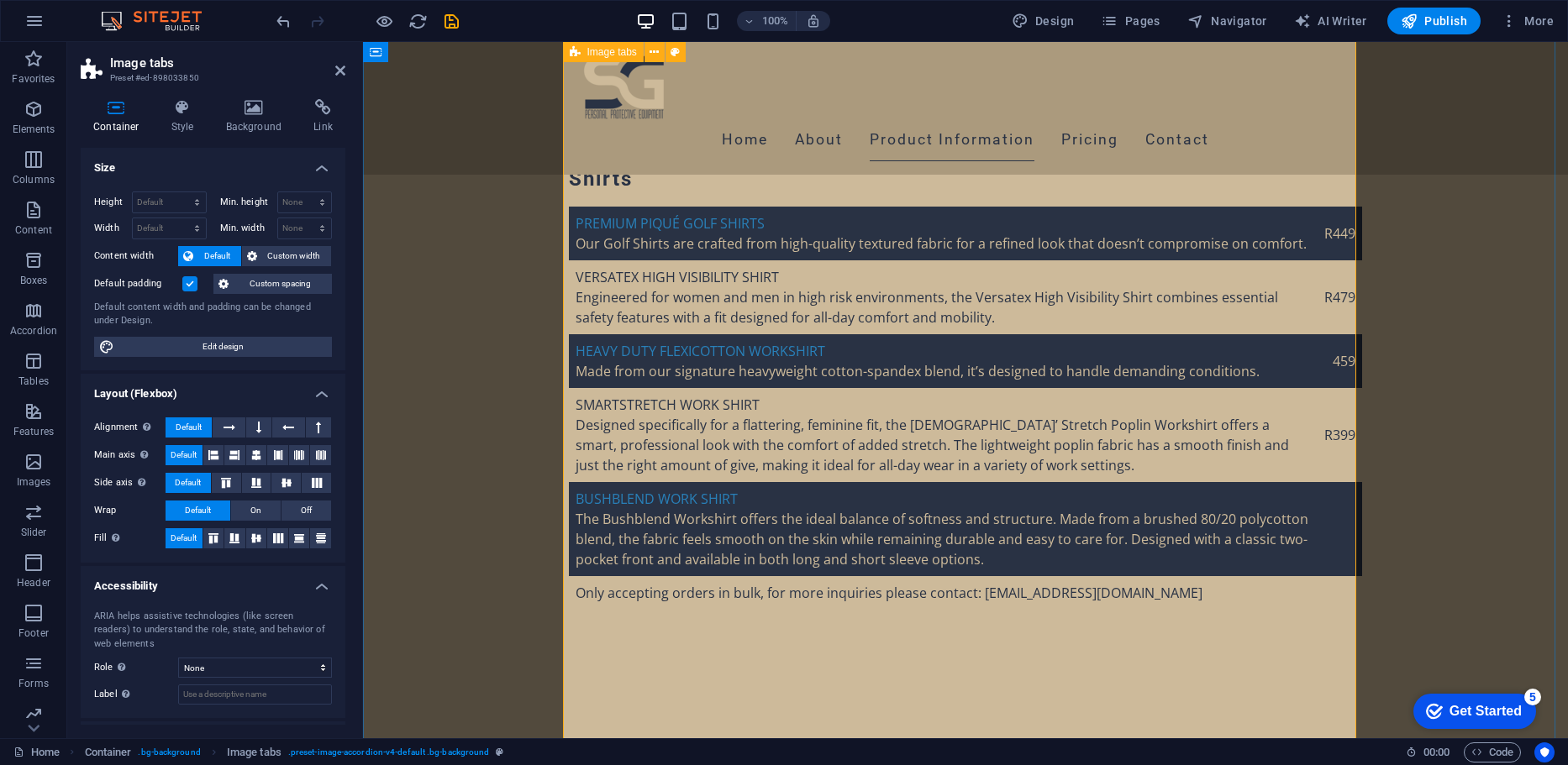
scroll to position [4827, 0]
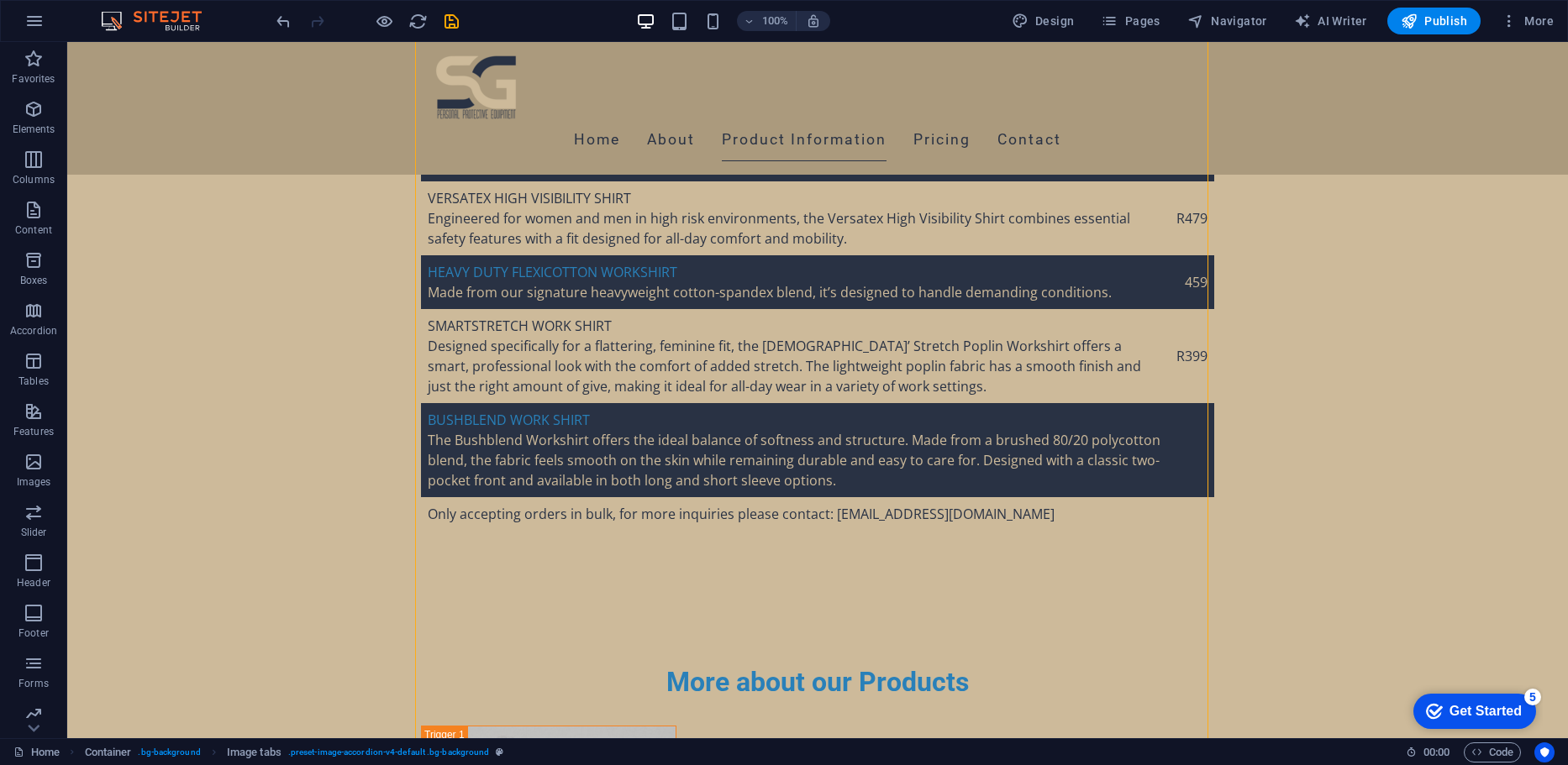
click at [0, 0] on div at bounding box center [0, 0] width 0 height 0
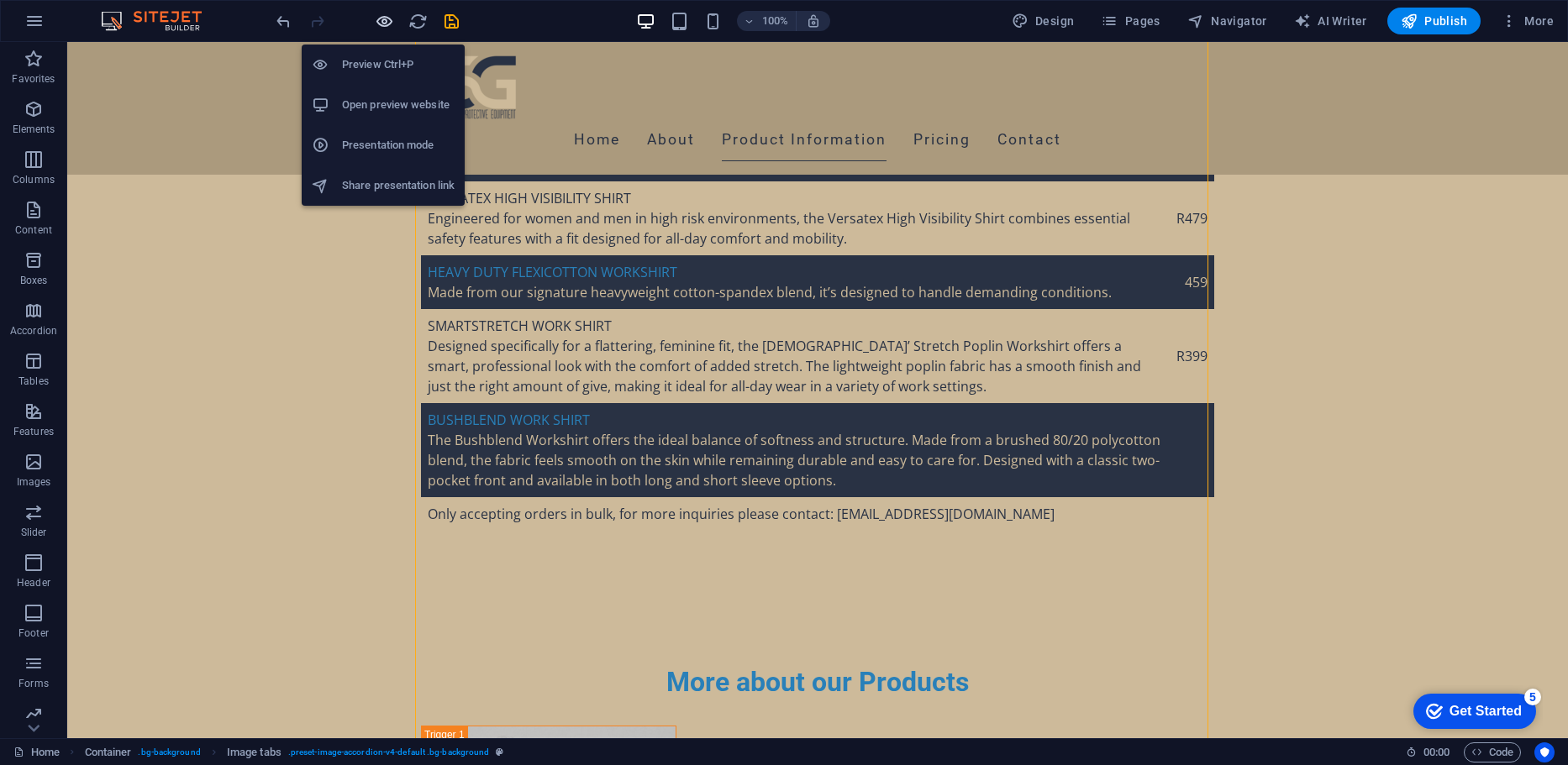
click at [386, 20] on icon "button" at bounding box center [384, 21] width 20 height 20
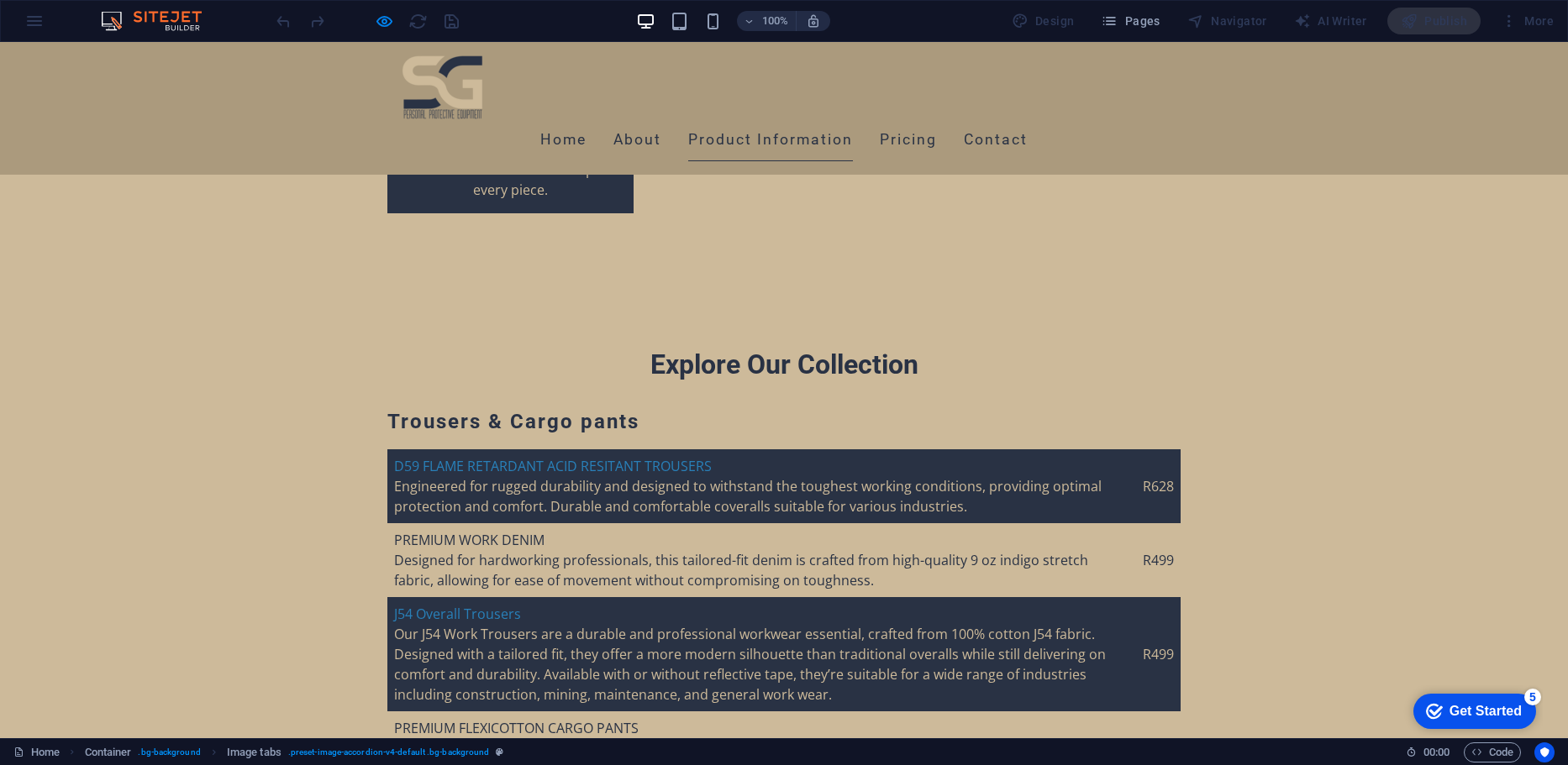
scroll to position [3748, 0]
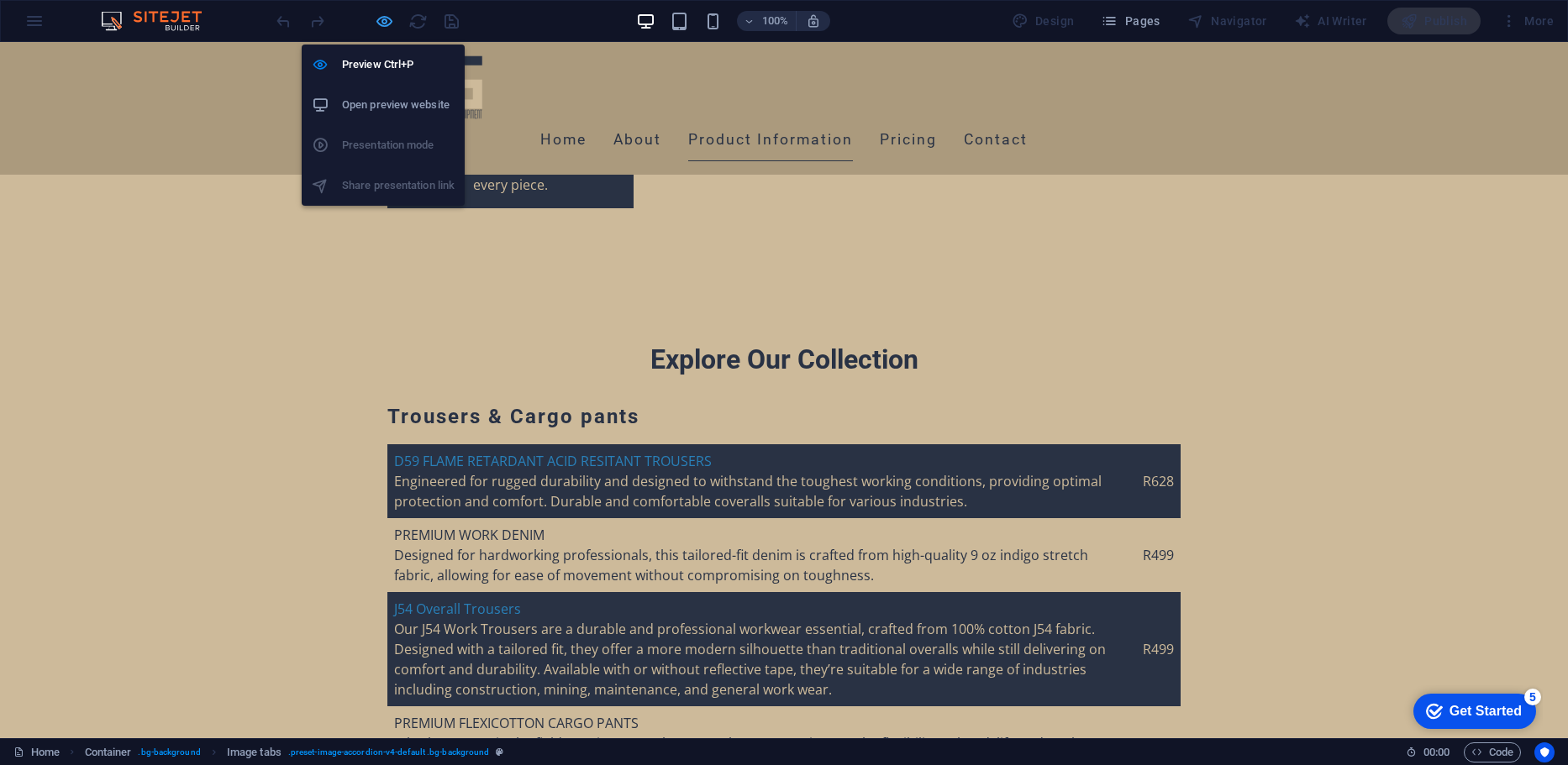
click at [375, 12] on icon "button" at bounding box center [384, 21] width 20 height 20
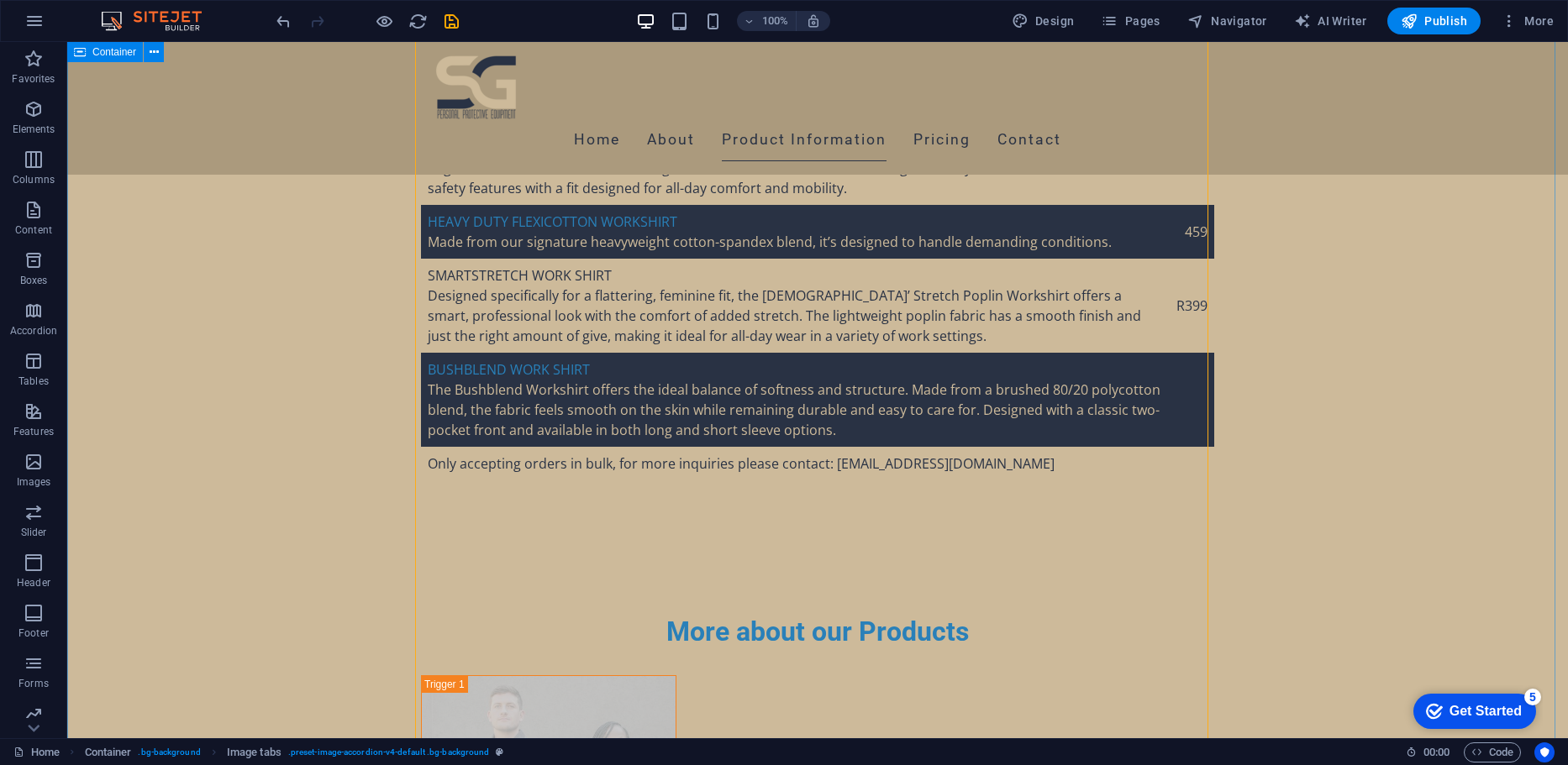
scroll to position [4870, 0]
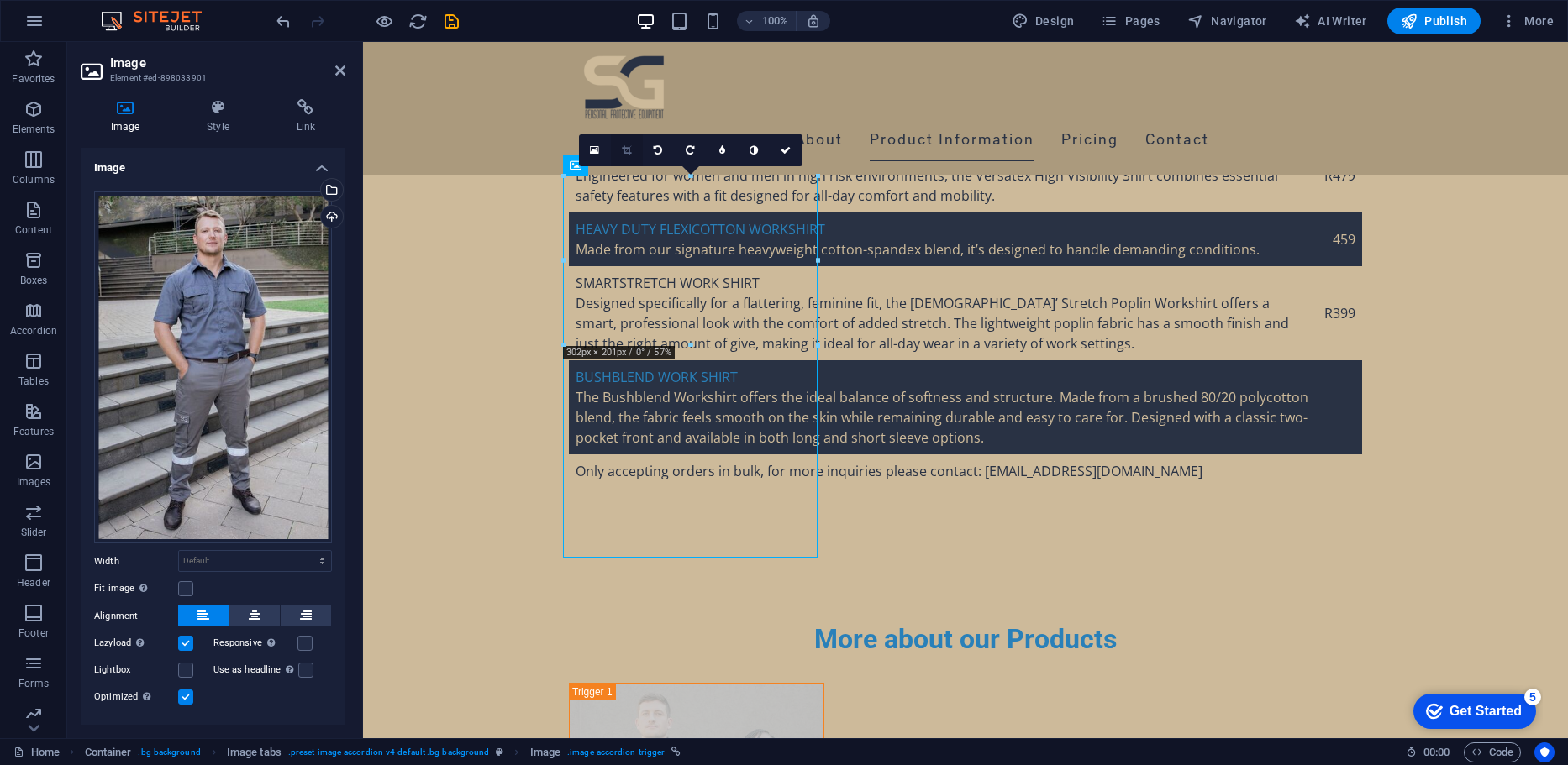
click at [619, 146] on link at bounding box center [626, 150] width 32 height 32
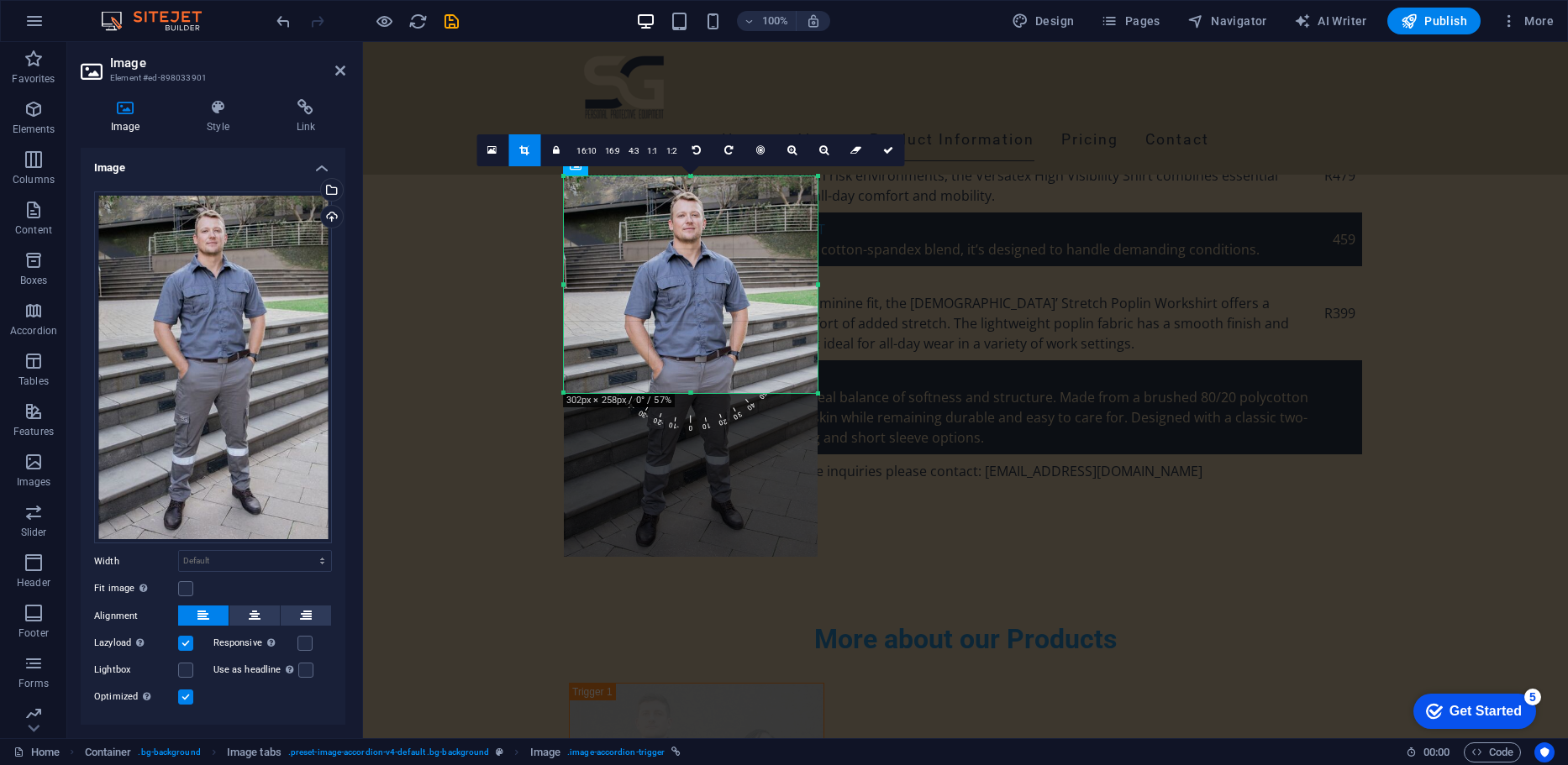
drag, startPoint x: 690, startPoint y: 556, endPoint x: 702, endPoint y: 389, distance: 167.4
click at [702, 389] on div "180 170 160 150 140 130 120 110 100 90 80 70 60 50 40 30 20 10 0 -10 -20 -30 -4…" at bounding box center [690, 285] width 254 height 217
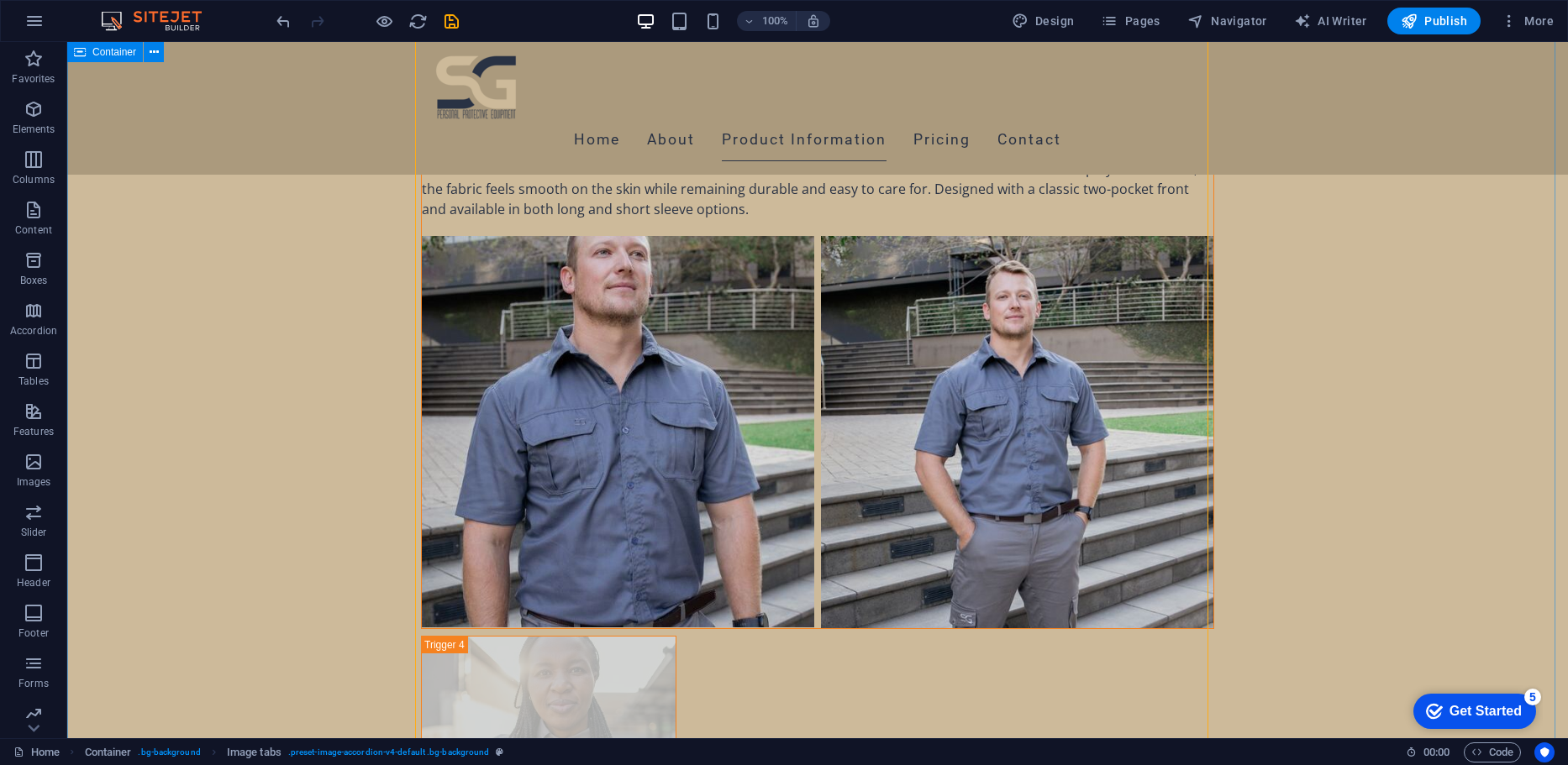
scroll to position [6771, 0]
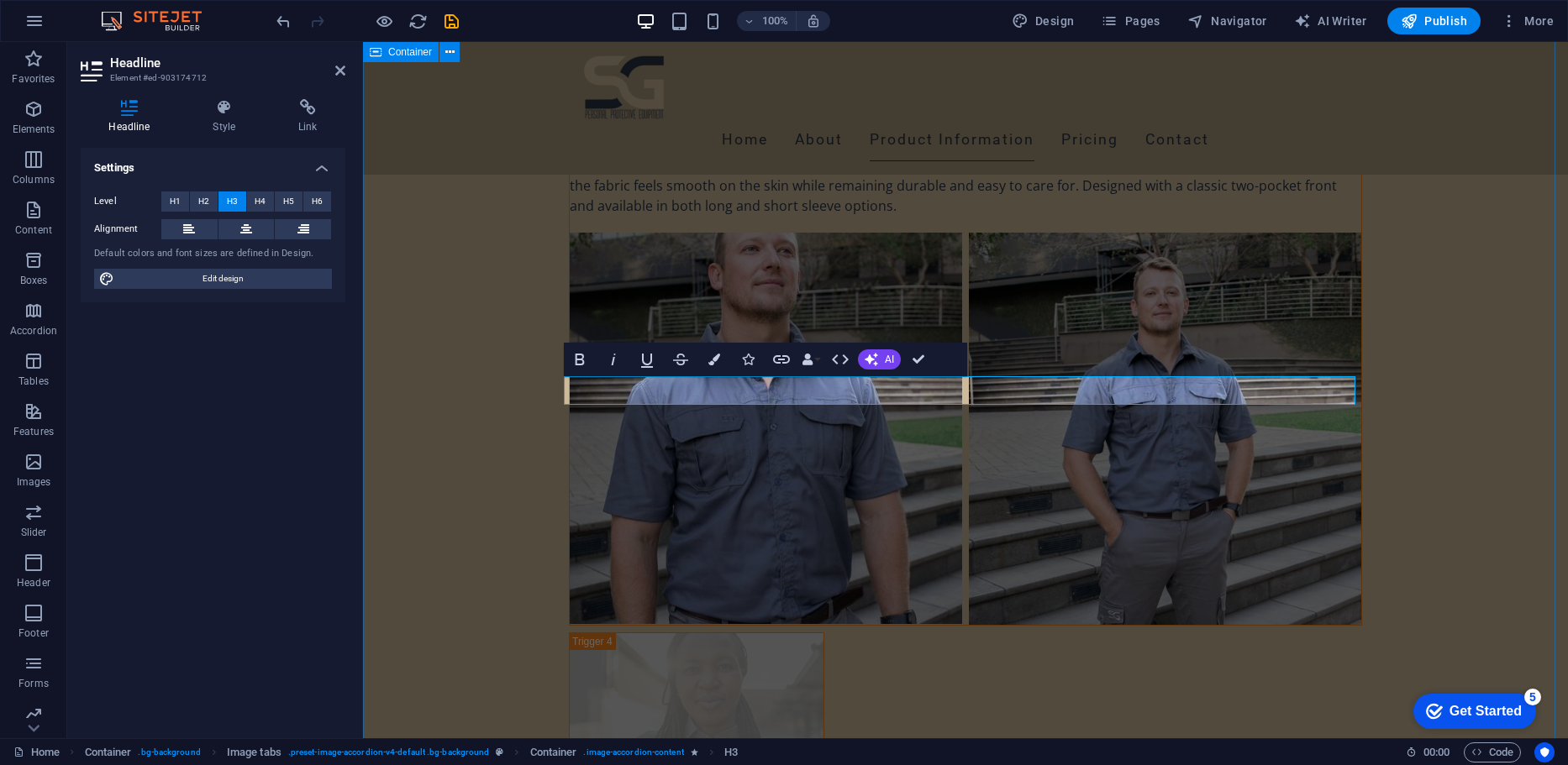
click at [1412, 351] on div "More about our Products VERSATEX HIGH VISIBILITY SHIRT VERSATEX HIGH VISIBILITY…" at bounding box center [965, 659] width 1205 height 4011
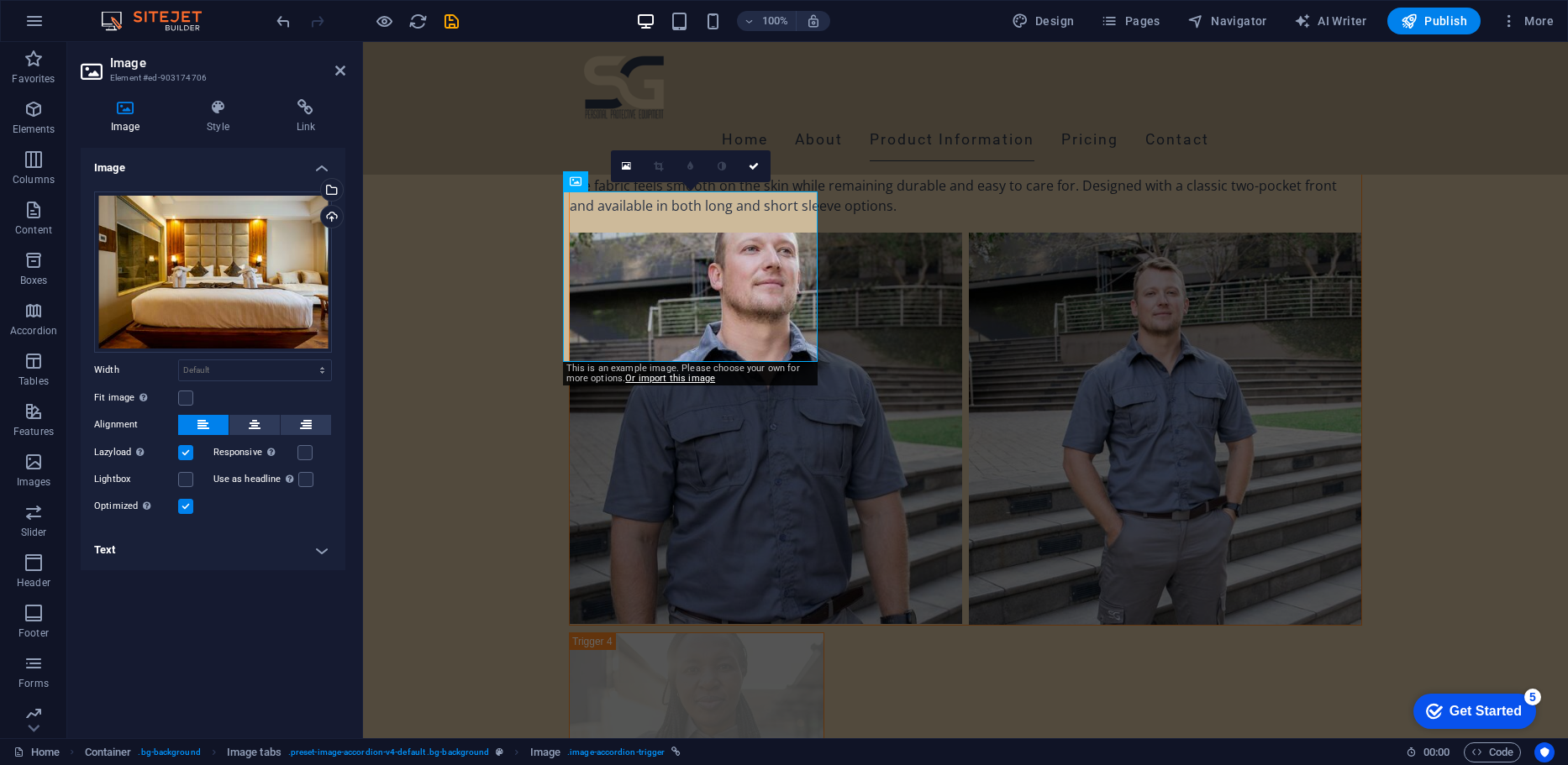
click at [154, 550] on h4 "Text" at bounding box center [213, 549] width 264 height 40
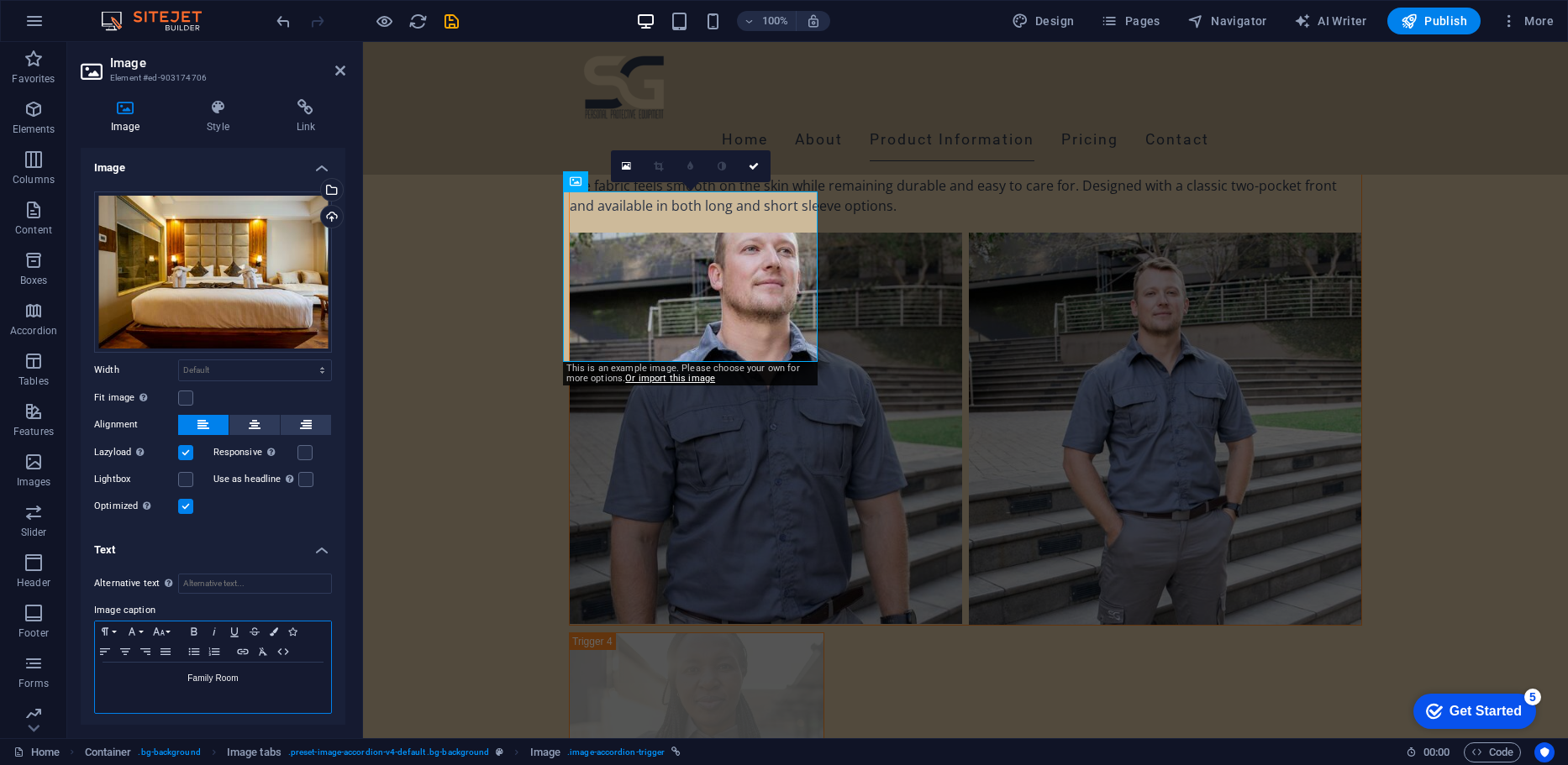
click at [166, 694] on div "Family Room" at bounding box center [213, 688] width 236 height 51
click at [202, 678] on p "Family Room" at bounding box center [212, 678] width 219 height 15
click at [1460, 324] on div "More about our Products VERSATEX HIGH VISIBILITY SHIRT VERSATEX HIGH VISIBILITY…" at bounding box center [965, 659] width 1205 height 4011
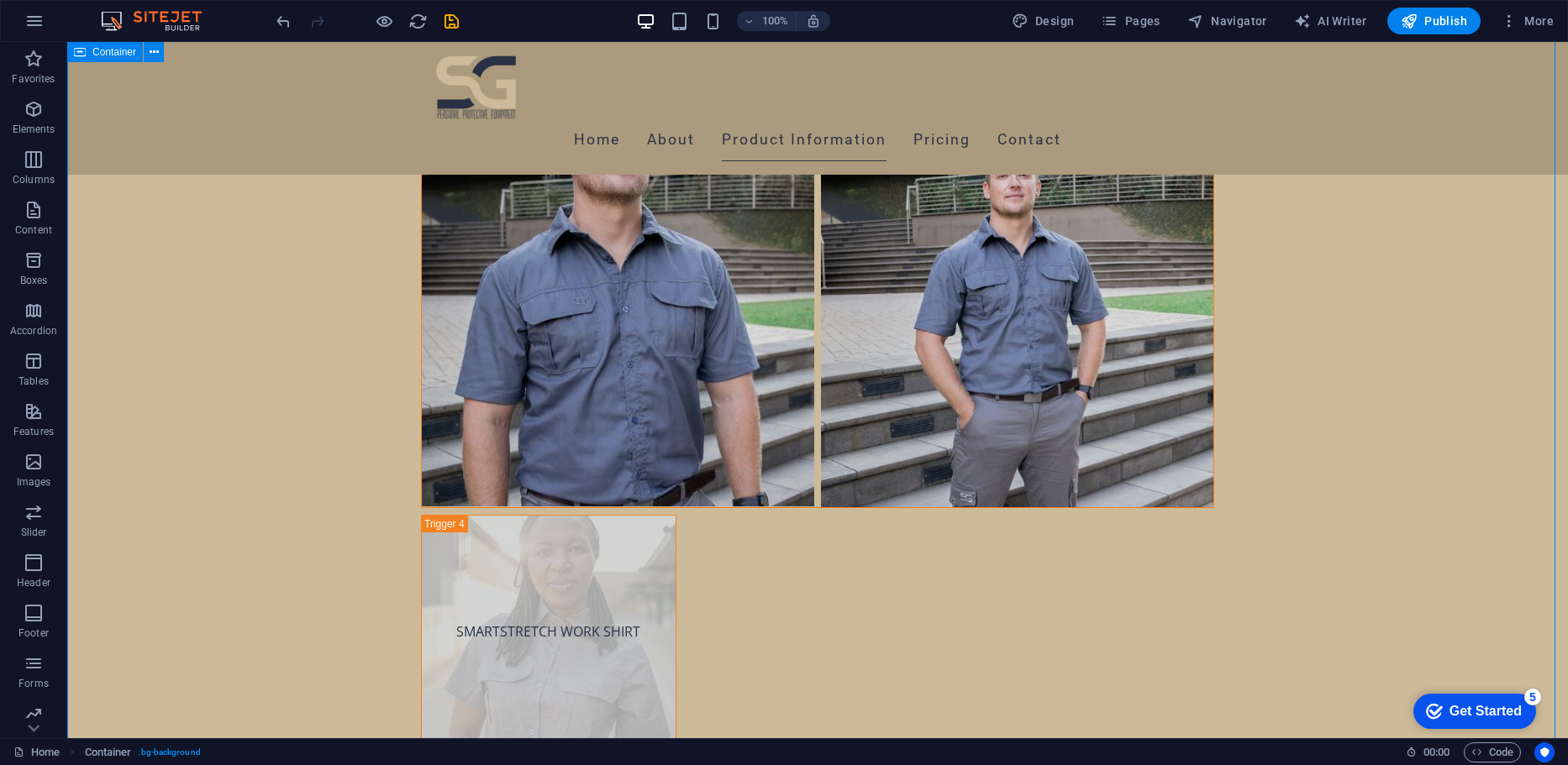
scroll to position [6895, 0]
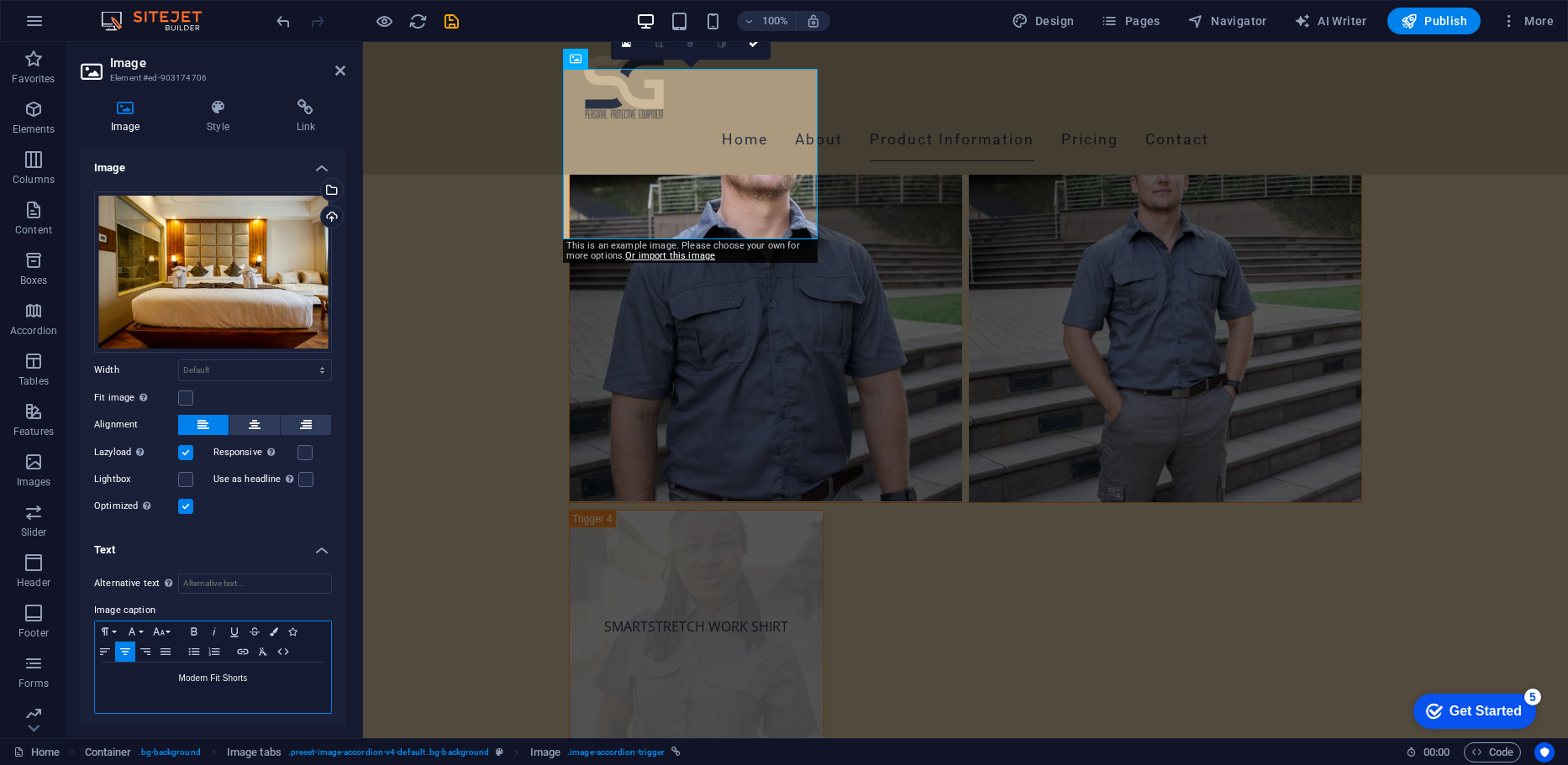
click at [197, 677] on p "Modern Fit Shorts" at bounding box center [212, 678] width 219 height 15
click at [1028, 597] on div "VERSATEX HIGH VISIBILITY SHIRT VERSATEX HIGH VISIBILITY SHIRT Designed for perf…" at bounding box center [965, 566] width 793 height 3816
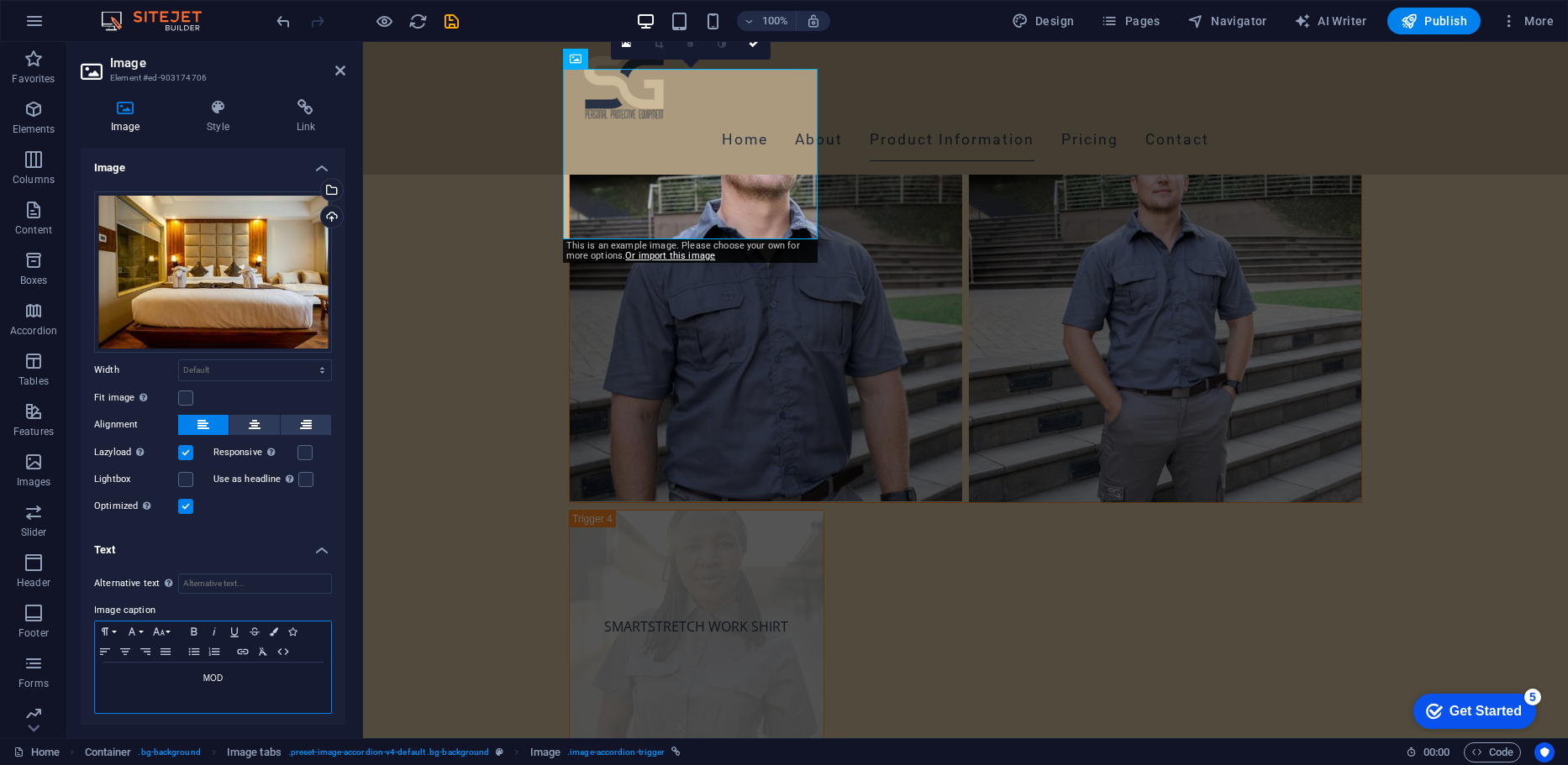
click at [225, 671] on p "MOD" at bounding box center [212, 678] width 219 height 15
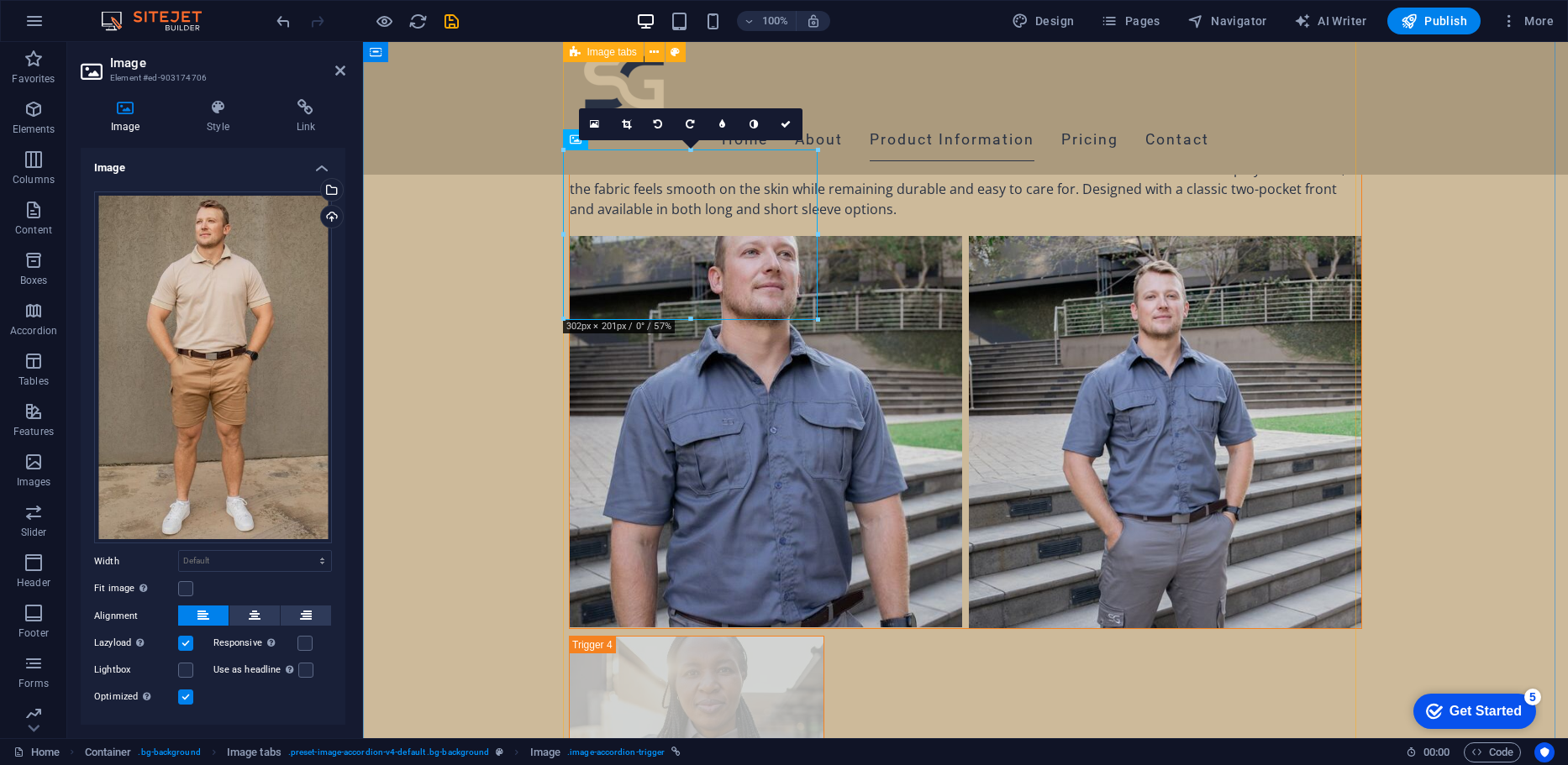
scroll to position [6746, 0]
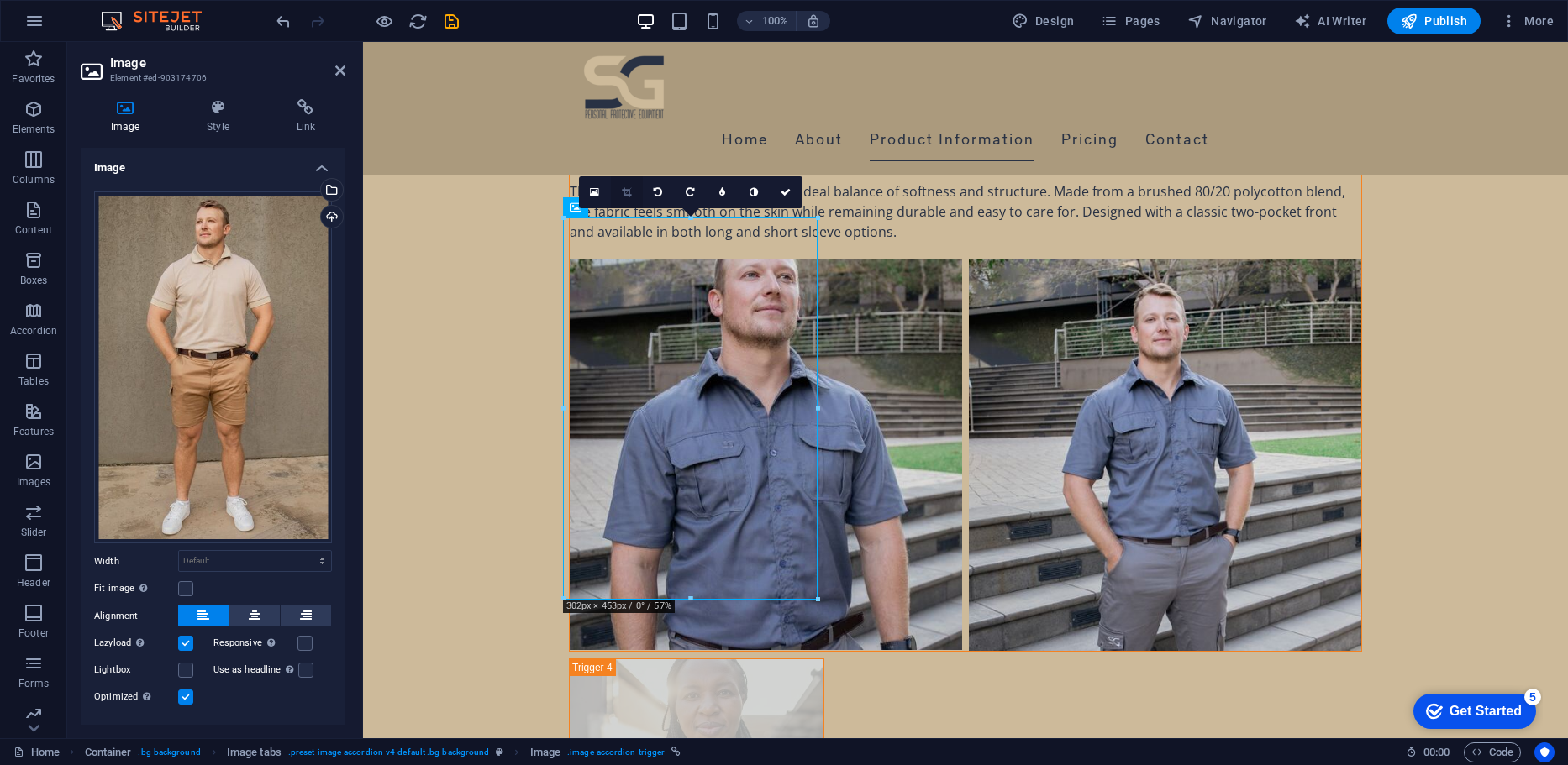
click at [623, 190] on icon at bounding box center [626, 192] width 9 height 10
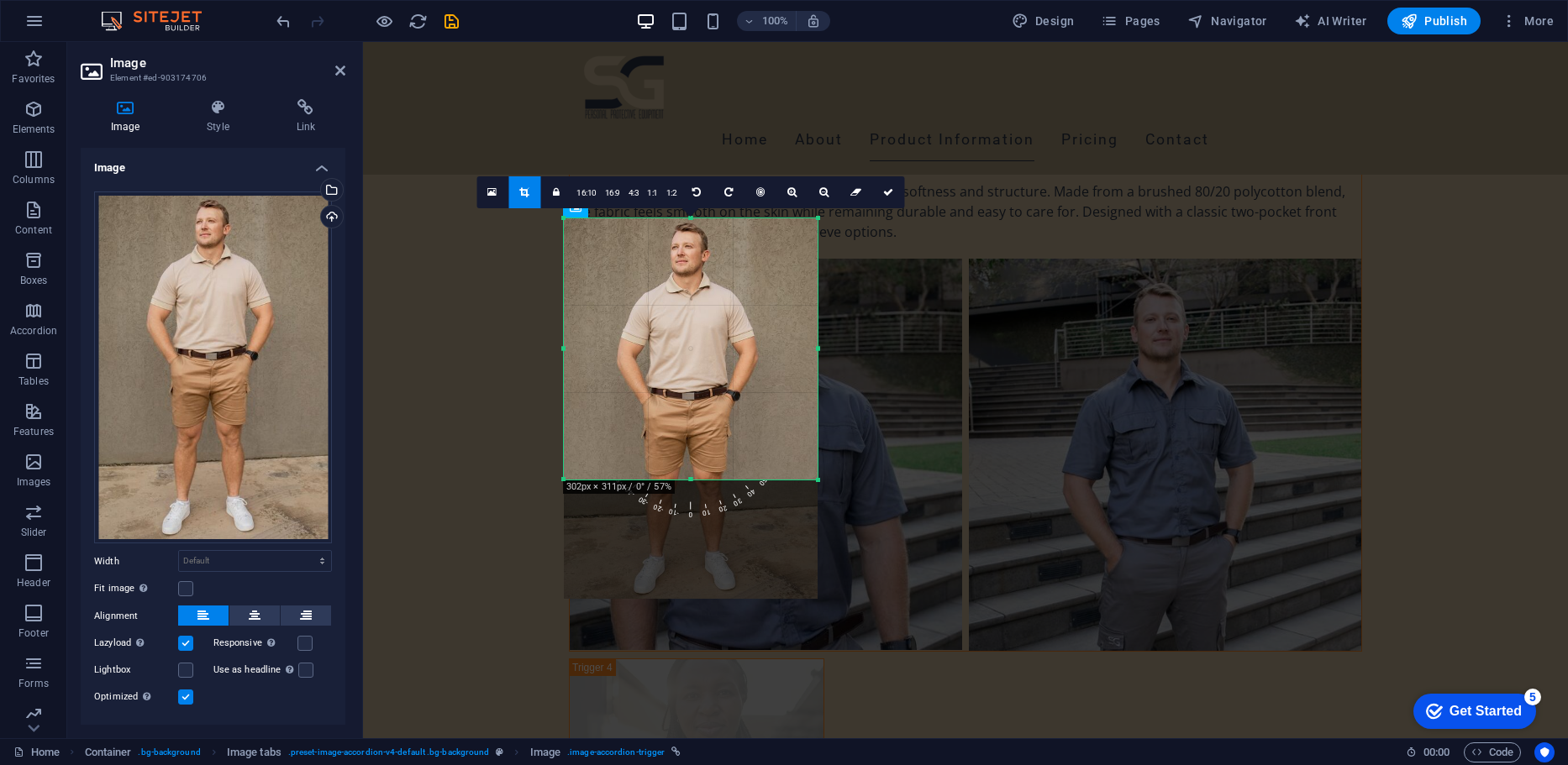
drag, startPoint x: 692, startPoint y: 597, endPoint x: 715, endPoint y: 478, distance: 121.2
click at [715, 478] on div at bounding box center [690, 480] width 254 height 6
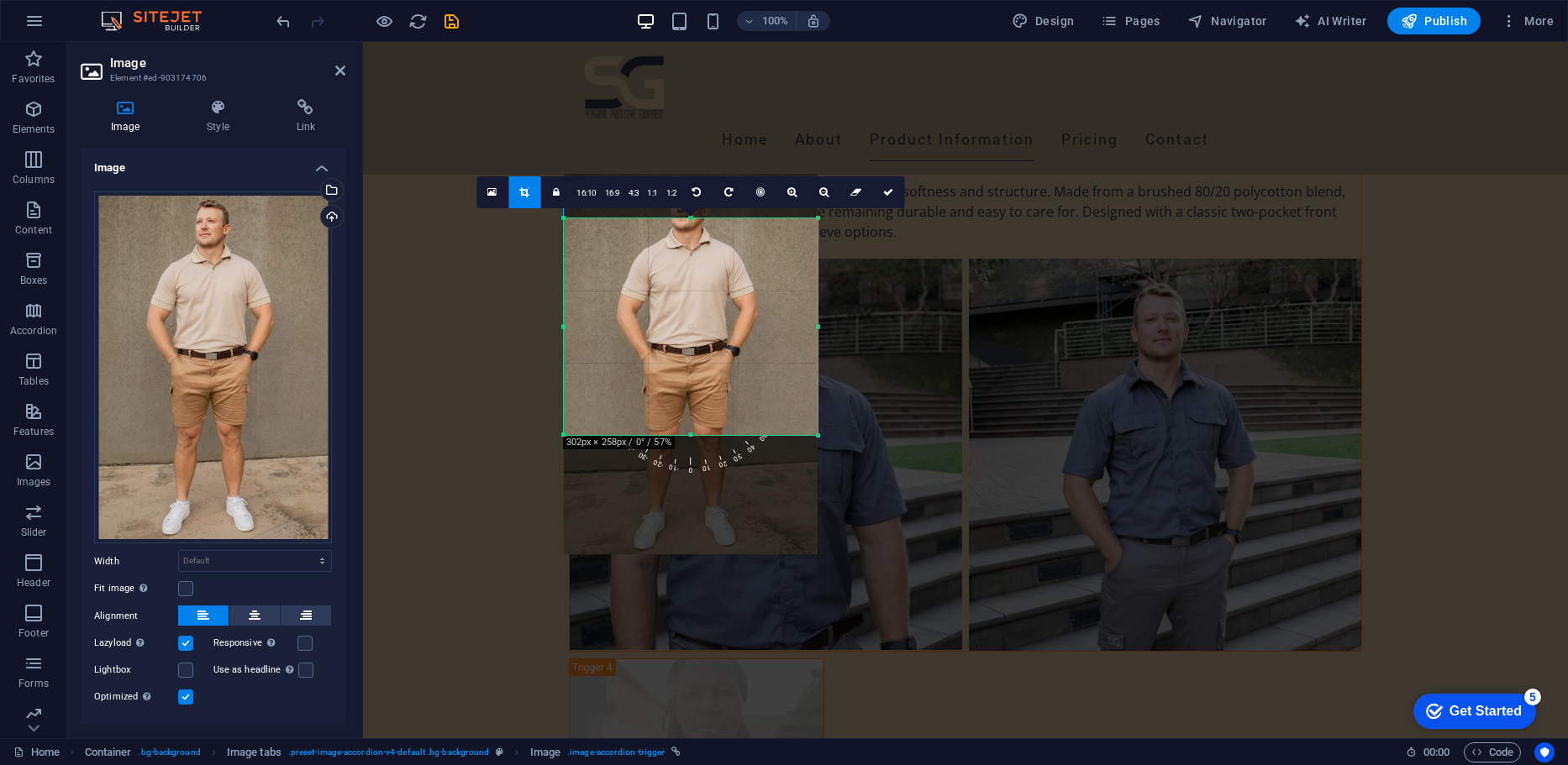
drag, startPoint x: 708, startPoint y: 218, endPoint x: 705, endPoint y: 263, distance: 45.1
click at [705, 263] on div "180 170 160 150 140 130 120 110 100 90 80 70 60 50 40 30 20 10 0 -10 -20 -30 -4…" at bounding box center [690, 327] width 254 height 217
click at [933, 262] on div "VERSATEX HIGH VISIBILITY SHIRT VERSATEX HIGH VISIBILITY SHIRT Designed for perf…" at bounding box center [965, 739] width 793 height 3864
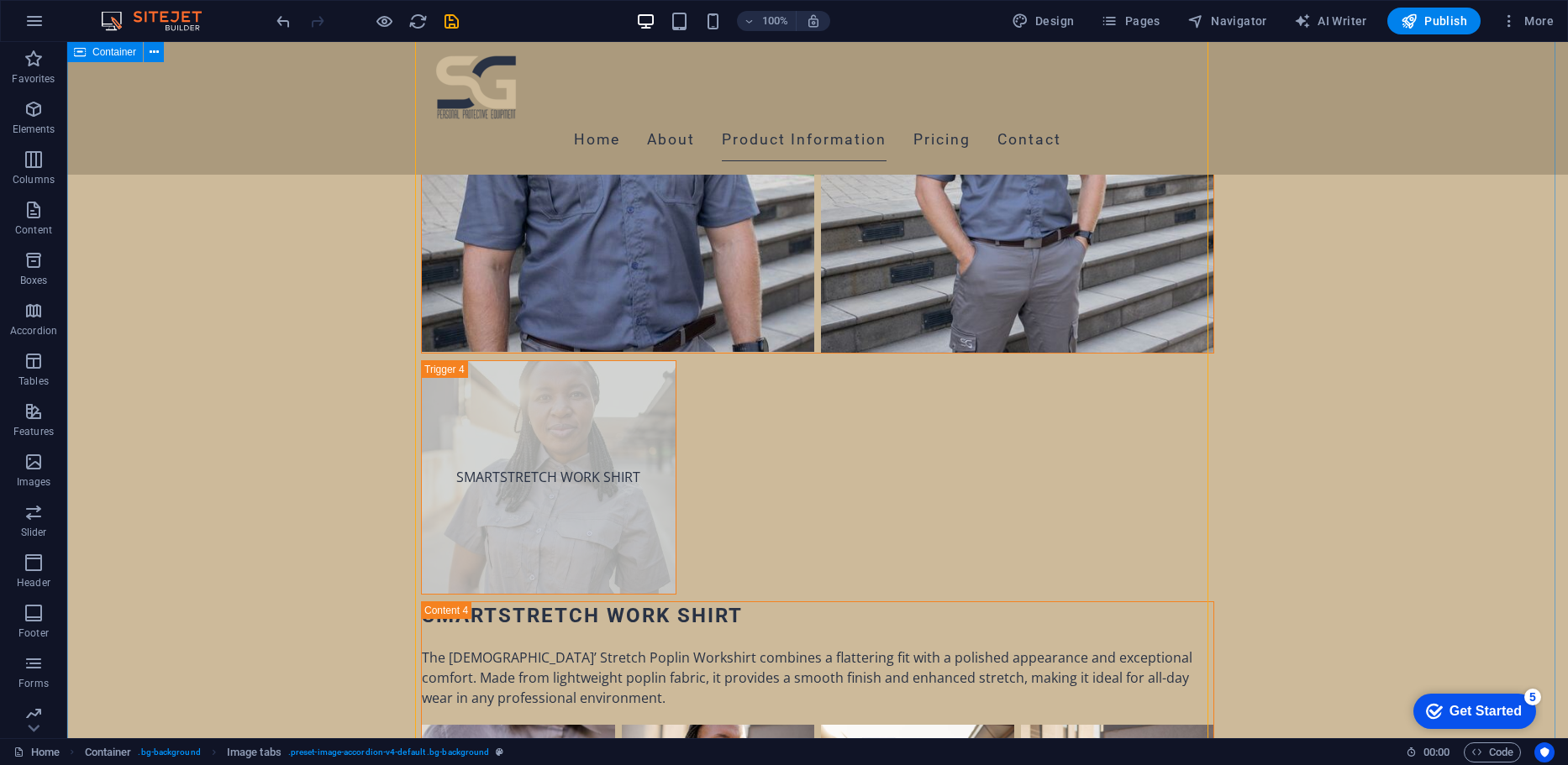
scroll to position [7096, 0]
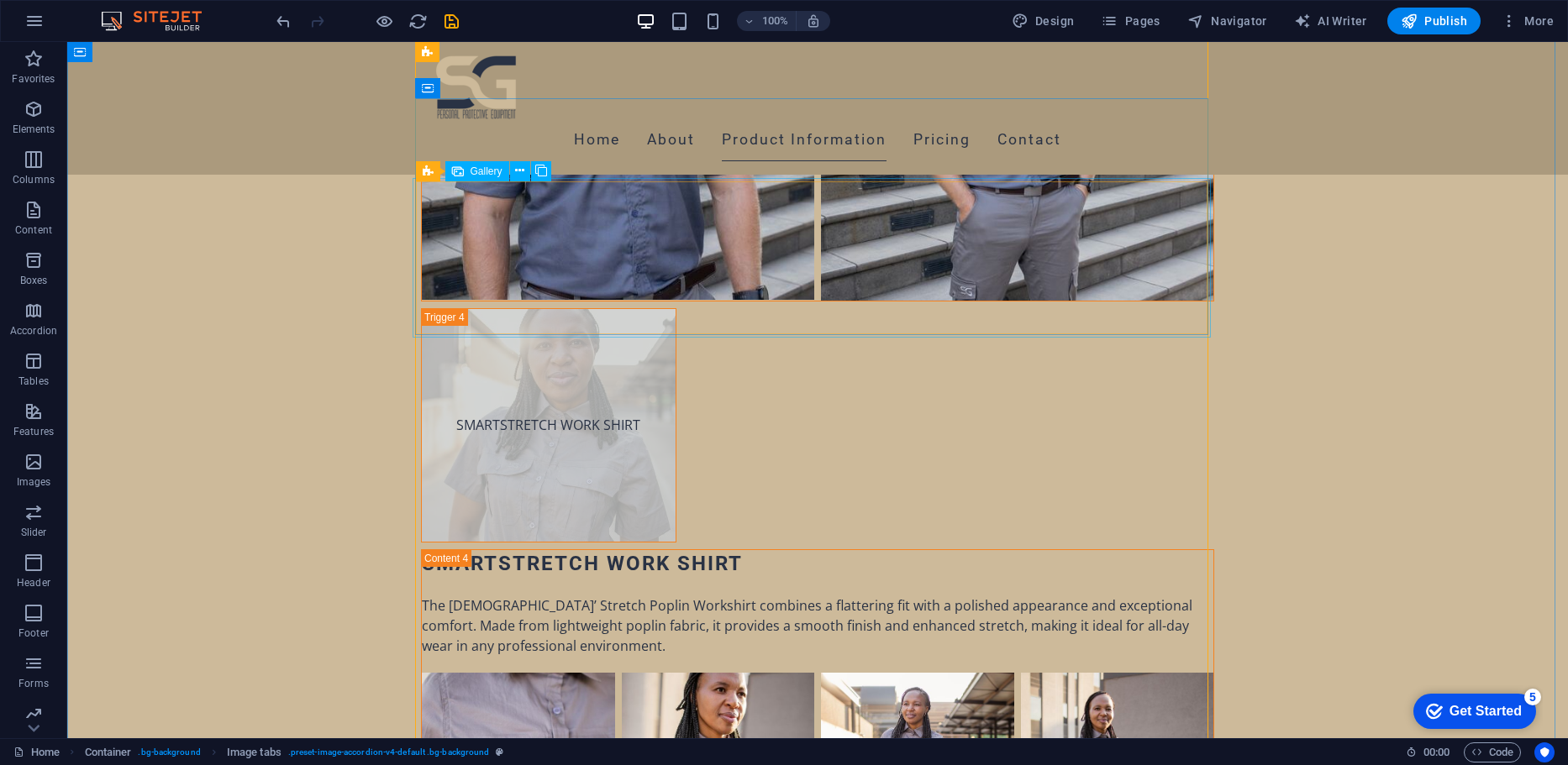
select select "4"
select select "px"
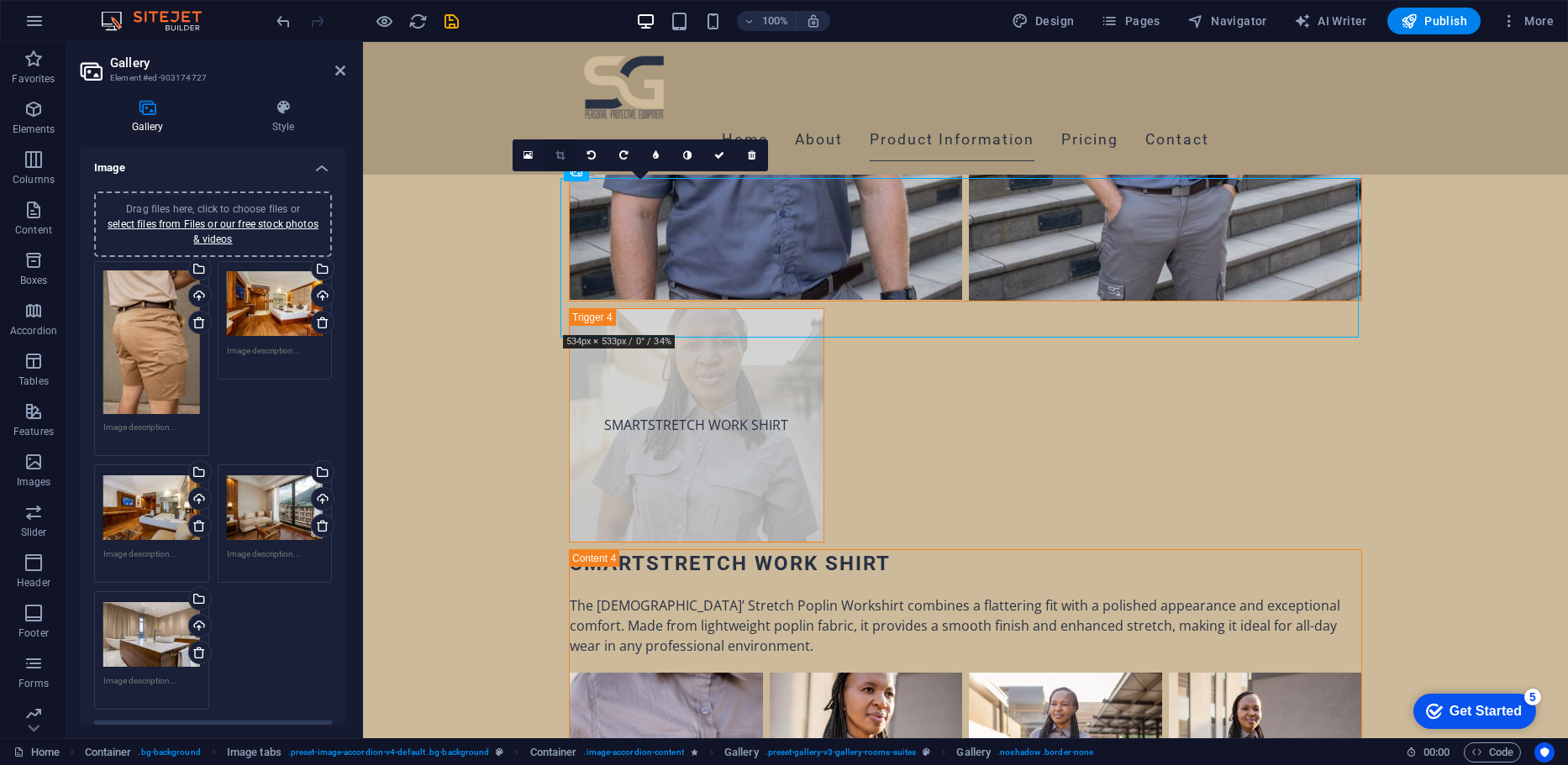
click at [567, 157] on link at bounding box center [560, 155] width 32 height 32
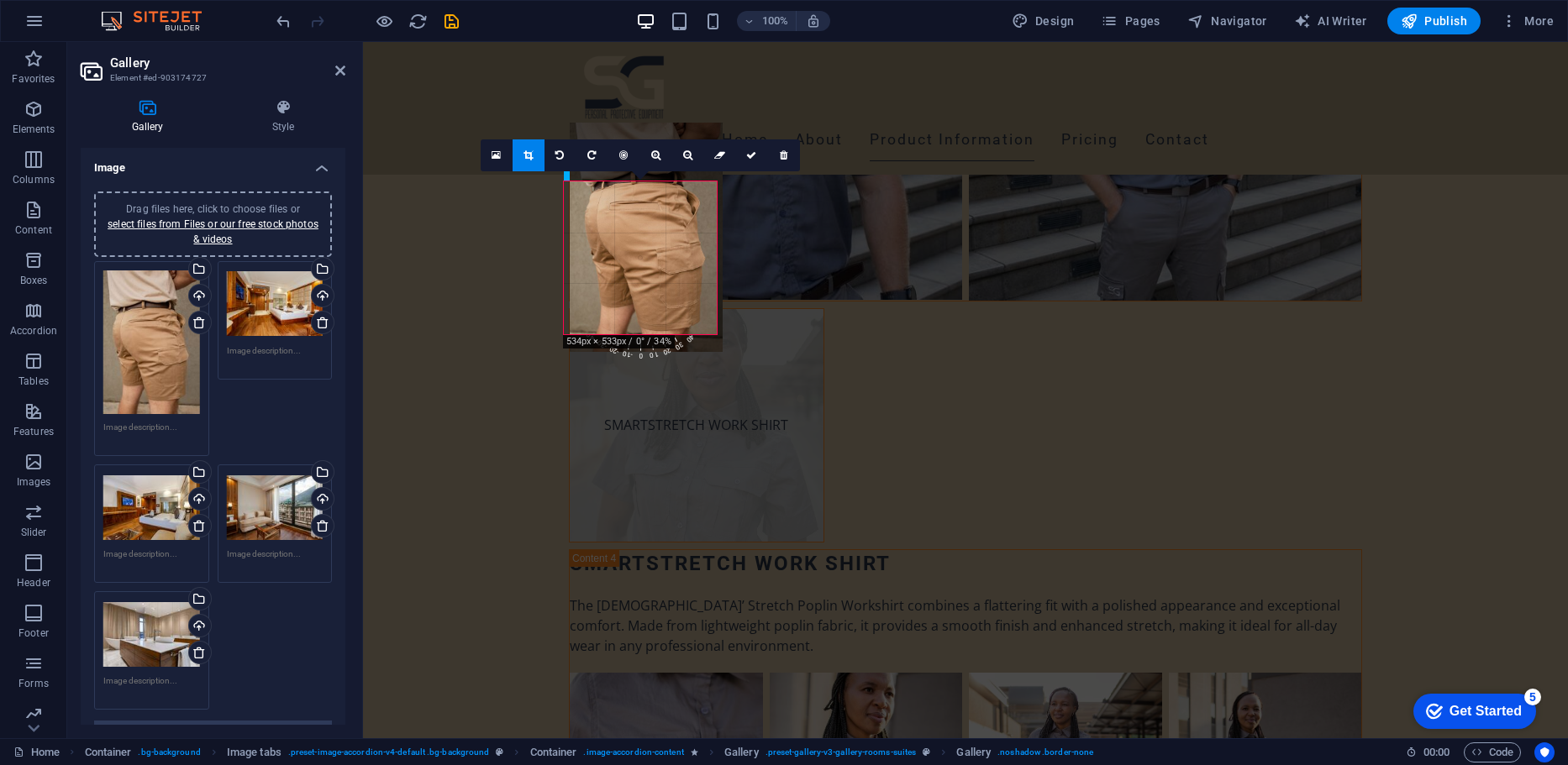
drag, startPoint x: 641, startPoint y: 281, endPoint x: 647, endPoint y: 223, distance: 58.3
click at [647, 223] on div at bounding box center [646, 237] width 153 height 229
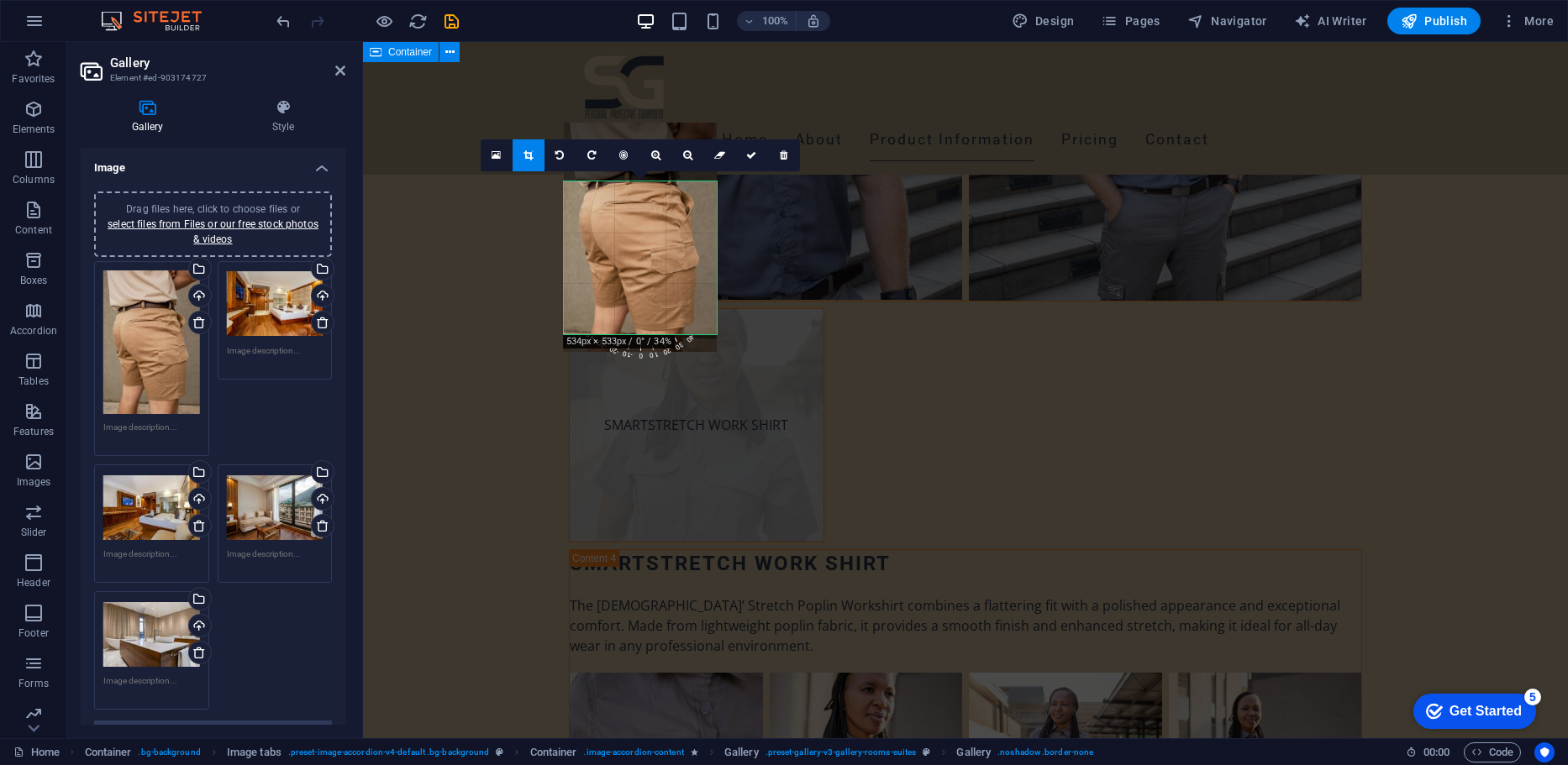
click at [1499, 300] on div "More about our Products VERSATEX HIGH VISIBILITY SHIRT VERSATEX HIGH VISIBILITY…" at bounding box center [965, 358] width 1205 height 4058
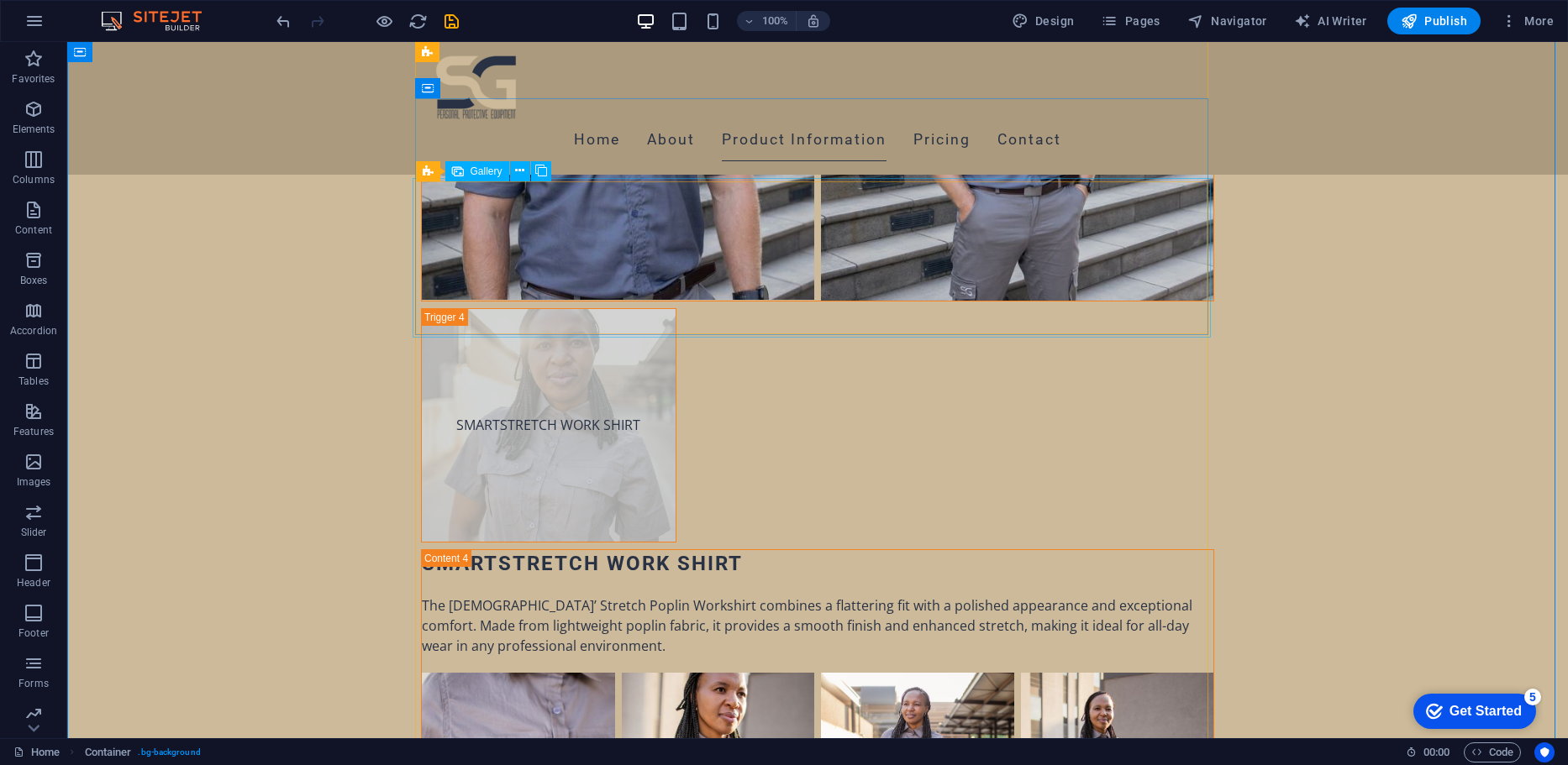
select select "4"
select select "px"
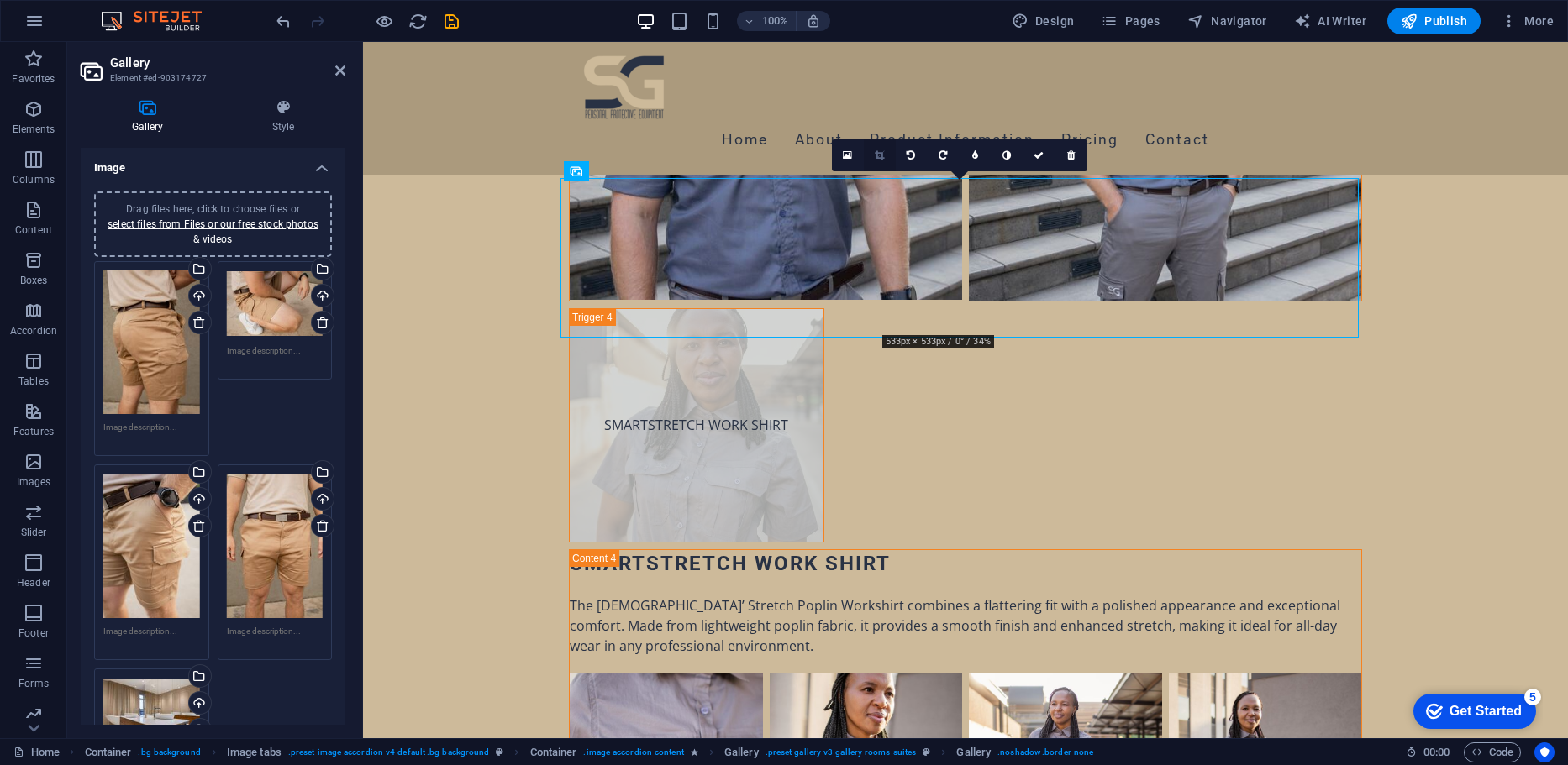
click at [873, 156] on link at bounding box center [879, 155] width 32 height 32
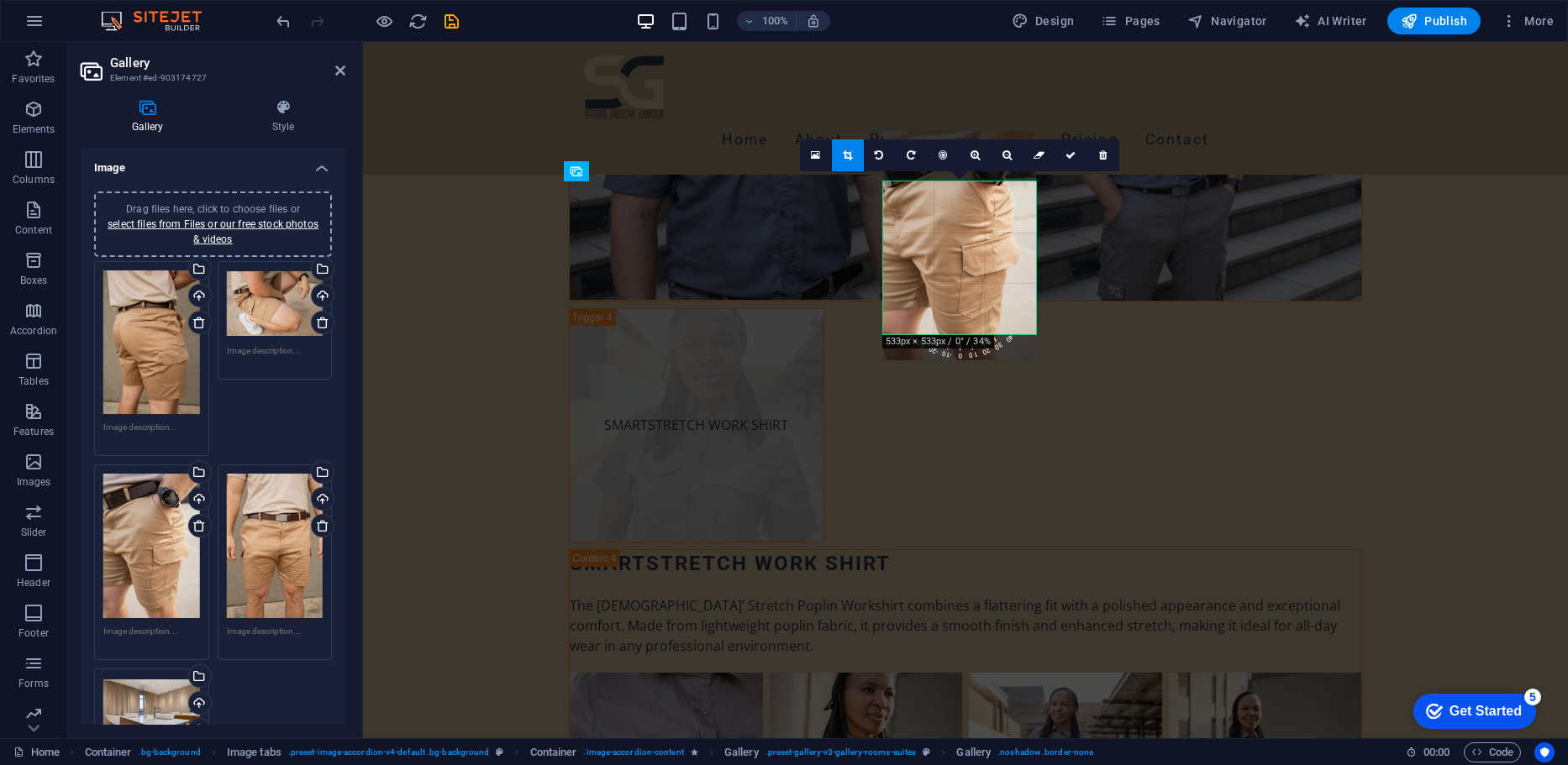
drag, startPoint x: 932, startPoint y: 288, endPoint x: 937, endPoint y: 238, distance: 50.2
click at [937, 238] on div at bounding box center [959, 246] width 153 height 229
click at [1458, 430] on div "More about our Products VERSATEX HIGH VISIBILITY SHIRT VERSATEX HIGH VISIBILITY…" at bounding box center [965, 358] width 1205 height 4058
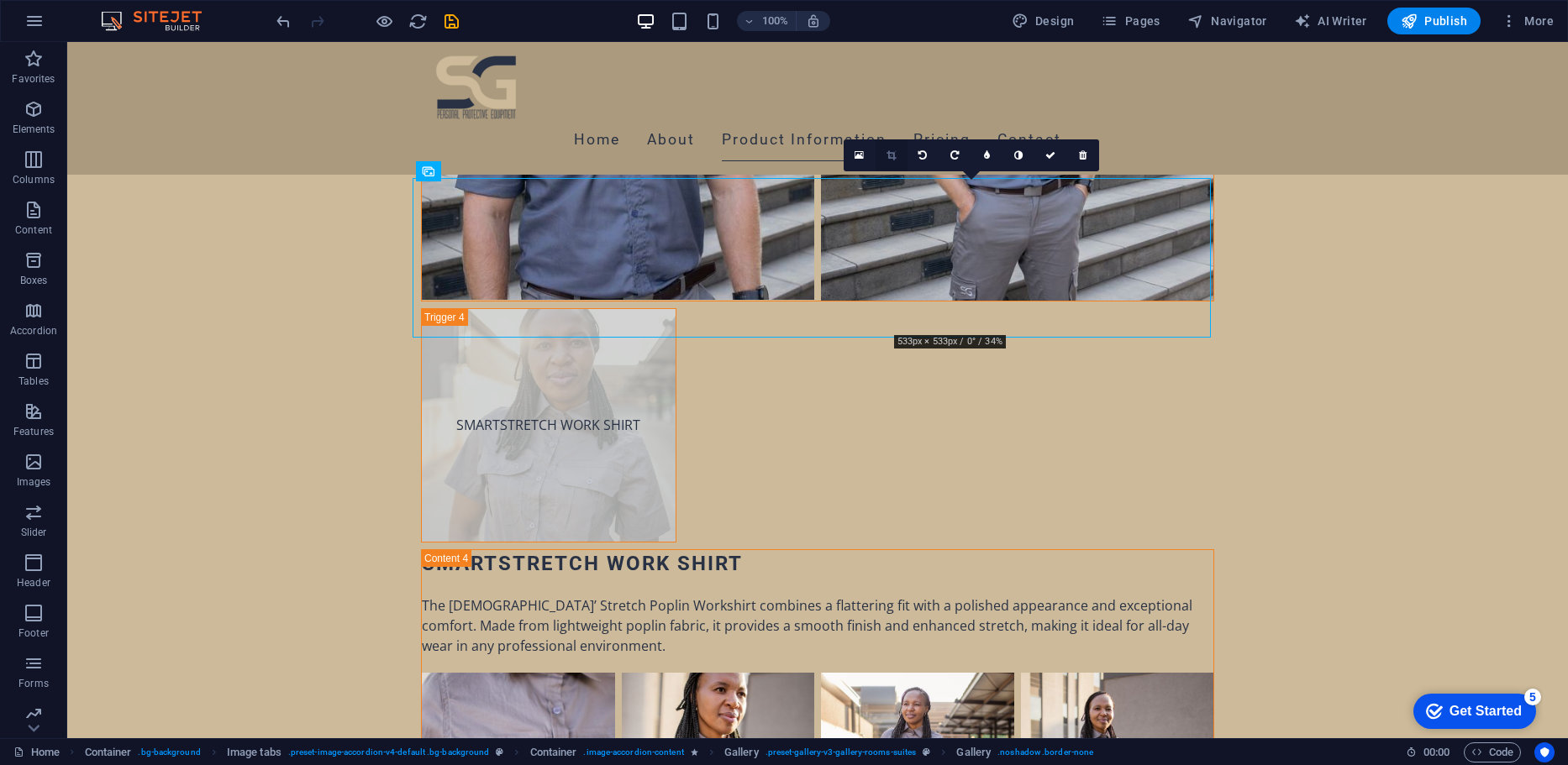
click at [887, 151] on icon at bounding box center [891, 154] width 9 height 10
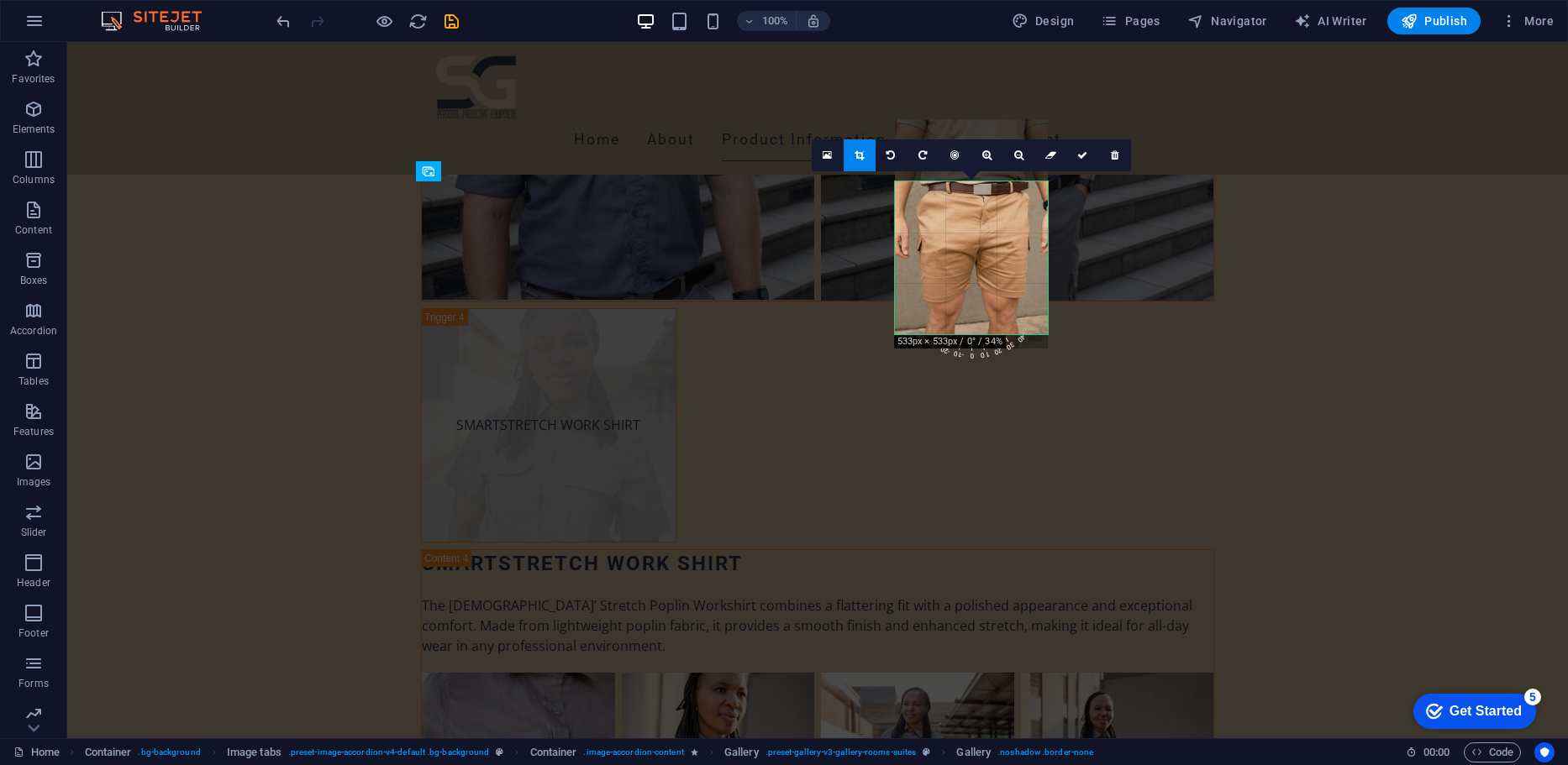
drag, startPoint x: 949, startPoint y: 288, endPoint x: 954, endPoint y: 225, distance: 63.2
click at [954, 225] on div at bounding box center [971, 233] width 153 height 229
click at [1332, 258] on div "More about our Products VERSATEX HIGH VISIBILITY SHIRT VERSATEX HIGH VISIBILITY…" at bounding box center [817, 358] width 1501 height 4058
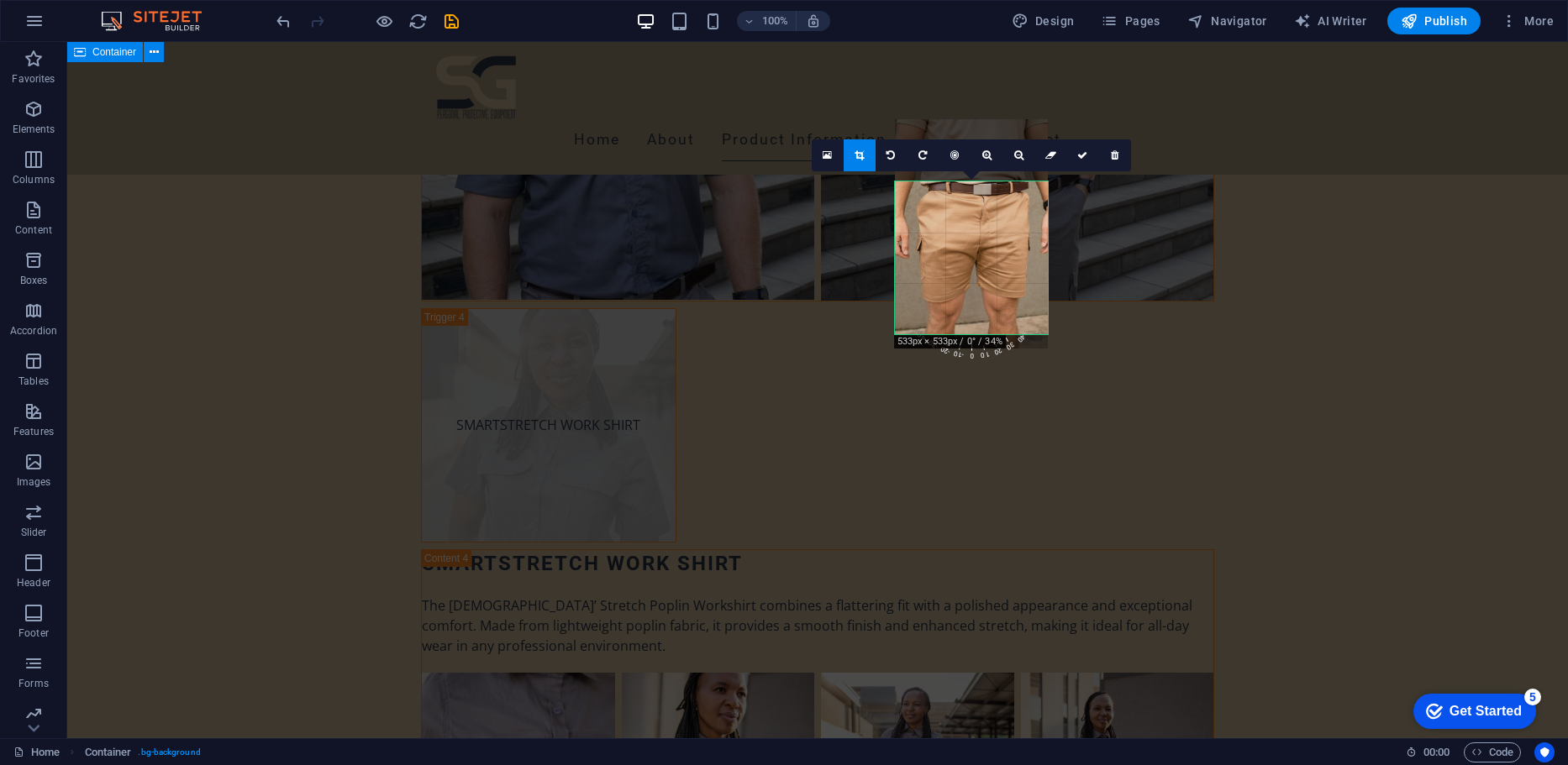
click at [1331, 258] on div "More about our Products VERSATEX HIGH VISIBILITY SHIRT VERSATEX HIGH VISIBILITY…" at bounding box center [817, 358] width 1501 height 4058
click at [1078, 154] on icon at bounding box center [1082, 154] width 10 height 10
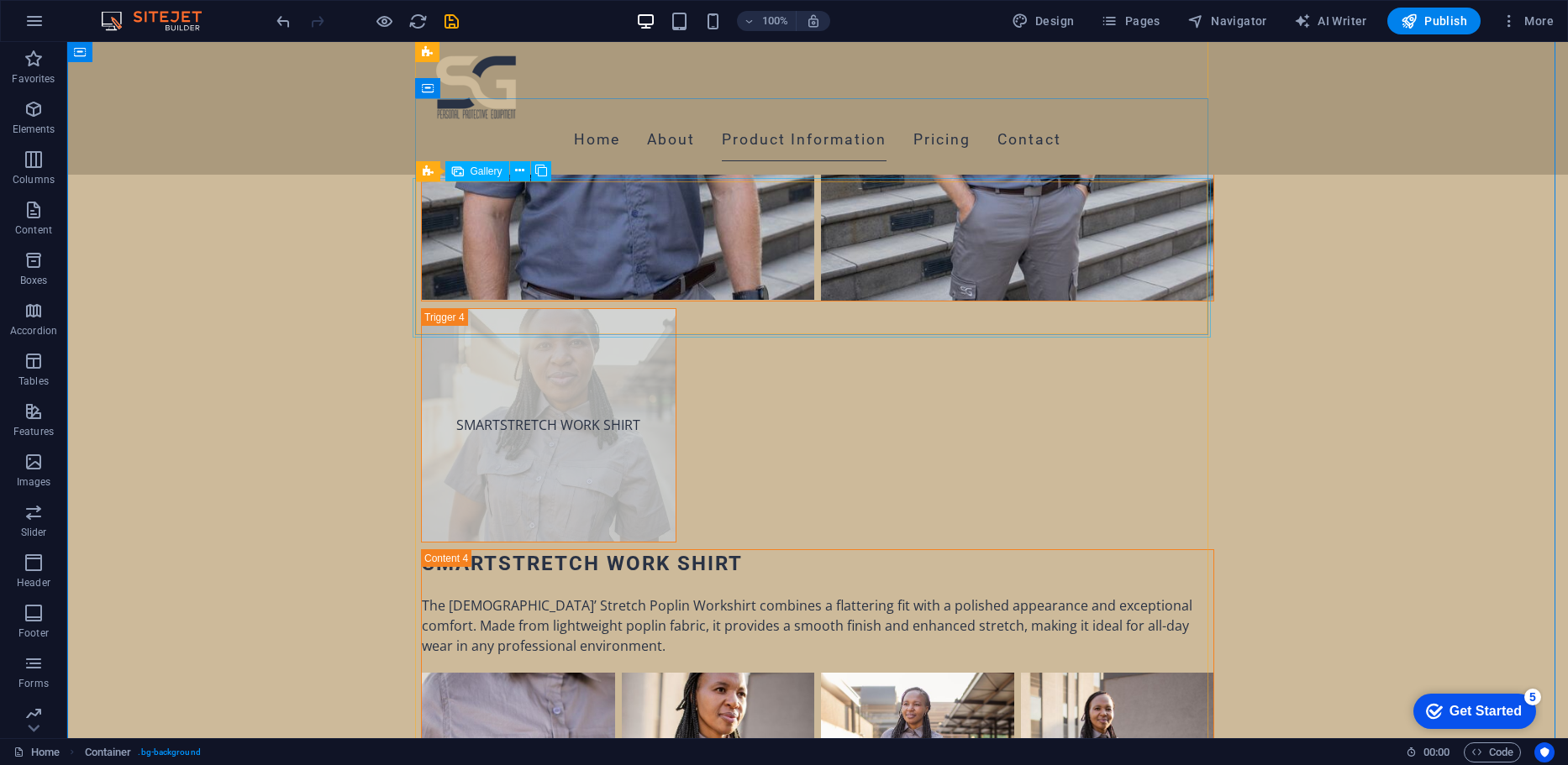
select select "4"
select select "px"
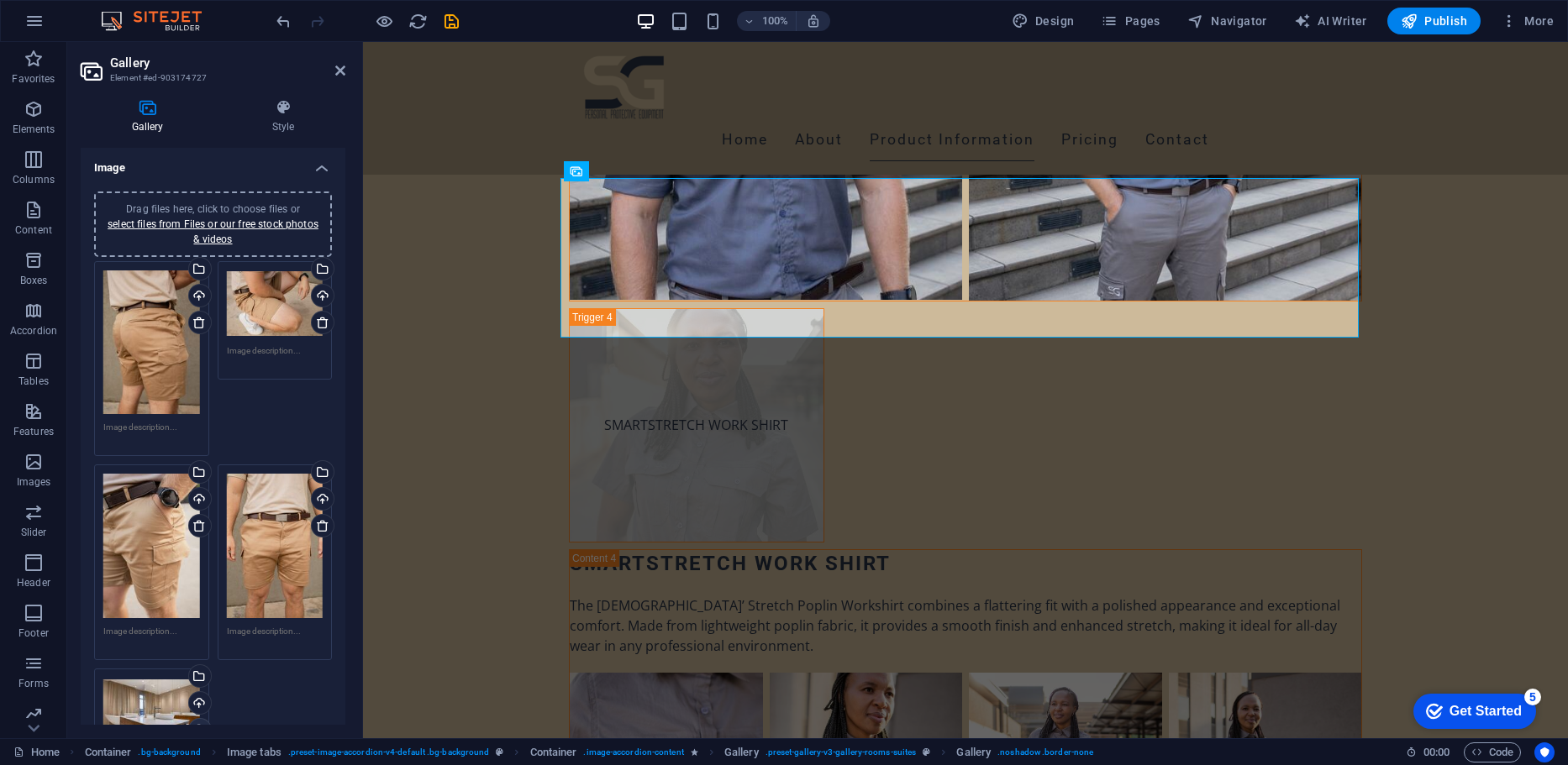
click at [205, 719] on link at bounding box center [200, 730] width 24 height 24
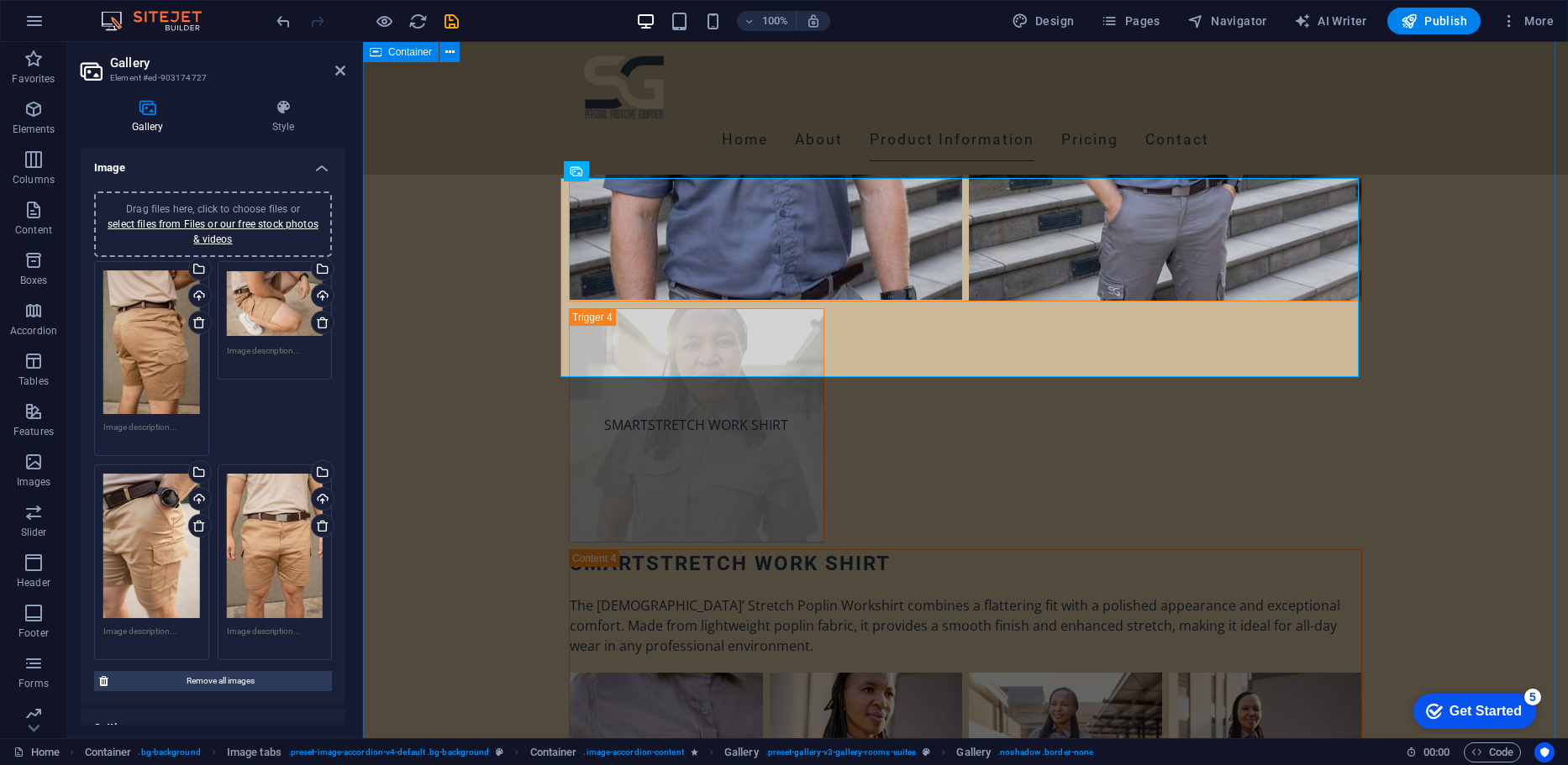
click at [1405, 438] on div "More about our Products VERSATEX HIGH VISIBILITY SHIRT VERSATEX HIGH VISIBILITY…" at bounding box center [965, 378] width 1205 height 4098
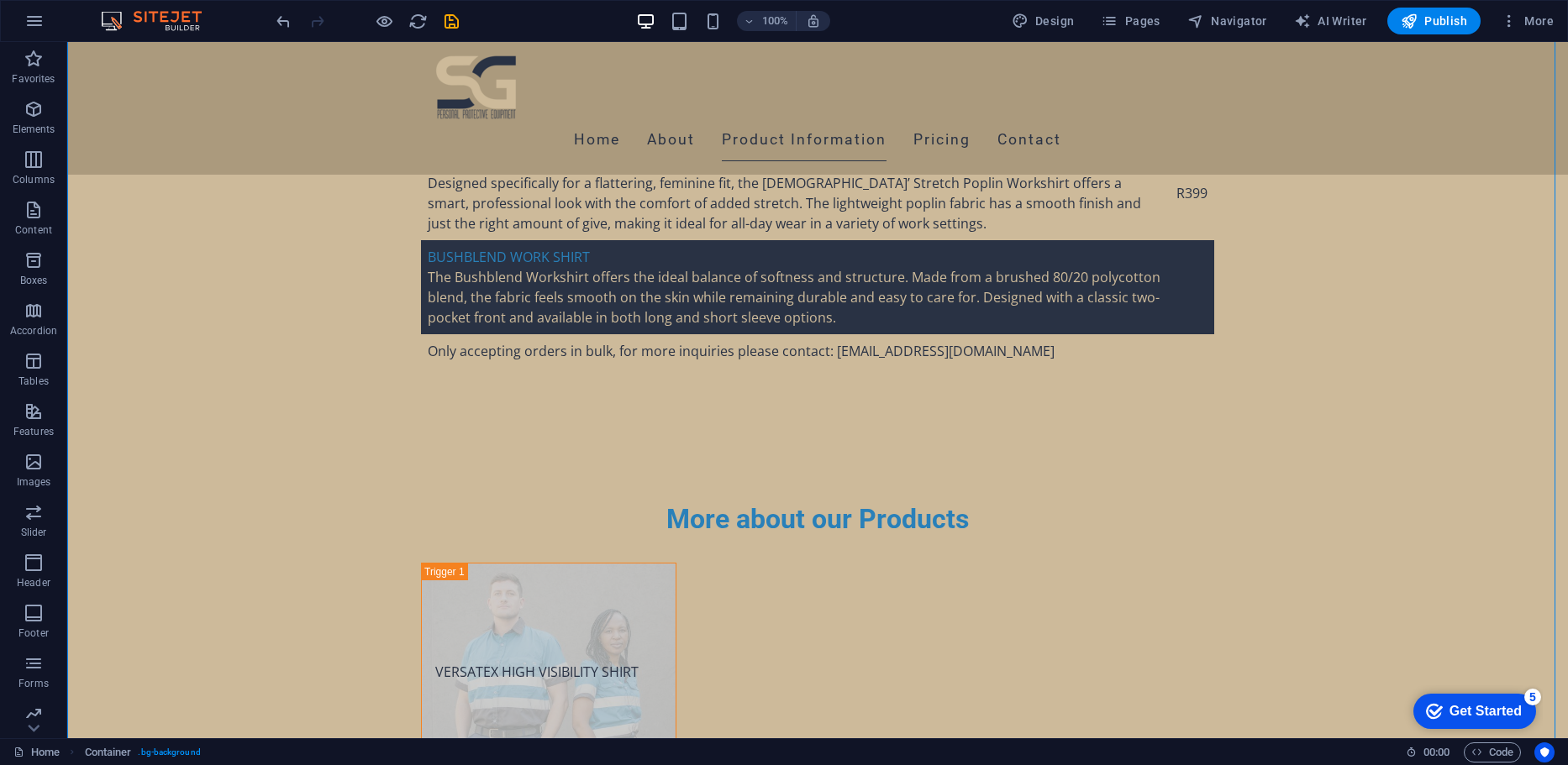
scroll to position [4972, 0]
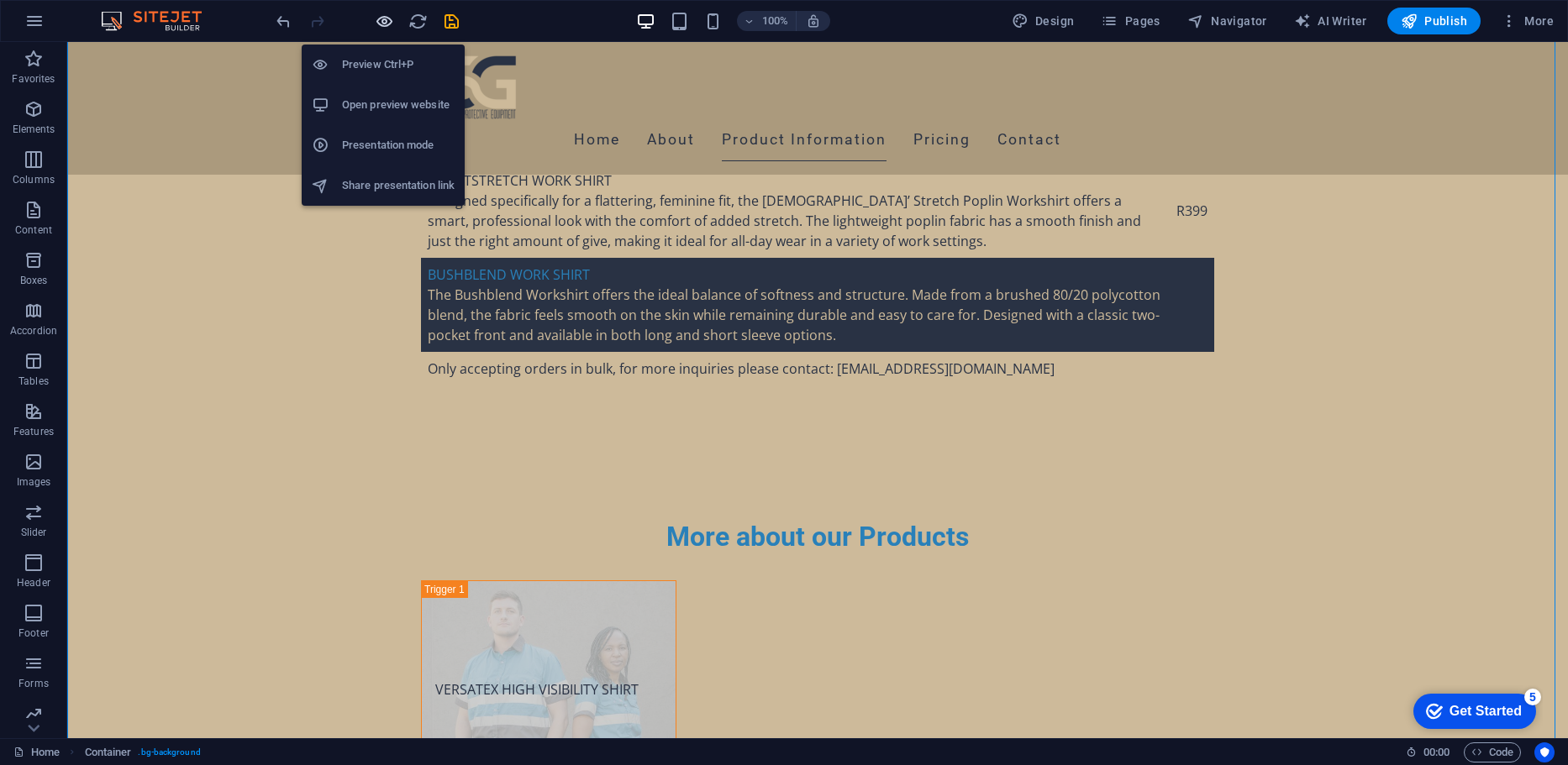
click at [386, 20] on icon "button" at bounding box center [384, 21] width 20 height 20
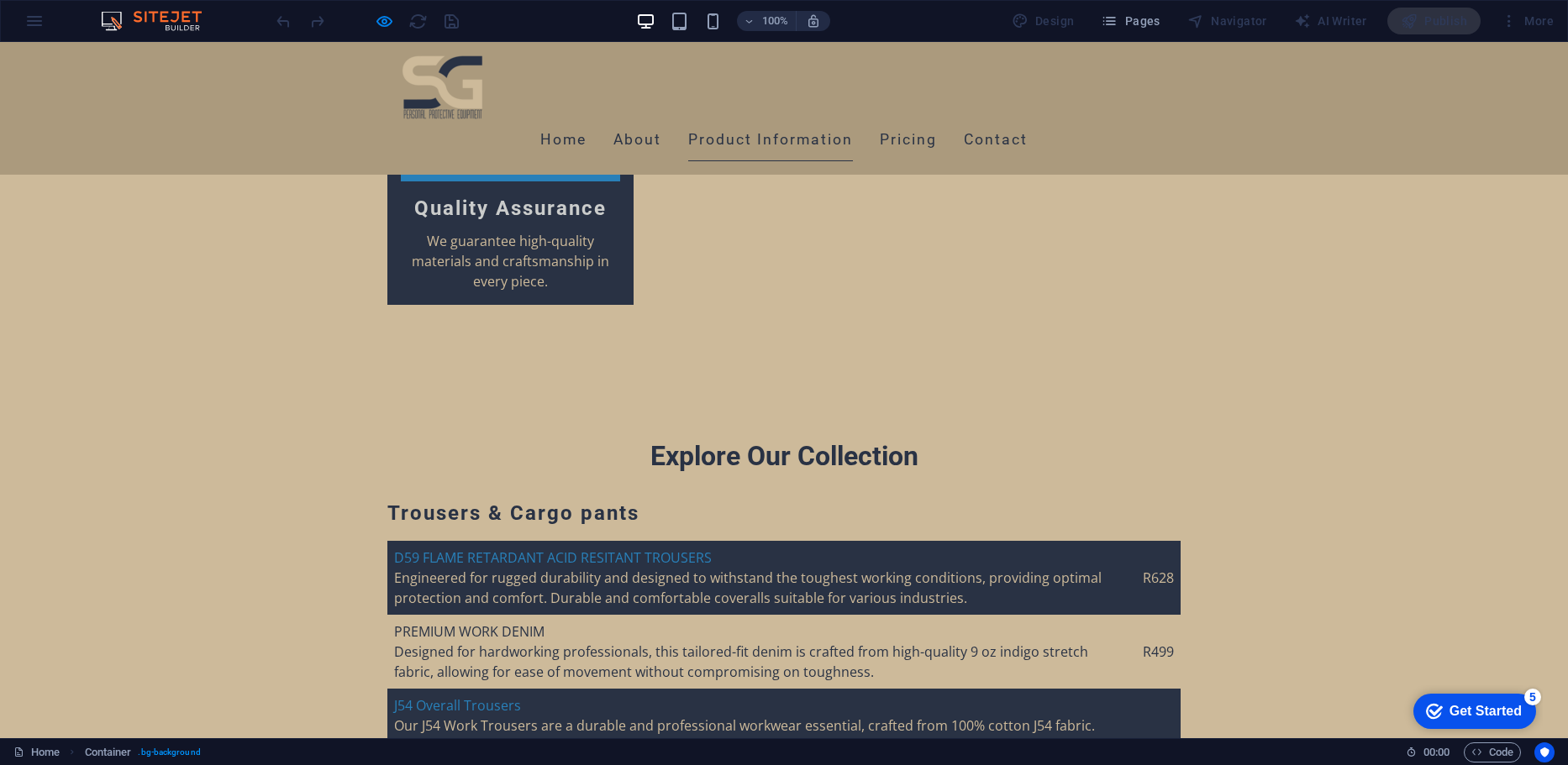
scroll to position [3703, 0]
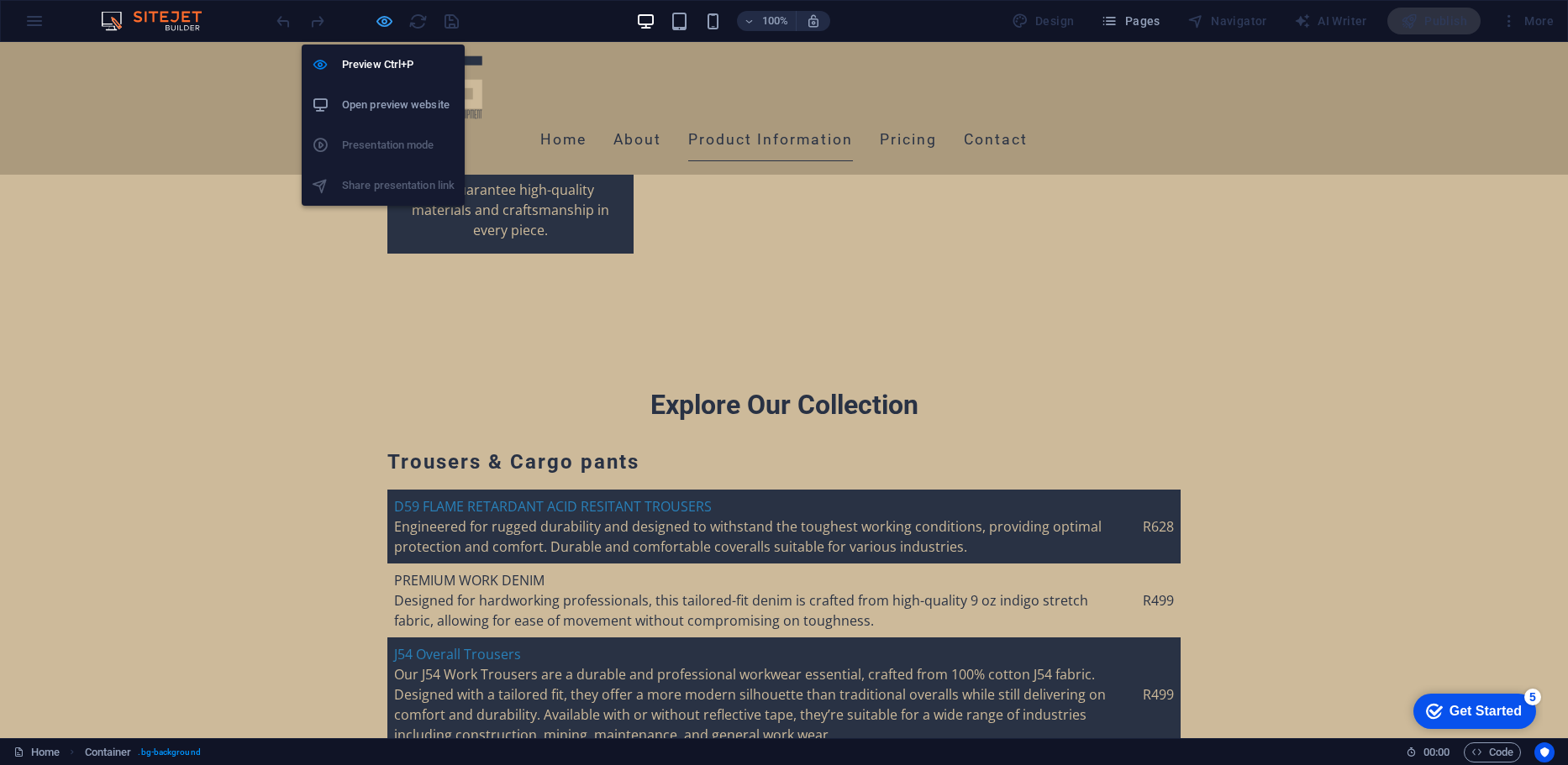
click at [380, 13] on icon "button" at bounding box center [384, 21] width 20 height 20
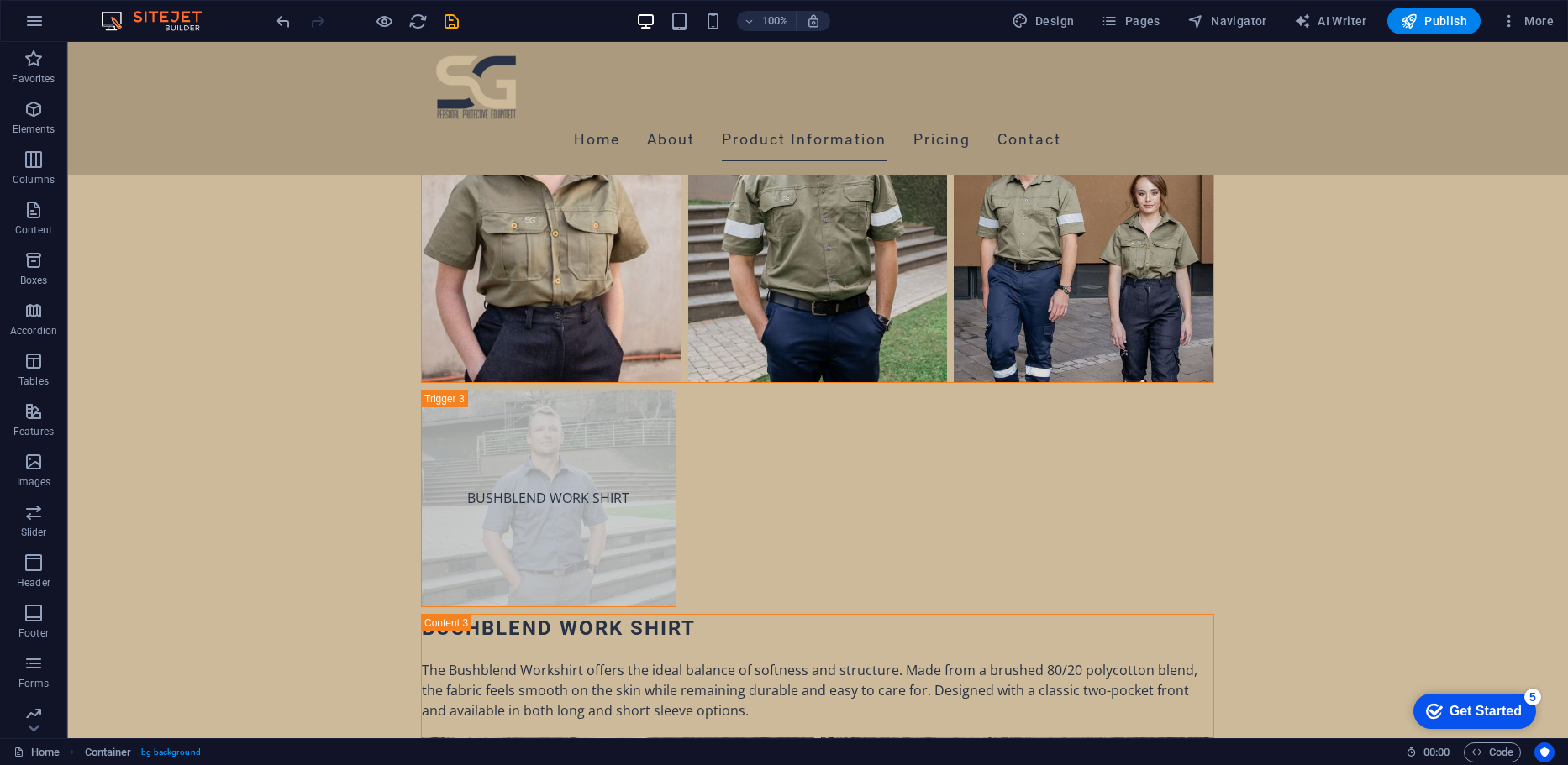
scroll to position [6198, 0]
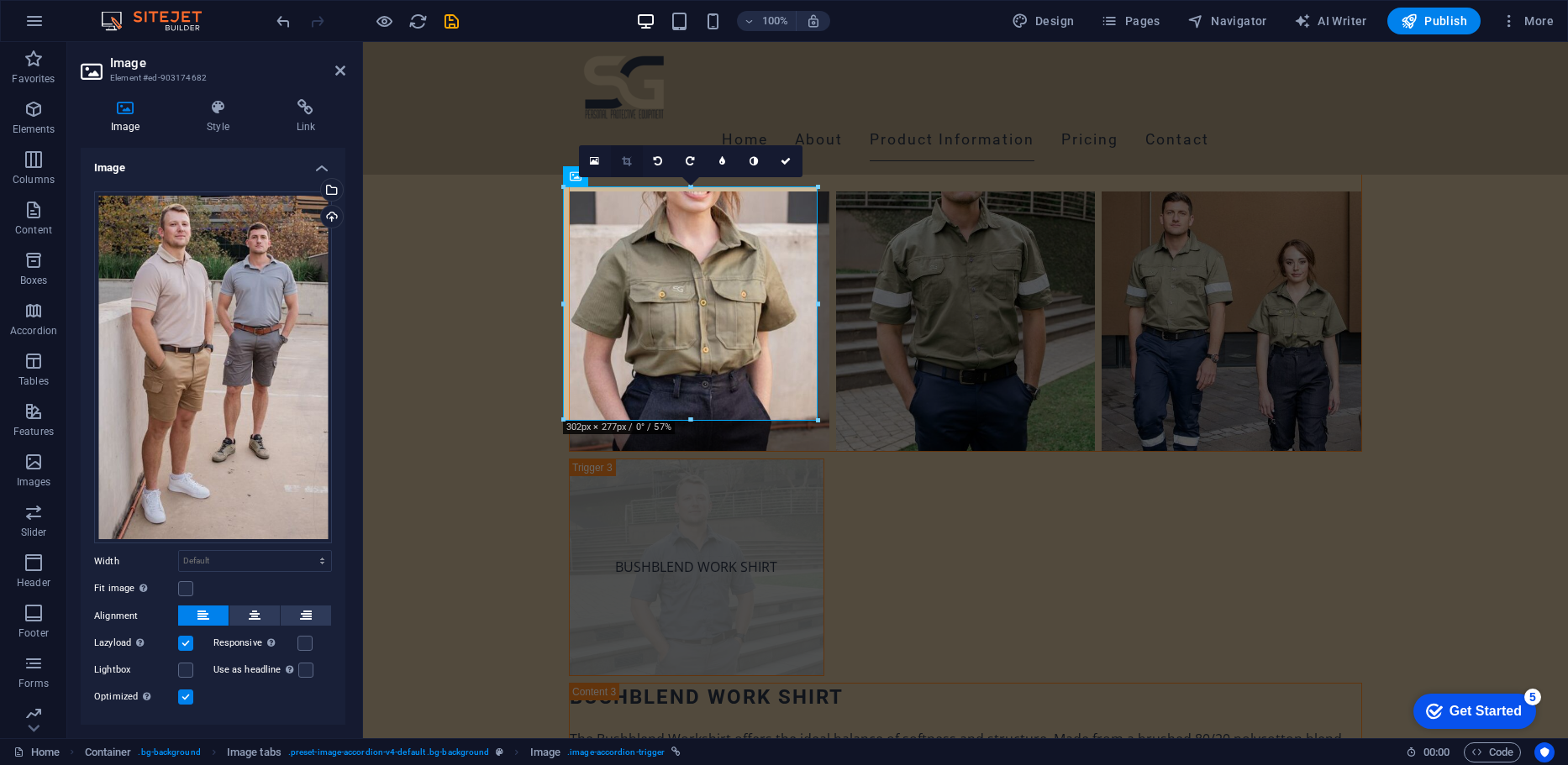
click at [630, 161] on icon at bounding box center [626, 161] width 9 height 10
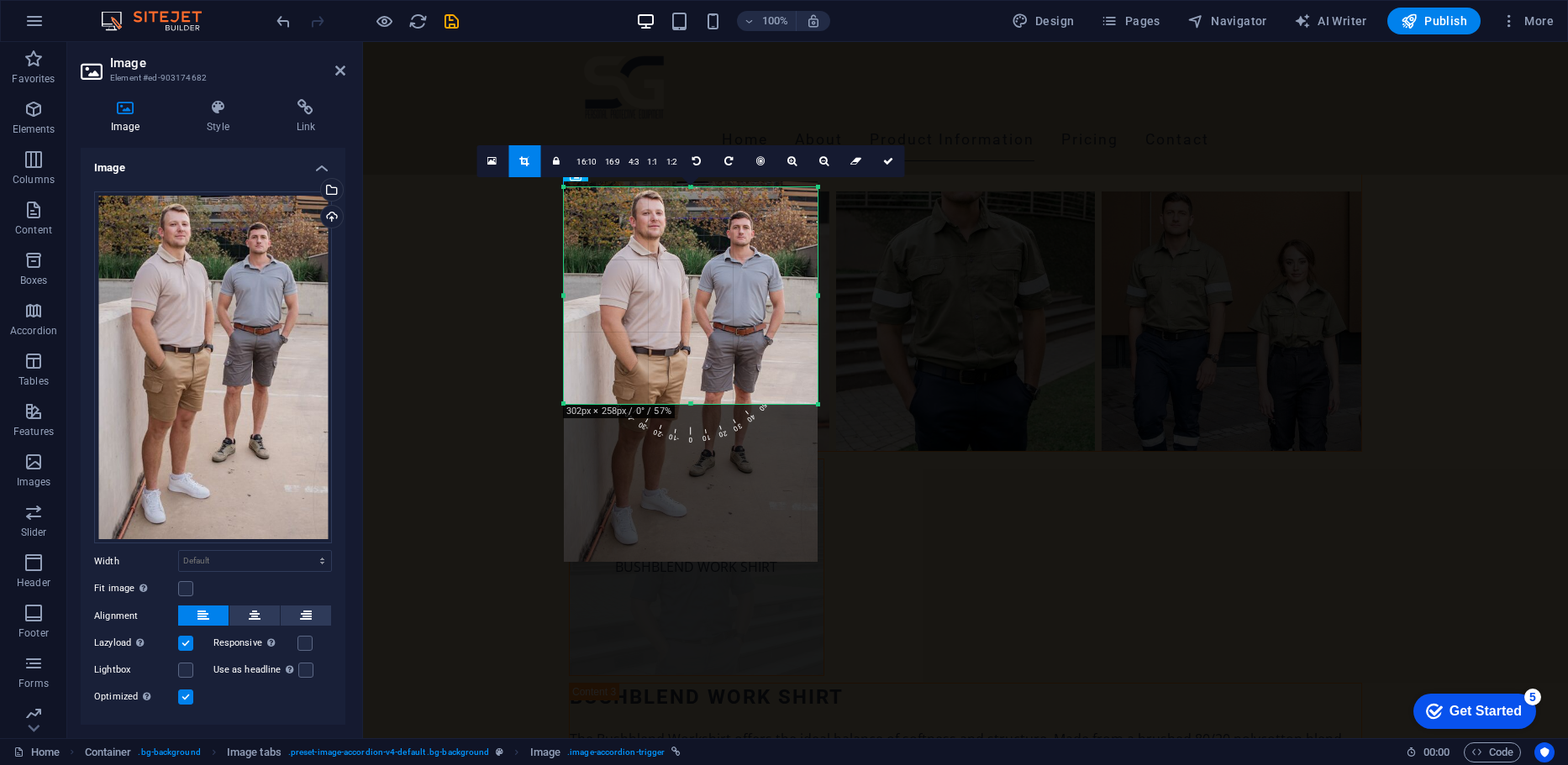
drag, startPoint x: 689, startPoint y: 418, endPoint x: 692, endPoint y: 402, distance: 16.3
click at [692, 402] on div at bounding box center [690, 405] width 254 height 6
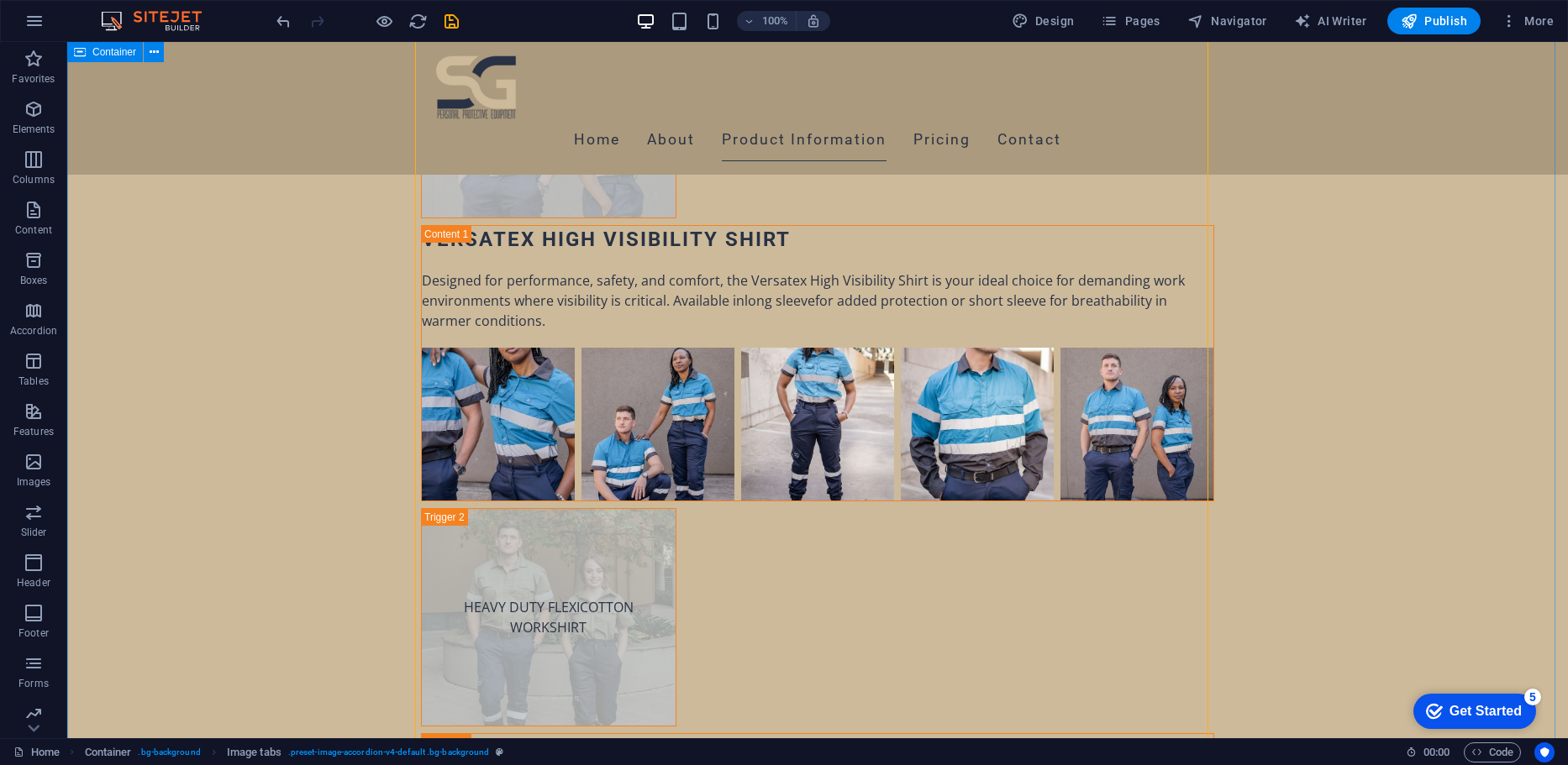
scroll to position [5537, 0]
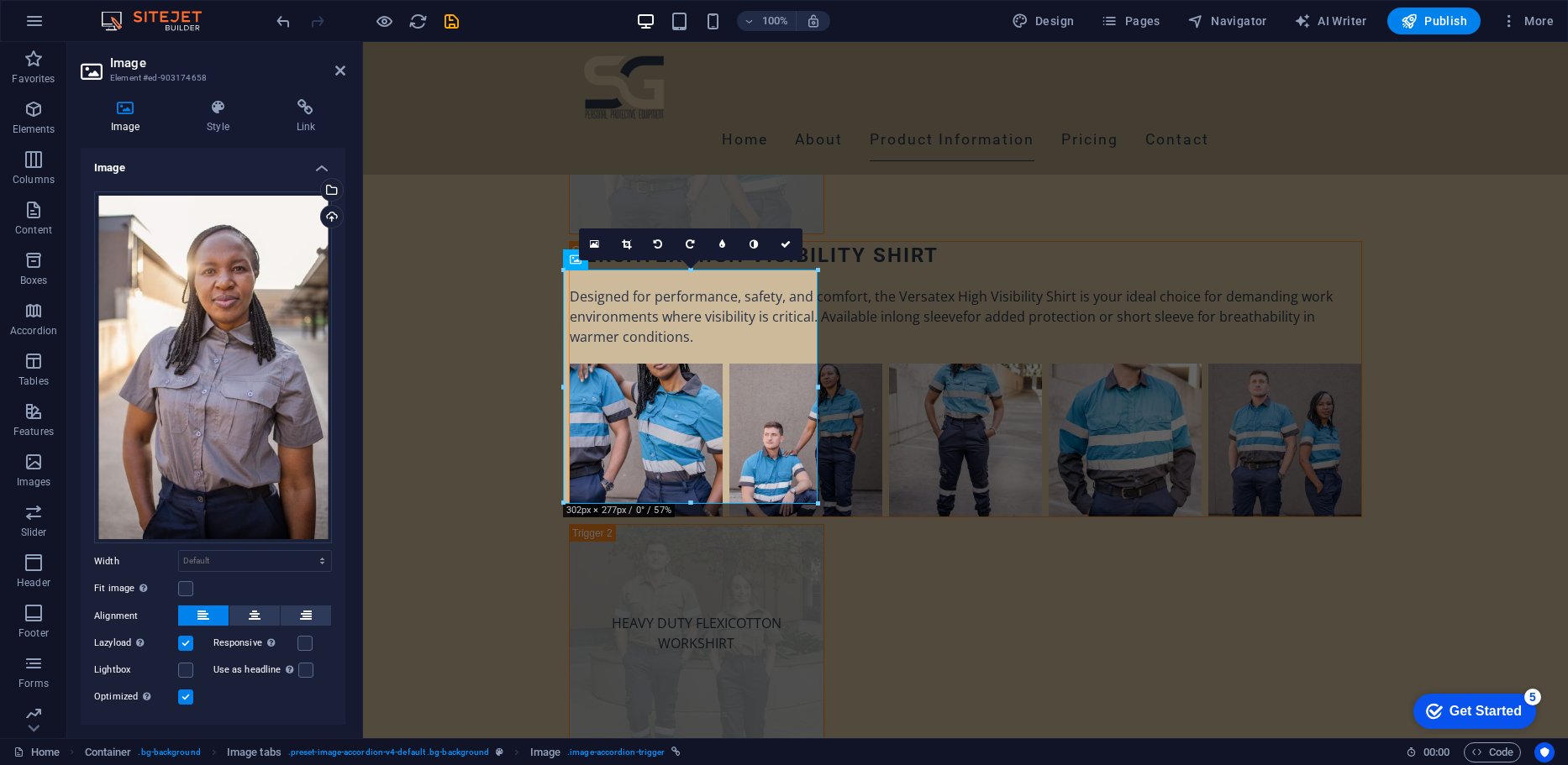
drag, startPoint x: 1050, startPoint y: 544, endPoint x: 687, endPoint y: 500, distance: 365.7
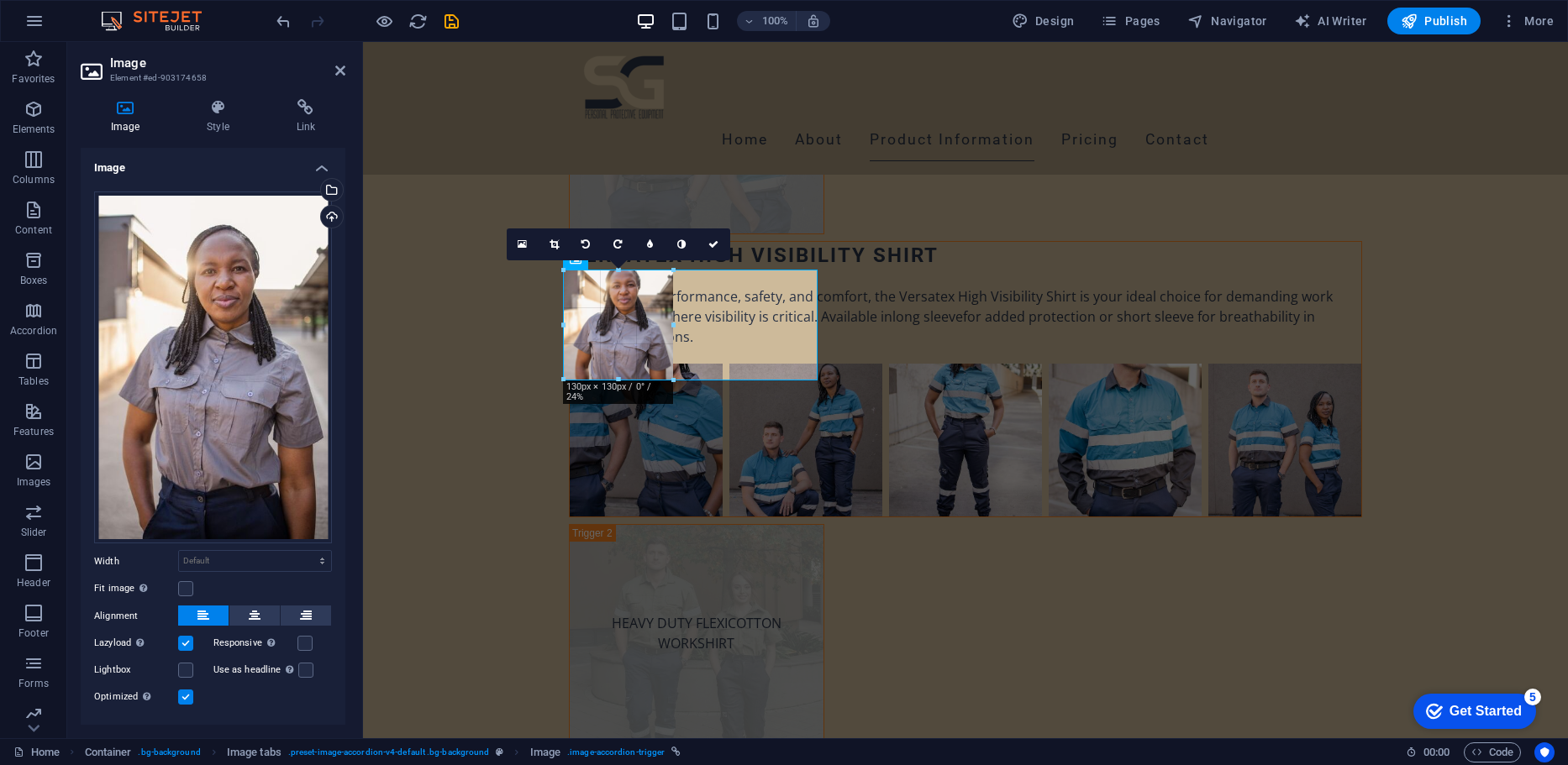
type input "130"
select select "px"
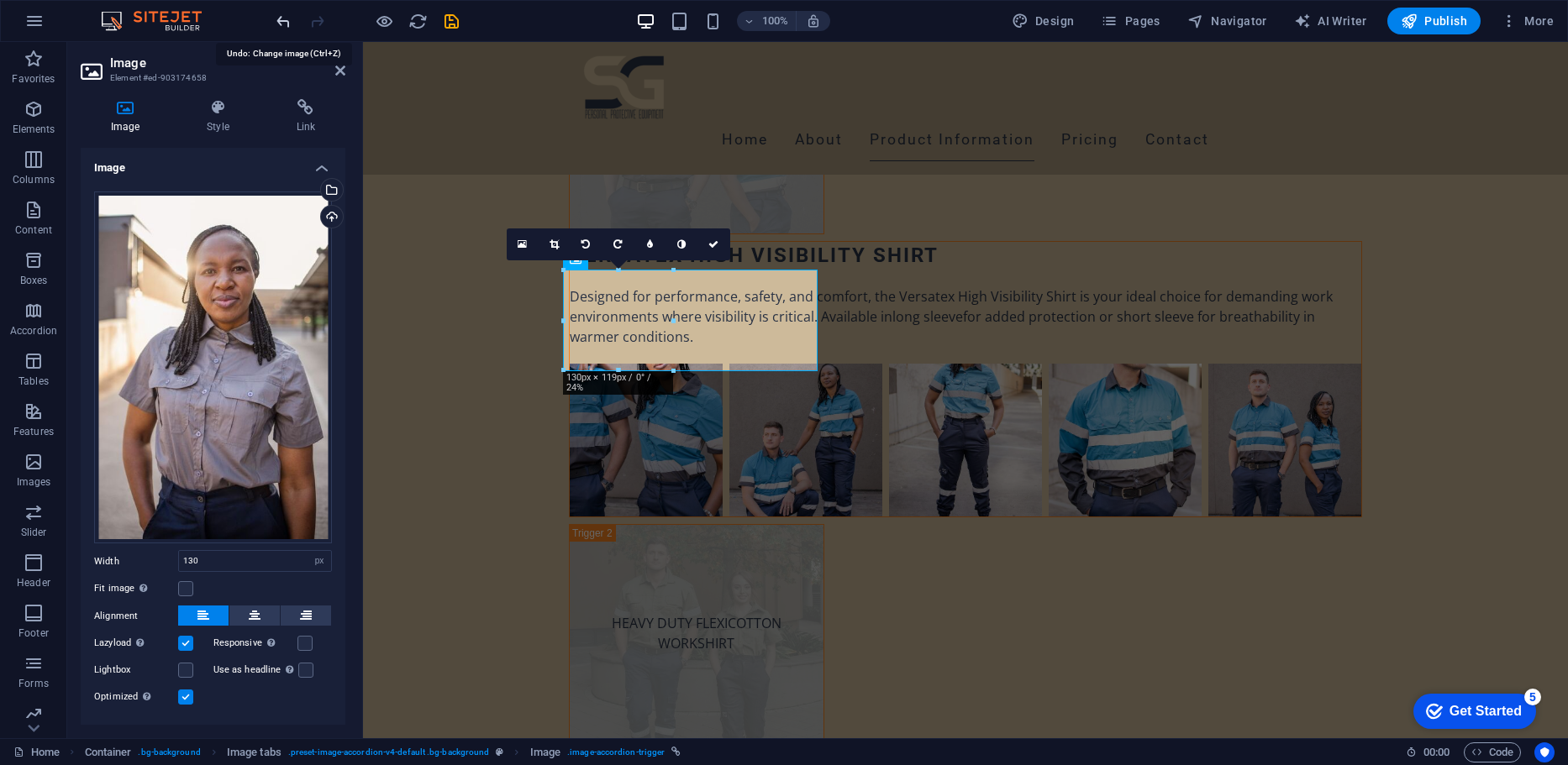
select select "DISABLED_OPTION_VALUE"
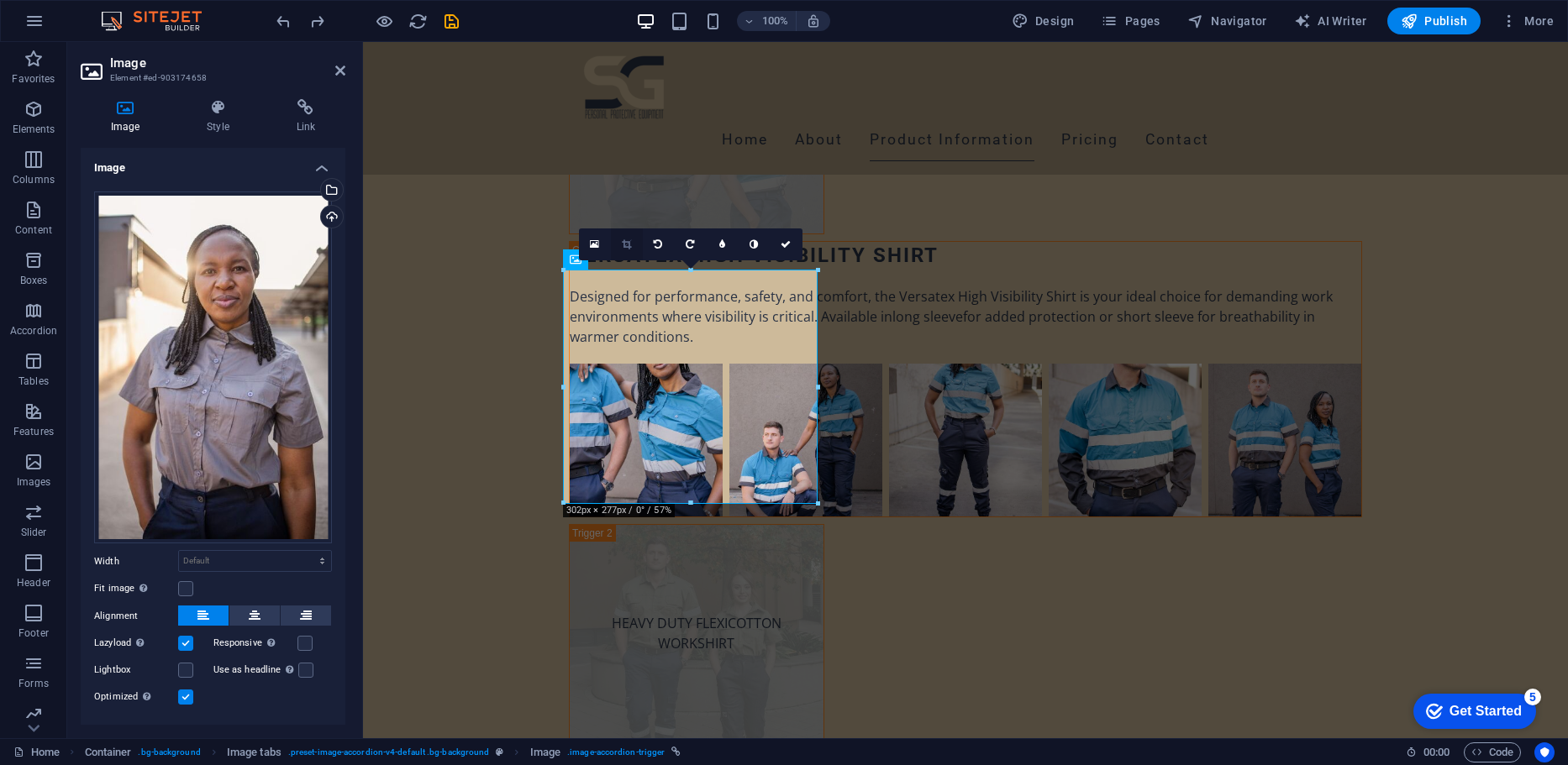
click at [623, 235] on link at bounding box center [626, 245] width 32 height 32
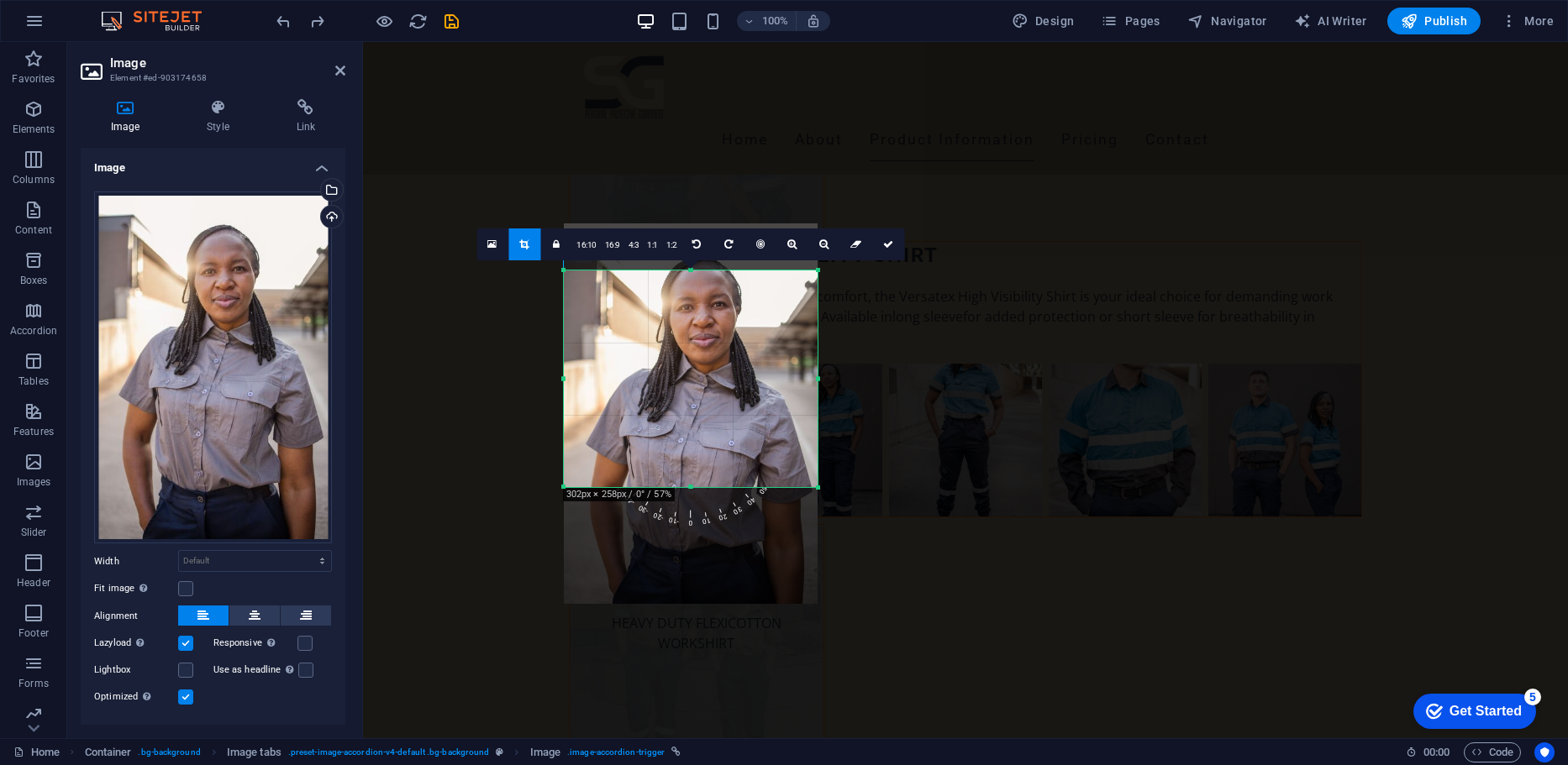
drag, startPoint x: 694, startPoint y: 505, endPoint x: 694, endPoint y: 487, distance: 18.0
click at [694, 487] on div at bounding box center [690, 487] width 254 height 6
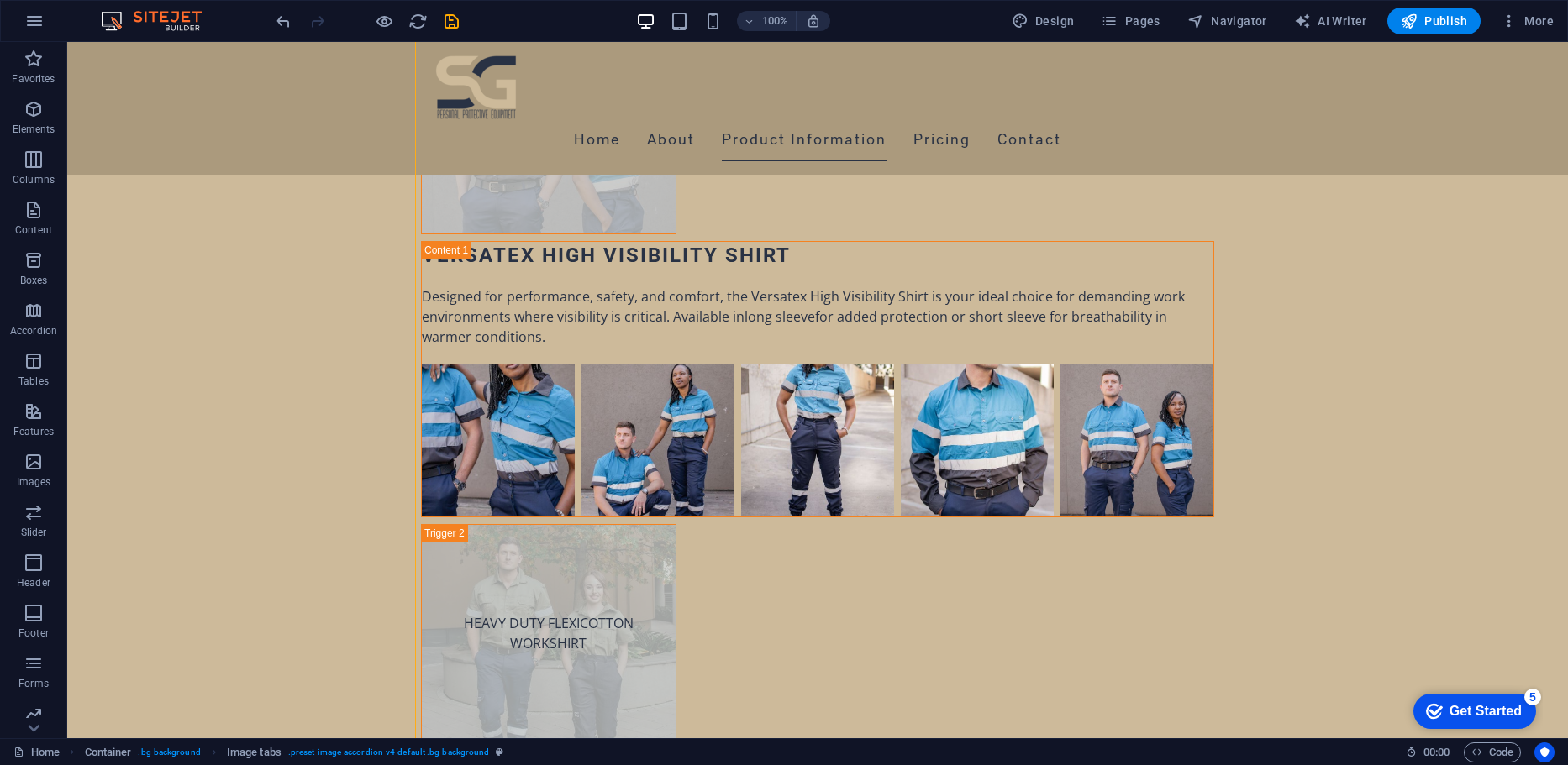
click at [0, 0] on div at bounding box center [0, 0] width 0 height 0
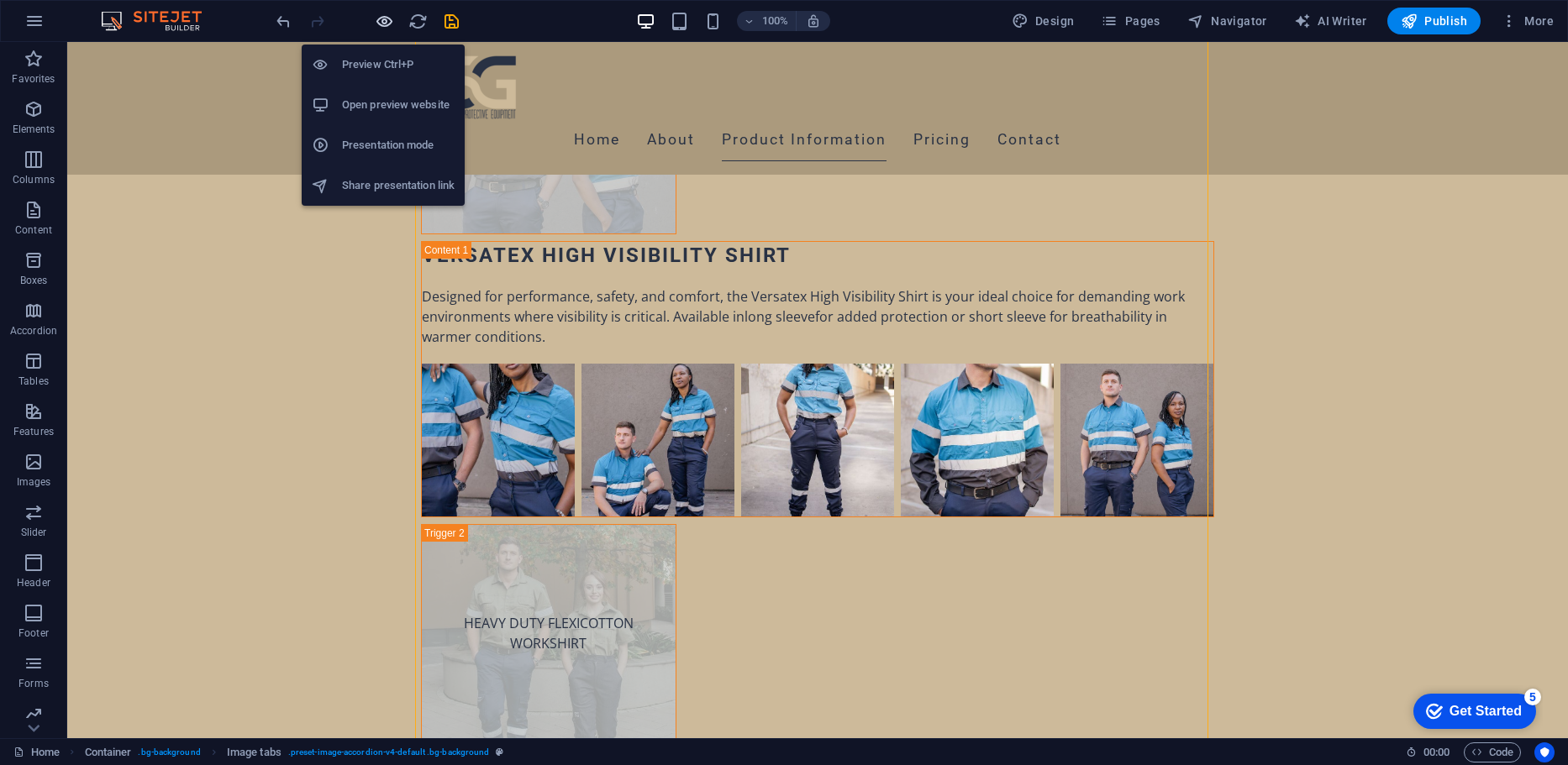
click at [377, 28] on icon "button" at bounding box center [384, 21] width 20 height 20
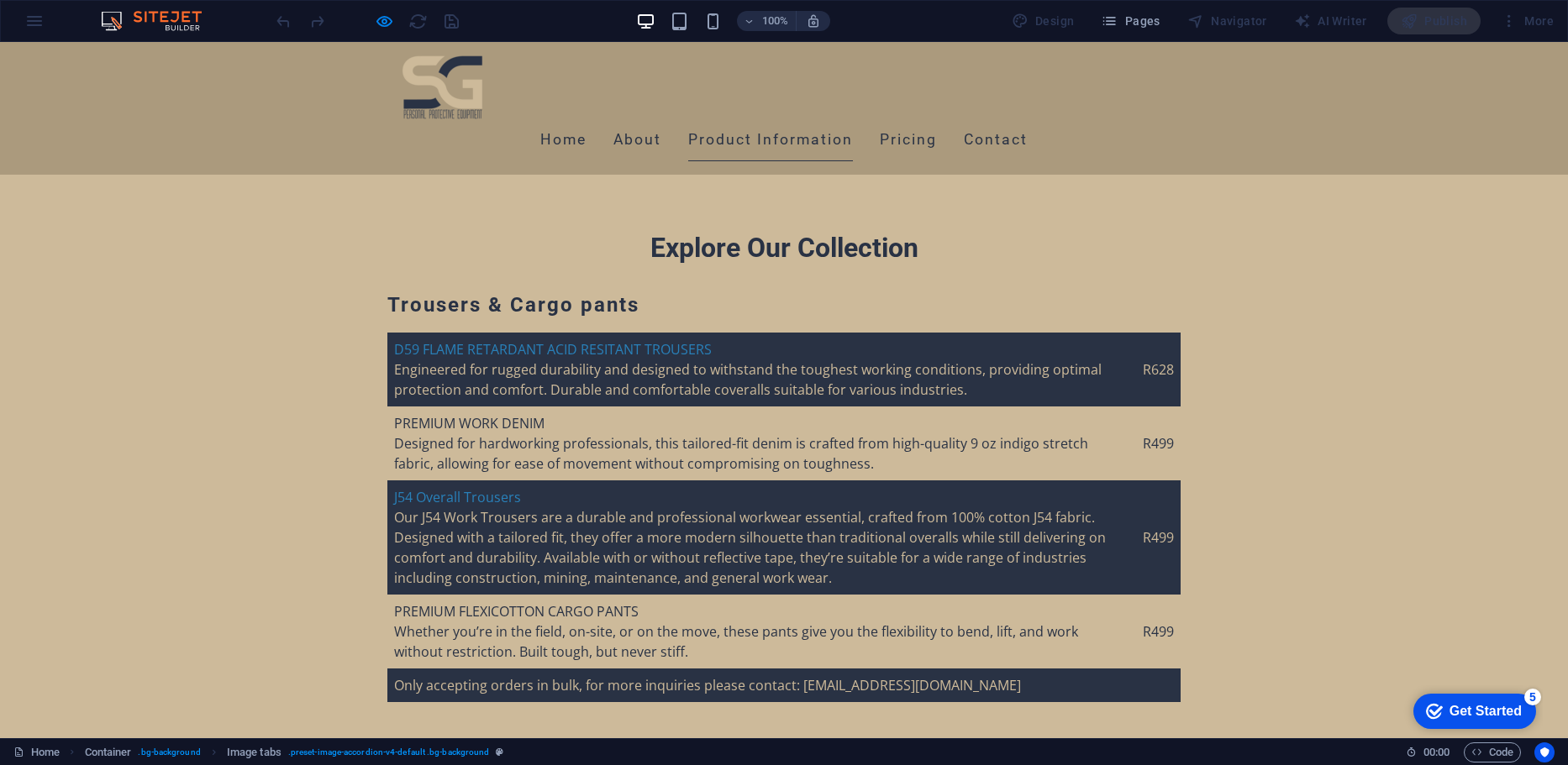
scroll to position [3856, 0]
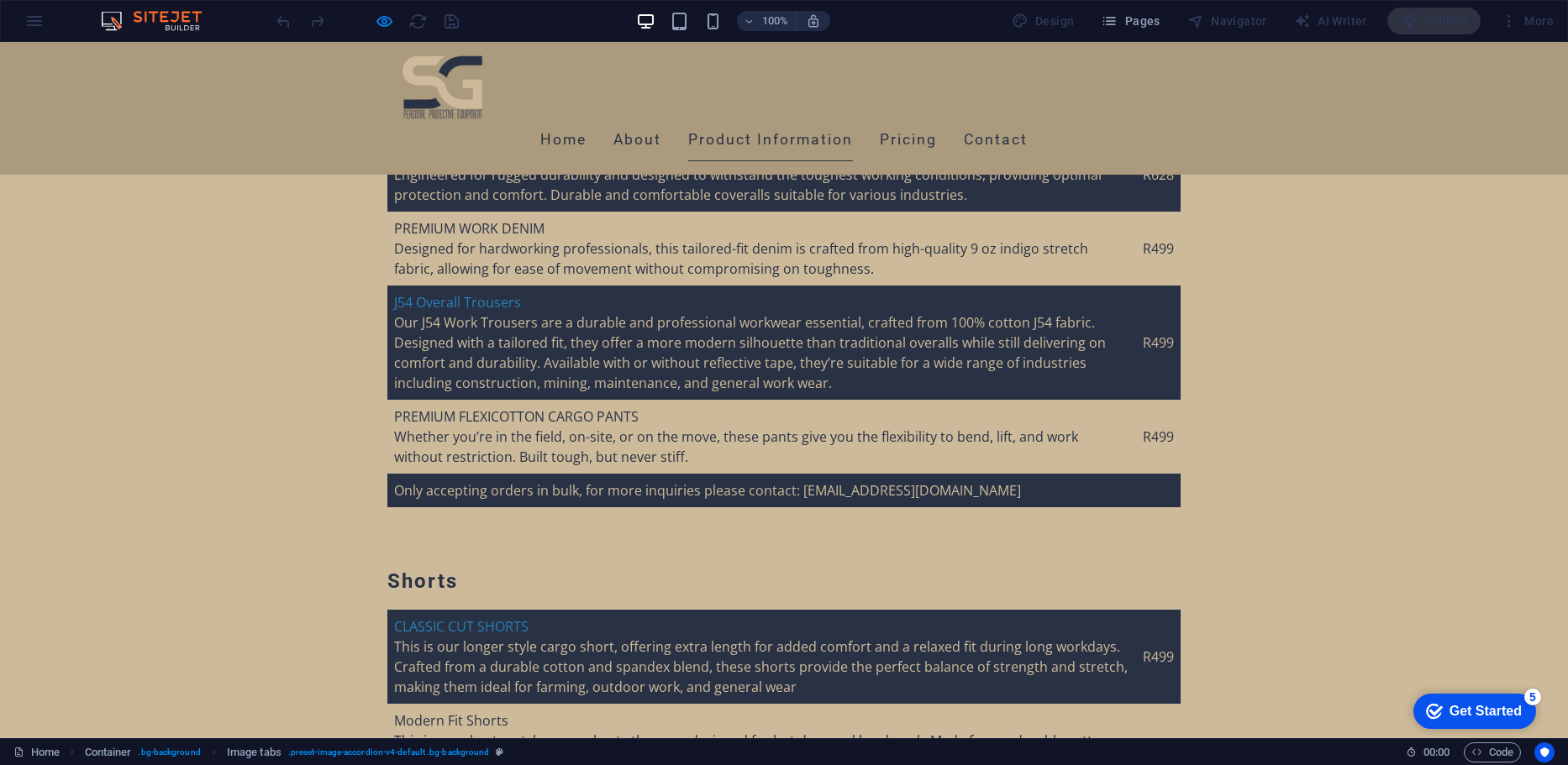
scroll to position [4049, 0]
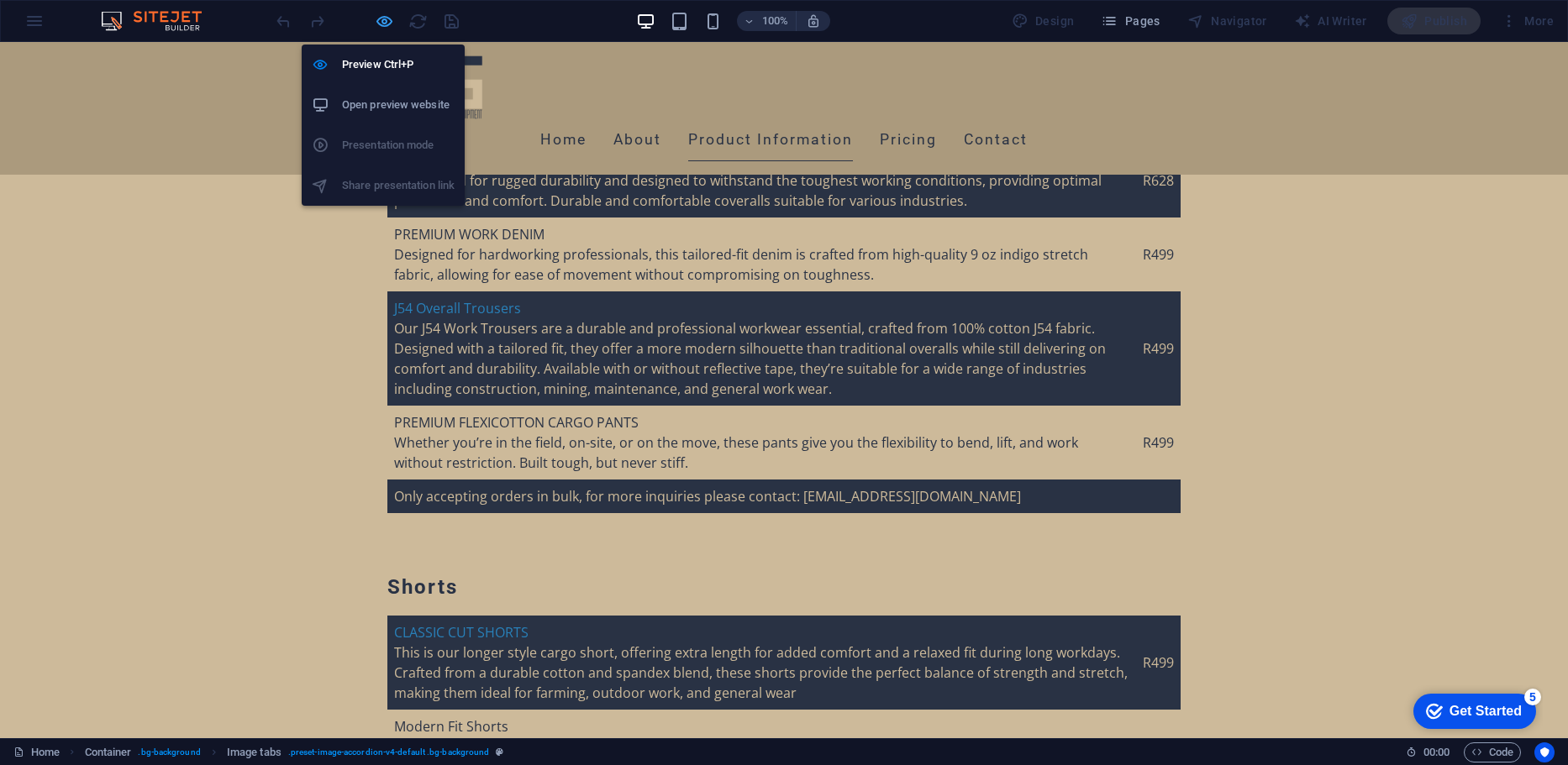
click at [382, 26] on icon "button" at bounding box center [384, 21] width 20 height 20
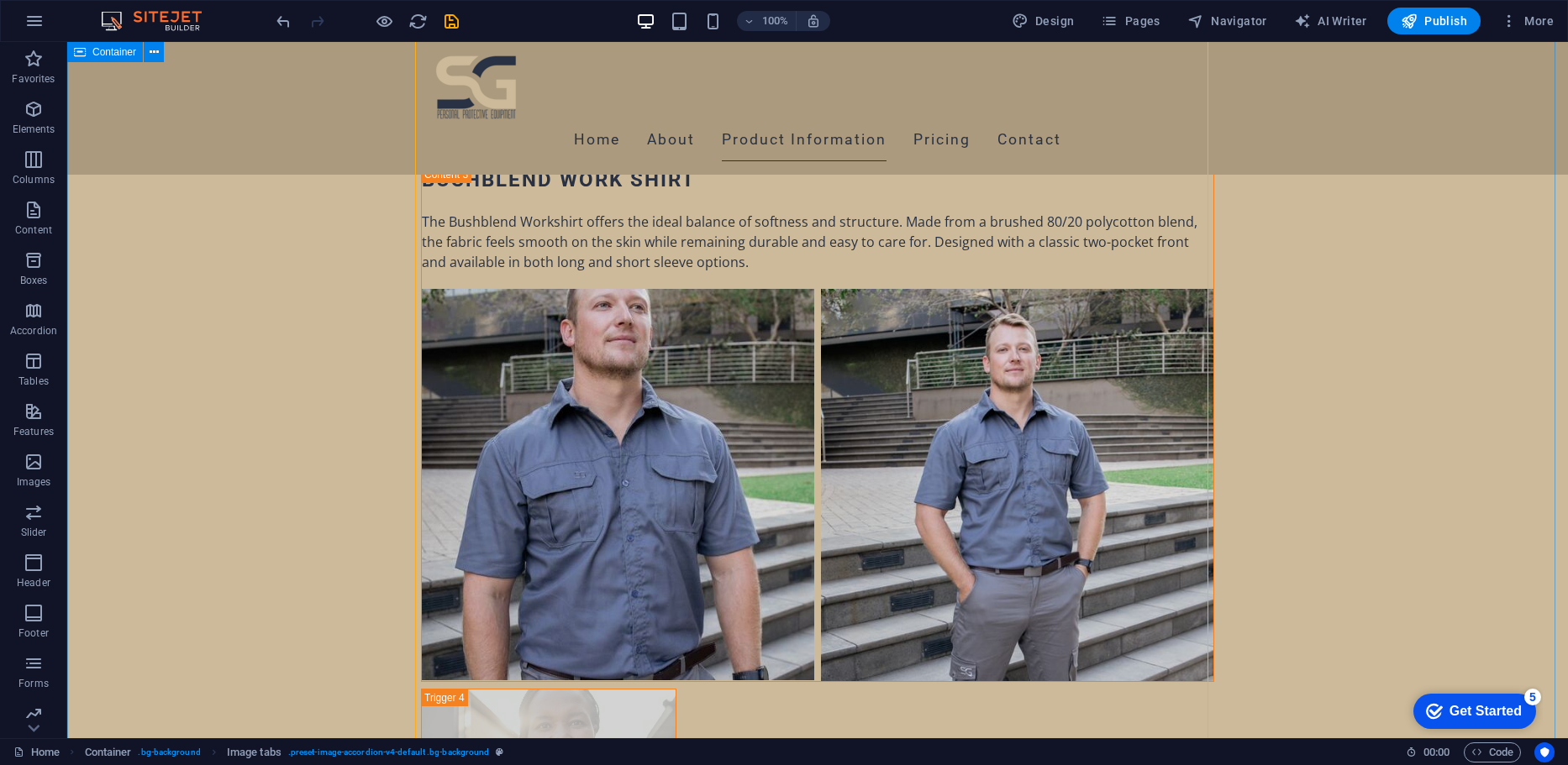
scroll to position [6723, 0]
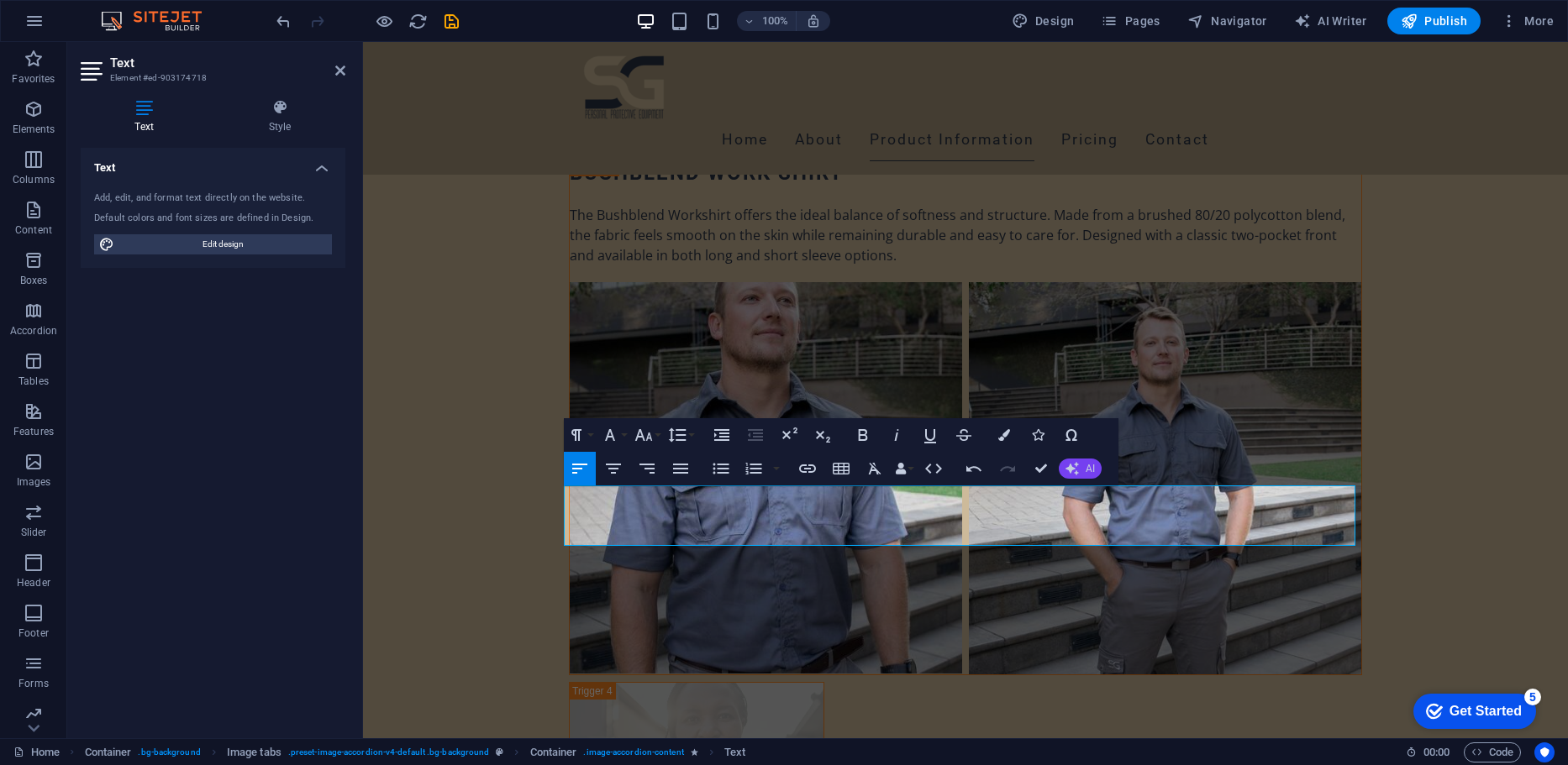
click at [1076, 476] on icon "button" at bounding box center [1071, 469] width 13 height 13
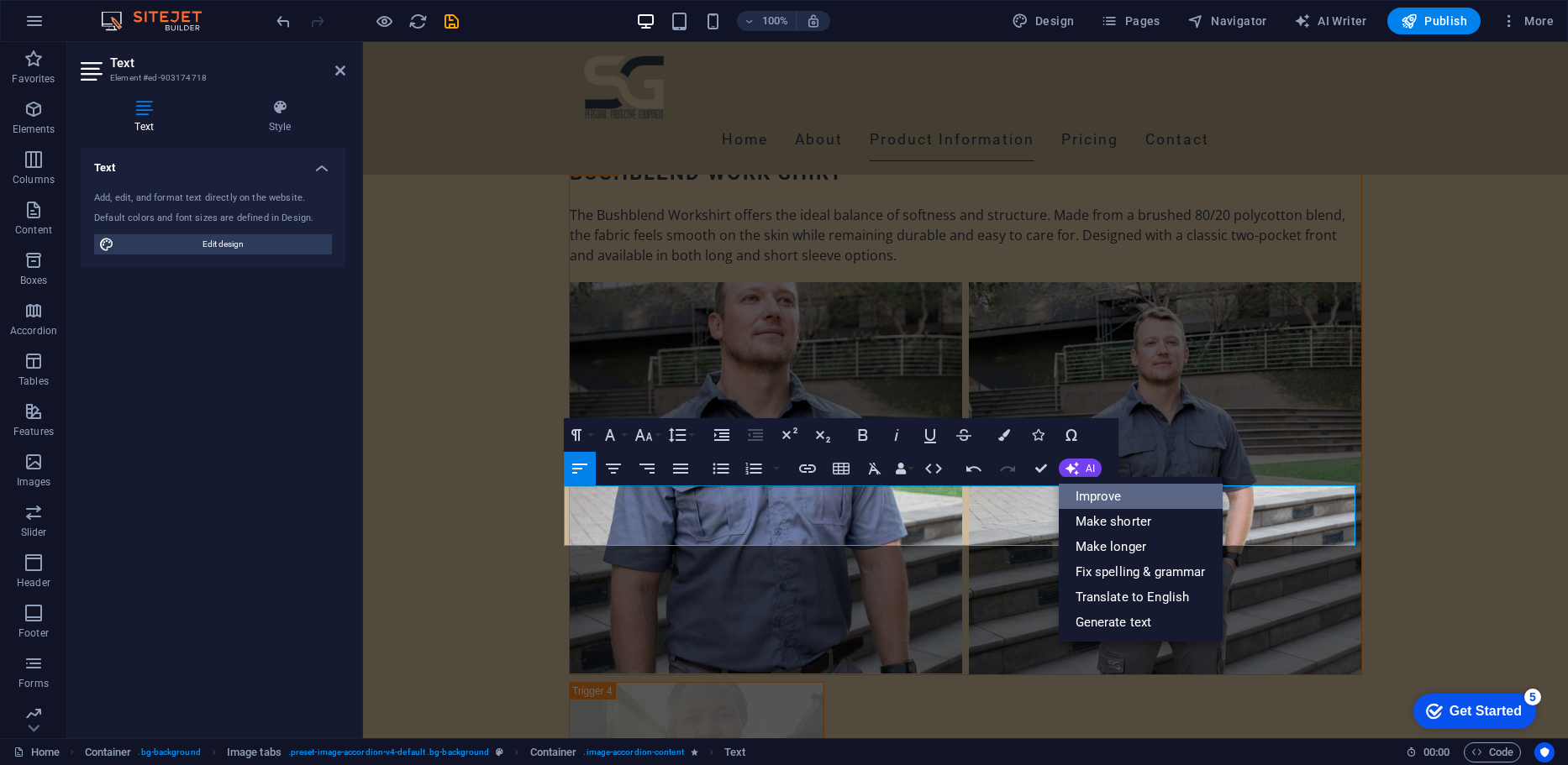
click at [1110, 503] on link "Improve" at bounding box center [1140, 496] width 164 height 25
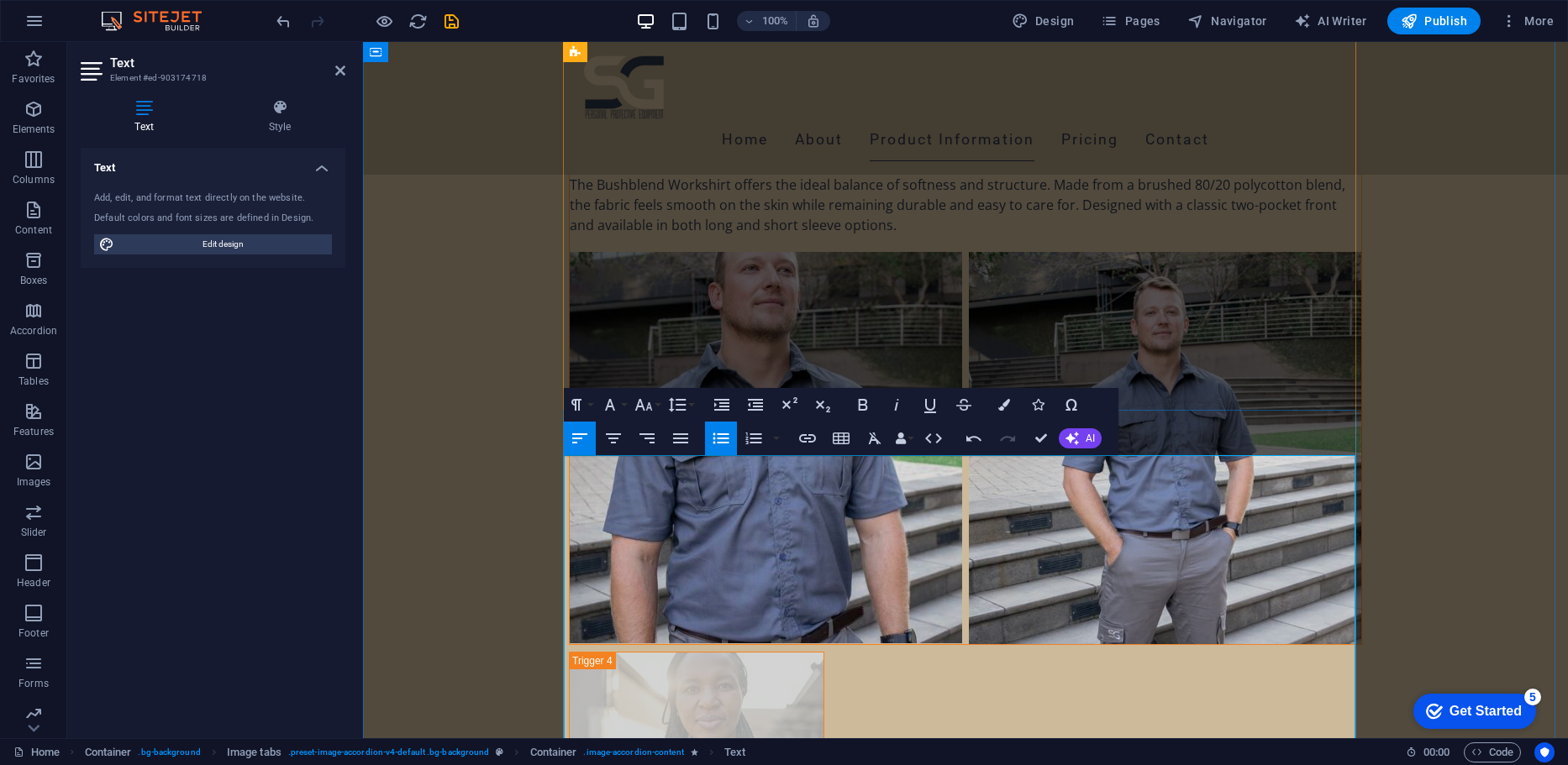
click at [724, 446] on icon "button" at bounding box center [721, 438] width 20 height 20
click at [724, 445] on icon "button" at bounding box center [721, 438] width 20 height 20
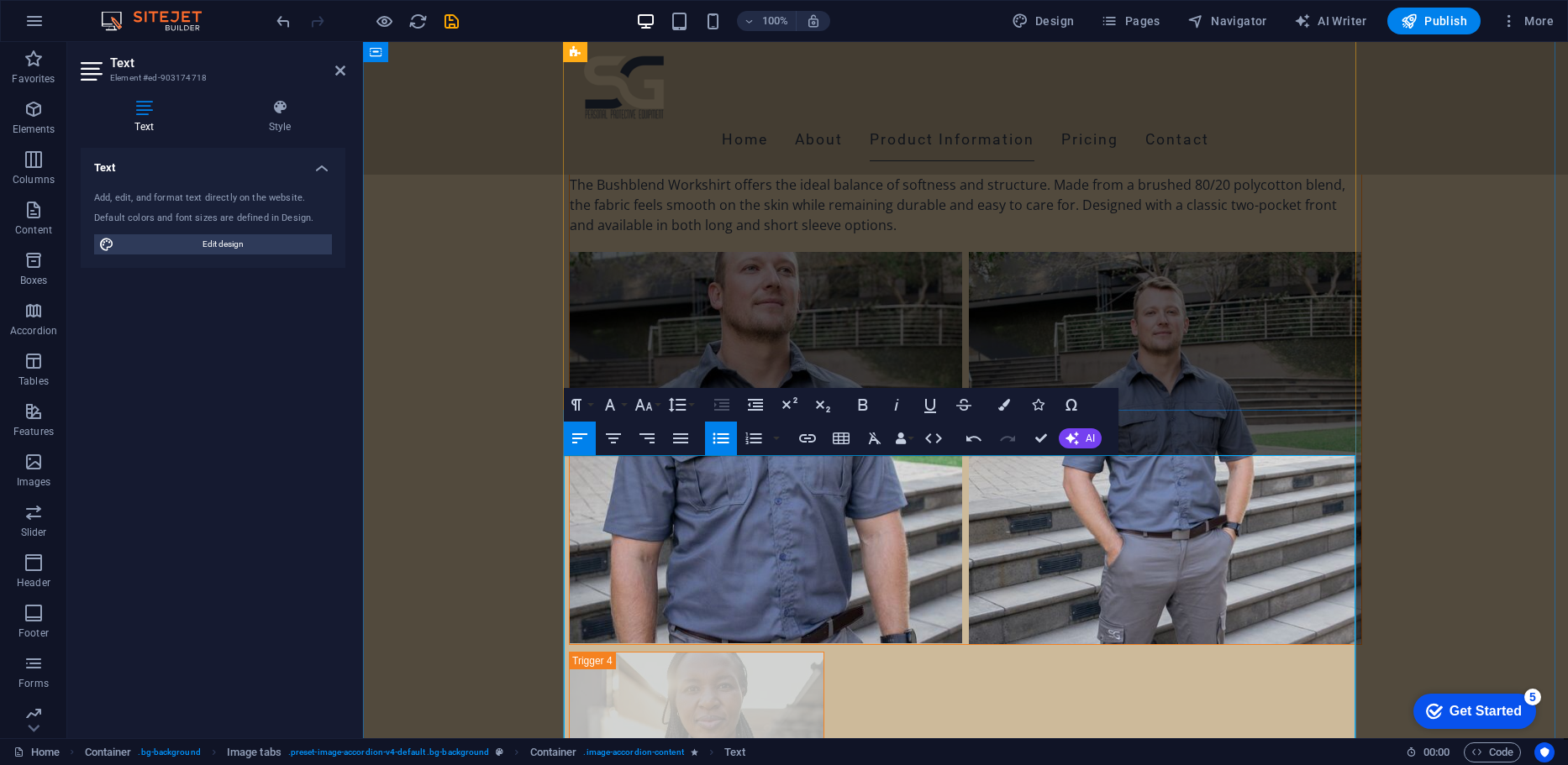
click at [712, 437] on icon "button" at bounding box center [721, 438] width 20 height 20
click at [723, 433] on icon "button" at bounding box center [721, 438] width 20 height 20
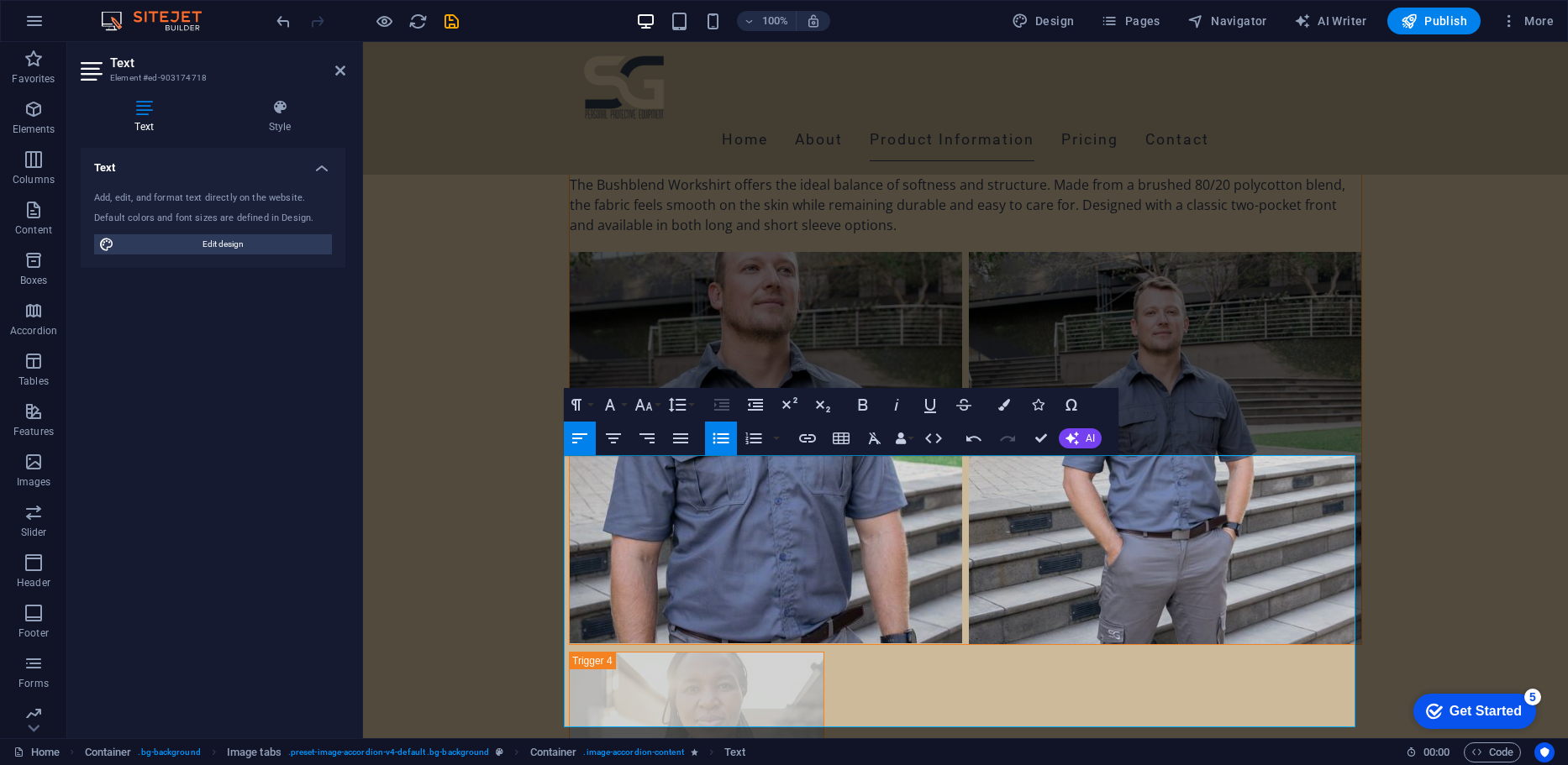
click at [721, 449] on icon "button" at bounding box center [721, 438] width 20 height 20
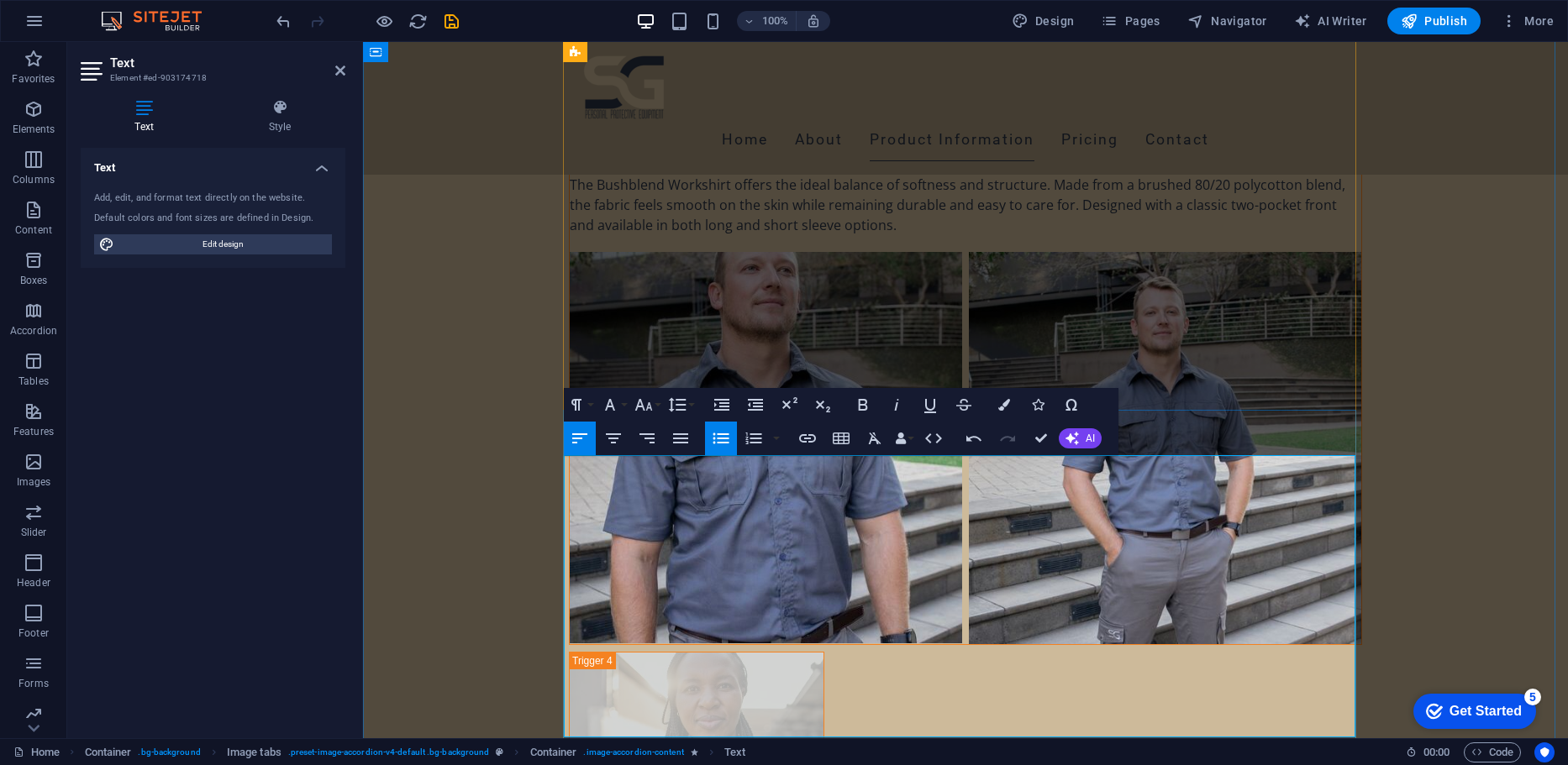
click at [724, 450] on button "Unordered List" at bounding box center [721, 438] width 32 height 34
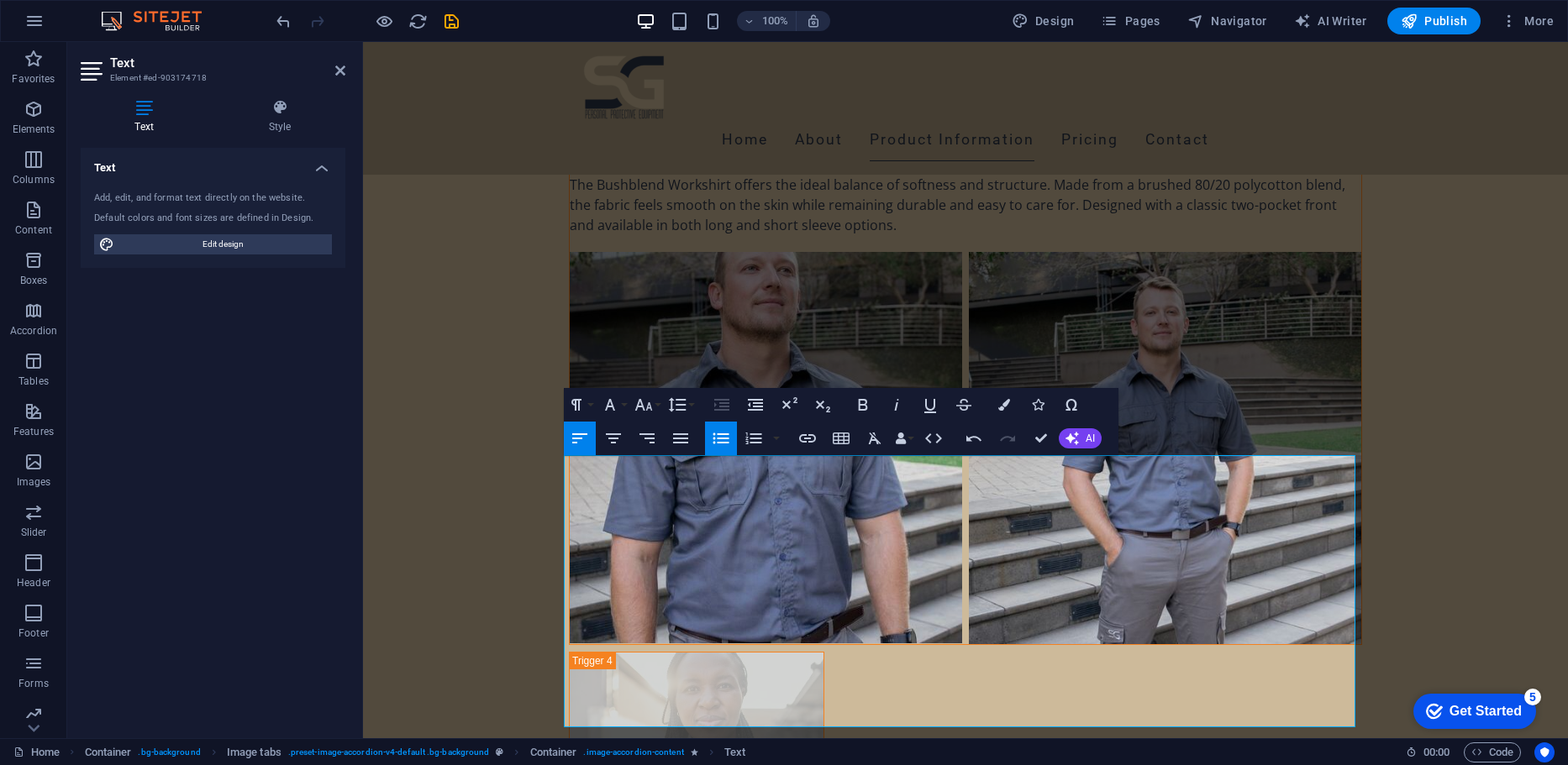
click at [724, 450] on button "Unordered List" at bounding box center [721, 438] width 32 height 34
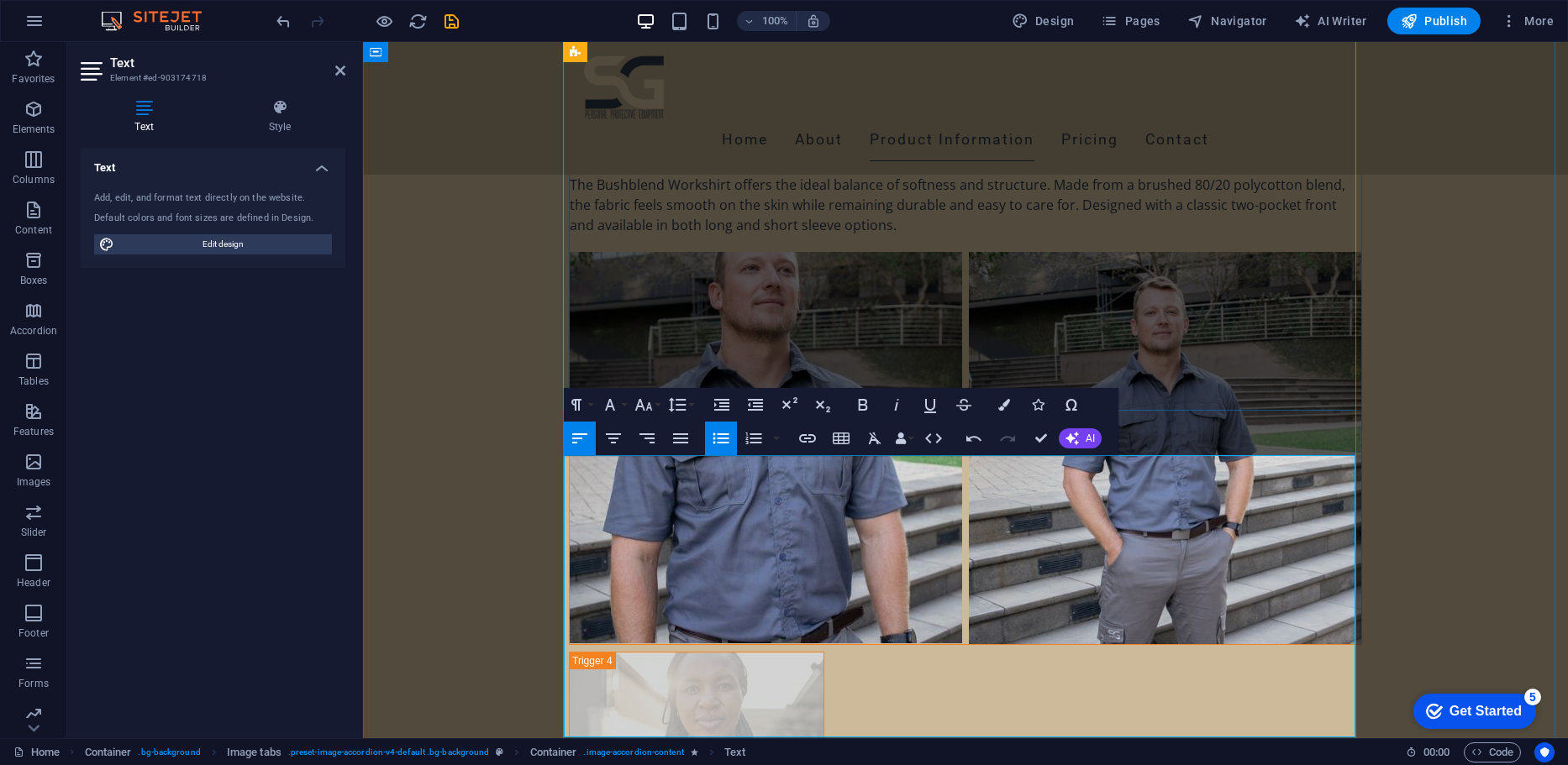
click at [731, 439] on button "Unordered List" at bounding box center [721, 438] width 32 height 34
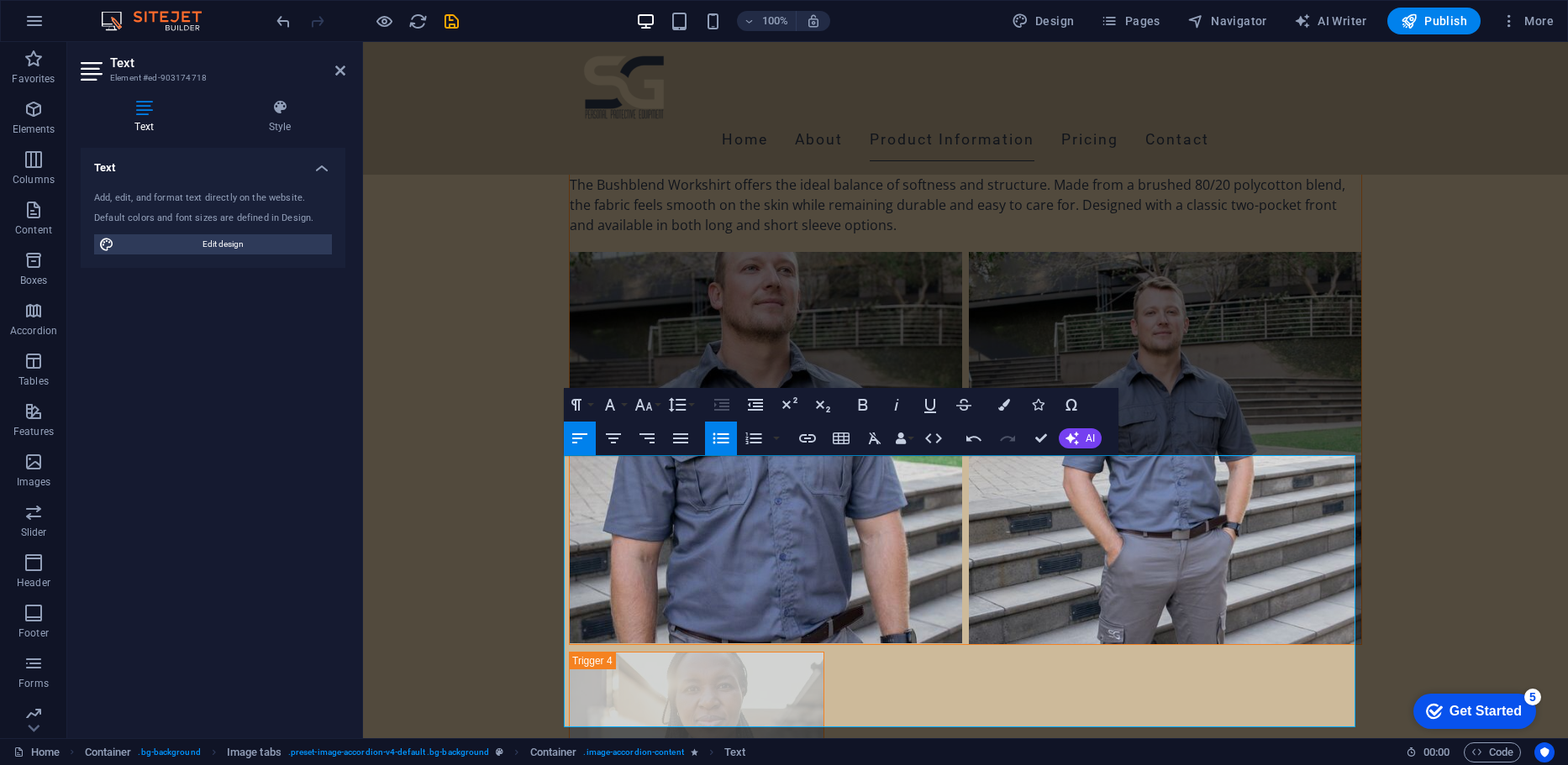
click at [731, 439] on button "Unordered List" at bounding box center [721, 438] width 32 height 34
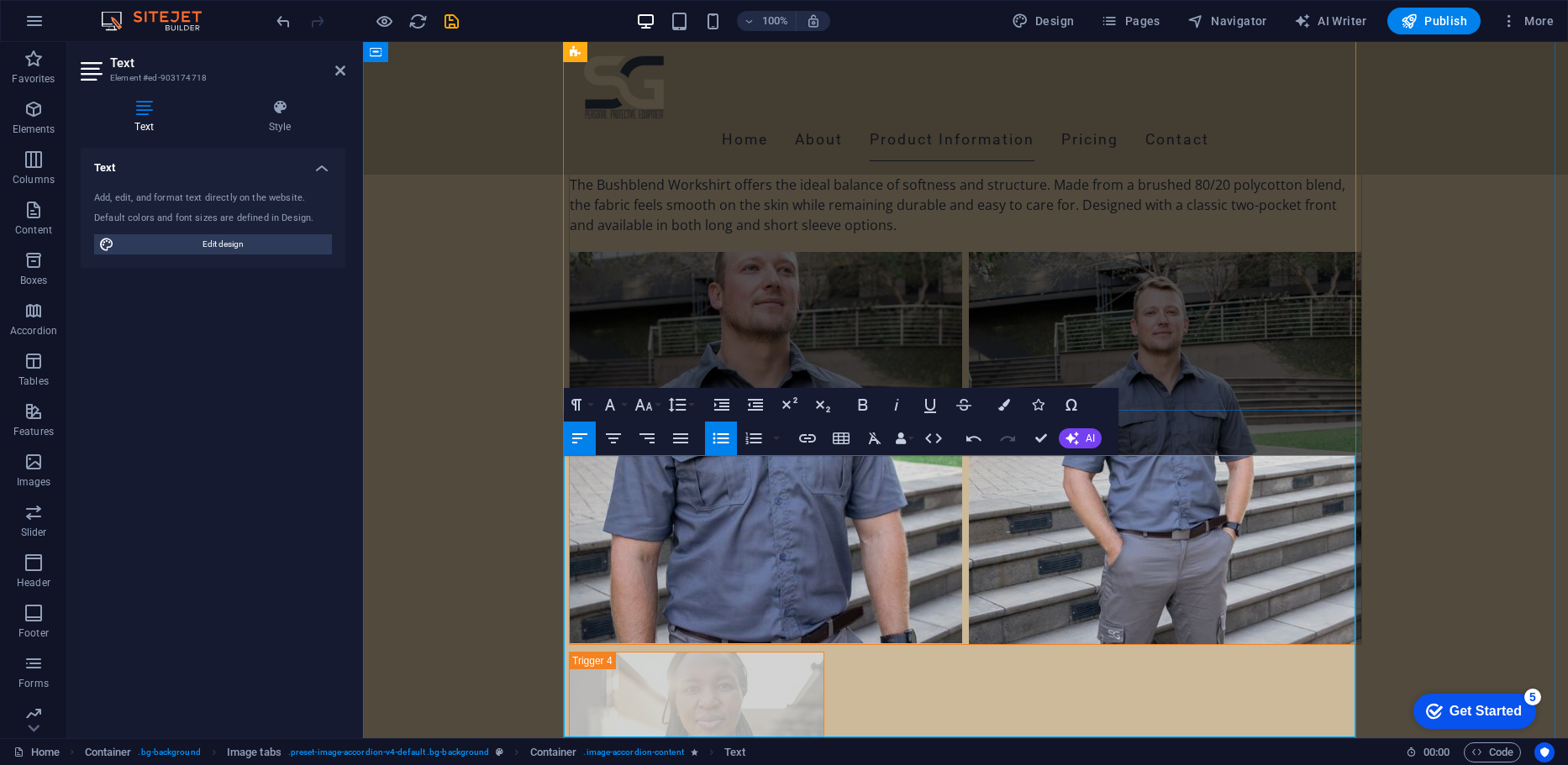
click at [724, 446] on icon "button" at bounding box center [721, 438] width 20 height 20
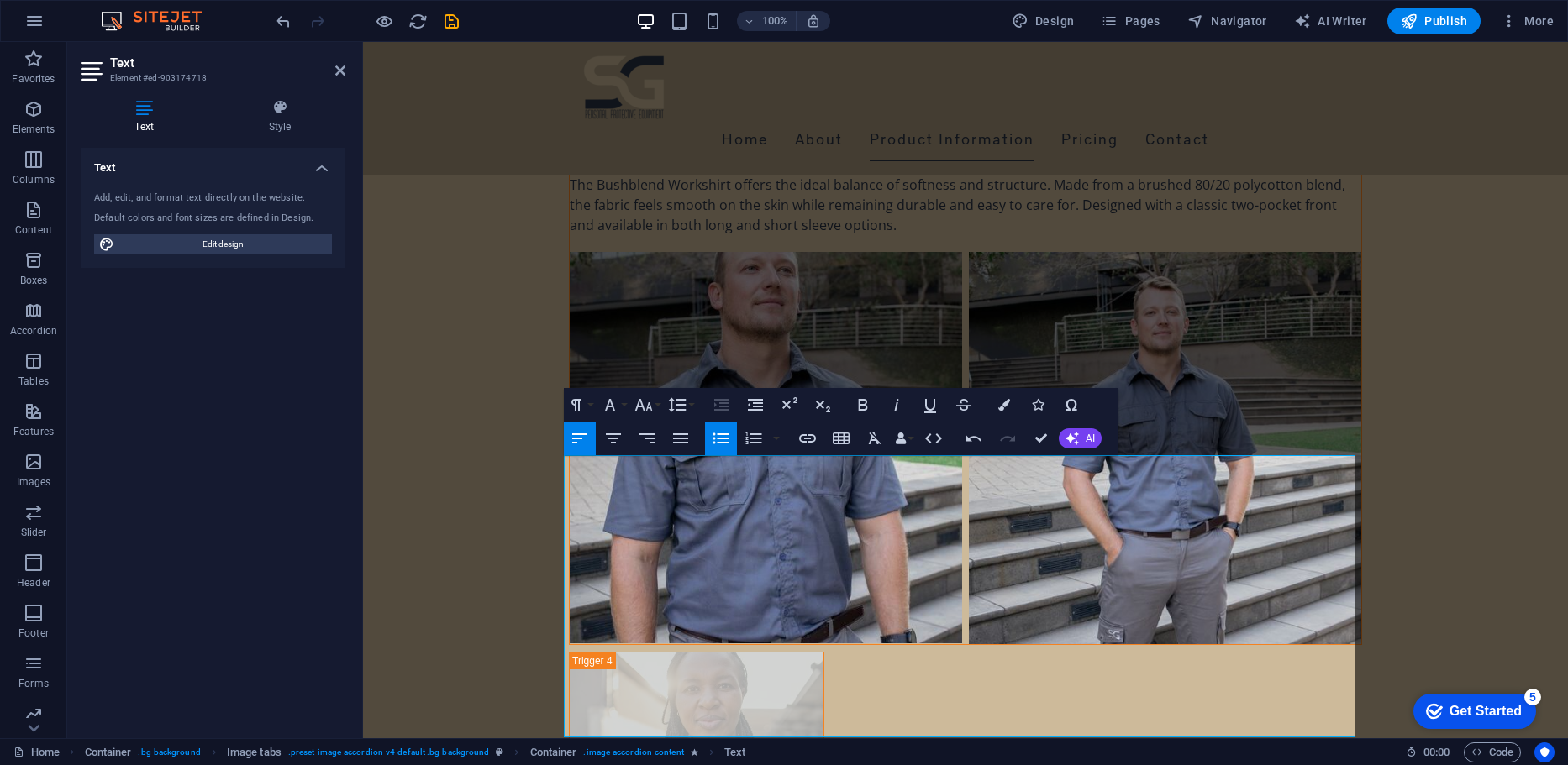
click at [716, 444] on icon "button" at bounding box center [721, 438] width 20 height 20
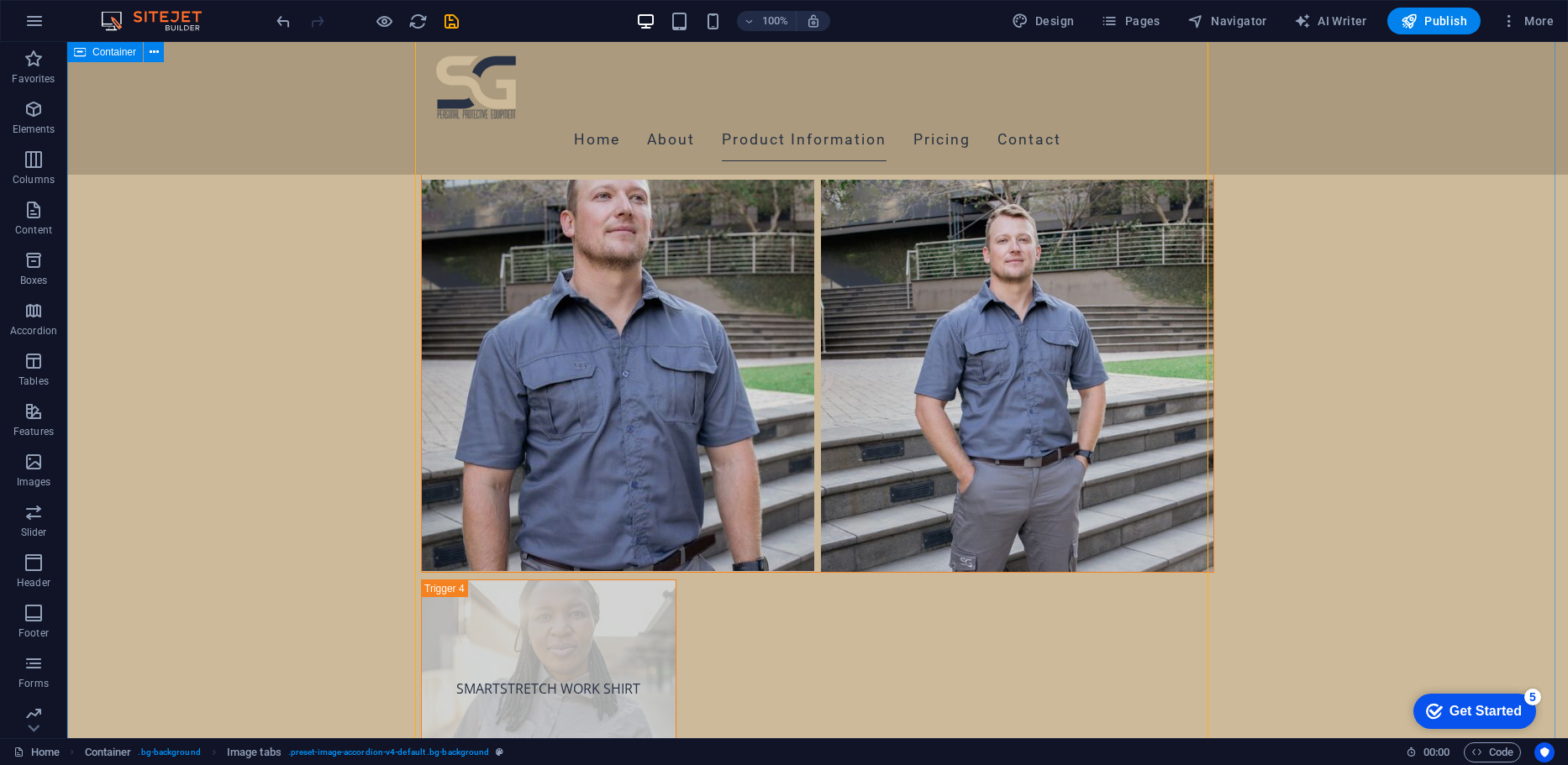
scroll to position [6851, 0]
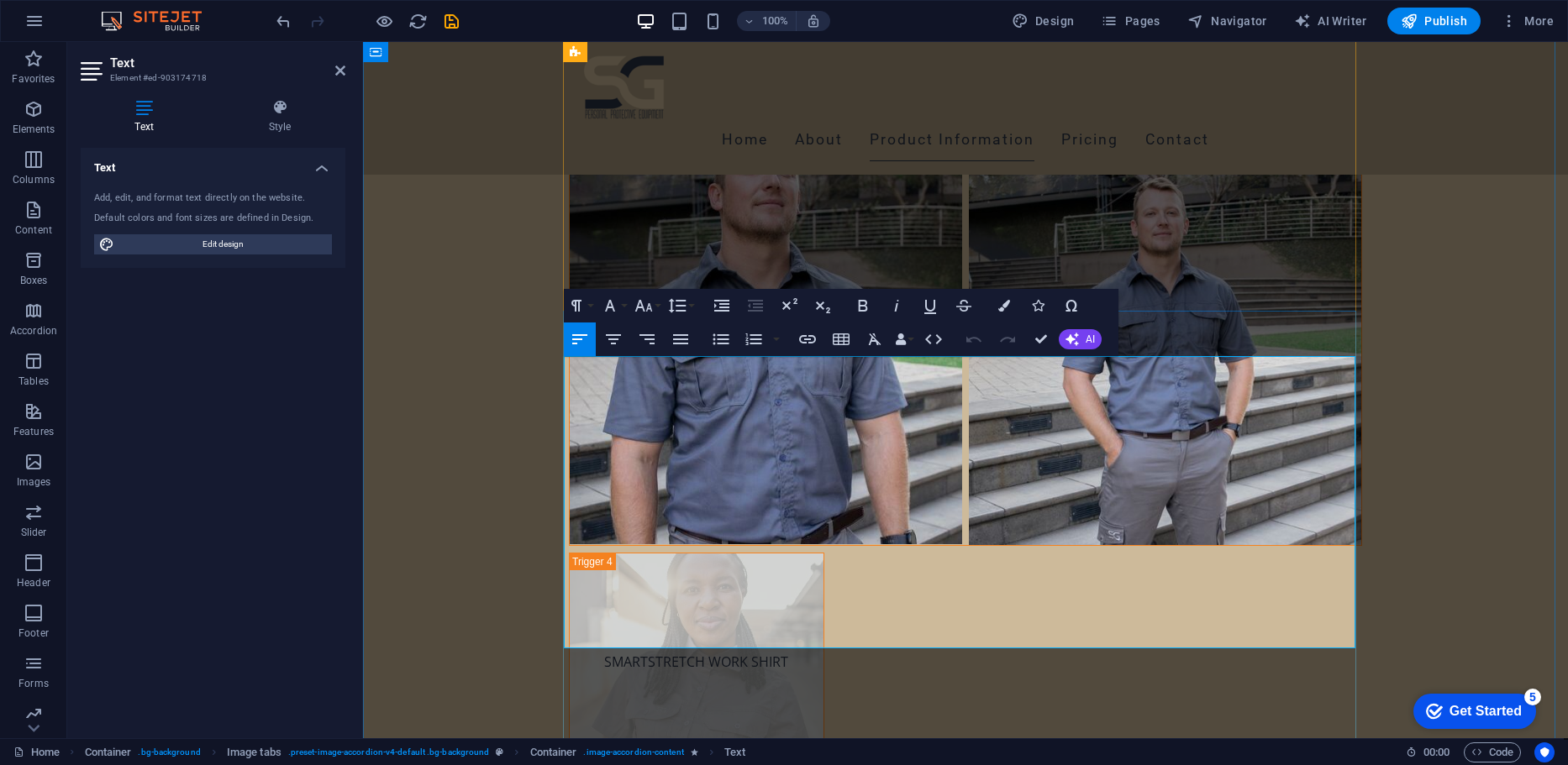
drag, startPoint x: 864, startPoint y: 482, endPoint x: 577, endPoint y: 477, distance: 287.0
drag, startPoint x: 983, startPoint y: 468, endPoint x: 569, endPoint y: 474, distance: 414.0
click at [854, 301] on icon "button" at bounding box center [863, 305] width 20 height 20
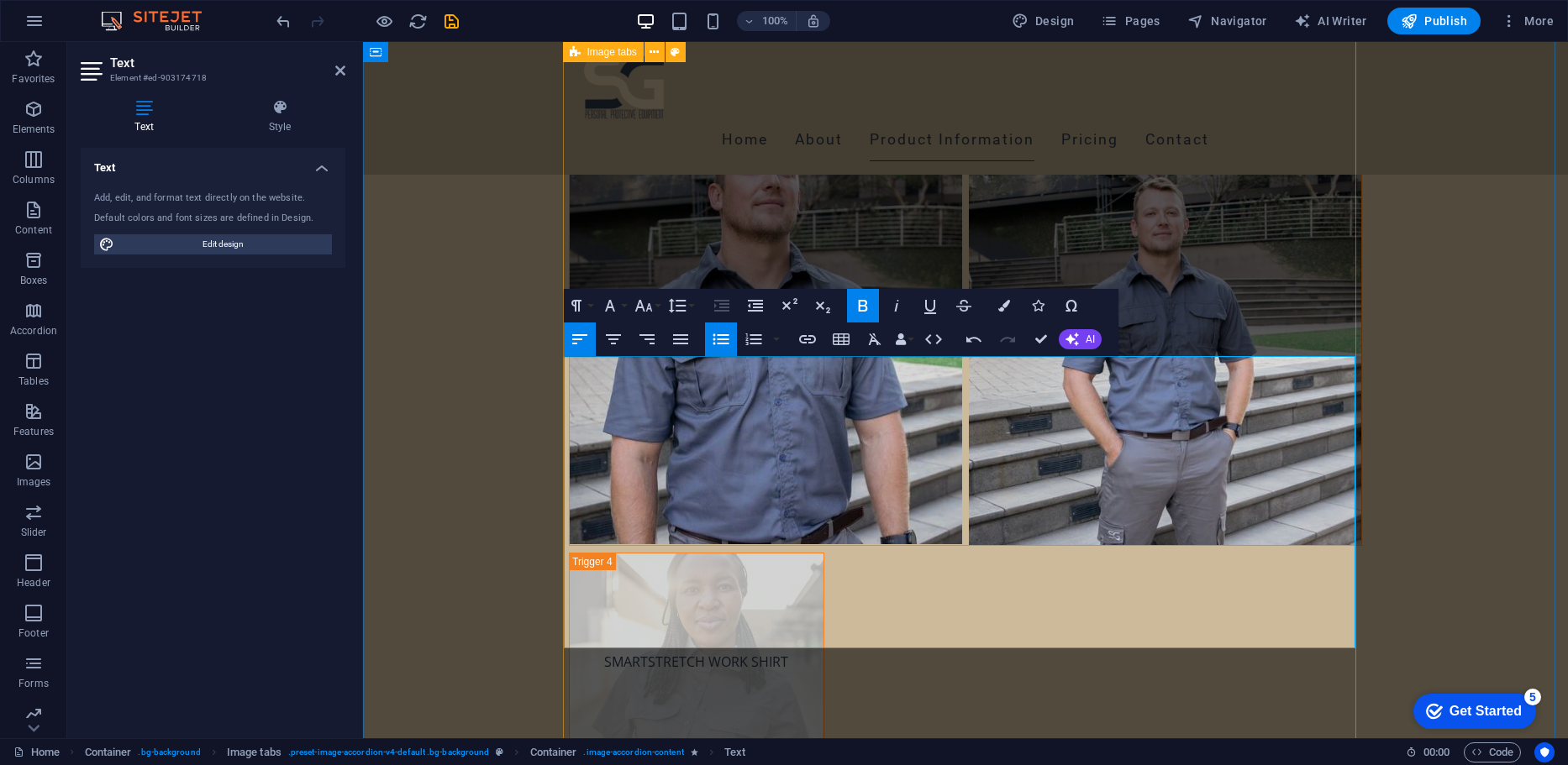
click at [1362, 215] on div "VERSATEX HIGH VISIBILITY SHIRT VERSATEX HIGH VISIBILITY SHIRT Designed for perf…" at bounding box center [965, 772] width 793 height 4144
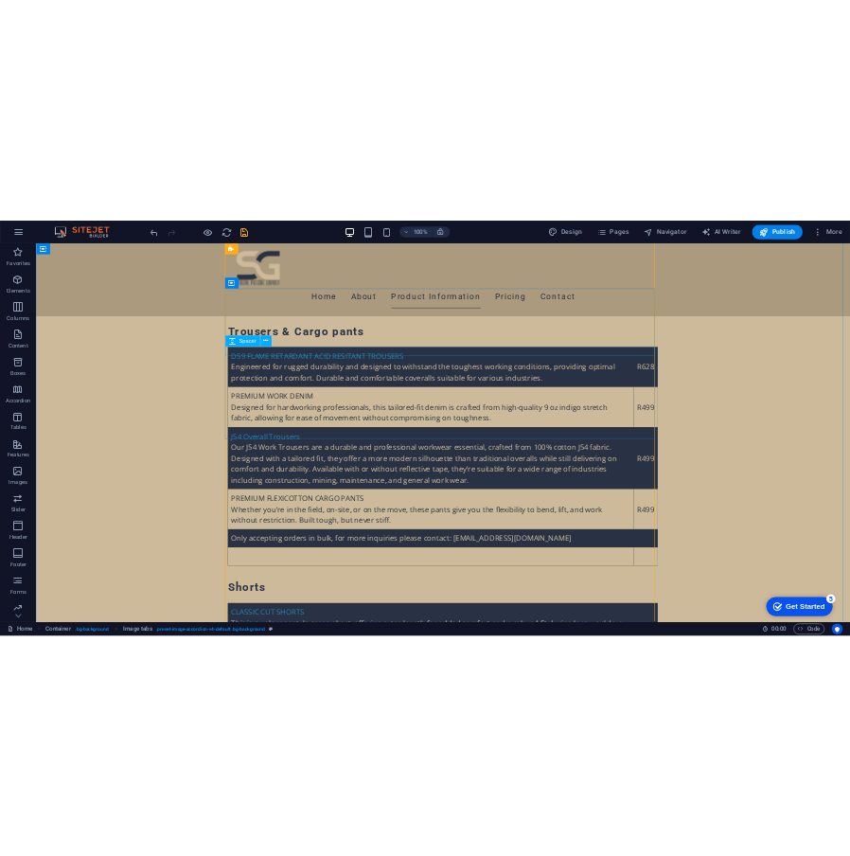
scroll to position [4371, 0]
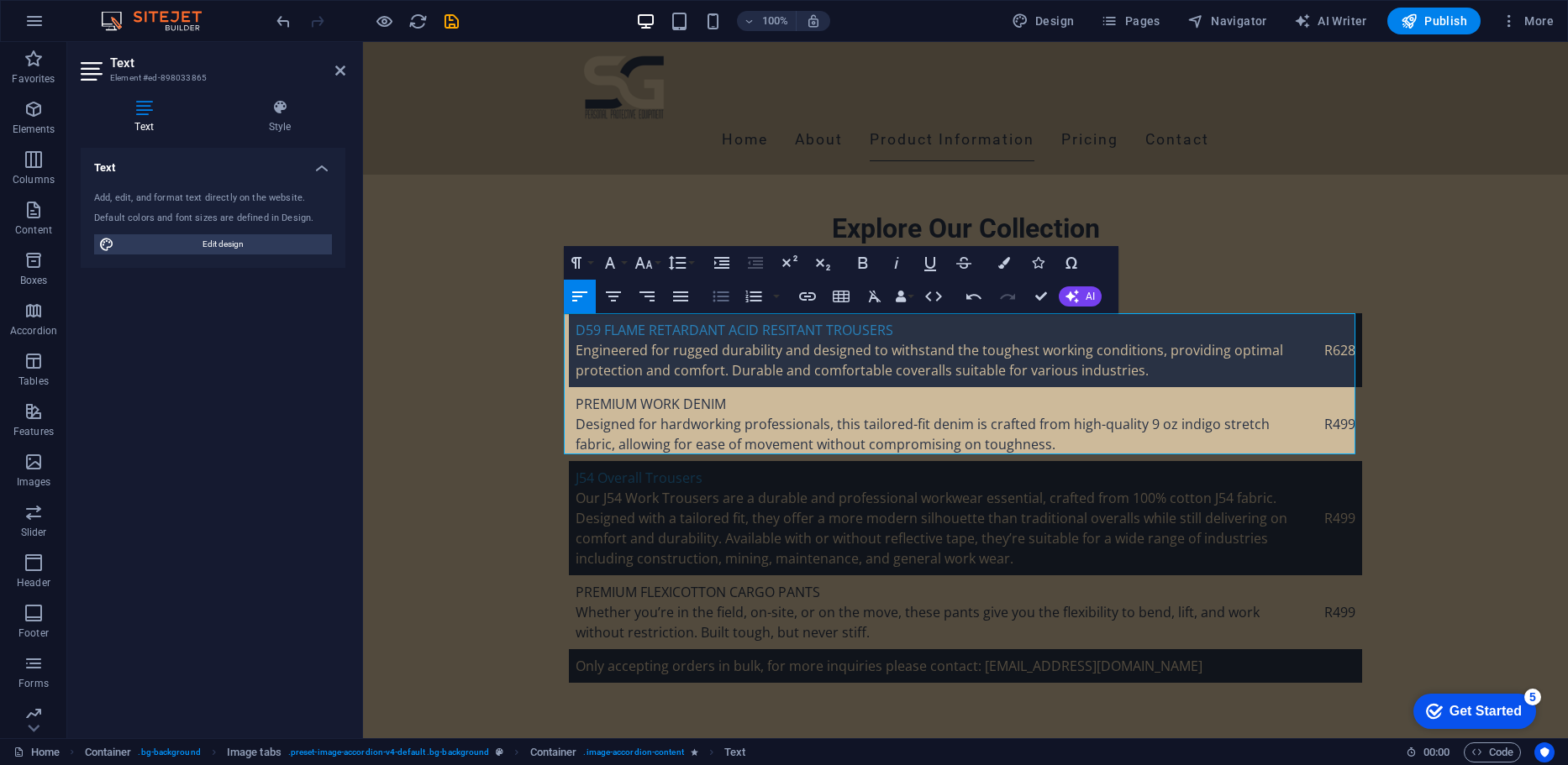
click at [727, 305] on icon "button" at bounding box center [721, 296] width 20 height 20
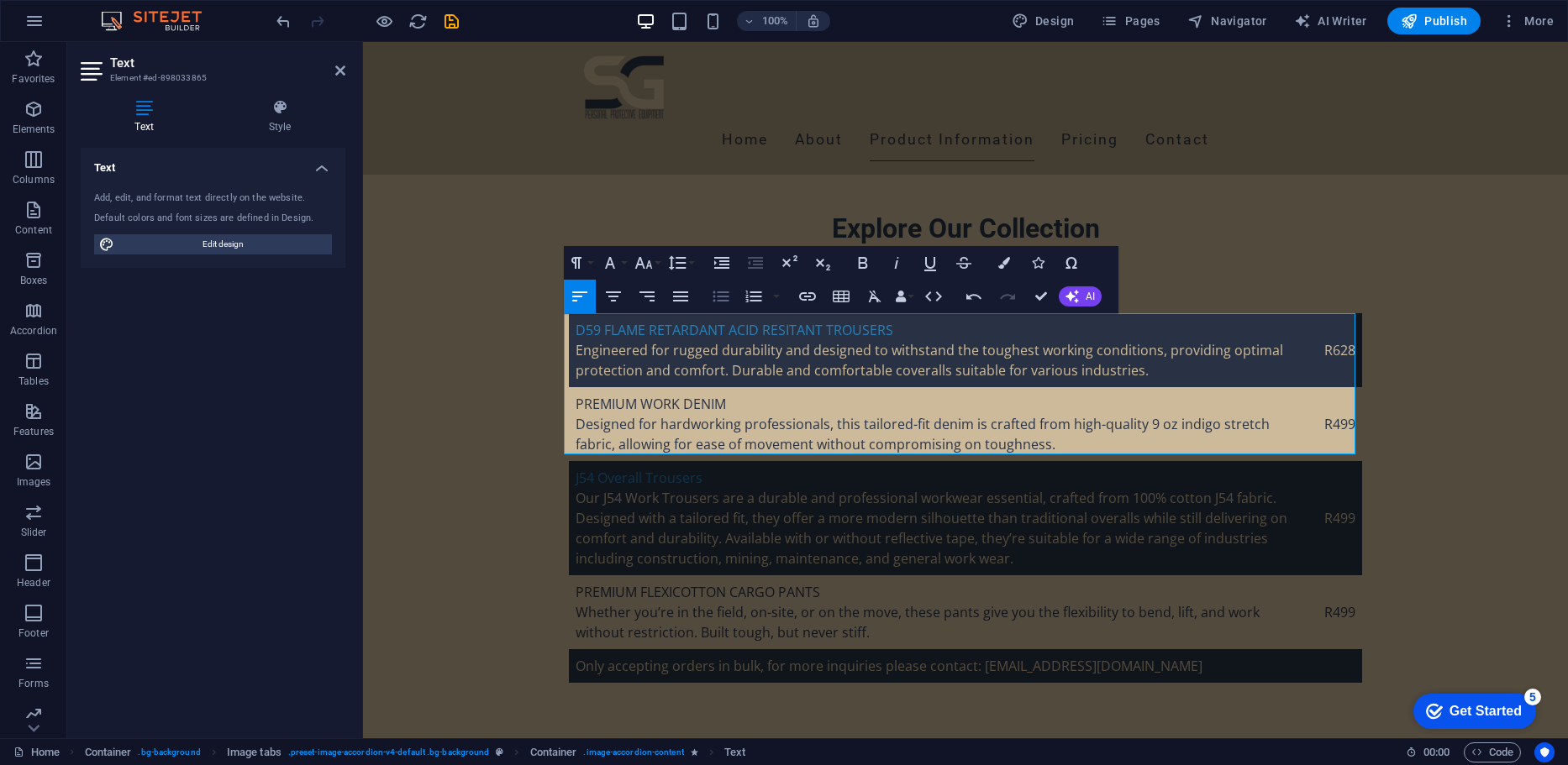
click at [722, 292] on icon "button" at bounding box center [721, 296] width 16 height 11
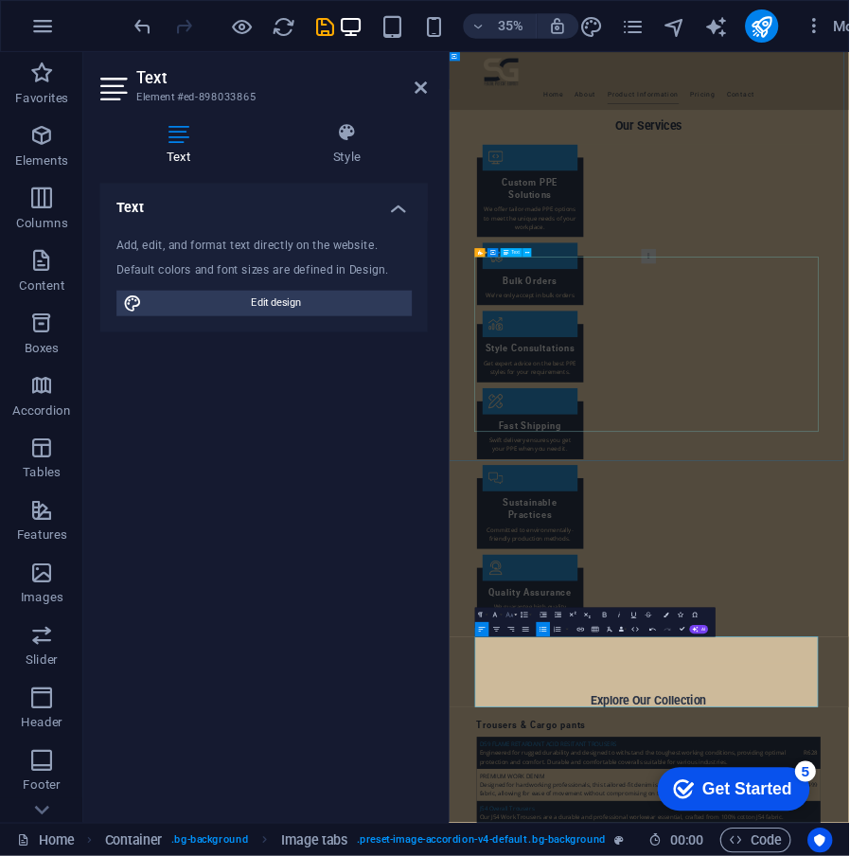
scroll to position [3463, 0]
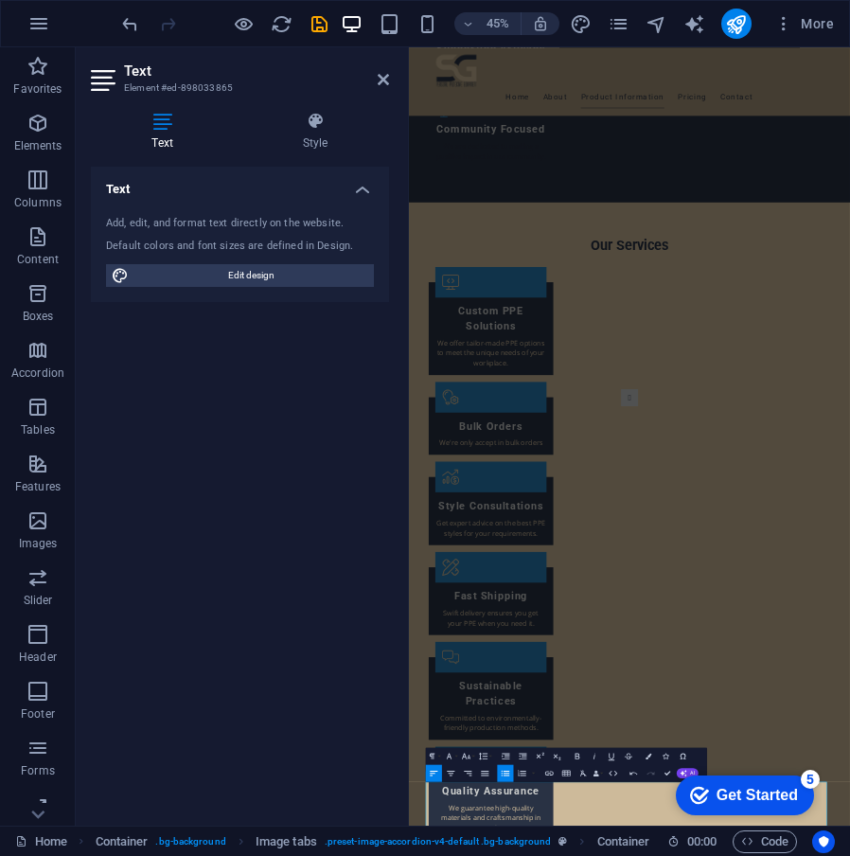
click at [390, 84] on aside "Text Element #ed-898033865 Text Style Text Add, edit, and format text directly …" at bounding box center [242, 436] width 333 height 778
click at [383, 76] on icon at bounding box center [383, 79] width 11 height 15
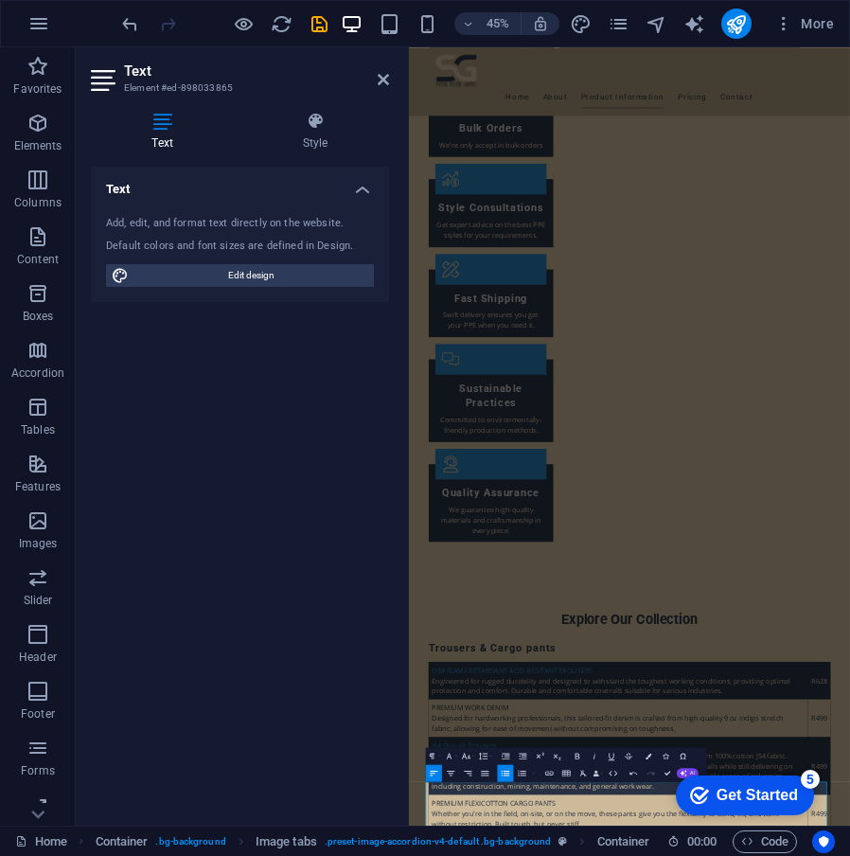
scroll to position [4320, 0]
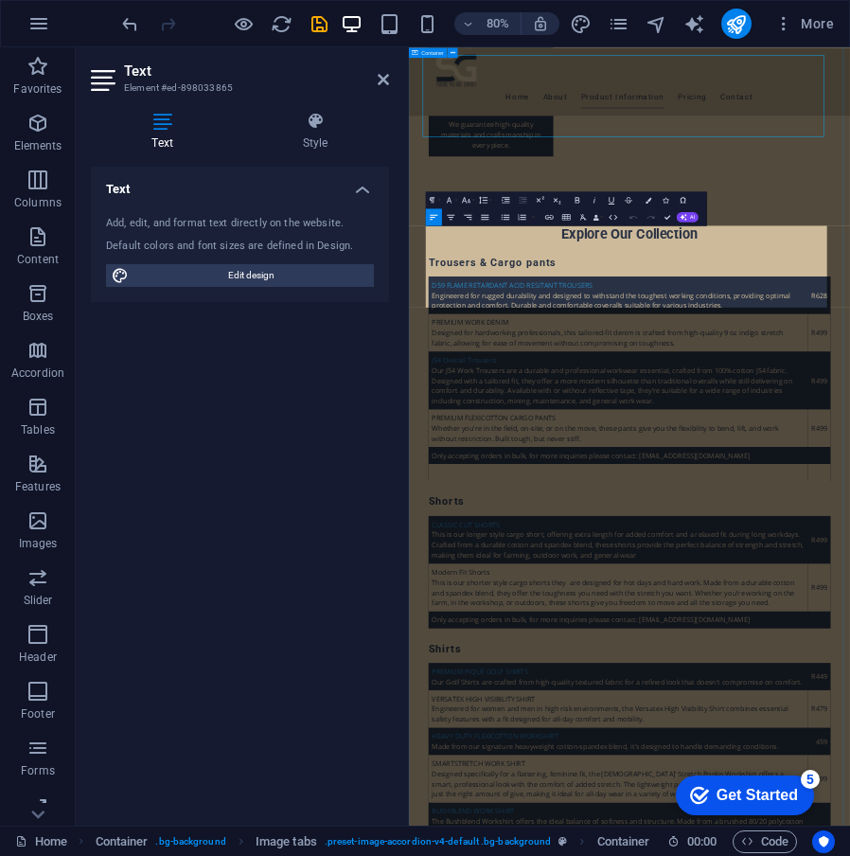
scroll to position [4698, 0]
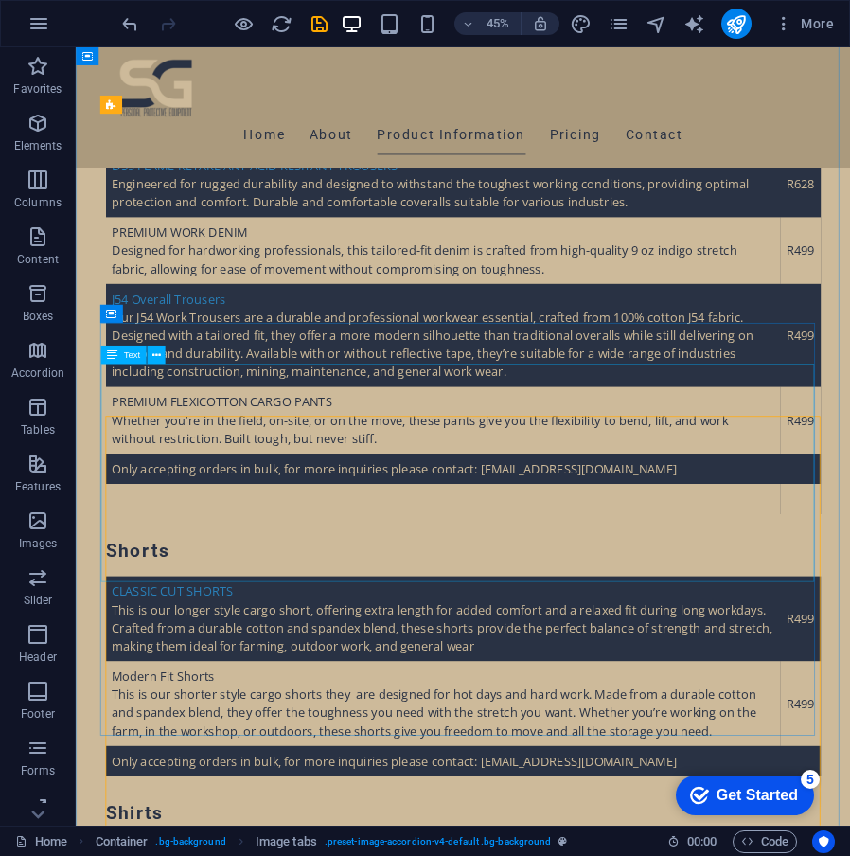
scroll to position [4320, 0]
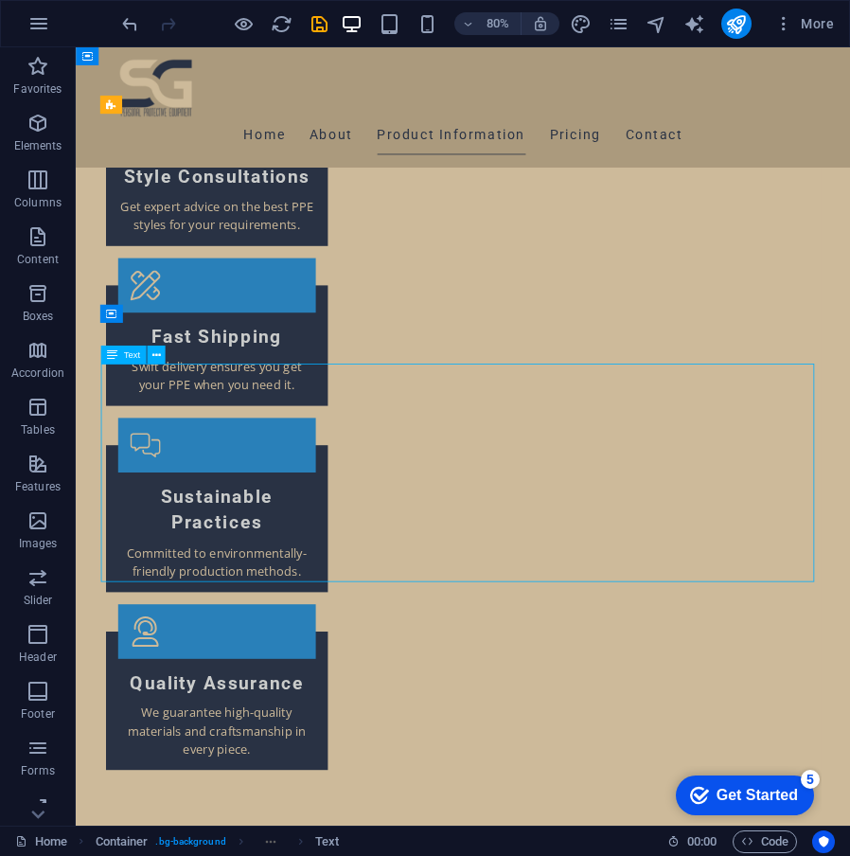
scroll to position [4698, 0]
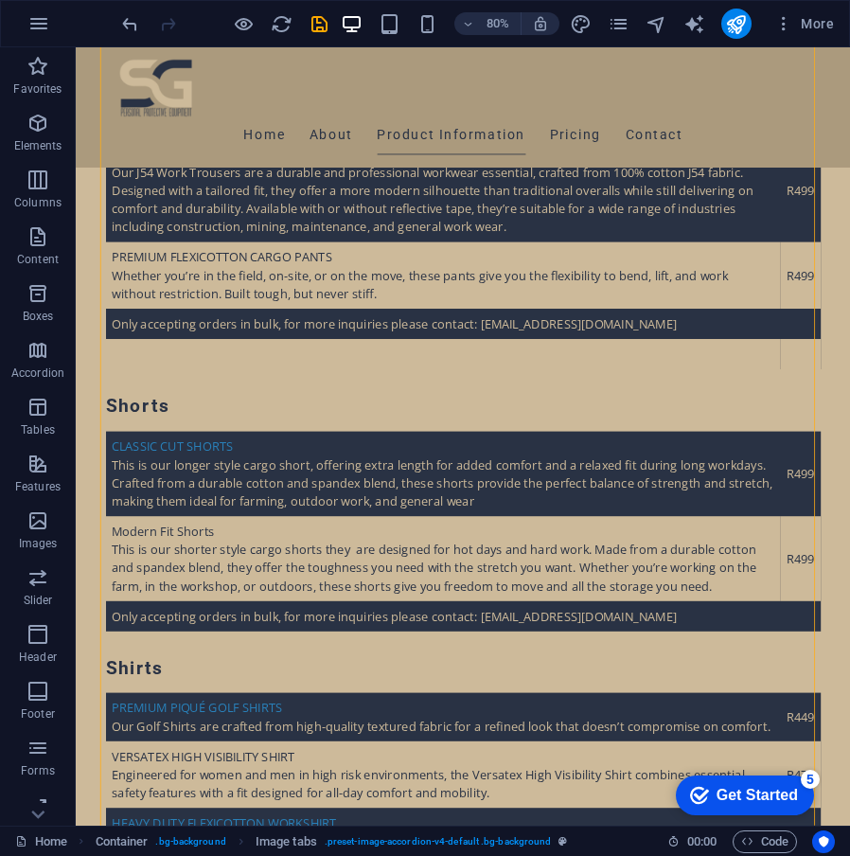
scroll to position [4912, 0]
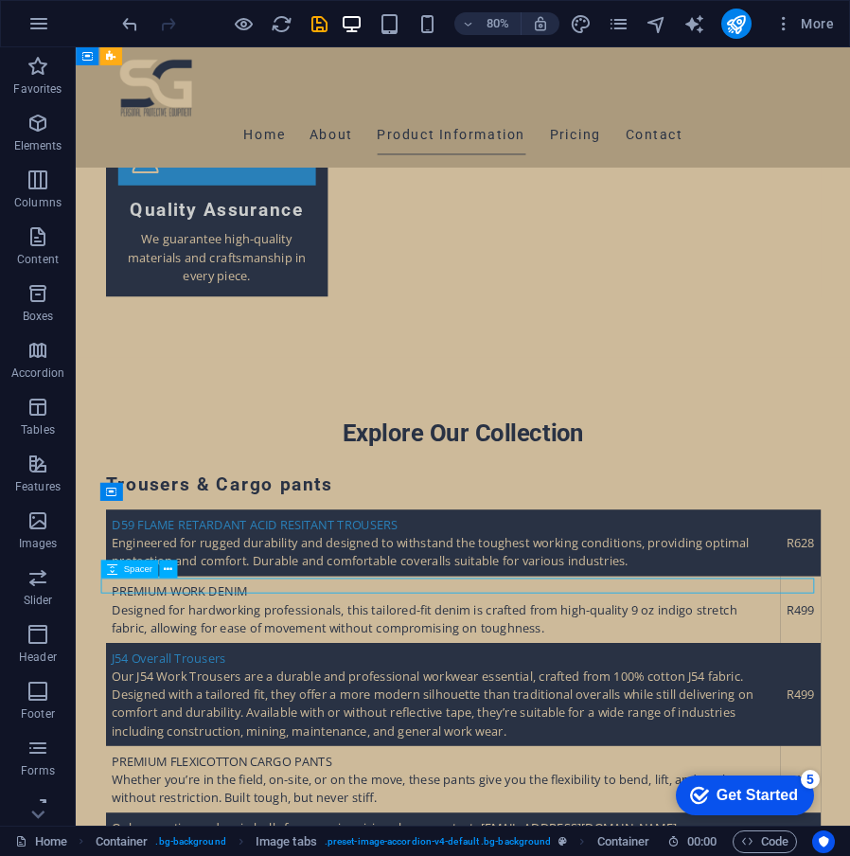
scroll to position [5291, 0]
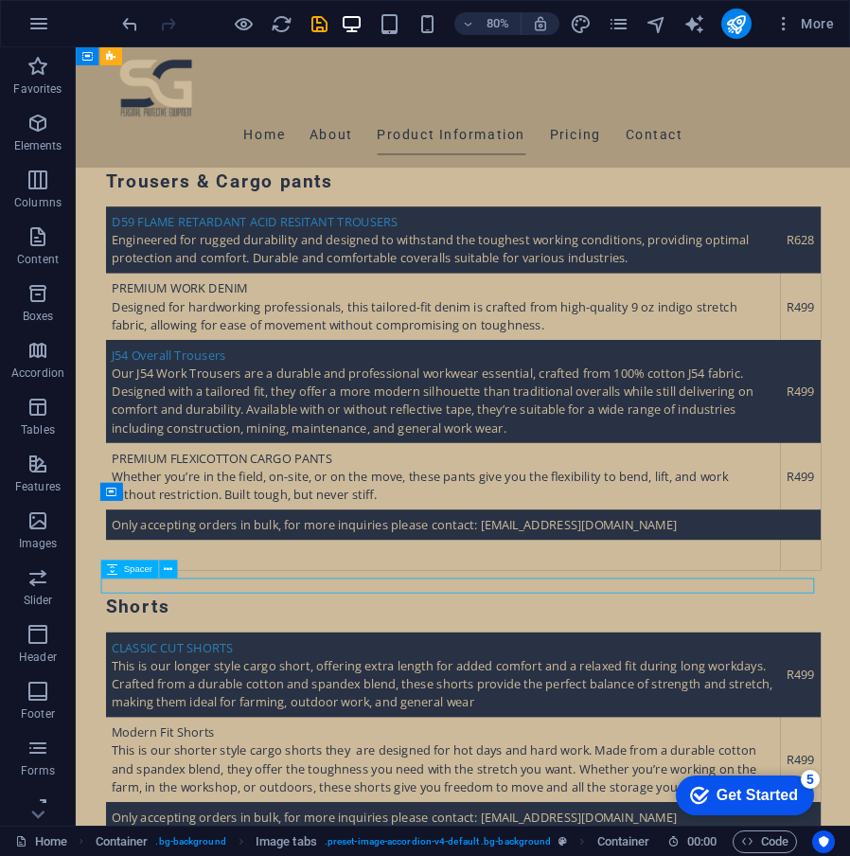
select select "px"
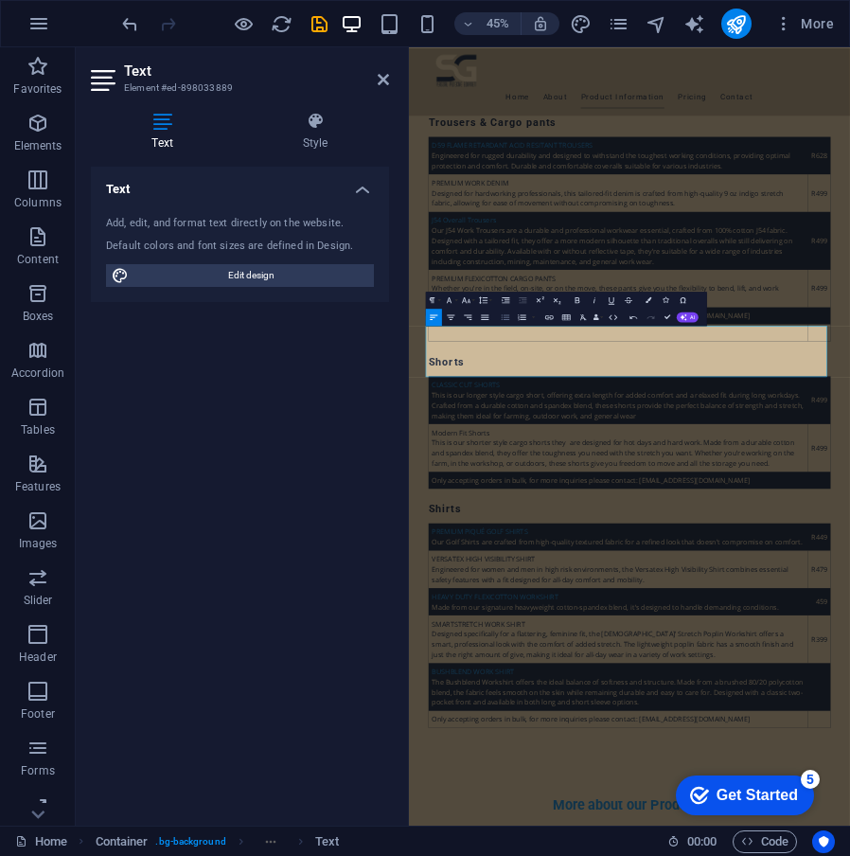
click at [511, 319] on button "Unordered List" at bounding box center [505, 317] width 16 height 17
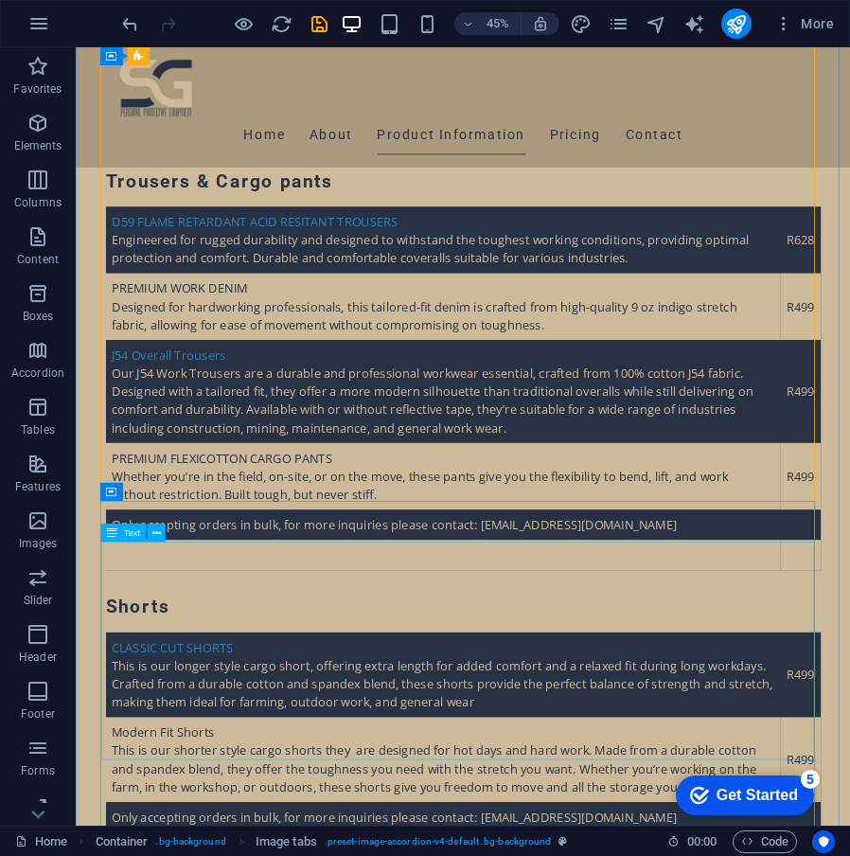
scroll to position [4912, 0]
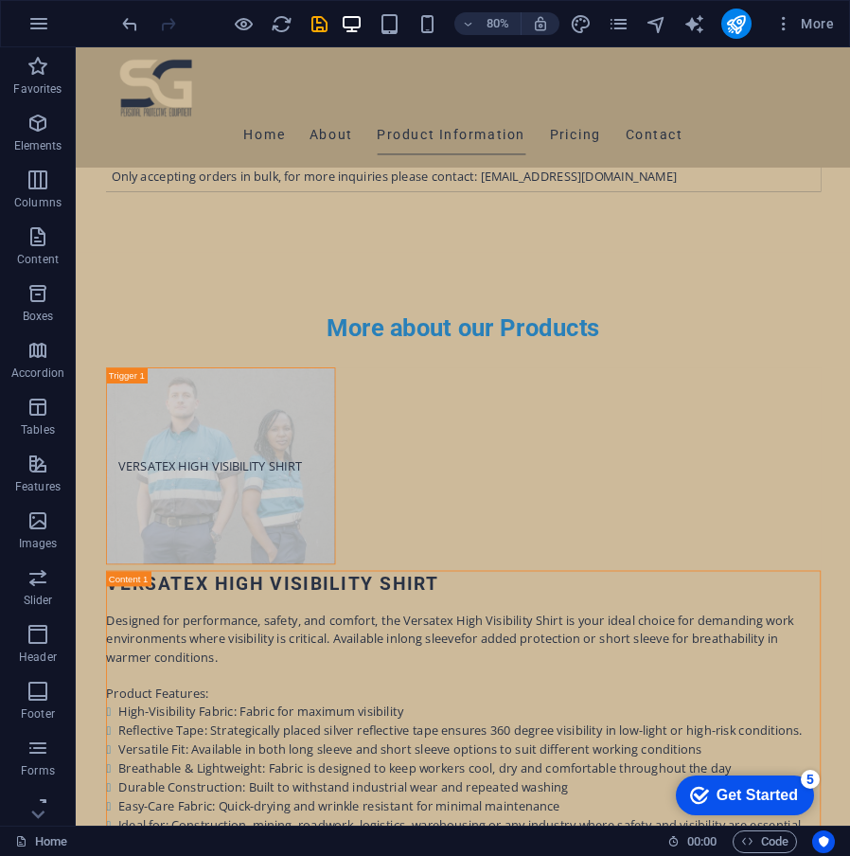
scroll to position [5900, 0]
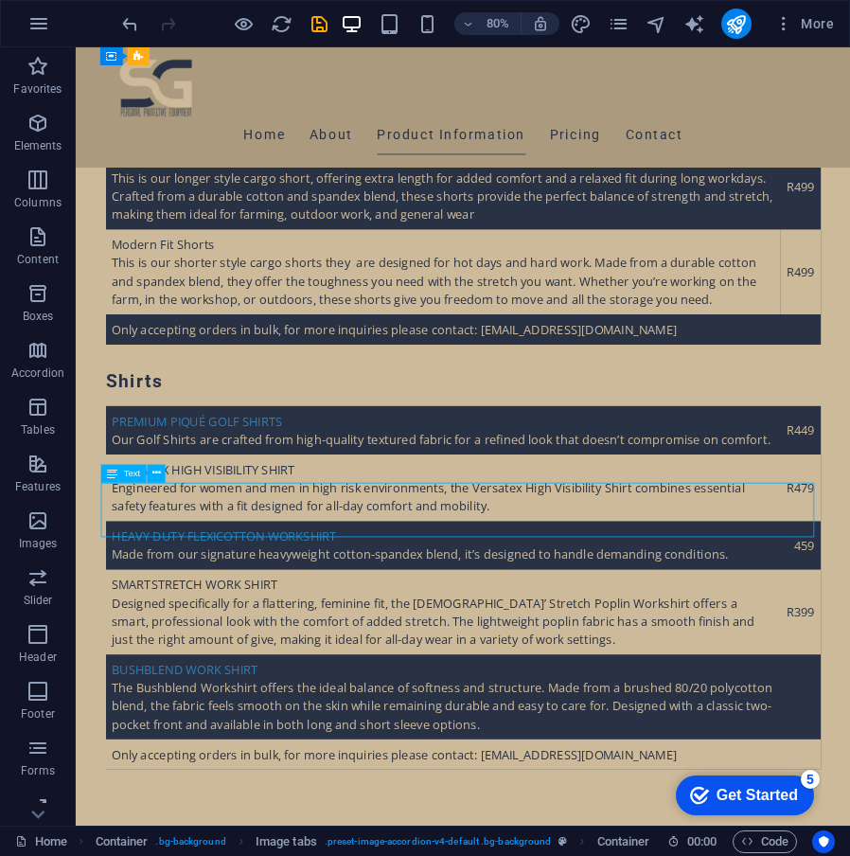
scroll to position [6279, 0]
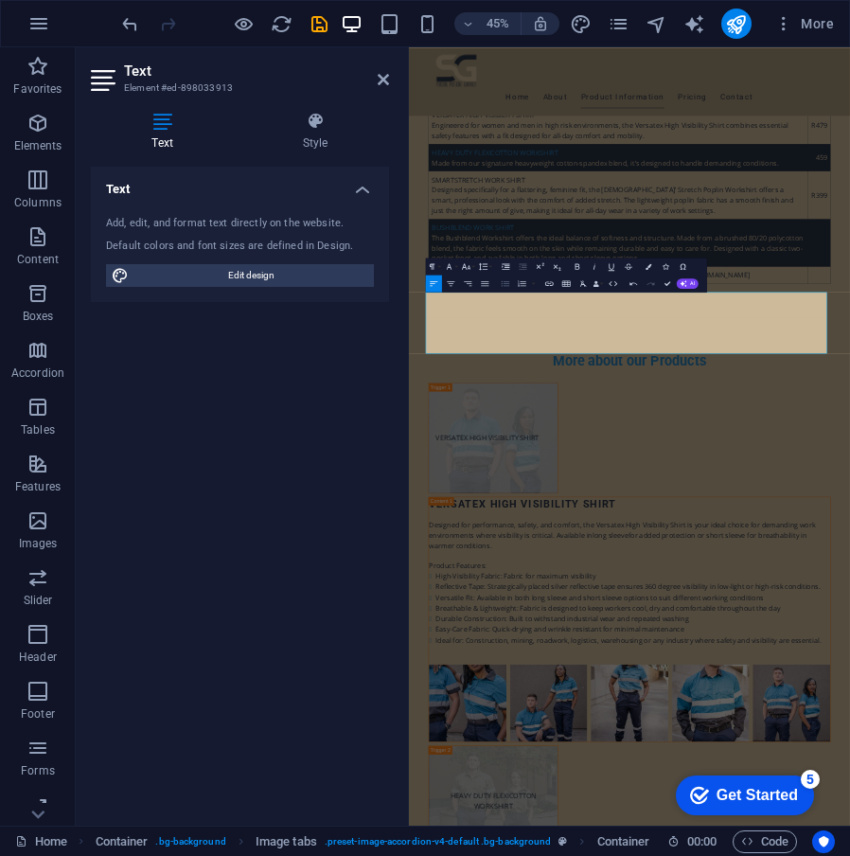
click at [504, 281] on icon "button" at bounding box center [506, 283] width 9 height 6
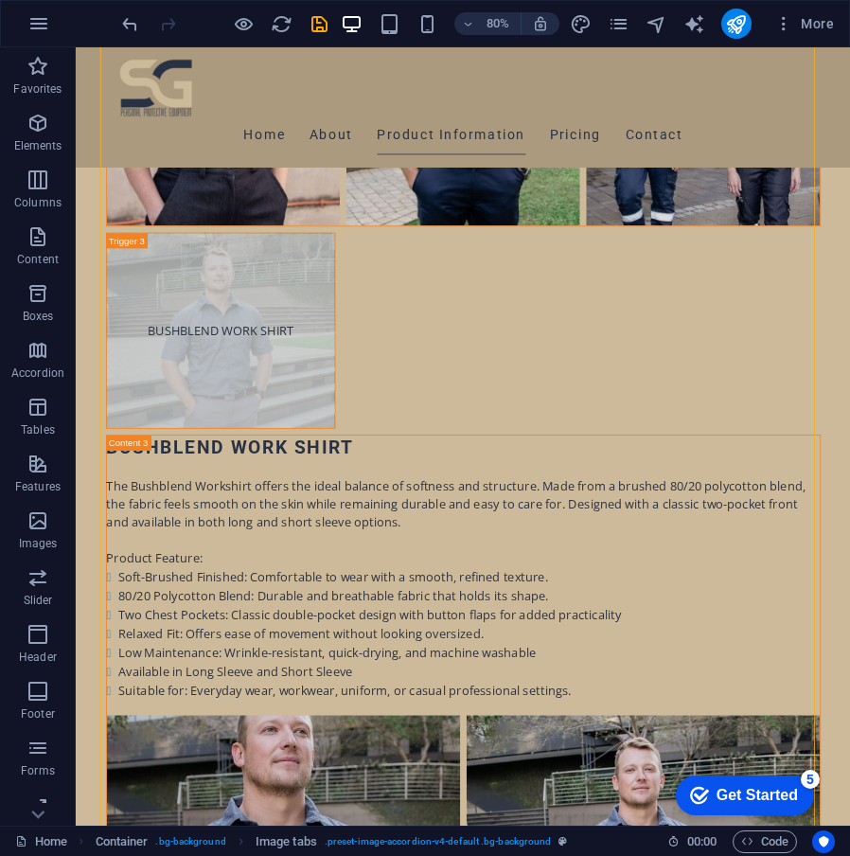
scroll to position [7943, 0]
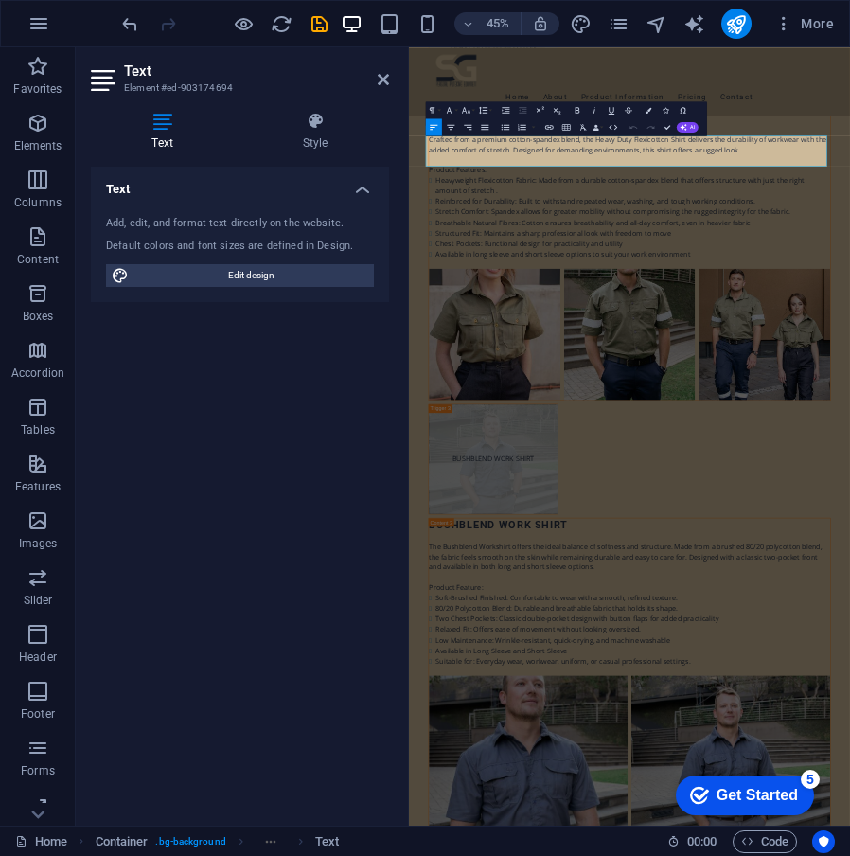
scroll to position [8322, 0]
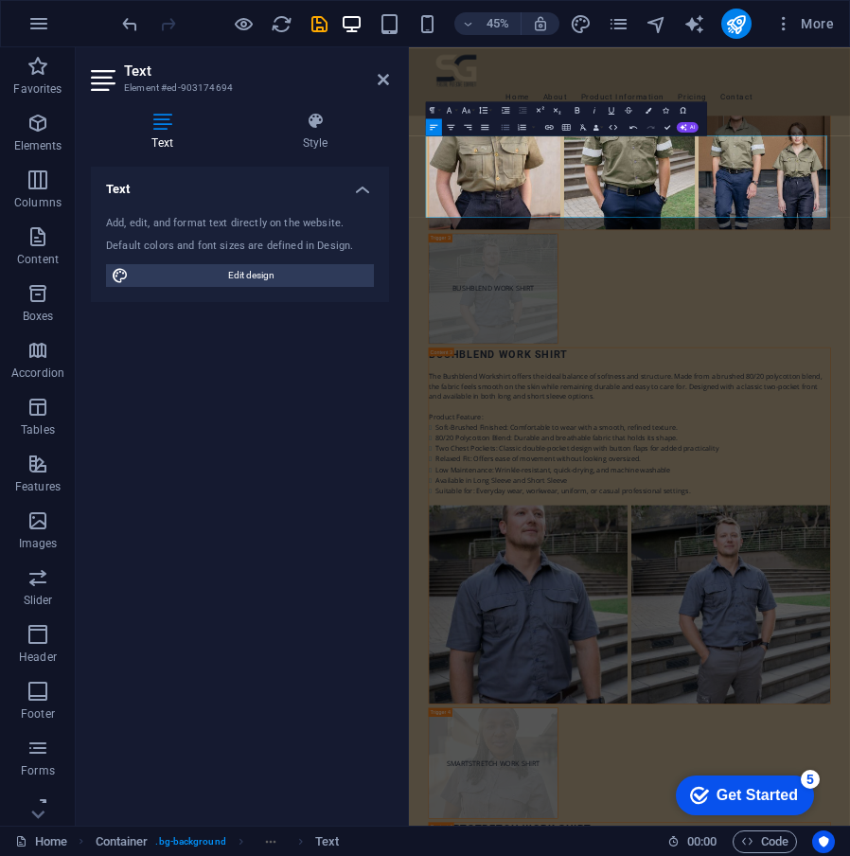
click at [506, 128] on icon "button" at bounding box center [506, 127] width 9 height 6
click at [499, 133] on button "Unordered List" at bounding box center [505, 126] width 16 height 17
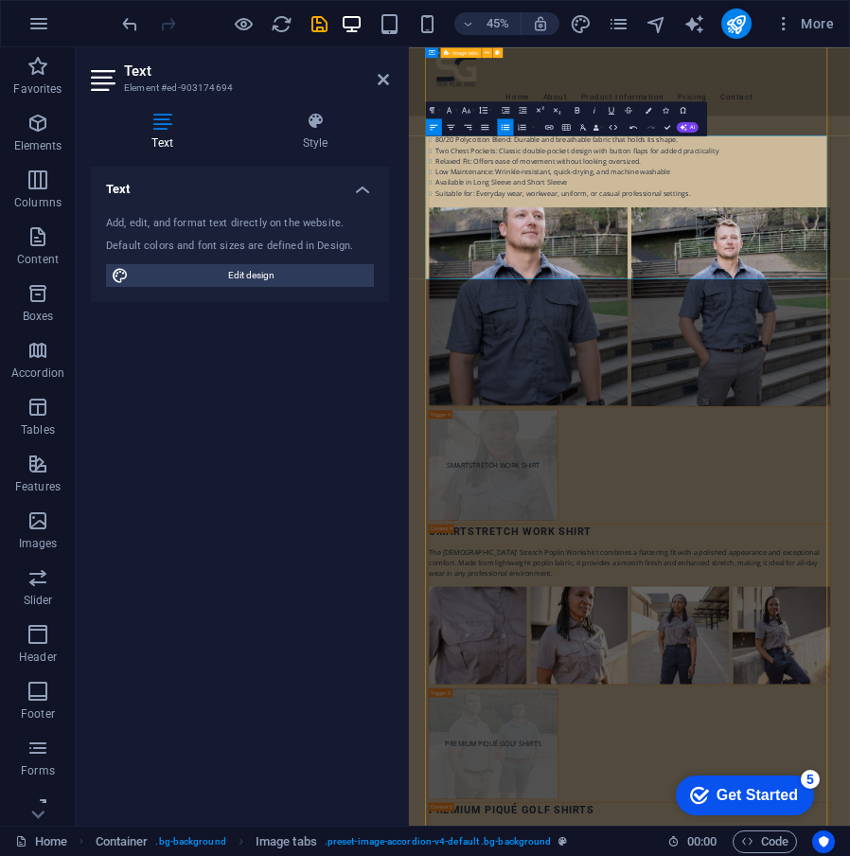
scroll to position [7944, 0]
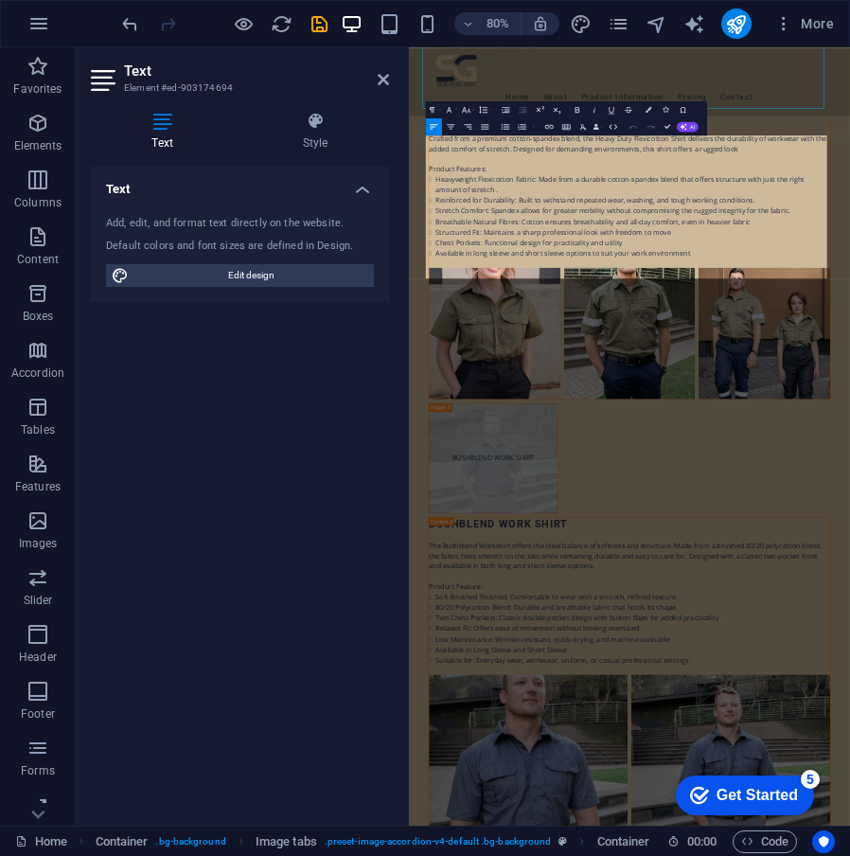
scroll to position [8322, 0]
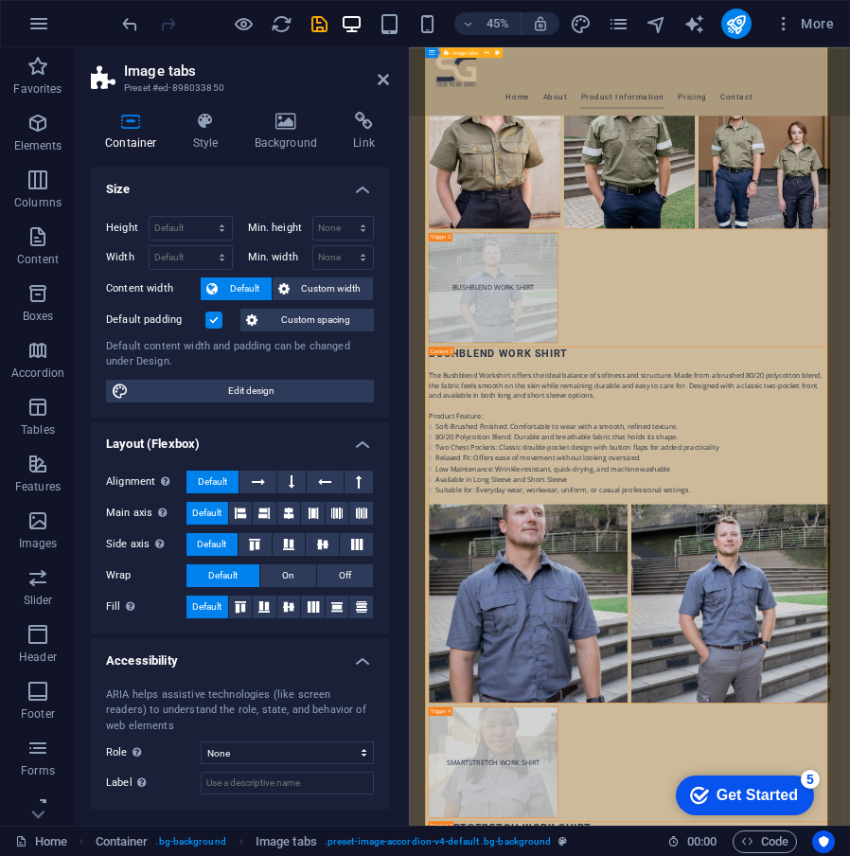
click at [379, 82] on icon at bounding box center [383, 79] width 11 height 15
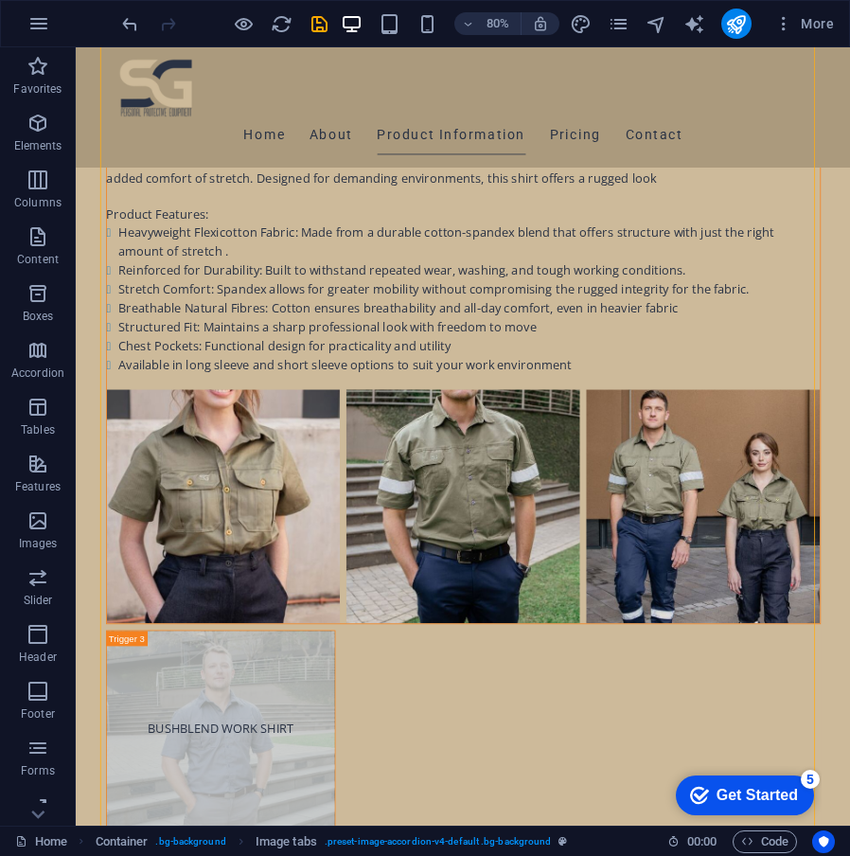
scroll to position [7115, 0]
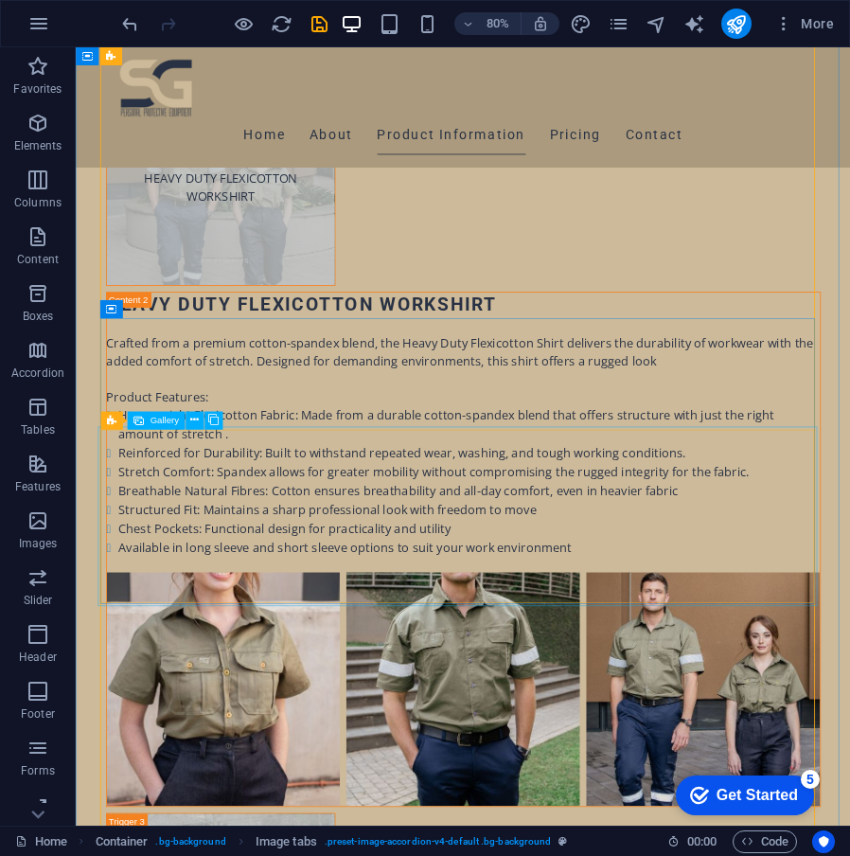
select select "4"
select select "px"
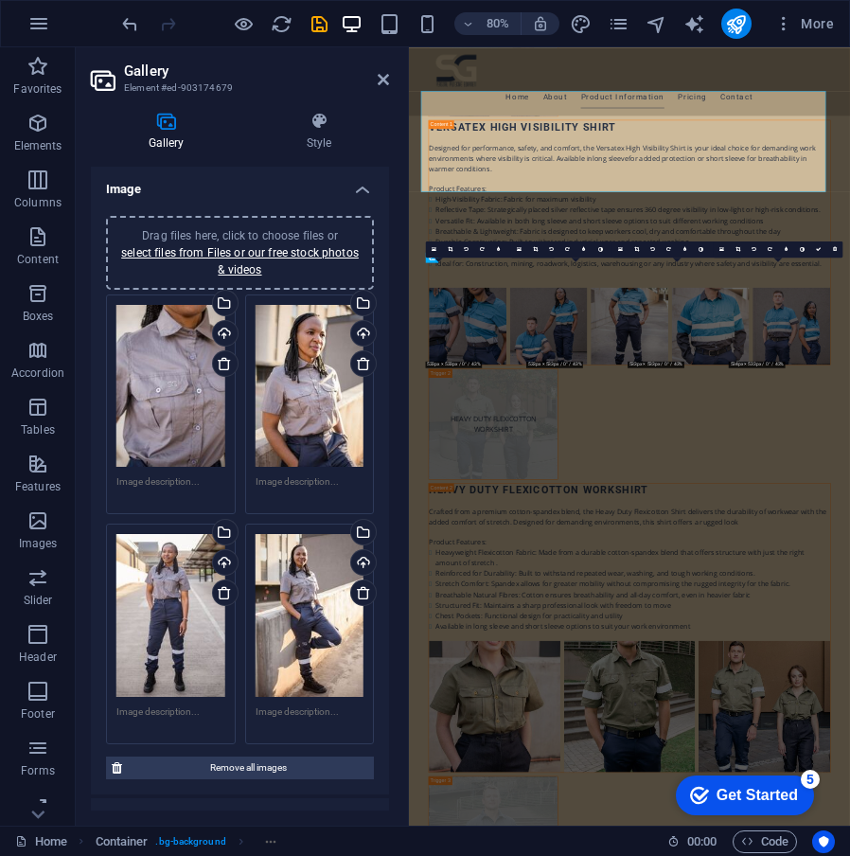
scroll to position [7493, 0]
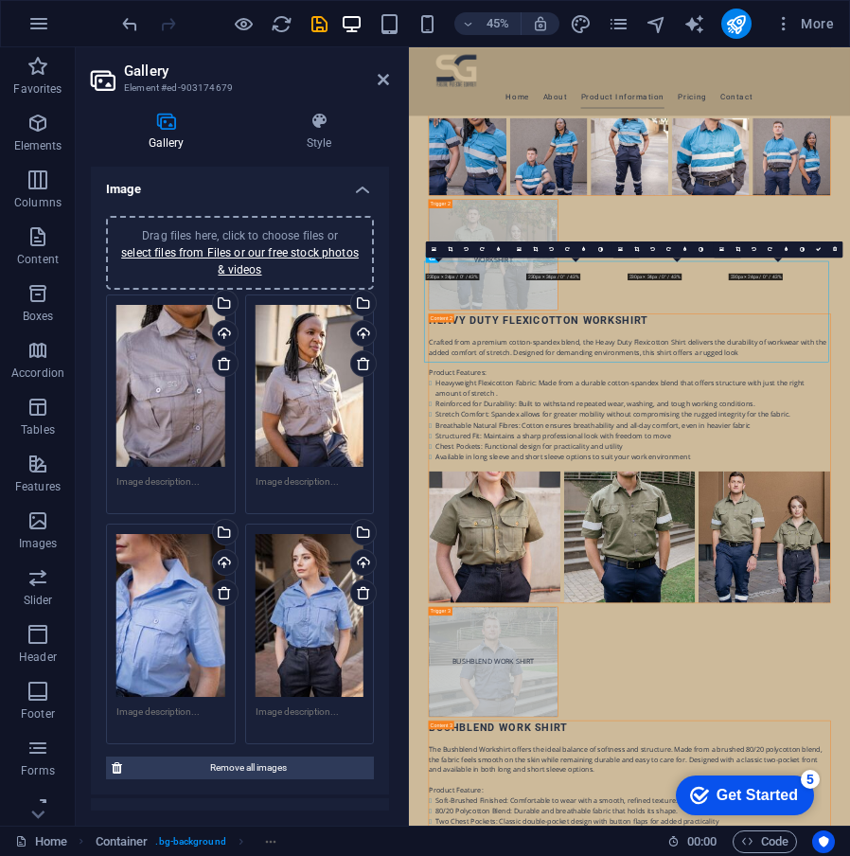
click at [299, 622] on div "Drag files here, click to choose files or select files from Files or our free s…" at bounding box center [310, 615] width 109 height 163
click at [299, 622] on body "sgppe.co.za Home Favorites Elements Columns Content Boxes Accordion Tables Feat…" at bounding box center [425, 428] width 850 height 856
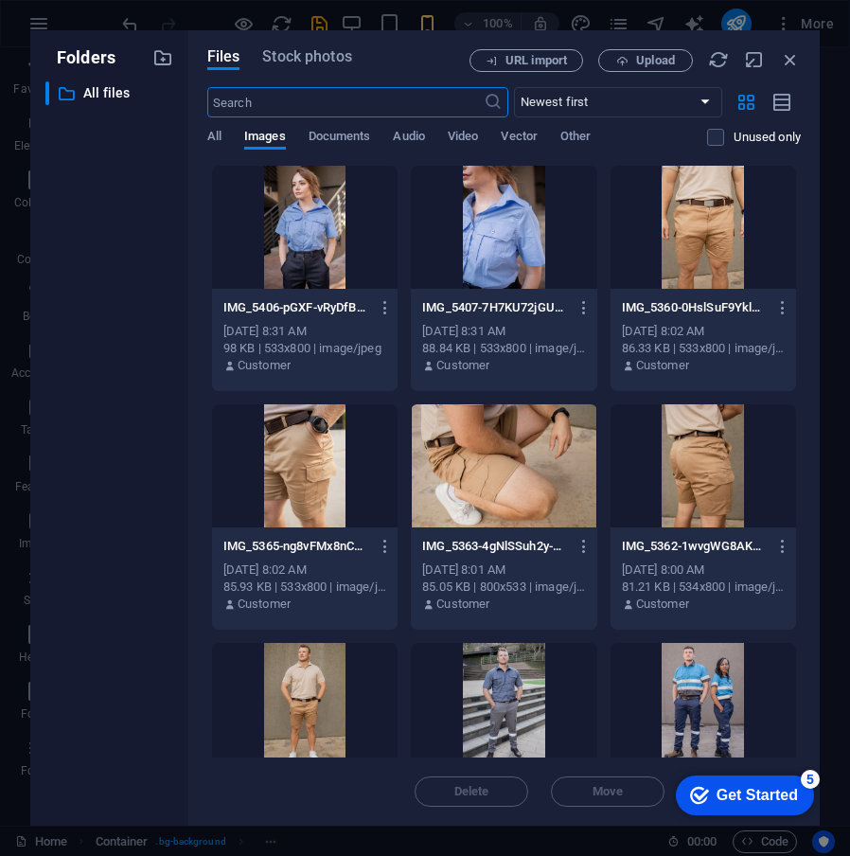
scroll to position [20275, 0]
click at [796, 56] on icon "button" at bounding box center [790, 59] width 21 height 21
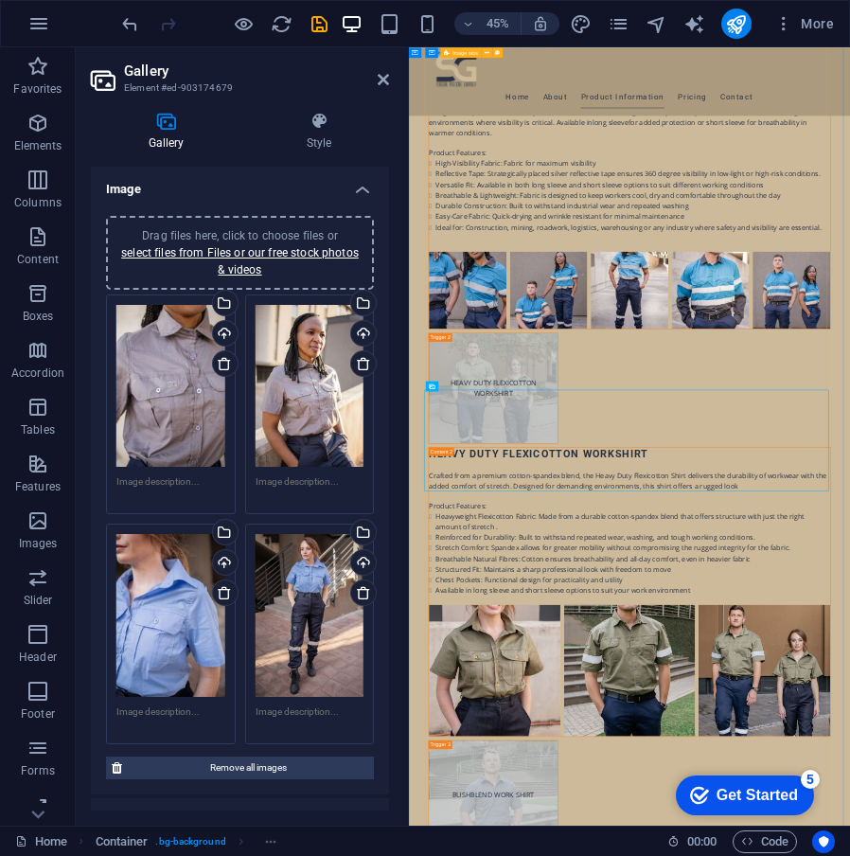
scroll to position [7252, 0]
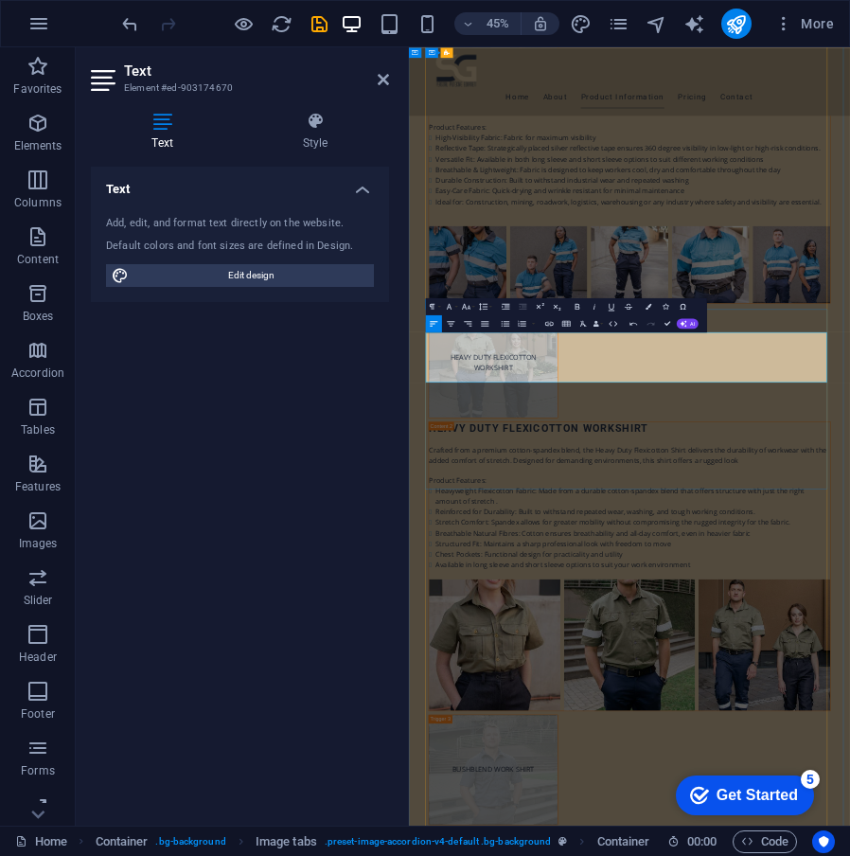
click at [642, 305] on button "Colors" at bounding box center [649, 306] width 16 height 17
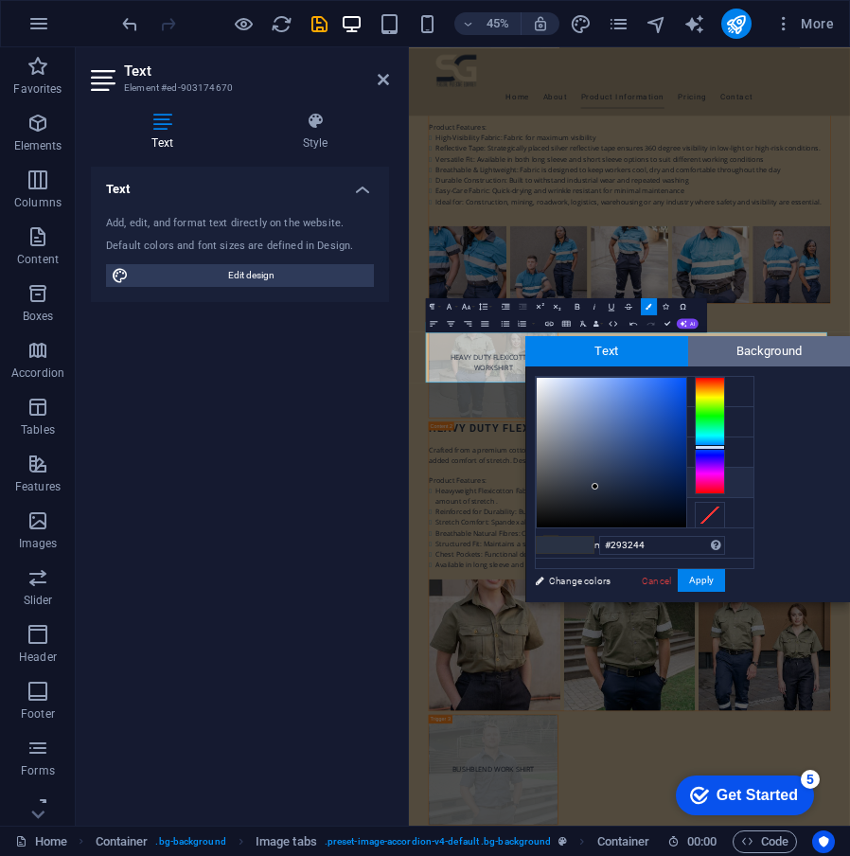
click at [754, 352] on span "Background" at bounding box center [769, 351] width 163 height 30
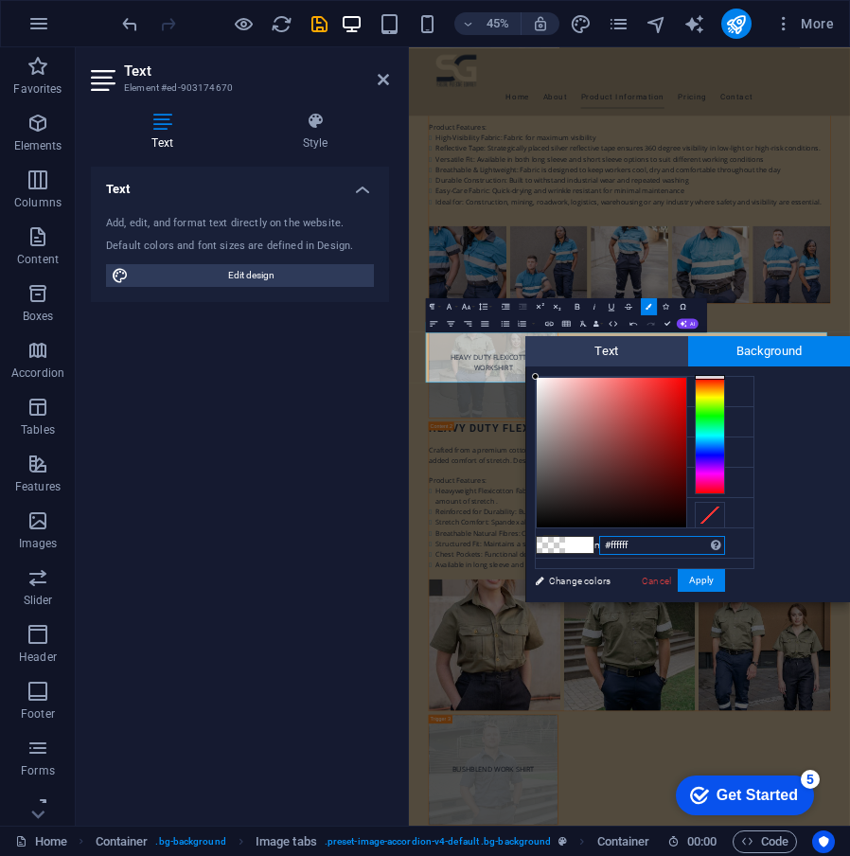
click at [652, 543] on input "#ffffff" at bounding box center [662, 545] width 126 height 19
drag, startPoint x: 654, startPoint y: 543, endPoint x: 603, endPoint y: 543, distance: 51.1
click at [603, 543] on input "#ffffff" at bounding box center [662, 545] width 126 height 19
click at [713, 523] on div at bounding box center [710, 515] width 30 height 27
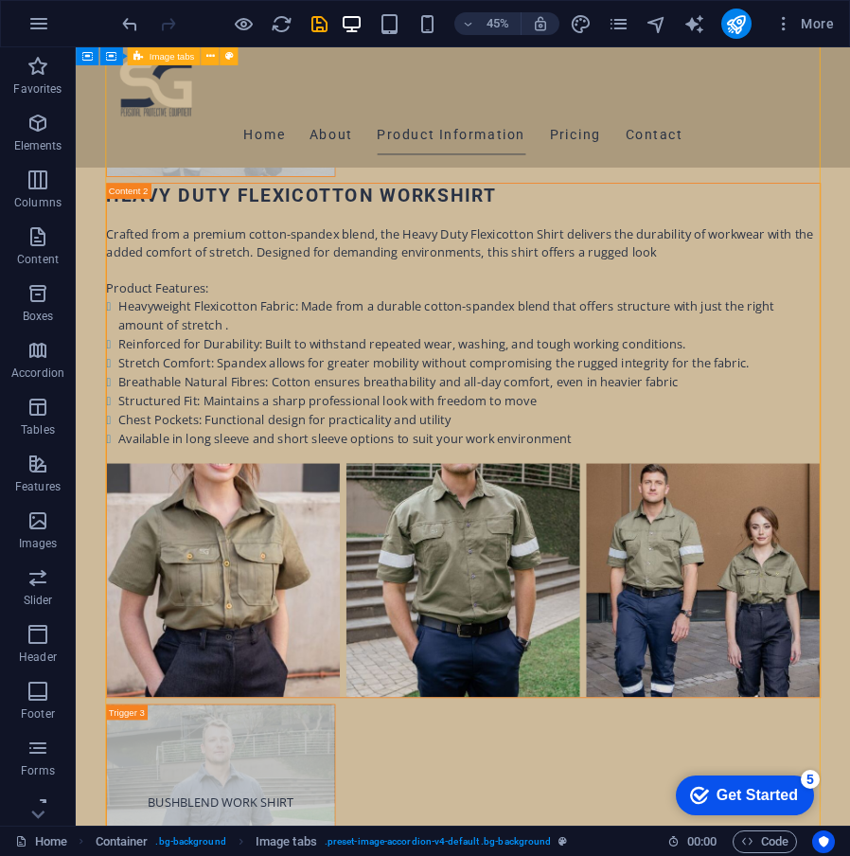
scroll to position [6874, 0]
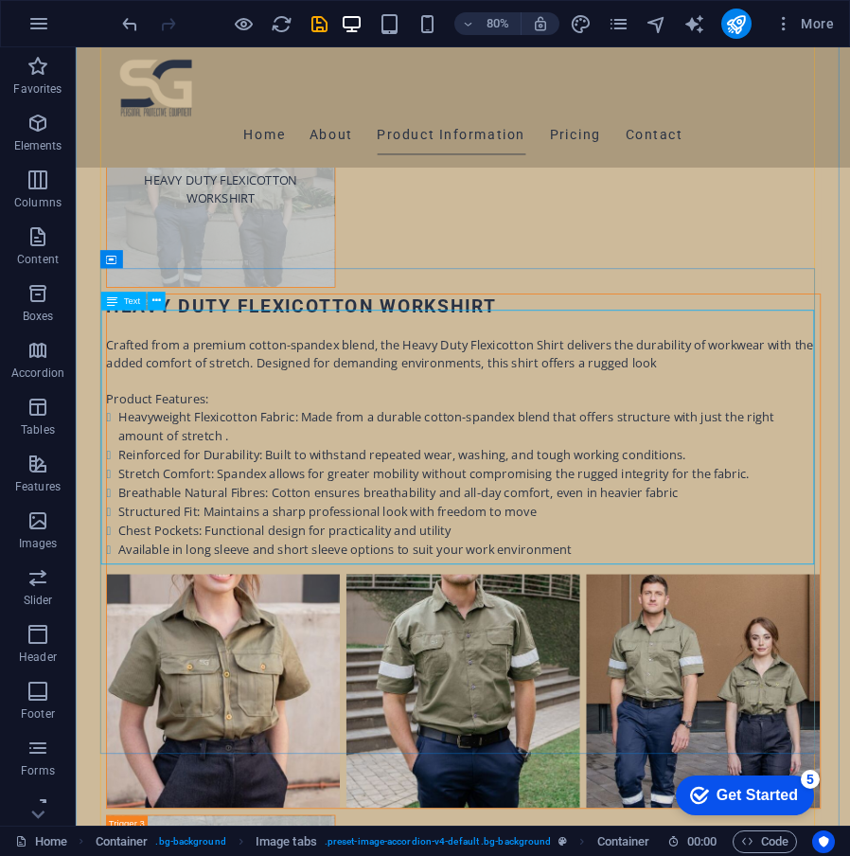
scroll to position [7855, 0]
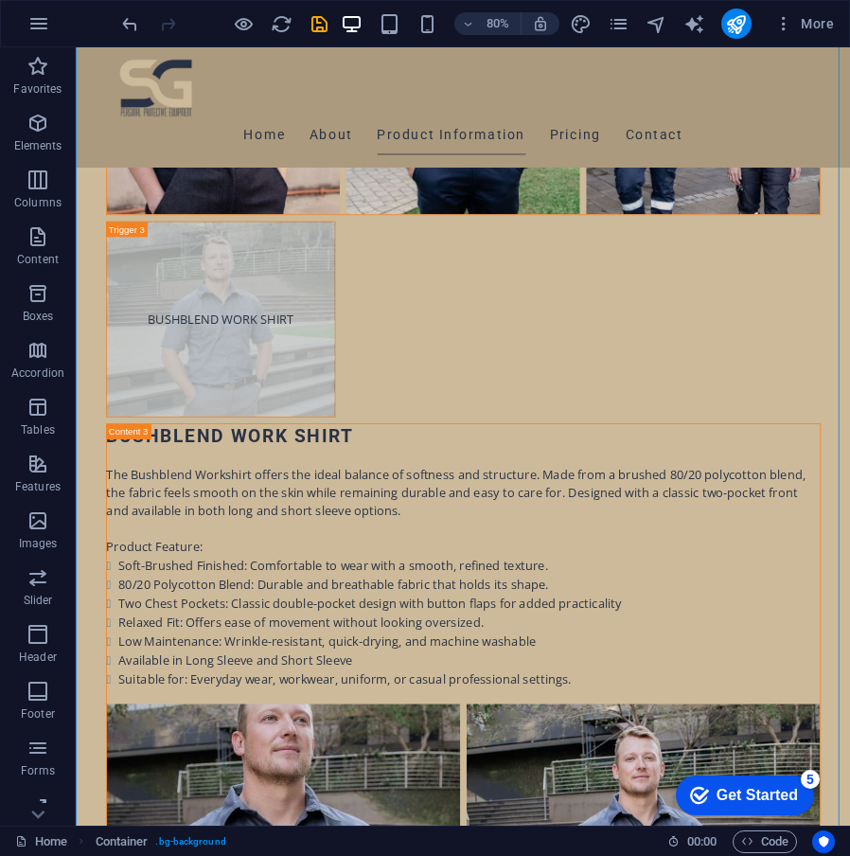
drag, startPoint x: 1025, startPoint y: 530, endPoint x: 1035, endPoint y: 550, distance: 22.0
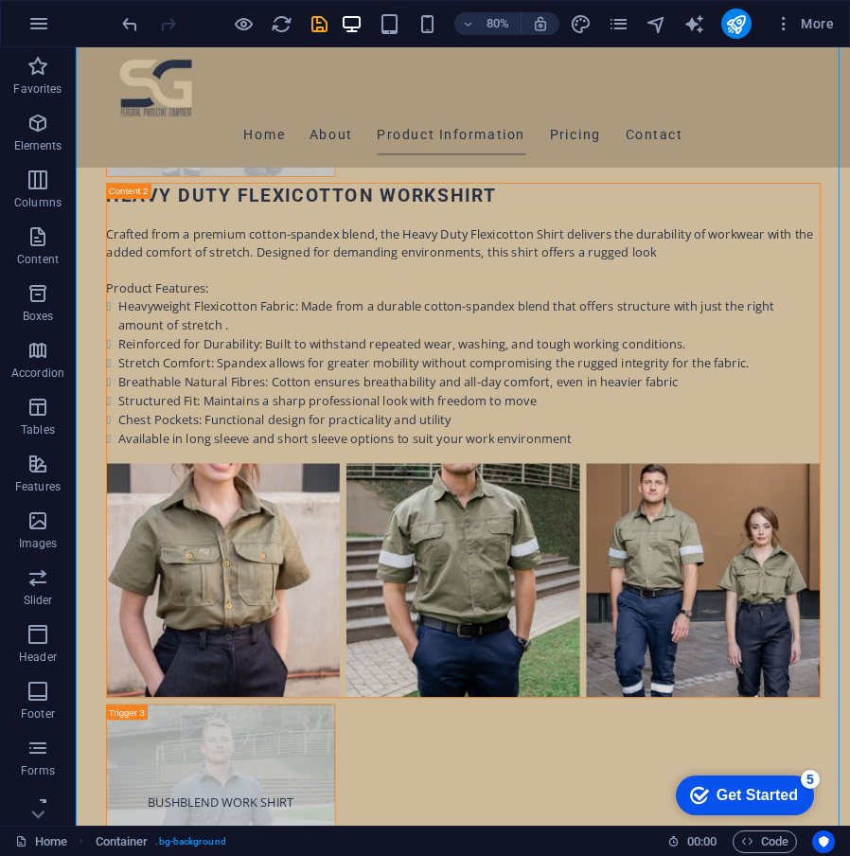
scroll to position [7168, 0]
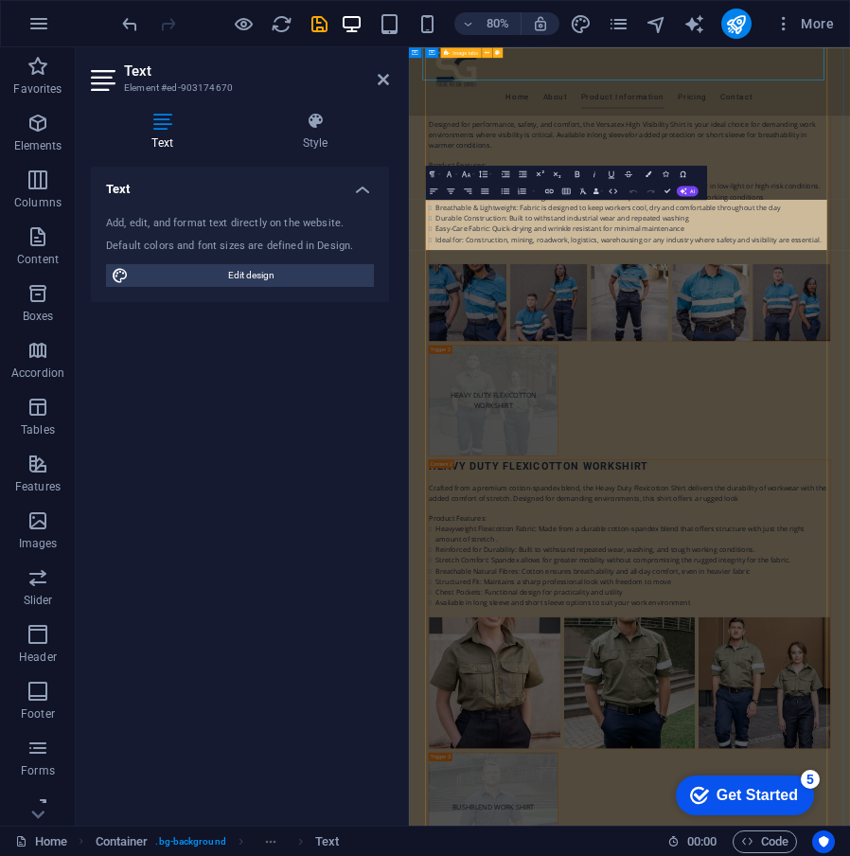
scroll to position [7546, 0]
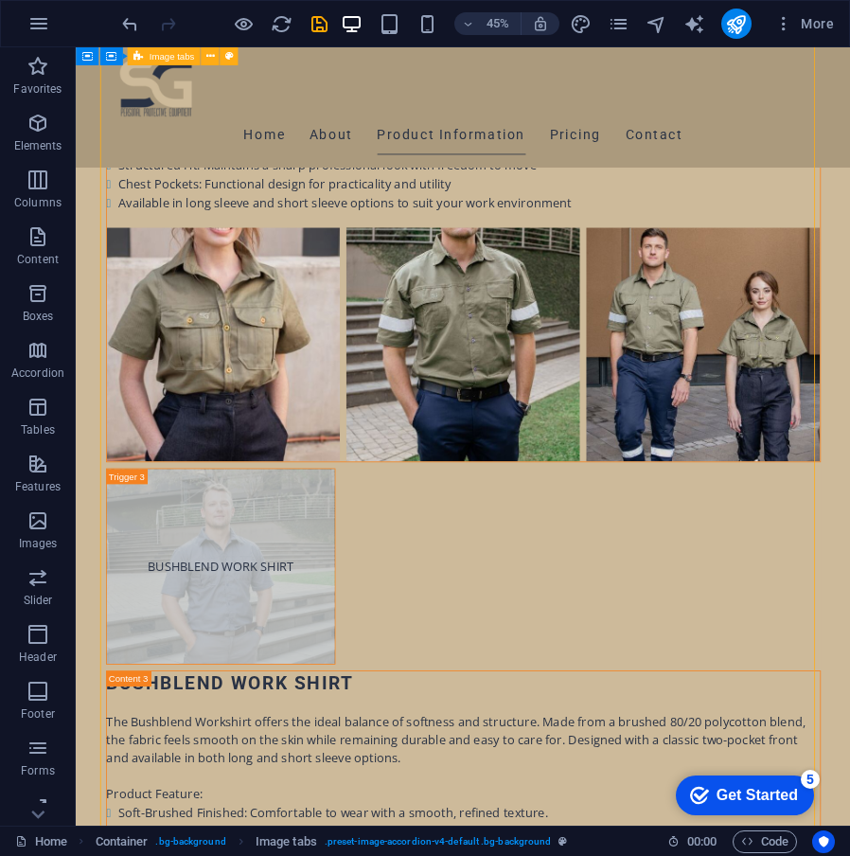
scroll to position [7168, 0]
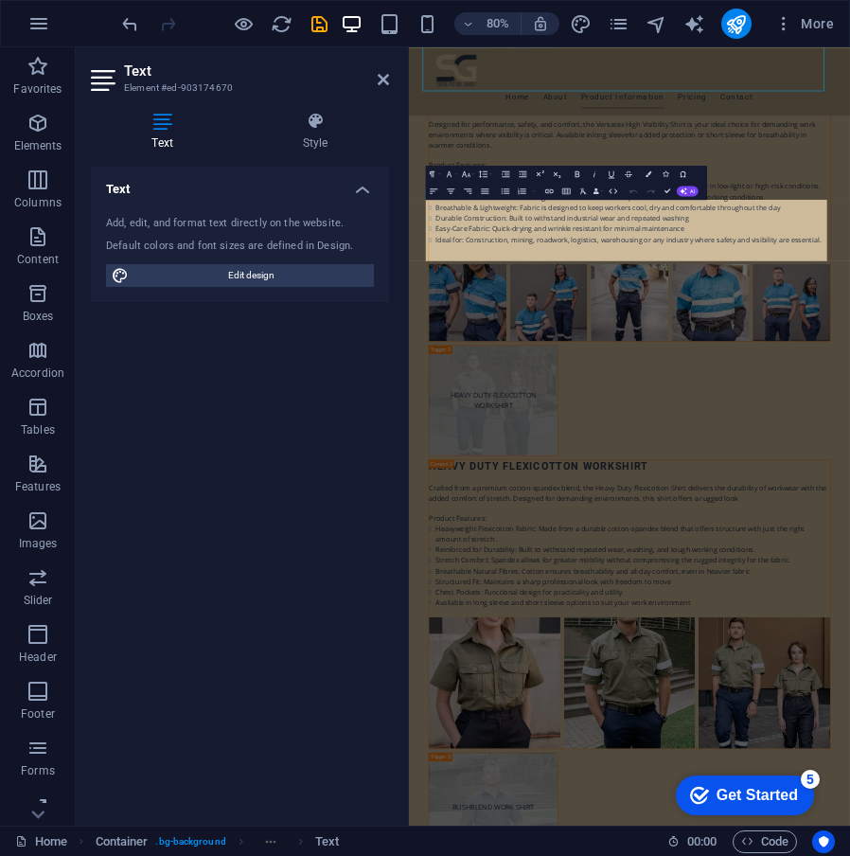
scroll to position [7546, 0]
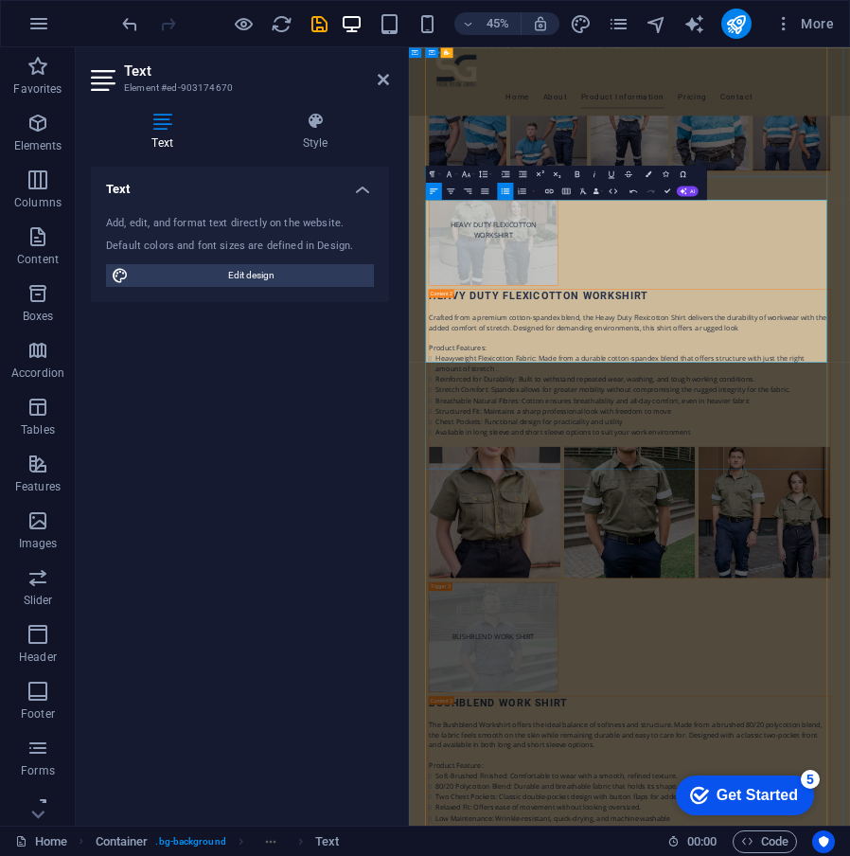
drag, startPoint x: 1279, startPoint y: 722, endPoint x: 503, endPoint y: 514, distance: 803.7
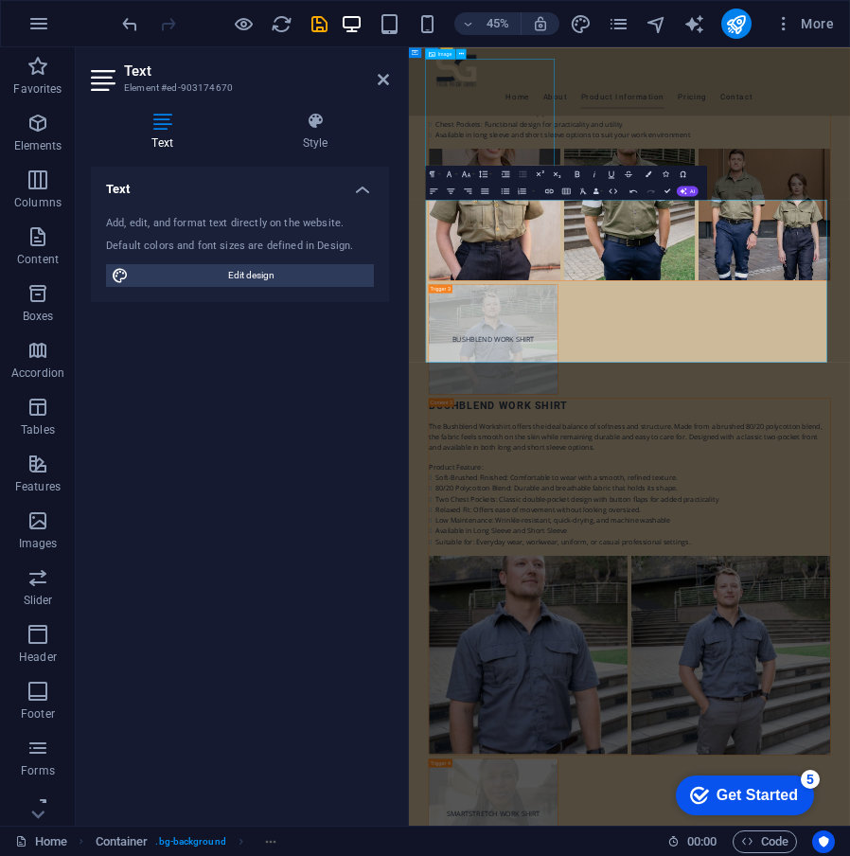
scroll to position [7168, 0]
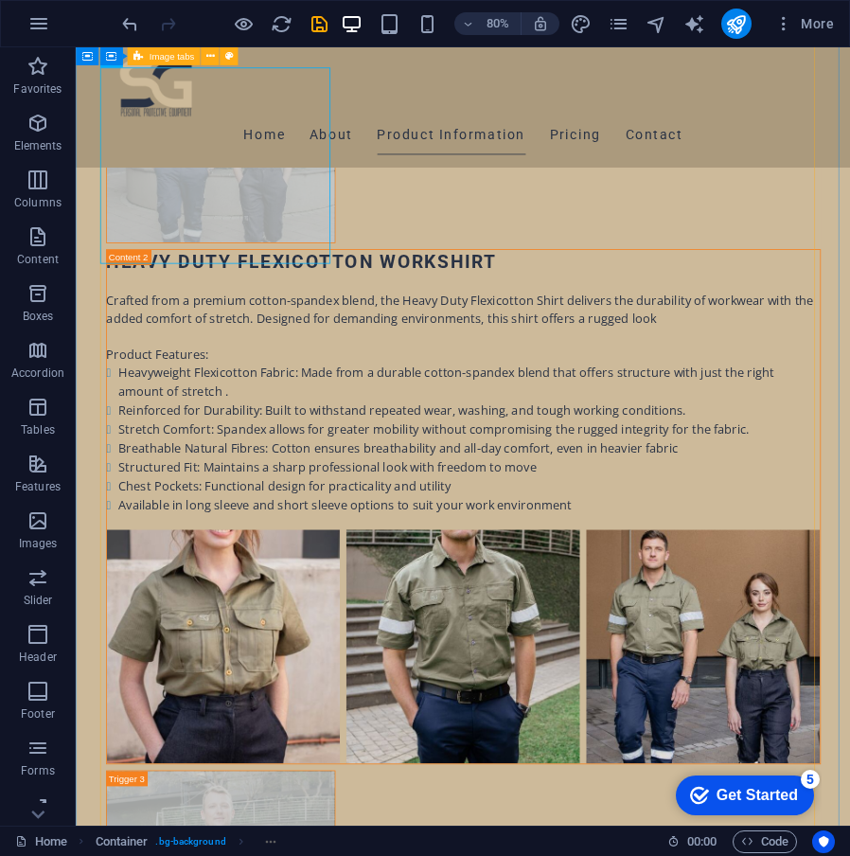
drag, startPoint x: 679, startPoint y: 228, endPoint x: 410, endPoint y: 368, distance: 303.2
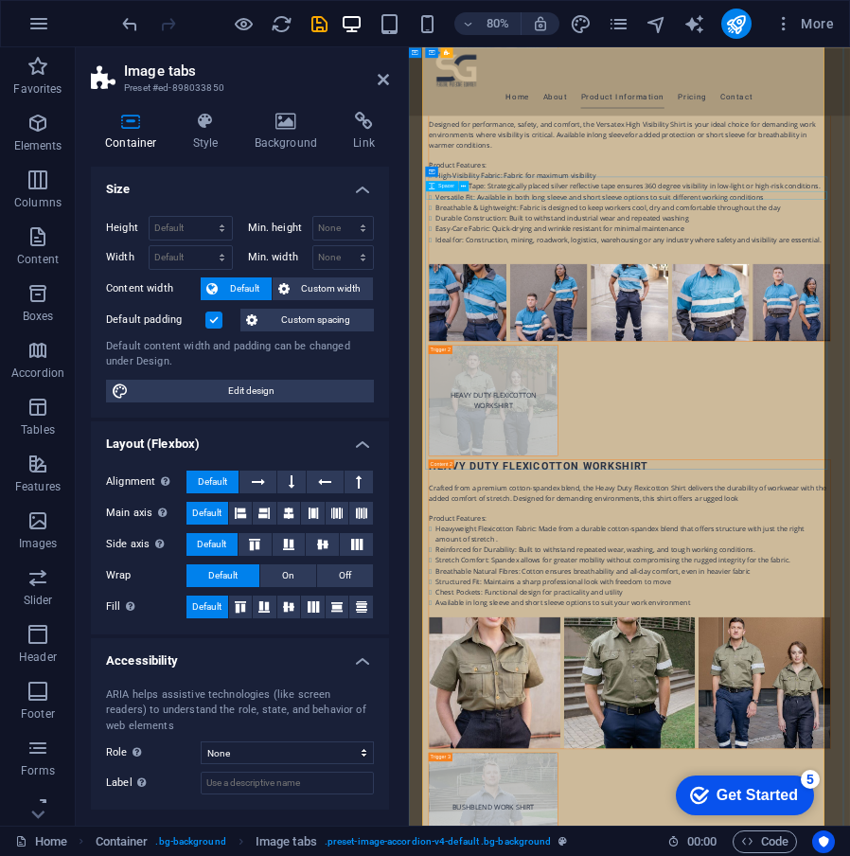
scroll to position [7546, 0]
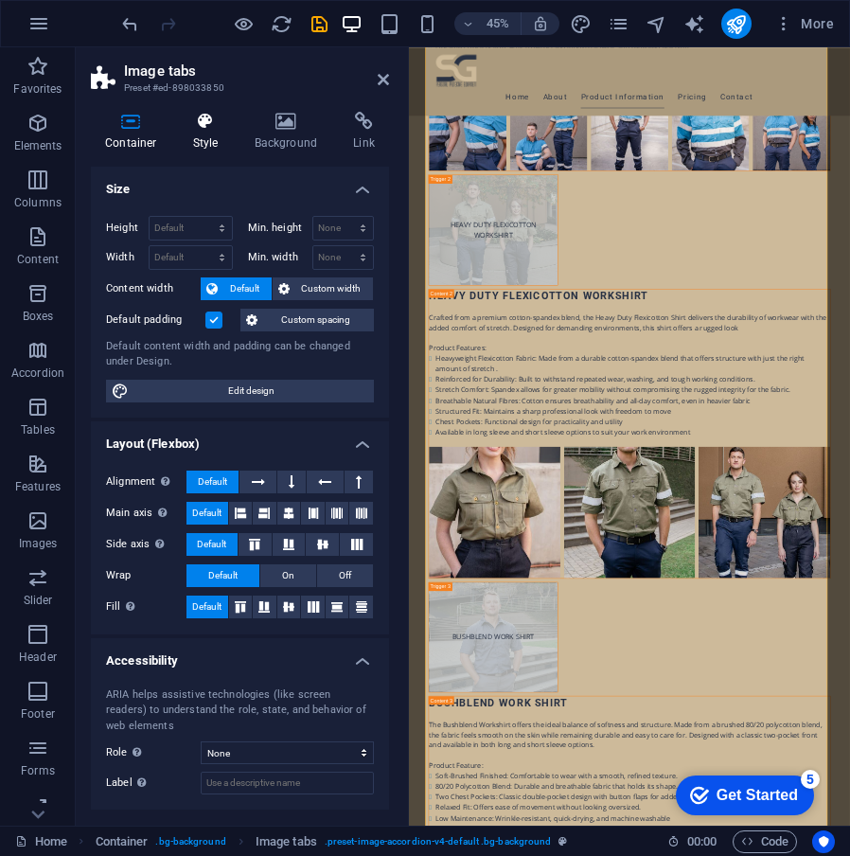
click at [220, 133] on h4 "Style" at bounding box center [210, 132] width 62 height 40
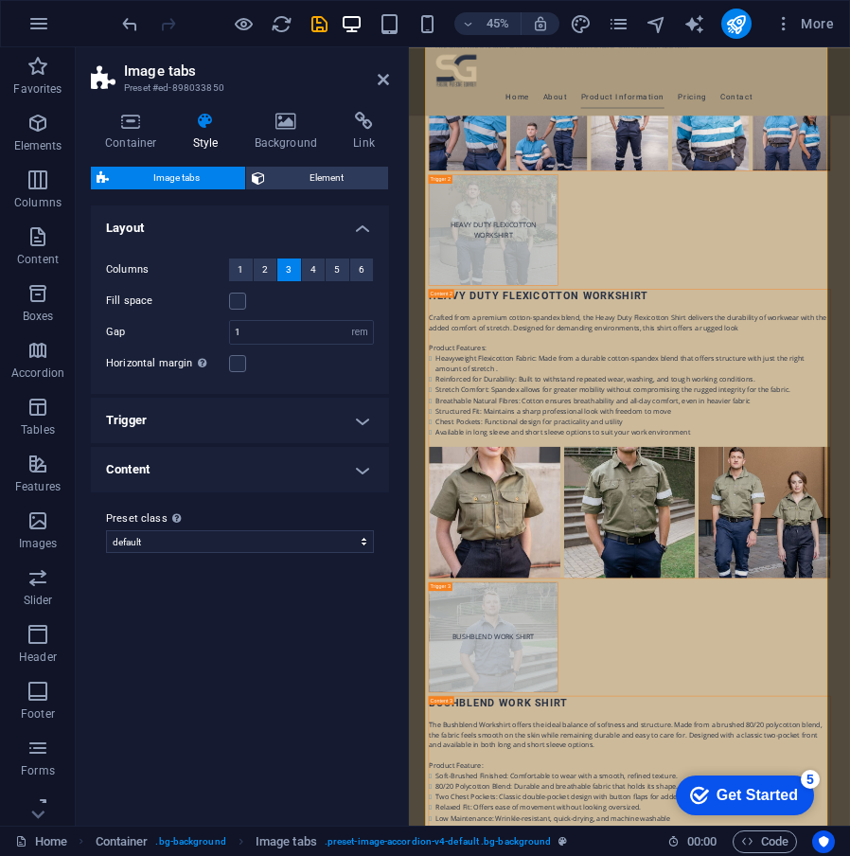
click at [293, 111] on div "Container Style Background Link Size Height Default px rem % vh vw Min. height …" at bounding box center [240, 461] width 329 height 729
click at [295, 111] on div "Container Style Background Link Size Height Default px rem % vh vw Min. height …" at bounding box center [240, 461] width 329 height 729
click at [298, 126] on icon at bounding box center [286, 121] width 92 height 19
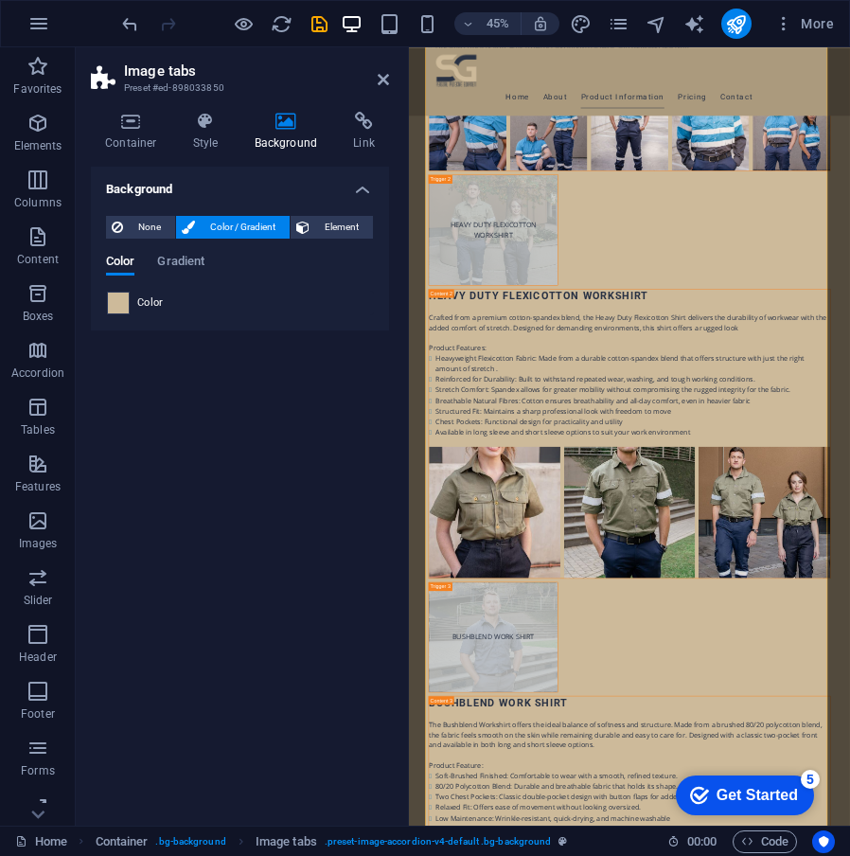
click at [122, 311] on span at bounding box center [118, 303] width 21 height 21
type input "#cdba9a"
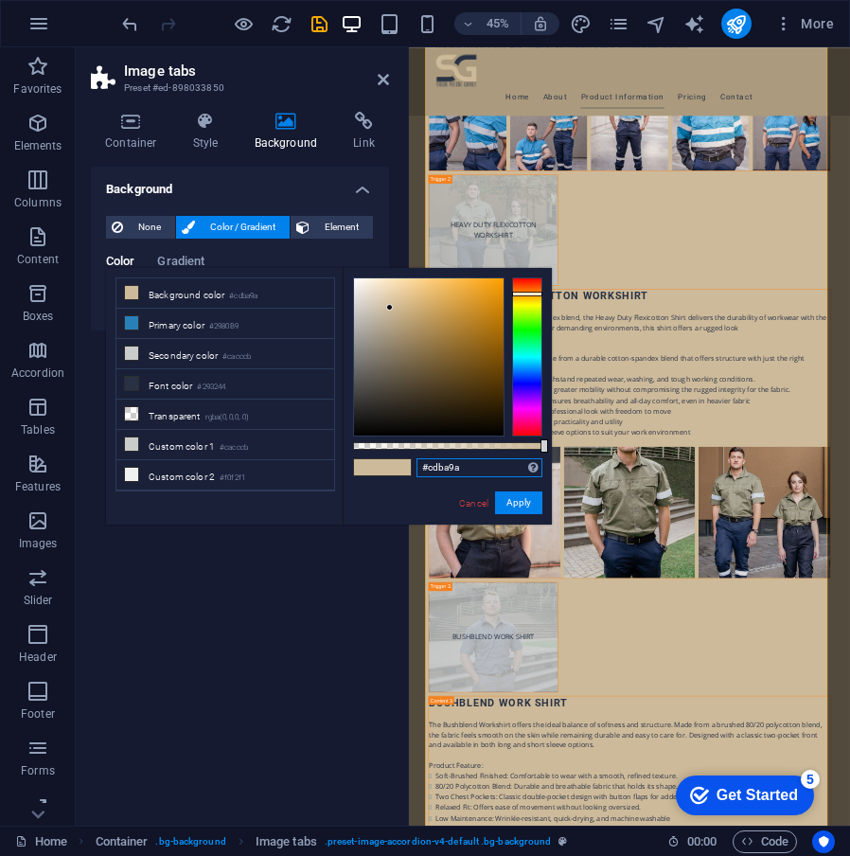
click at [444, 463] on input "#cdba9a" at bounding box center [480, 467] width 126 height 19
click at [466, 504] on link "Cancel" at bounding box center [473, 503] width 33 height 14
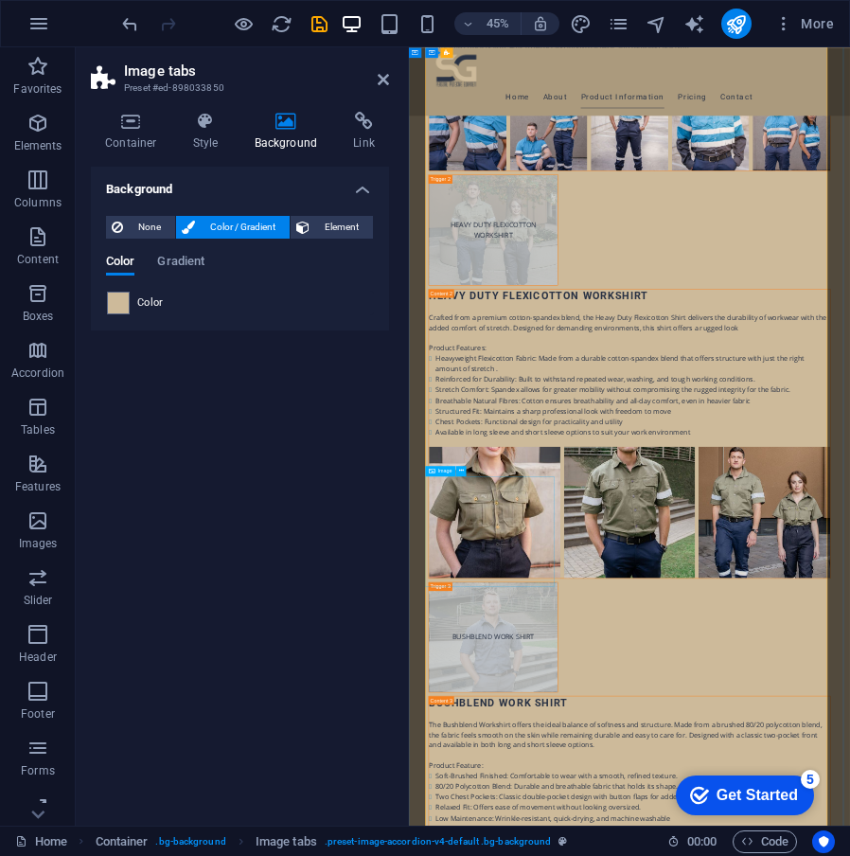
drag, startPoint x: 667, startPoint y: 645, endPoint x: 970, endPoint y: 381, distance: 401.9
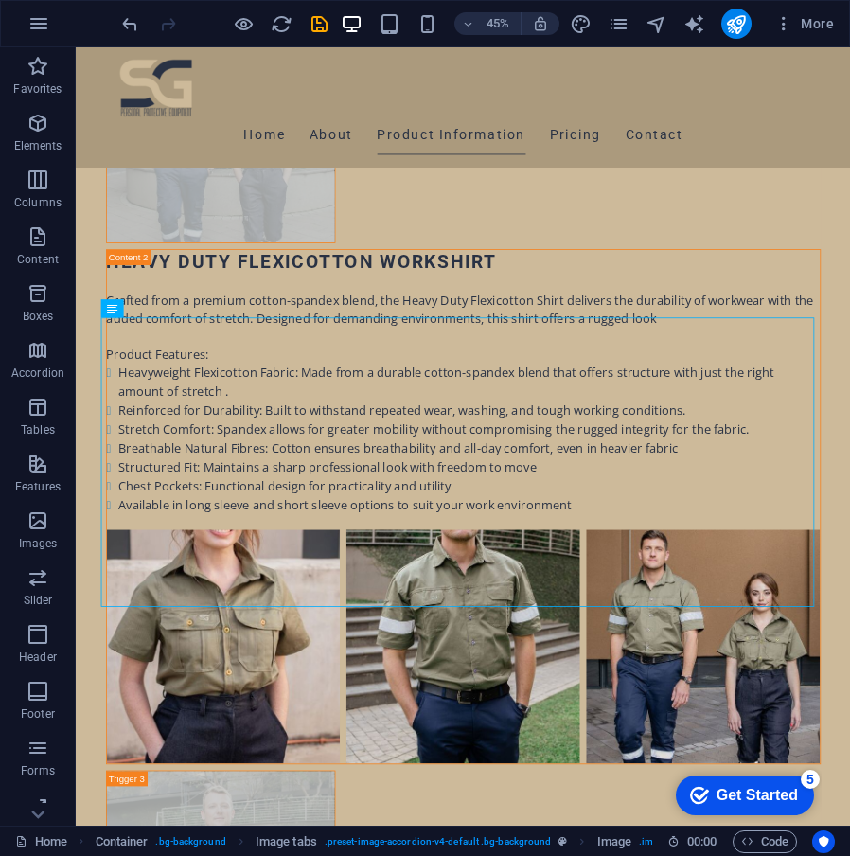
select select "px"
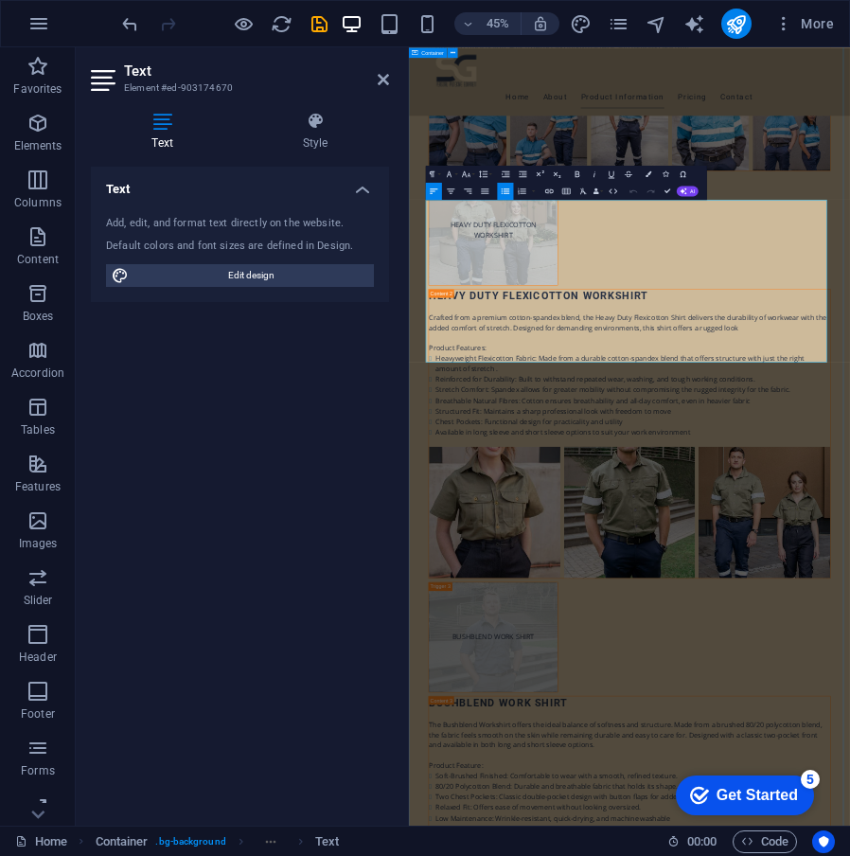
drag, startPoint x: 1208, startPoint y: 722, endPoint x: 430, endPoint y: 535, distance: 800.4
click at [330, 110] on div "Text Style Text Add, edit, and format text directly on the website. Default col…" at bounding box center [240, 461] width 329 height 729
click at [330, 117] on icon at bounding box center [315, 121] width 148 height 19
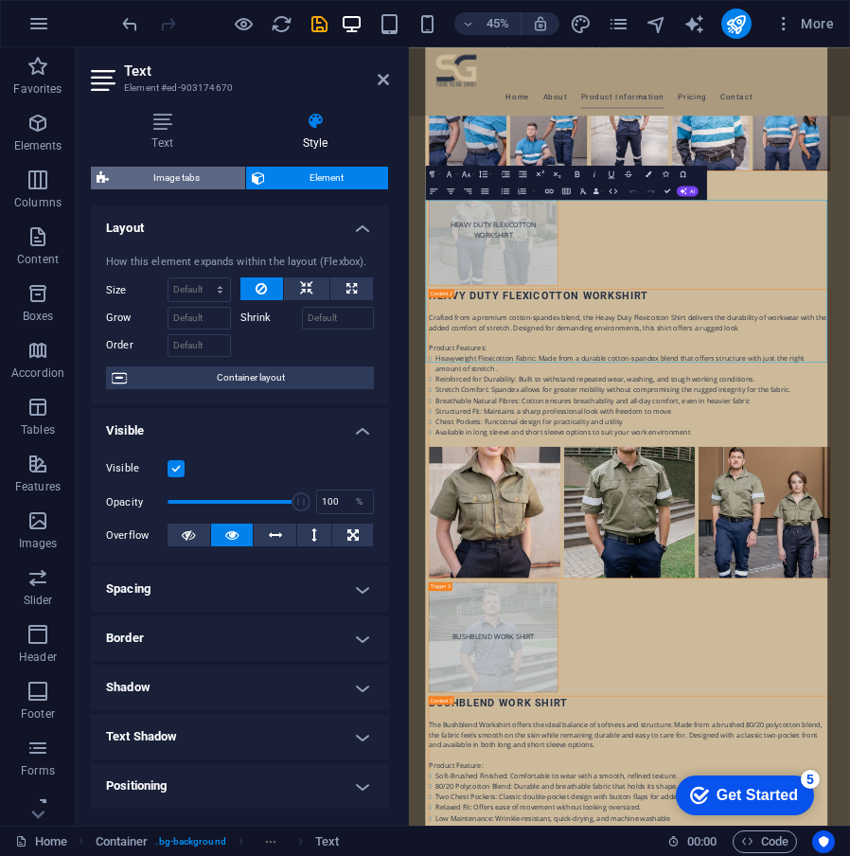
click at [205, 174] on span "Image tabs" at bounding box center [177, 178] width 125 height 23
select select "rem"
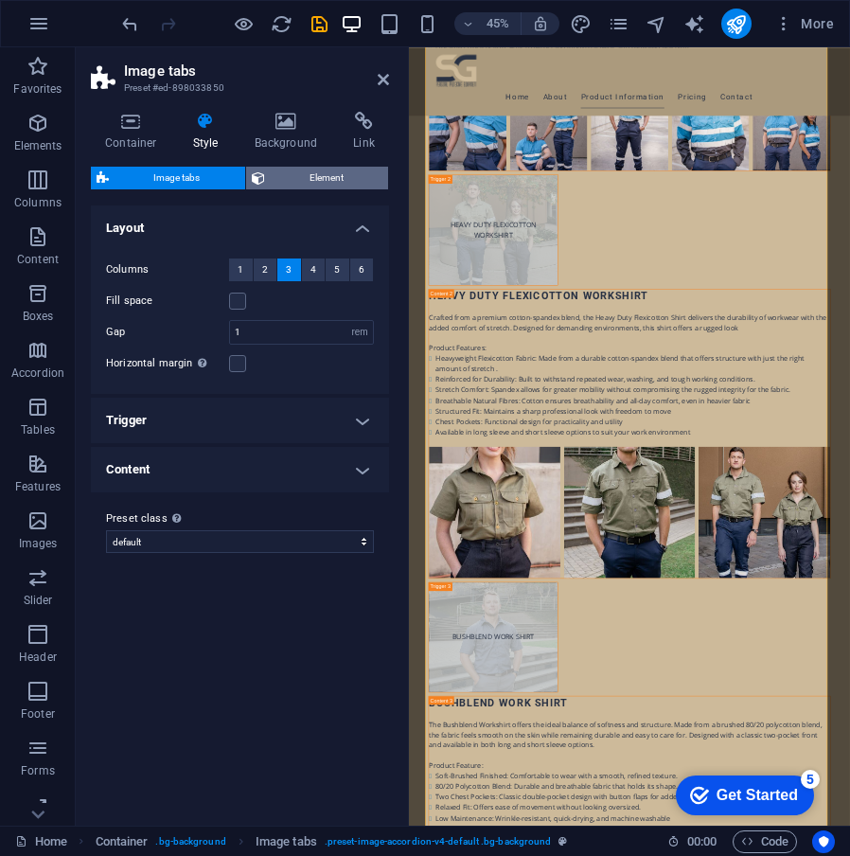
click at [341, 178] on span "Element" at bounding box center [327, 178] width 113 height 23
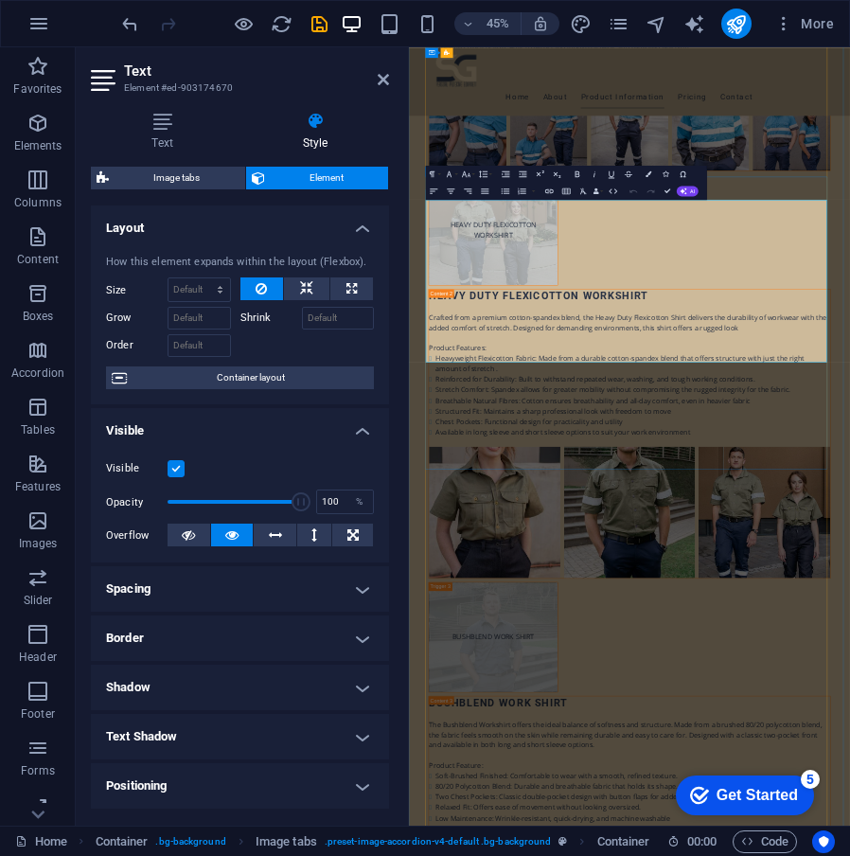
drag, startPoint x: 1239, startPoint y: 712, endPoint x: 444, endPoint y: 542, distance: 813.3
click at [647, 170] on button "Colors" at bounding box center [649, 174] width 16 height 17
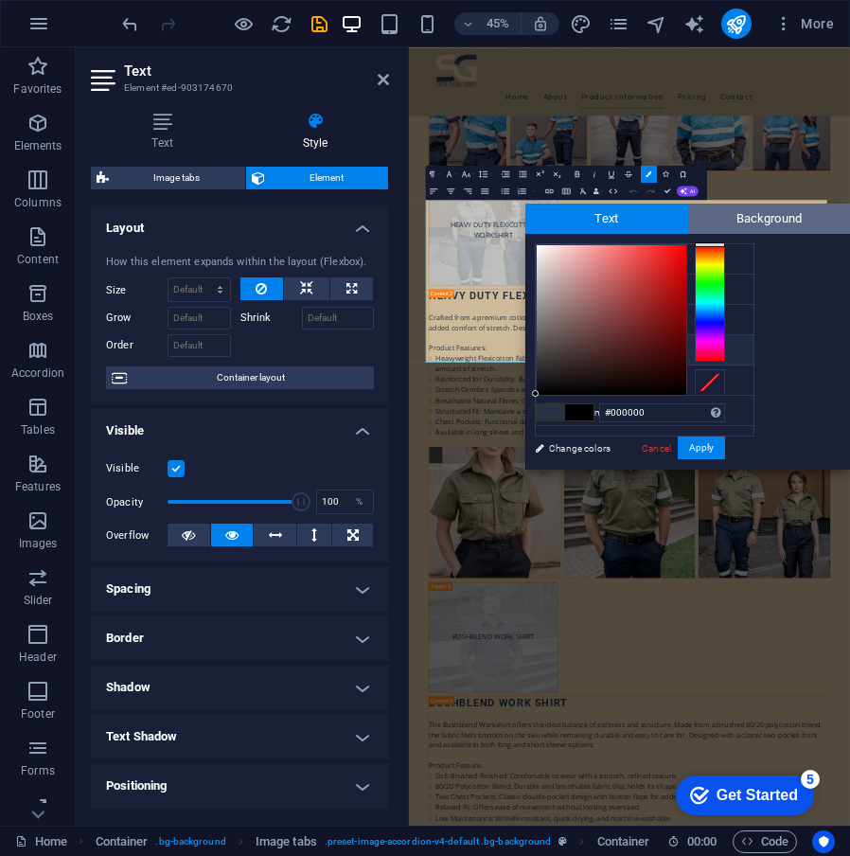
click at [722, 217] on span "Background" at bounding box center [769, 219] width 163 height 30
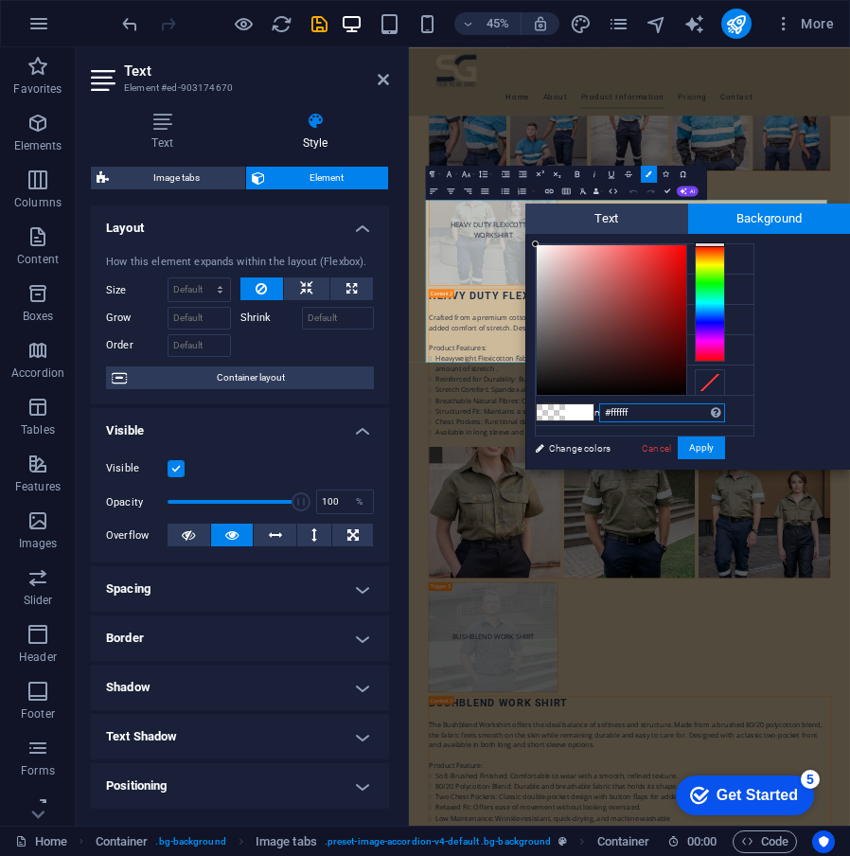
drag, startPoint x: 654, startPoint y: 411, endPoint x: 597, endPoint y: 411, distance: 56.8
click at [597, 411] on div "#ffffff Supported formats #0852ed rgb(8, 82, 237) rgba(8, 82, 237, 90%) hsv(221…" at bounding box center [629, 489] width 209 height 509
paste input "cdba9a"
type input "#cdba9a"
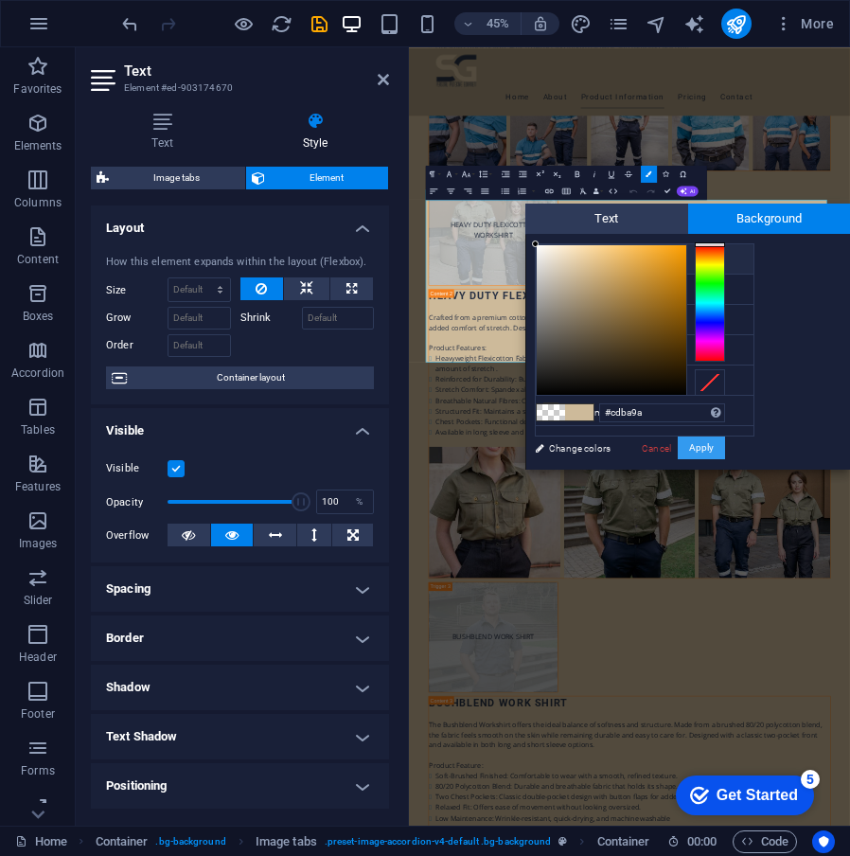
click at [722, 437] on button "Apply" at bounding box center [701, 447] width 47 height 23
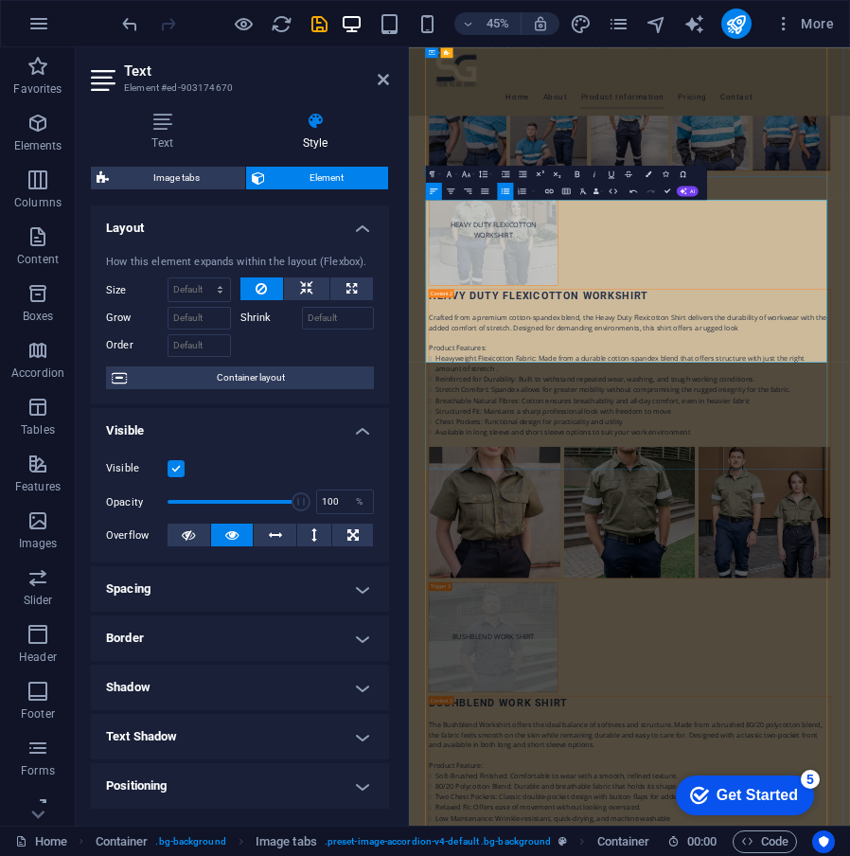
drag, startPoint x: 1006, startPoint y: 642, endPoint x: 1060, endPoint y: 683, distance: 67.6
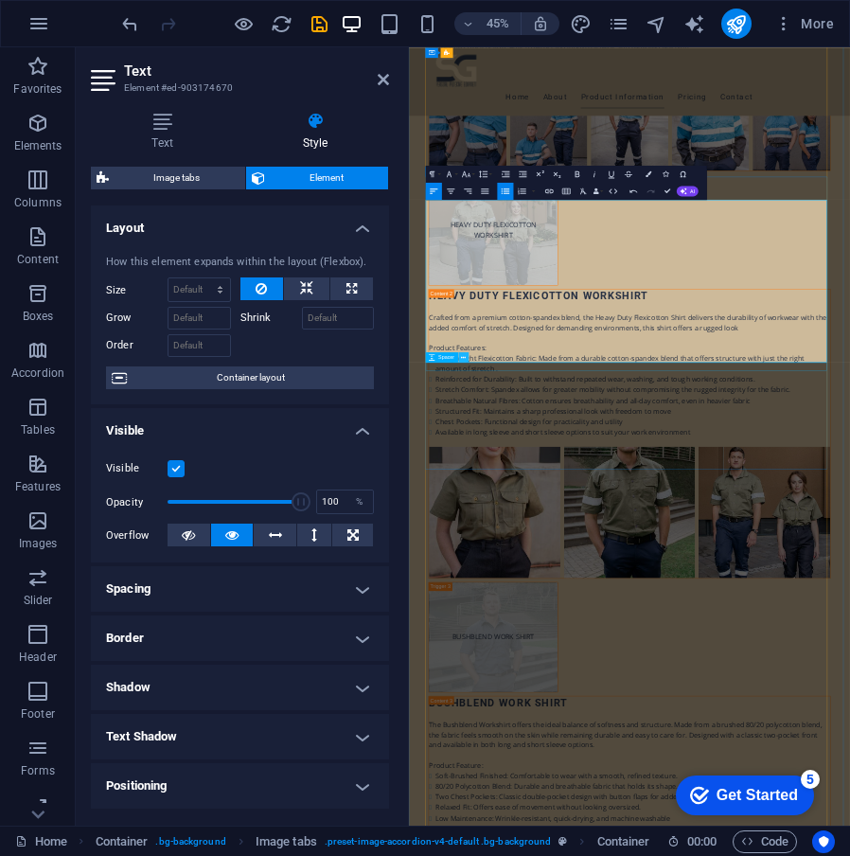
click at [463, 353] on icon at bounding box center [463, 357] width 5 height 9
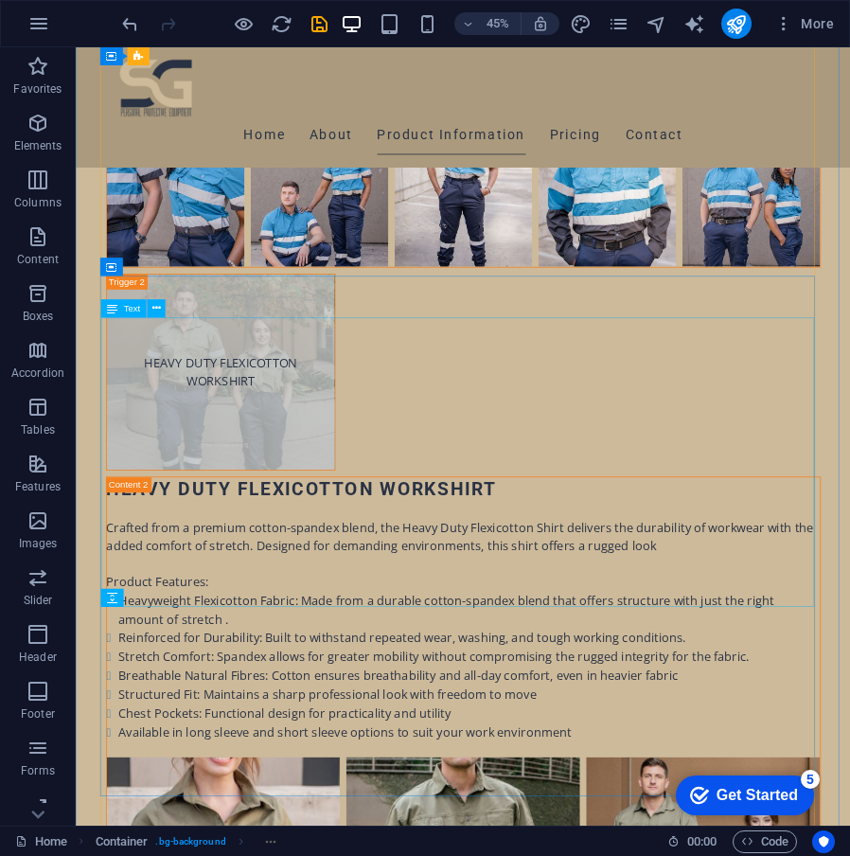
scroll to position [7168, 0]
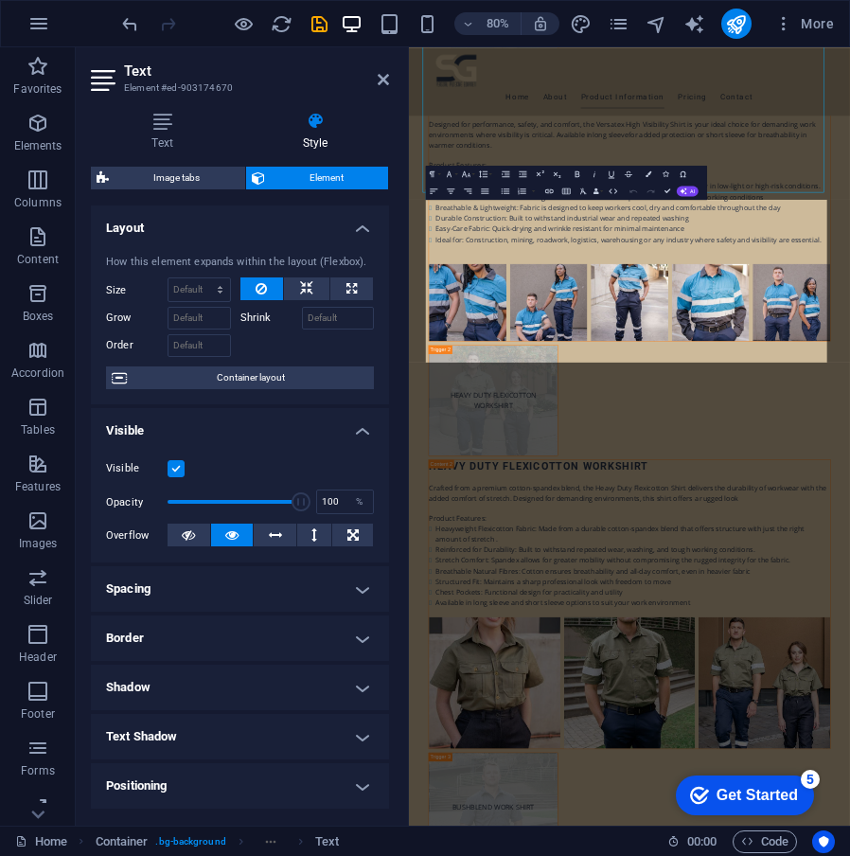
click at [143, 433] on h4 "Visible" at bounding box center [240, 425] width 298 height 34
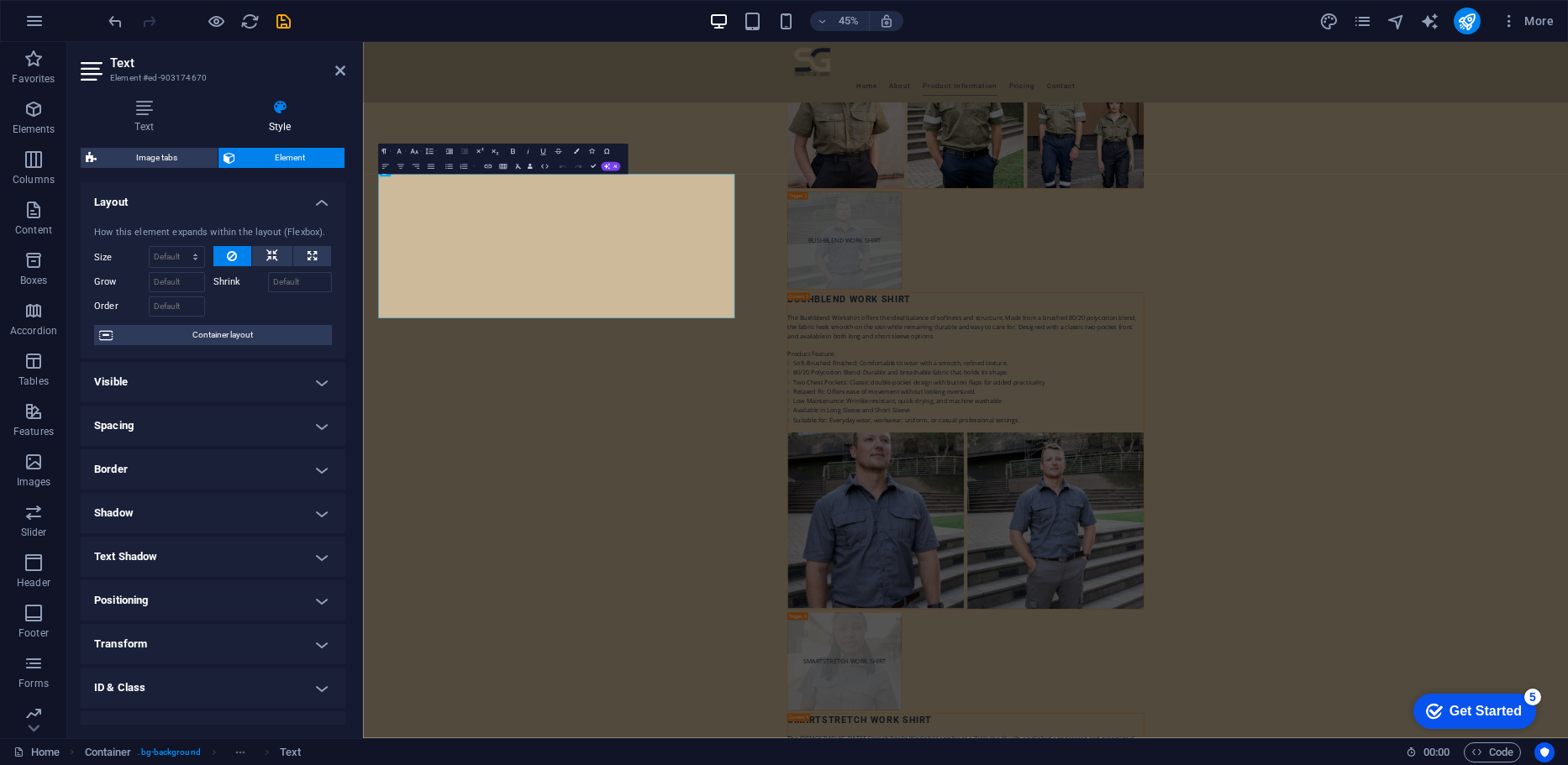
scroll to position [6327, 0]
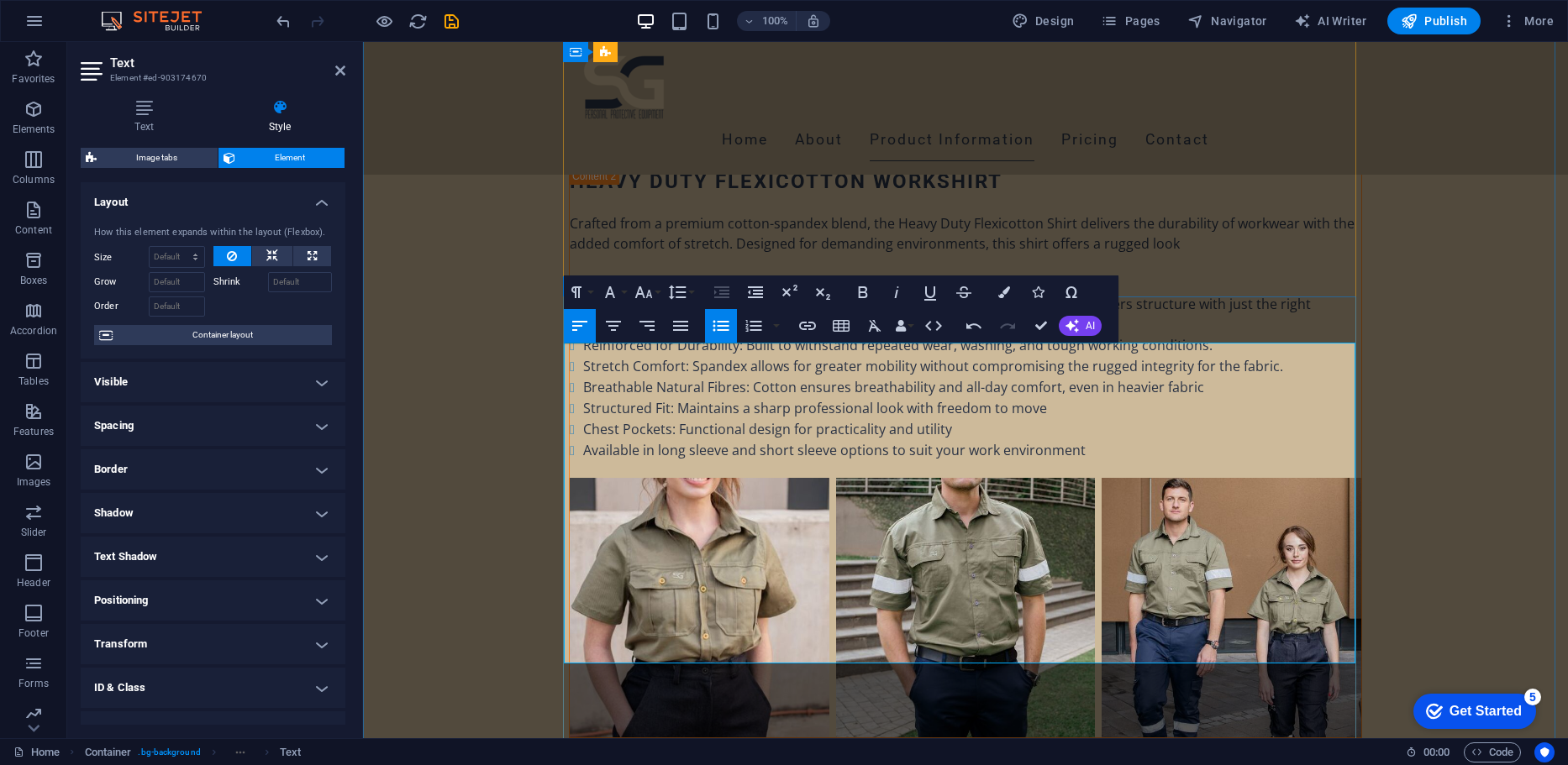
drag, startPoint x: 1233, startPoint y: 649, endPoint x: 579, endPoint y: 465, distance: 679.4
drag, startPoint x: 1159, startPoint y: 469, endPoint x: 666, endPoint y: 469, distance: 493.0
drag, startPoint x: 1162, startPoint y: 477, endPoint x: 559, endPoint y: 472, distance: 603.0
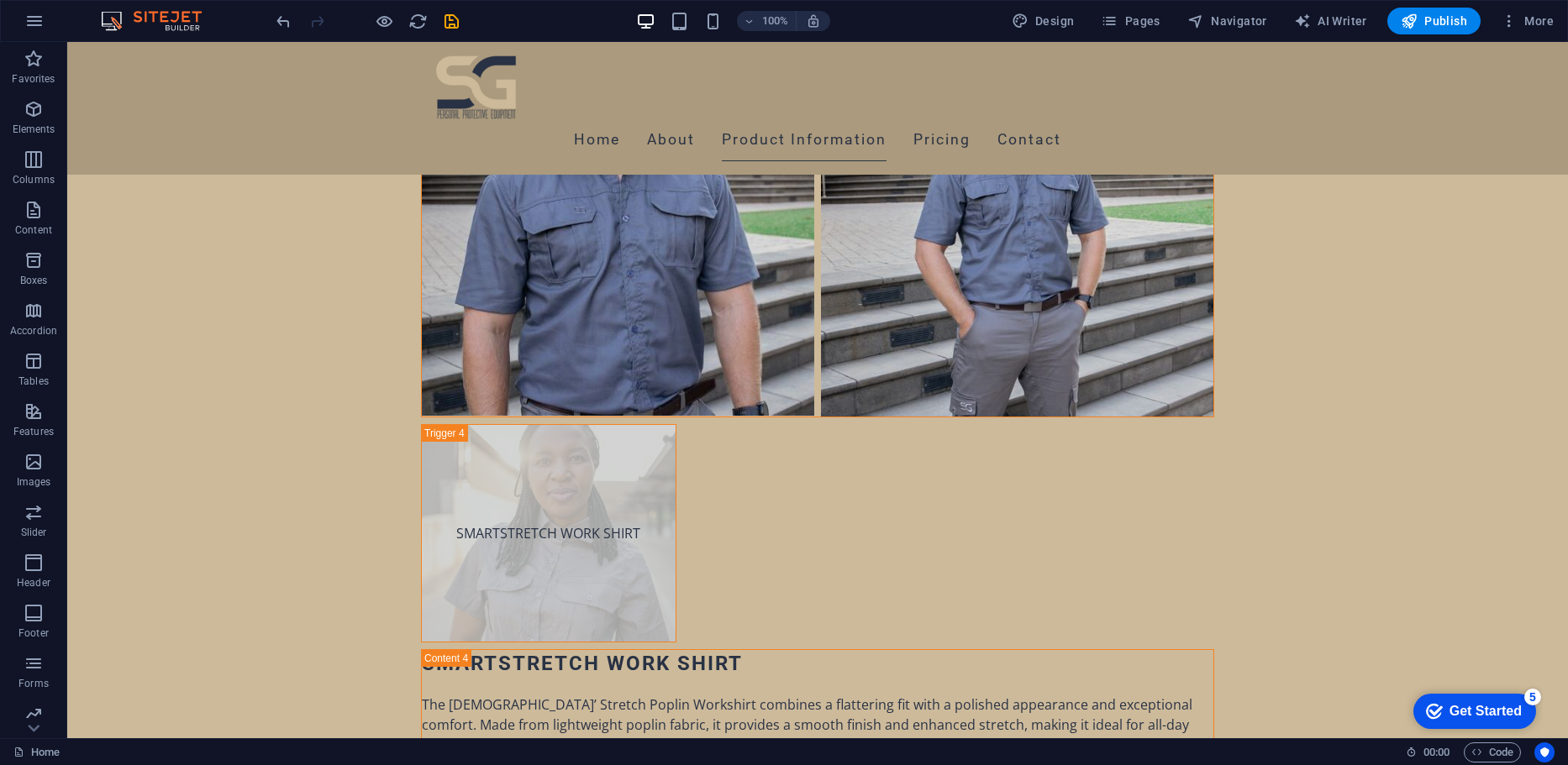
scroll to position [7563, 0]
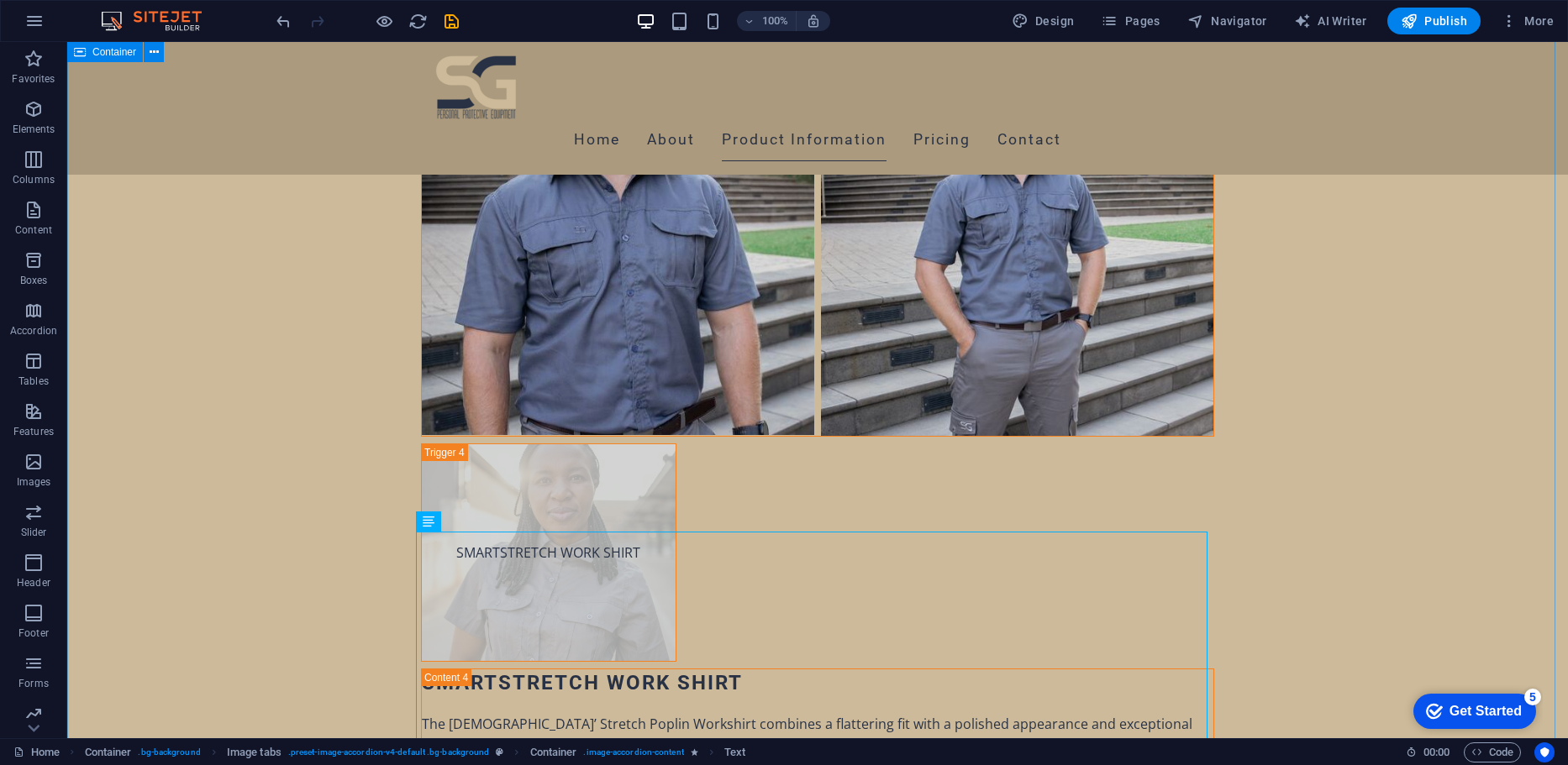
click at [753, 362] on div "More about our Products VERSATEX HIGH VISIBILITY SHIRT VERSATEX HIGH VISIBILITY…" at bounding box center [817, 486] width 1501 height 5249
